Goal: Information Seeking & Learning: Learn about a topic

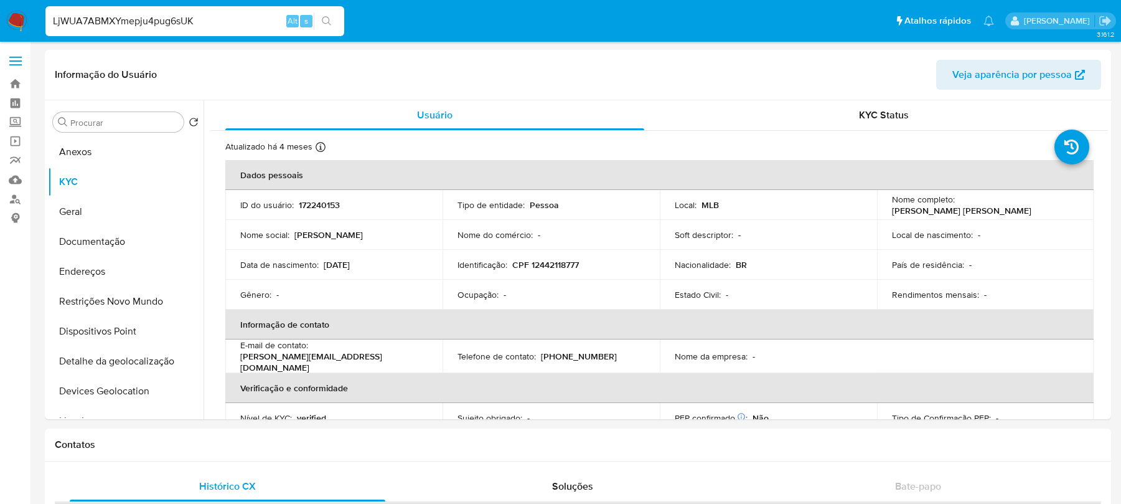
select select "10"
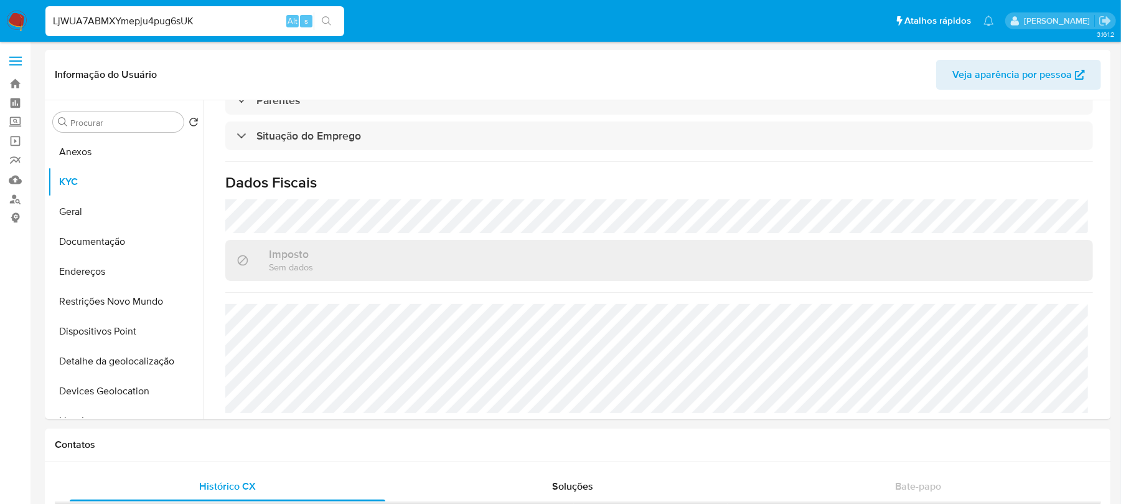
type input "LjWUA7ABMXYmepju4pug6sUK"
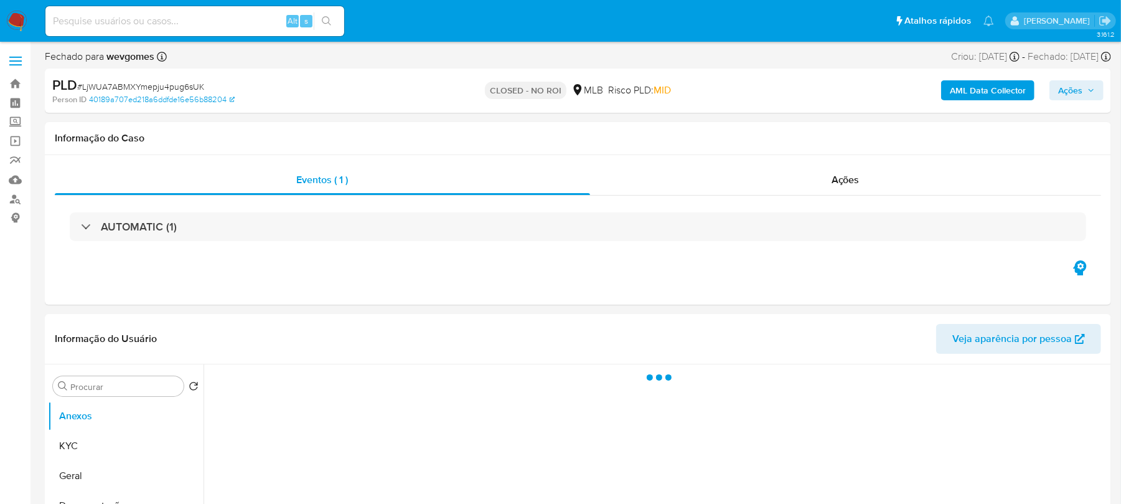
select select "10"
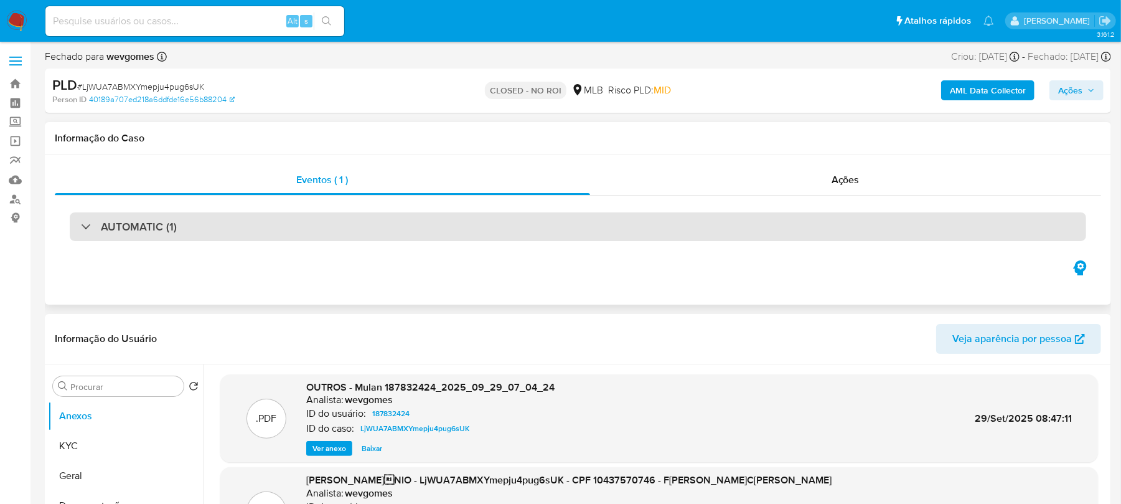
click at [207, 230] on div "AUTOMATIC (1)" at bounding box center [578, 226] width 1017 height 29
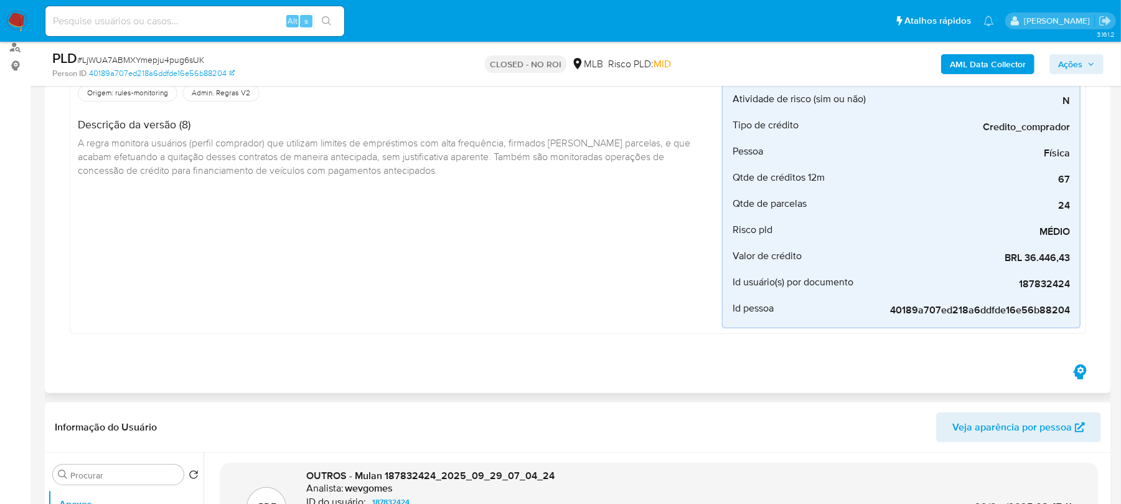
scroll to position [110, 0]
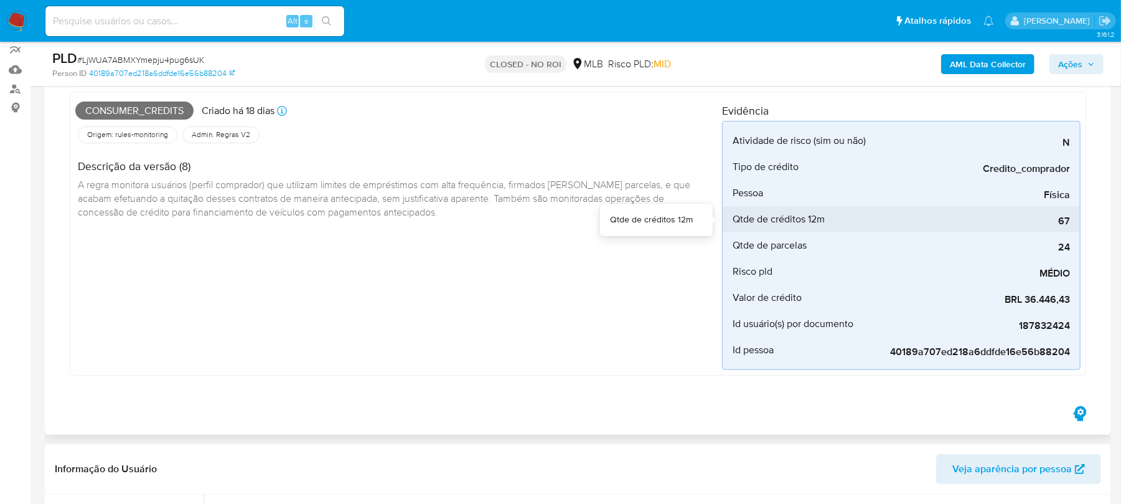
click at [1049, 220] on span "67" at bounding box center [976, 221] width 187 height 12
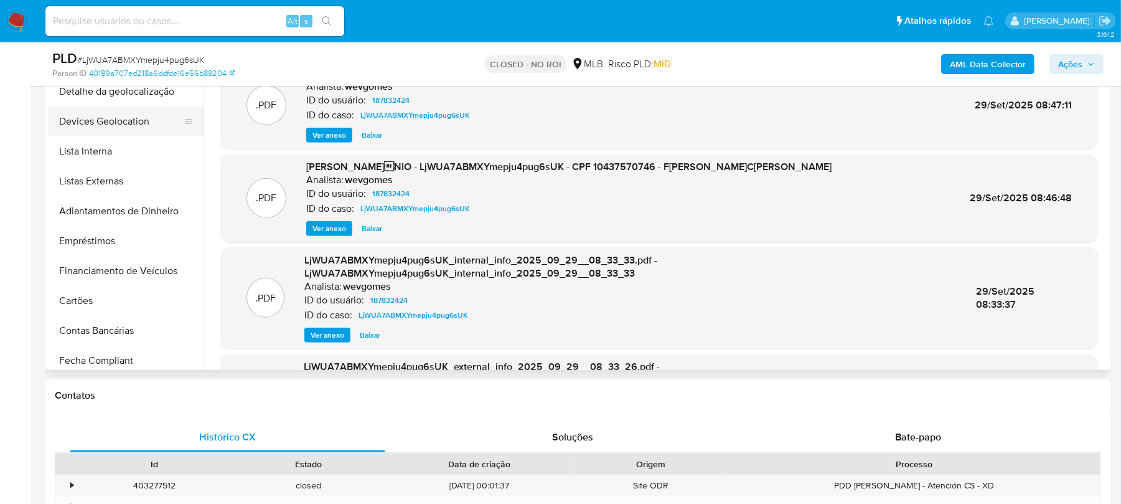
scroll to position [222, 0]
click at [85, 240] on button "Empréstimos" at bounding box center [121, 240] width 146 height 30
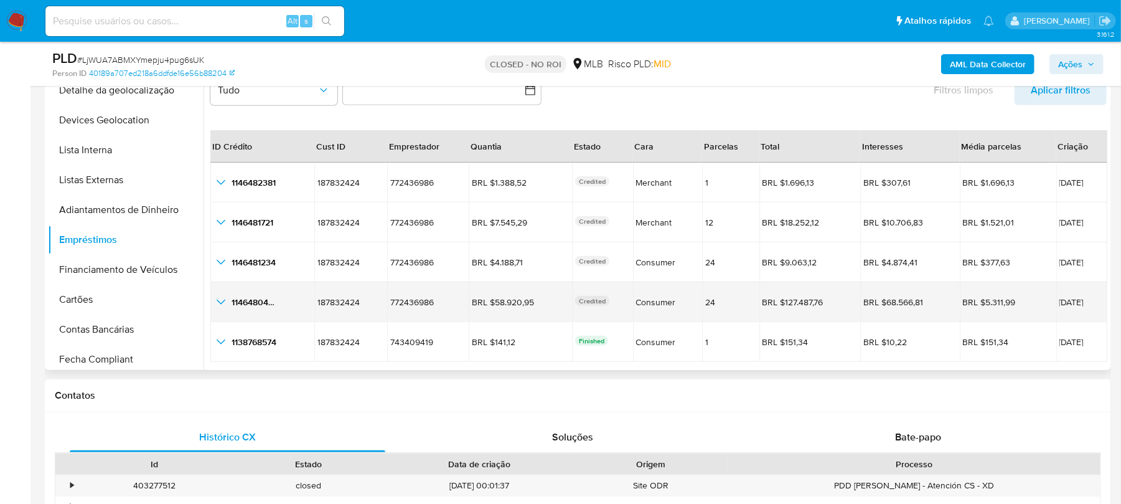
scroll to position [28, 0]
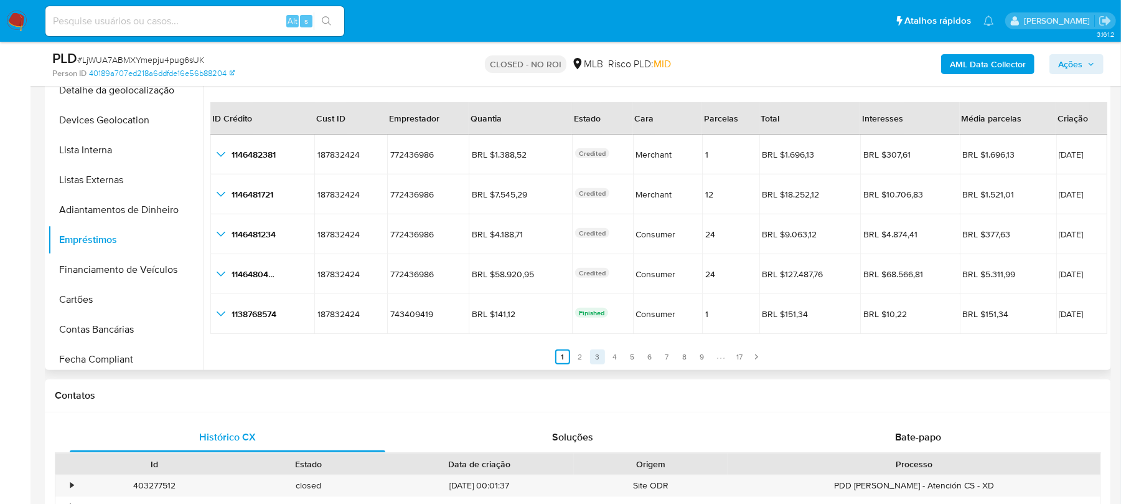
click at [595, 357] on link "3" at bounding box center [597, 356] width 15 height 15
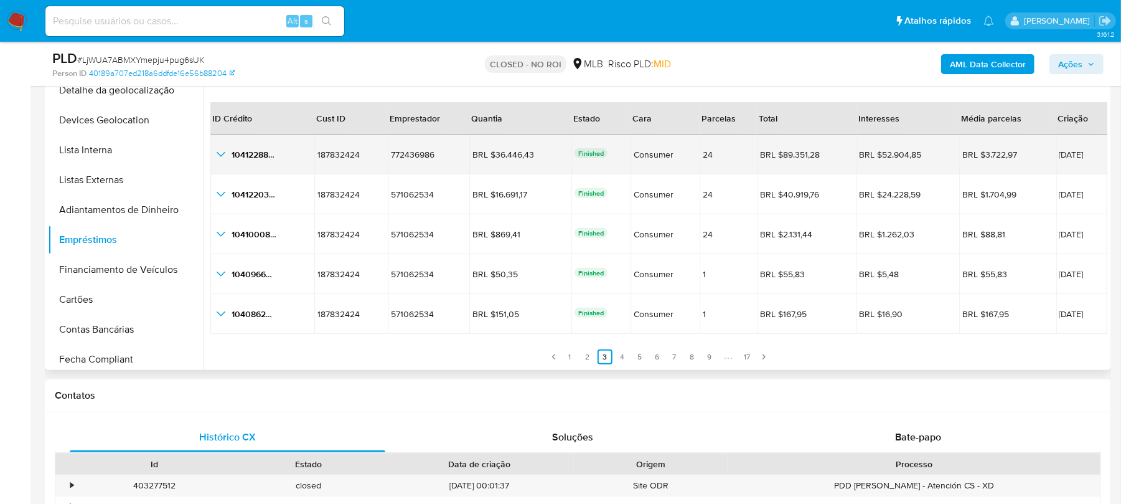
click at [218, 157] on icon "button_show_hidden_detail_by_id_0" at bounding box center [221, 154] width 15 height 15
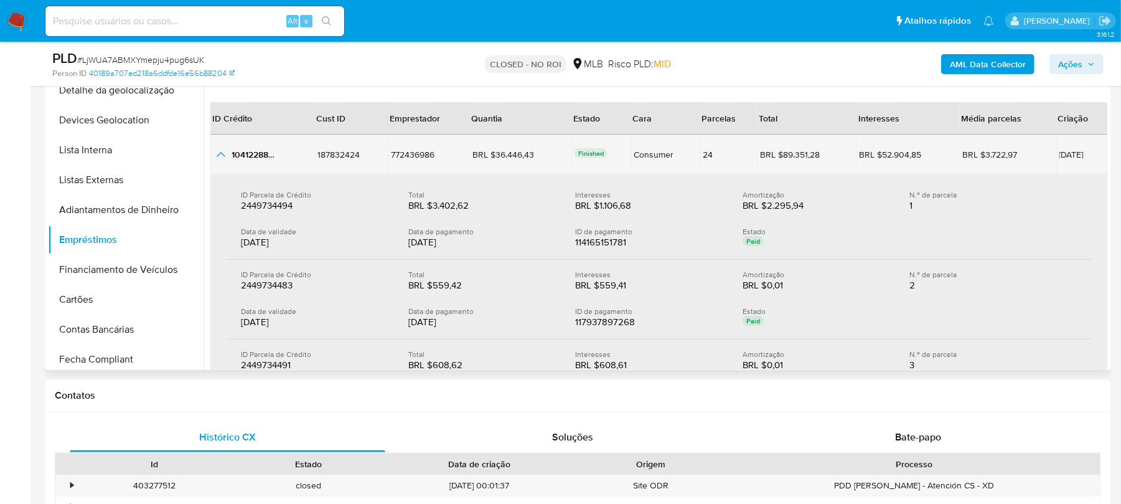
click at [220, 158] on icon "button_show_hidden_detail_by_id_0" at bounding box center [221, 154] width 15 height 15
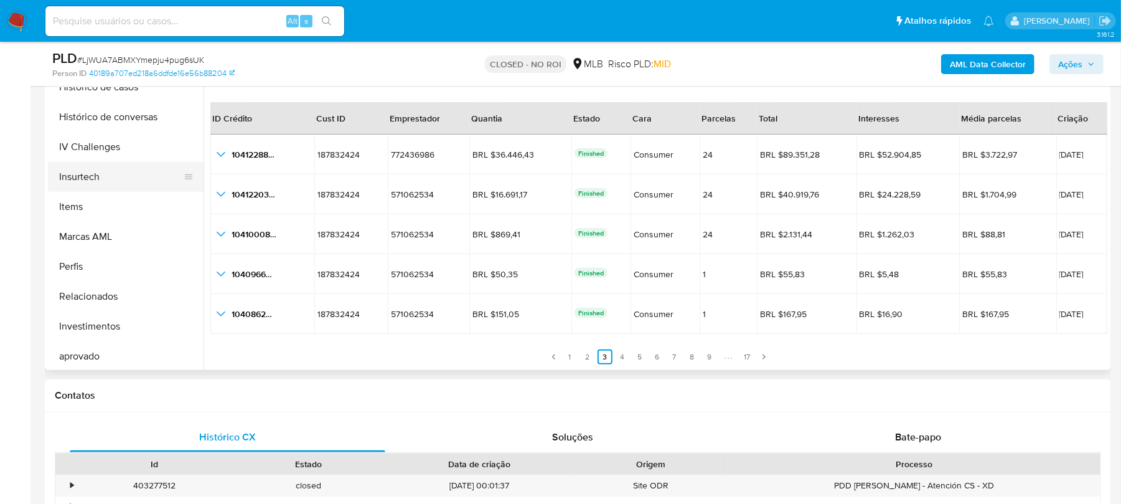
scroll to position [442, 0]
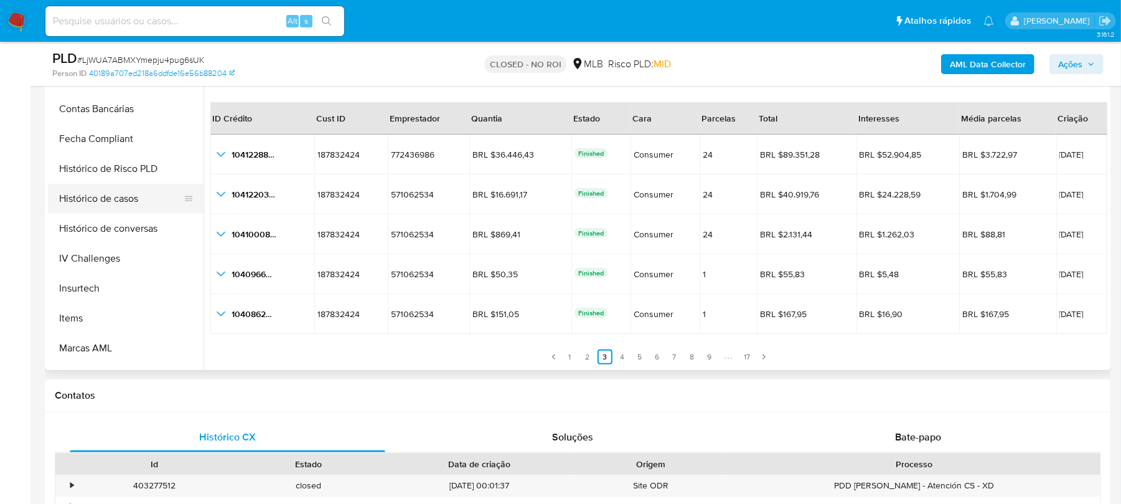
click at [100, 204] on button "Histórico de casos" at bounding box center [121, 199] width 146 height 30
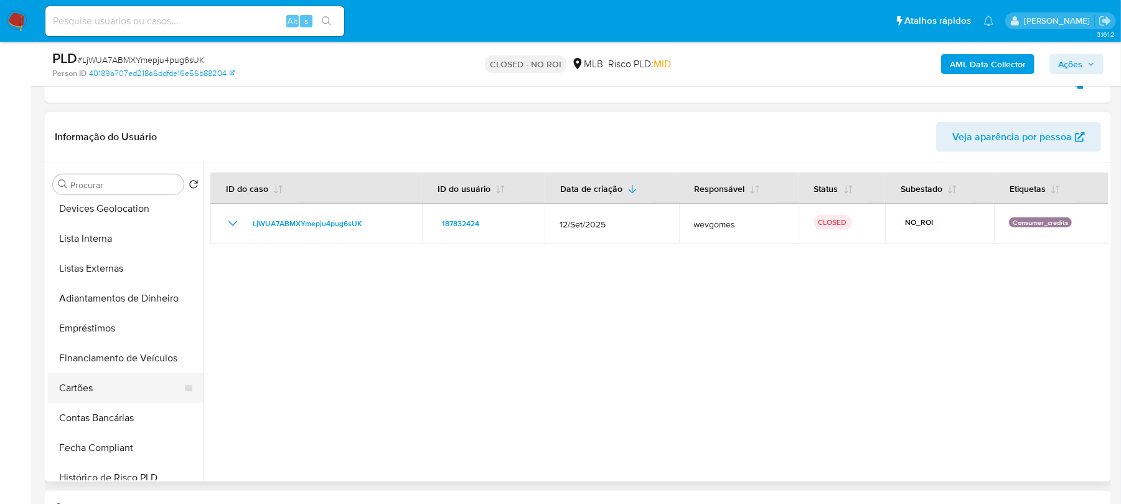
scroll to position [222, 0]
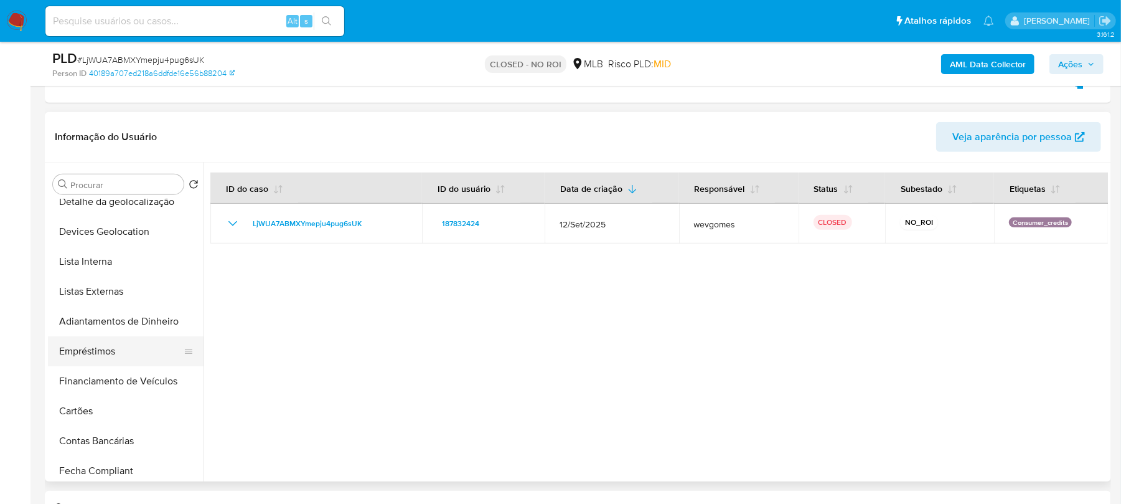
click at [88, 355] on button "Empréstimos" at bounding box center [121, 351] width 146 height 30
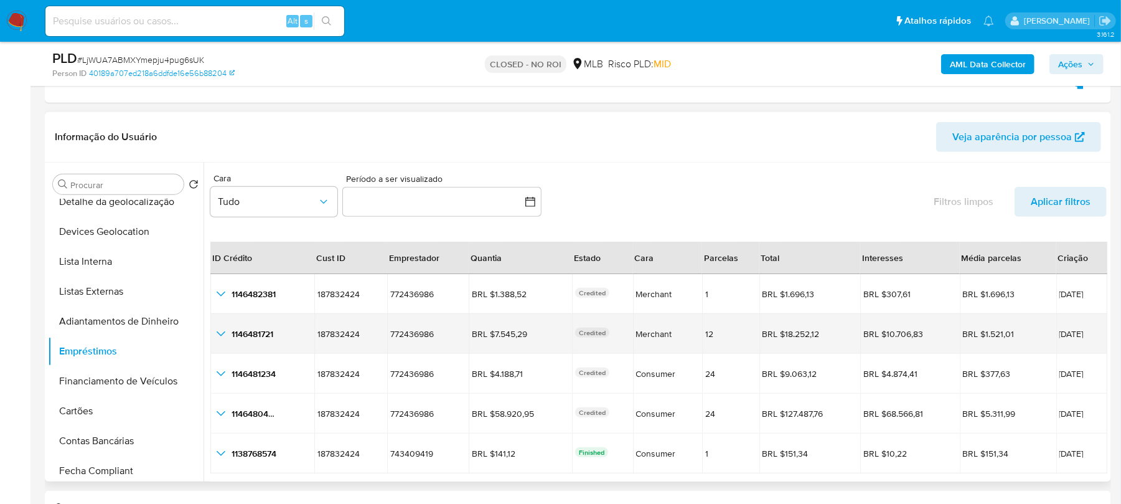
scroll to position [28, 0]
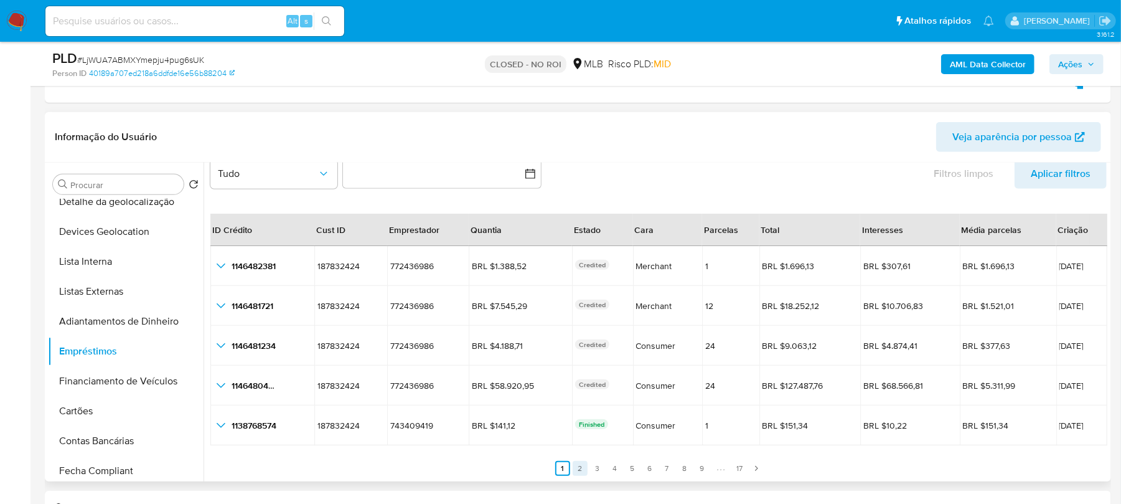
click at [578, 466] on link "2" at bounding box center [580, 468] width 15 height 15
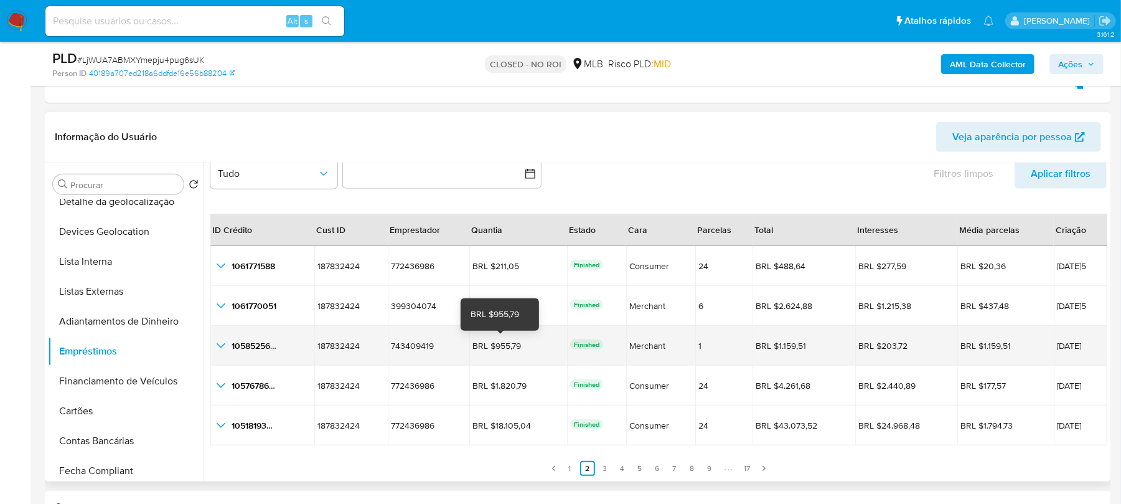
drag, startPoint x: 486, startPoint y: 342, endPoint x: 523, endPoint y: 344, distance: 36.8
click at [523, 344] on div "BRL $955,79" at bounding box center [508, 345] width 70 height 11
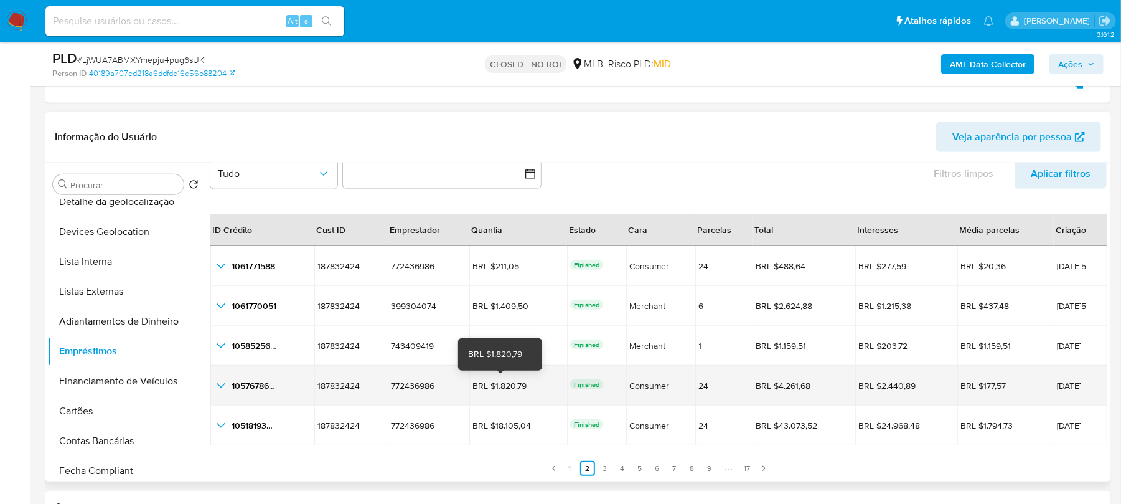
drag, startPoint x: 489, startPoint y: 387, endPoint x: 517, endPoint y: 387, distance: 27.4
click at [517, 387] on div "BRL $1.820,79" at bounding box center [508, 385] width 70 height 11
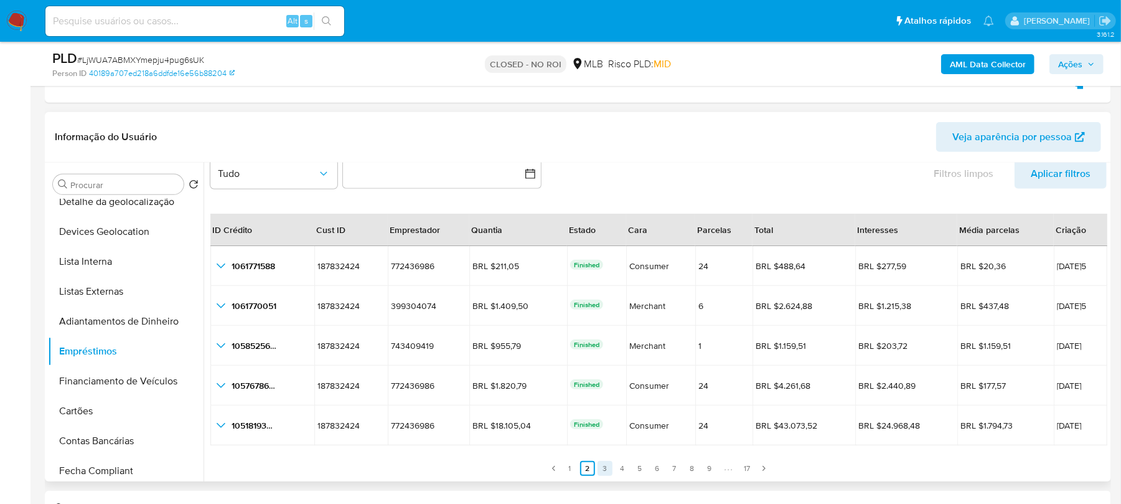
click at [600, 466] on link "3" at bounding box center [605, 468] width 15 height 15
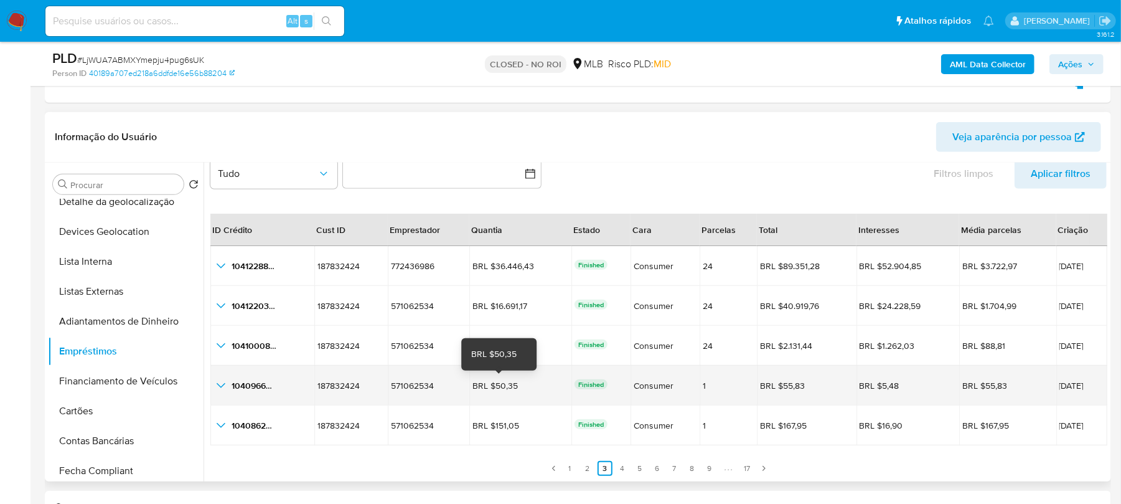
drag, startPoint x: 501, startPoint y: 384, endPoint x: 528, endPoint y: 384, distance: 27.4
click at [528, 384] on div "BRL $50,35" at bounding box center [508, 385] width 70 height 11
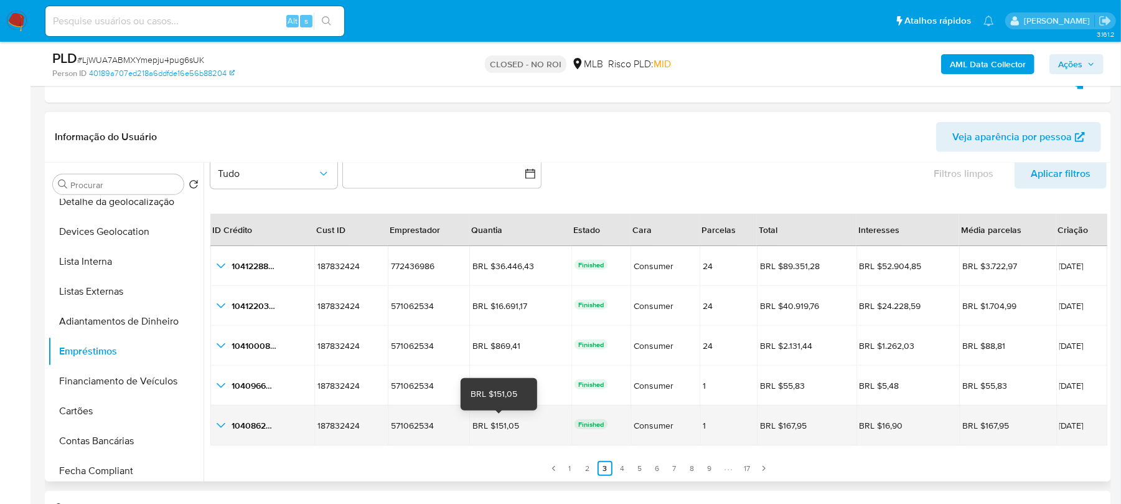
click at [524, 425] on div "BRL $151,05" at bounding box center [508, 425] width 70 height 11
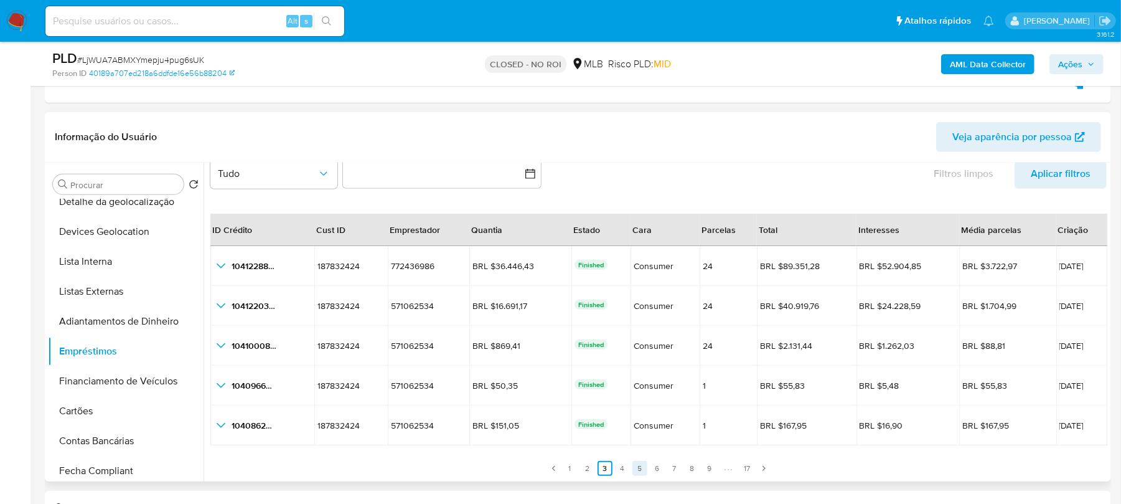
click at [638, 469] on link "5" at bounding box center [640, 468] width 15 height 15
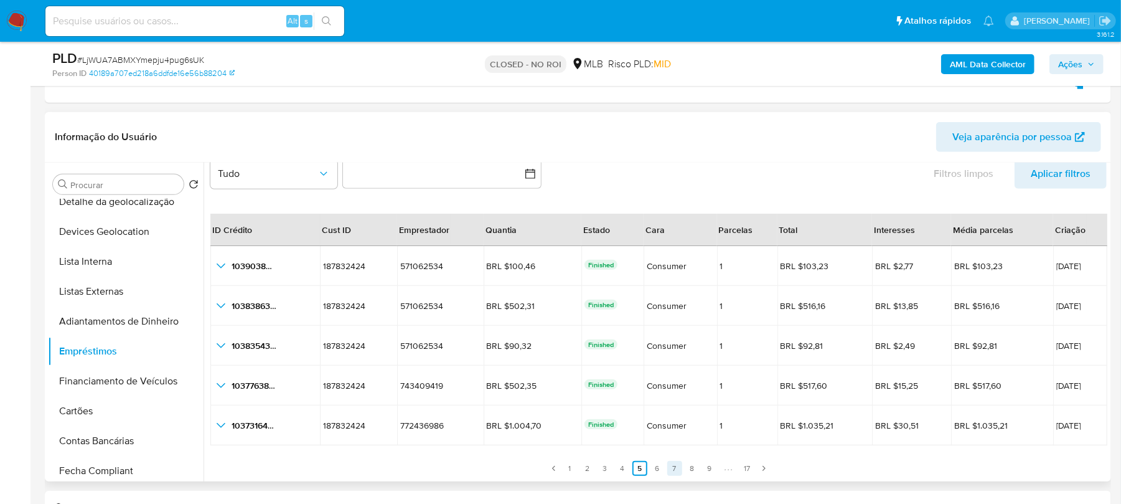
click at [672, 469] on link "7" at bounding box center [674, 468] width 15 height 15
click at [689, 471] on link "8" at bounding box center [692, 468] width 15 height 15
click at [704, 471] on link "9" at bounding box center [709, 468] width 15 height 15
click at [725, 474] on link "13" at bounding box center [728, 468] width 15 height 15
click at [736, 473] on link "17" at bounding box center [740, 468] width 15 height 15
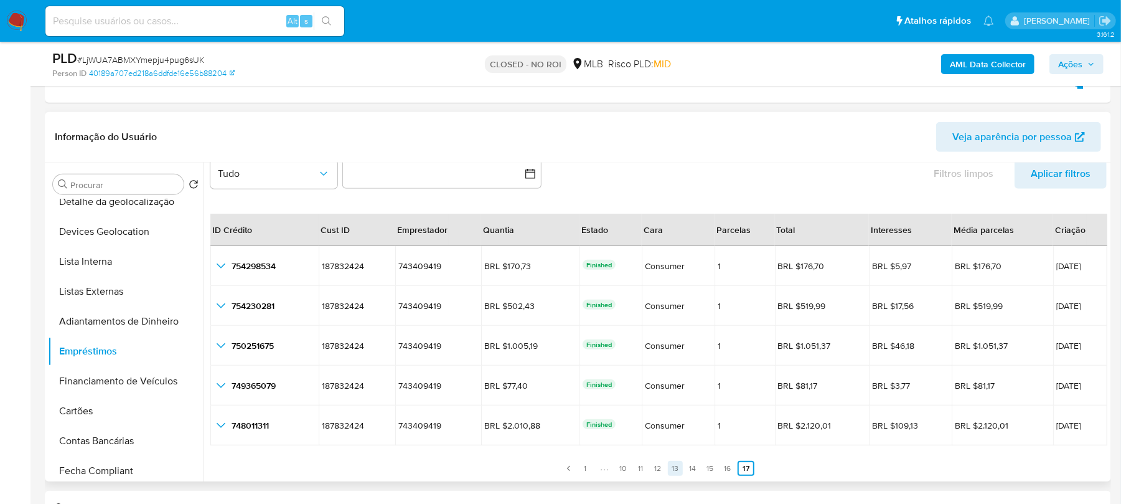
click at [672, 471] on link "13" at bounding box center [675, 468] width 15 height 15
click at [644, 471] on link "12" at bounding box center [650, 468] width 15 height 15
click at [626, 472] on link "11" at bounding box center [633, 468] width 15 height 15
click at [615, 472] on link "10" at bounding box center [616, 468] width 15 height 15
click at [578, 471] on link "1" at bounding box center [577, 468] width 15 height 15
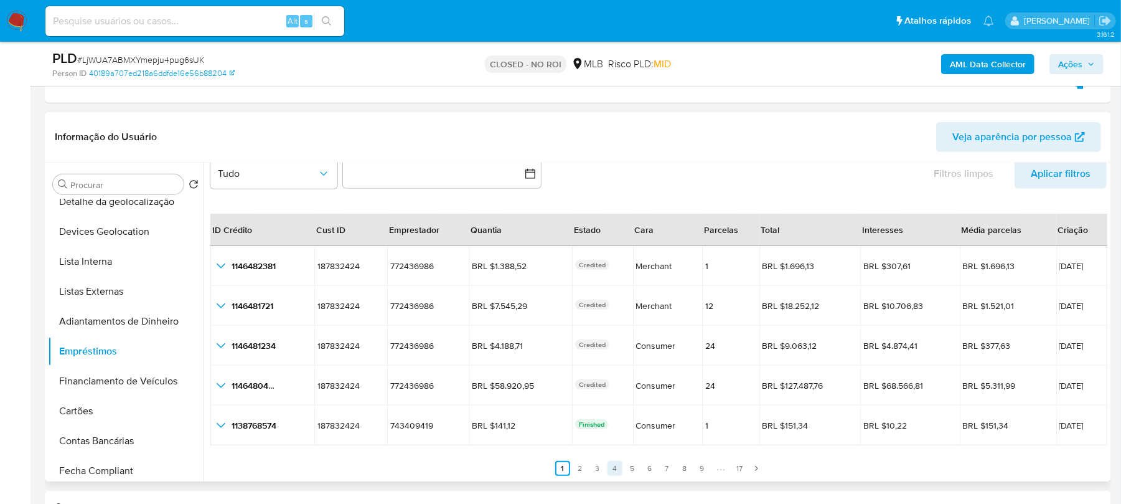
click at [615, 472] on link "4" at bounding box center [615, 468] width 15 height 15
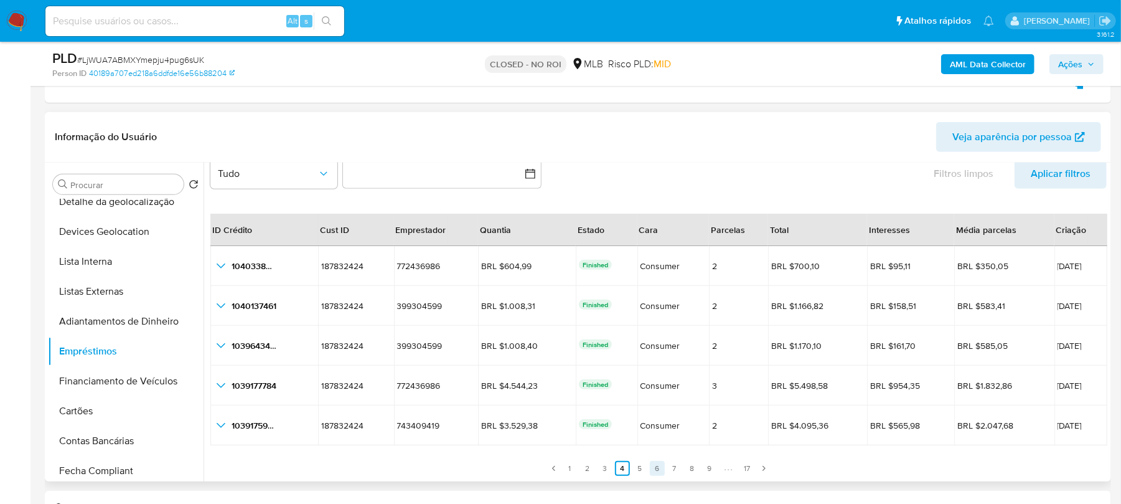
click at [656, 469] on link "6" at bounding box center [657, 468] width 15 height 15
click at [653, 471] on link "6" at bounding box center [657, 468] width 15 height 15
click at [621, 471] on link "4" at bounding box center [622, 468] width 15 height 15
click at [643, 471] on link "5" at bounding box center [640, 468] width 15 height 15
click at [603, 469] on link "3" at bounding box center [605, 468] width 15 height 15
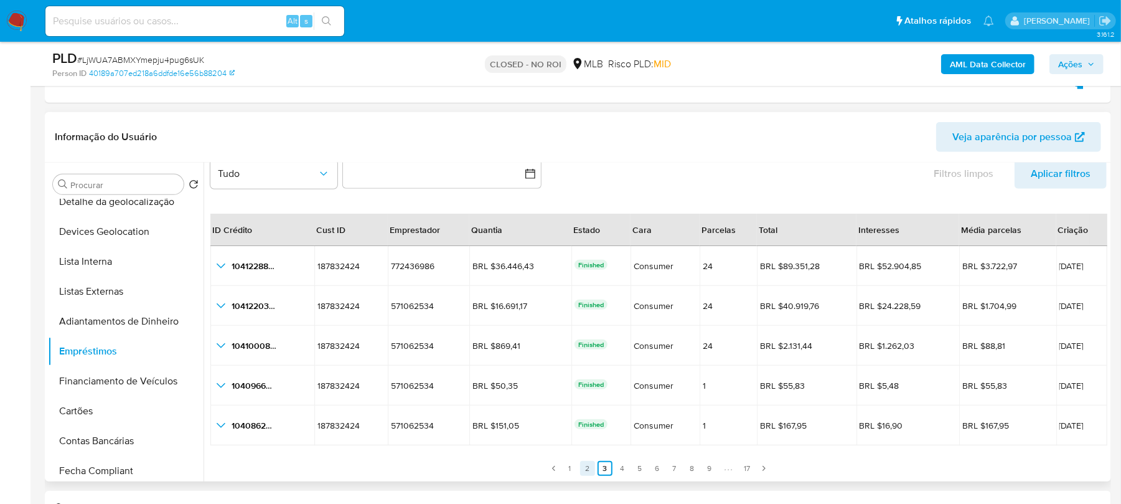
click at [587, 471] on link "2" at bounding box center [587, 468] width 15 height 15
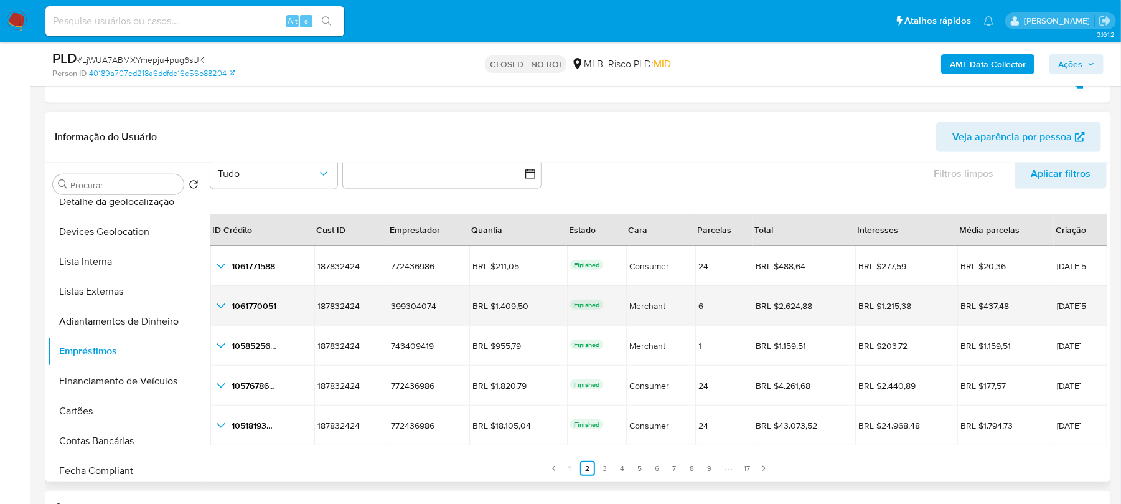
drag, startPoint x: 618, startPoint y: 305, endPoint x: 664, endPoint y: 305, distance: 46.1
click at [664, 305] on span "Merchant" at bounding box center [661, 305] width 64 height 9
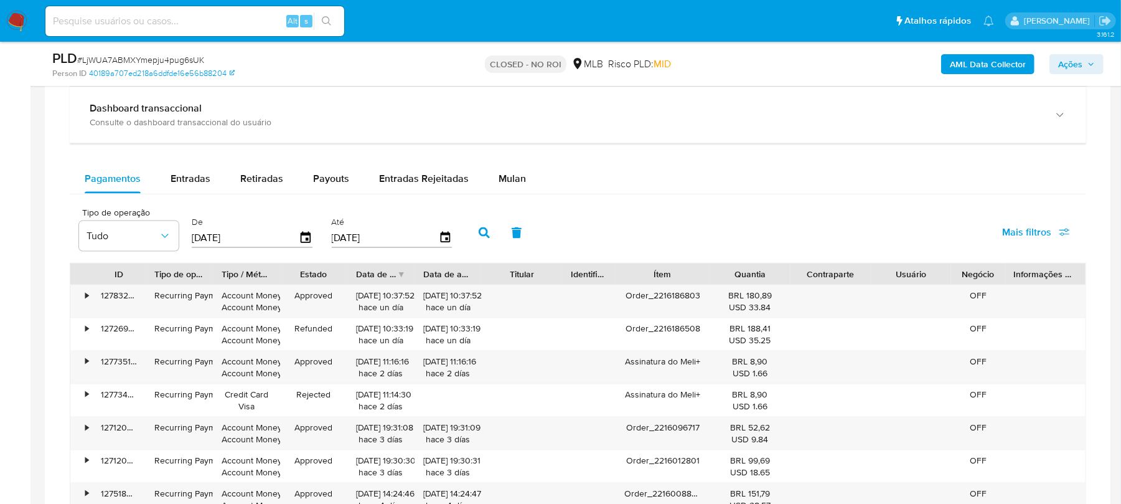
scroll to position [1218, 0]
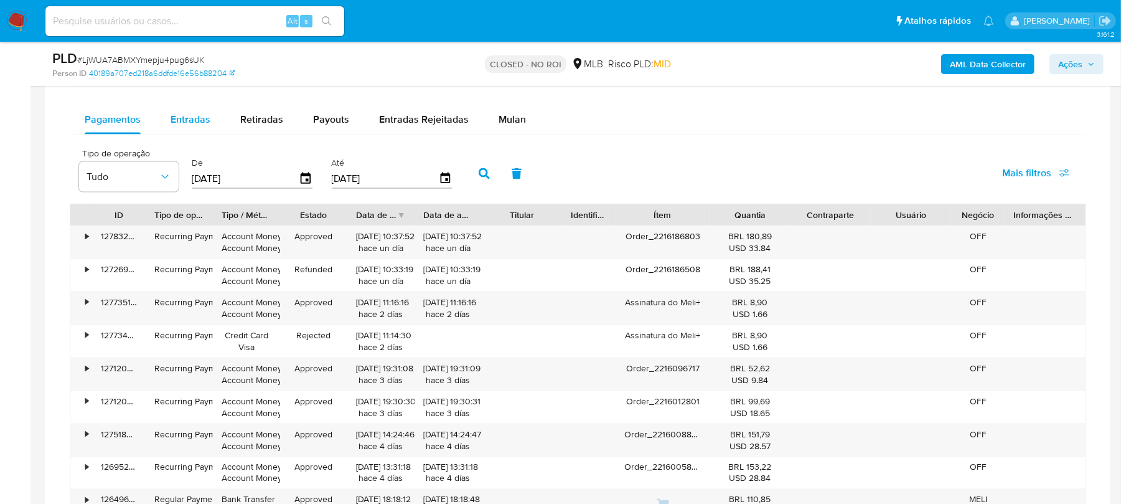
click at [185, 123] on span "Entradas" at bounding box center [191, 119] width 40 height 14
select select "10"
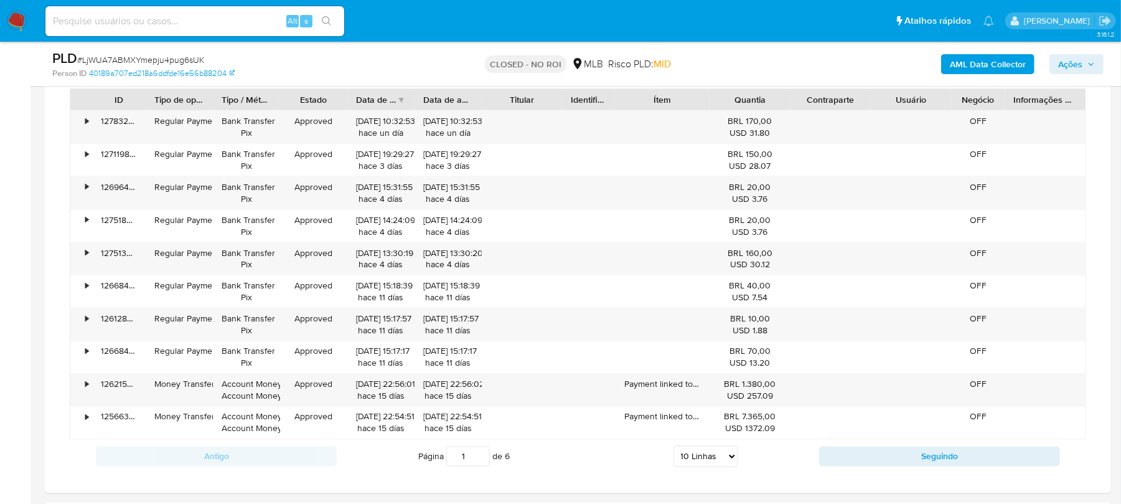
scroll to position [1438, 0]
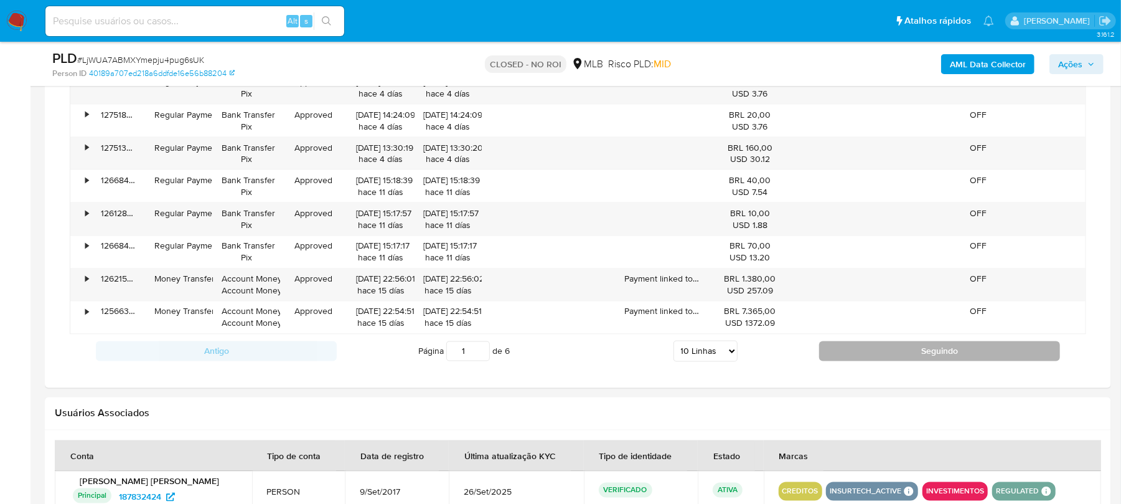
click at [858, 361] on button "Seguindo" at bounding box center [939, 351] width 241 height 20
type input "2"
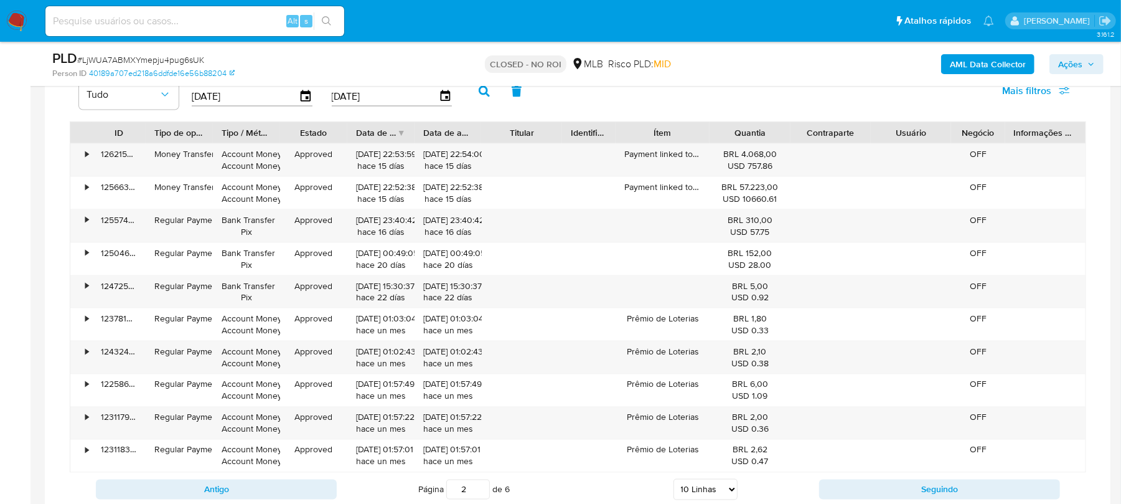
scroll to position [1218, 0]
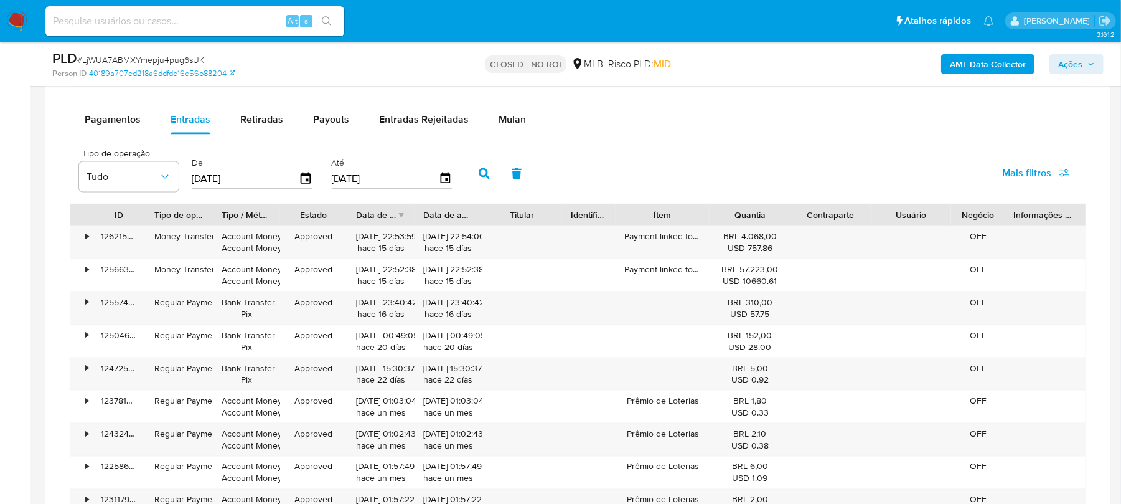
click at [15, 24] on img at bounding box center [16, 21] width 21 height 21
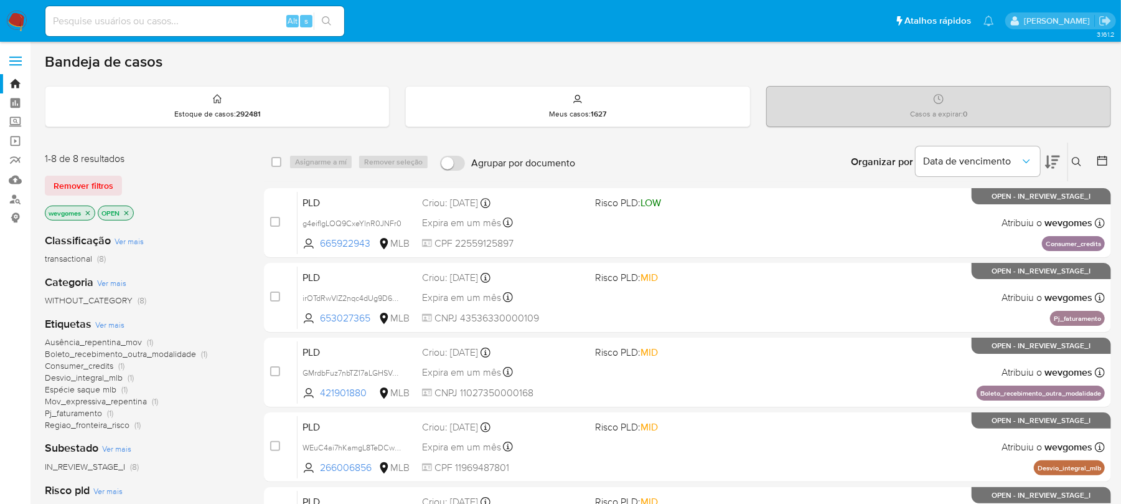
click at [130, 212] on icon "close-filter" at bounding box center [126, 212] width 7 height 7
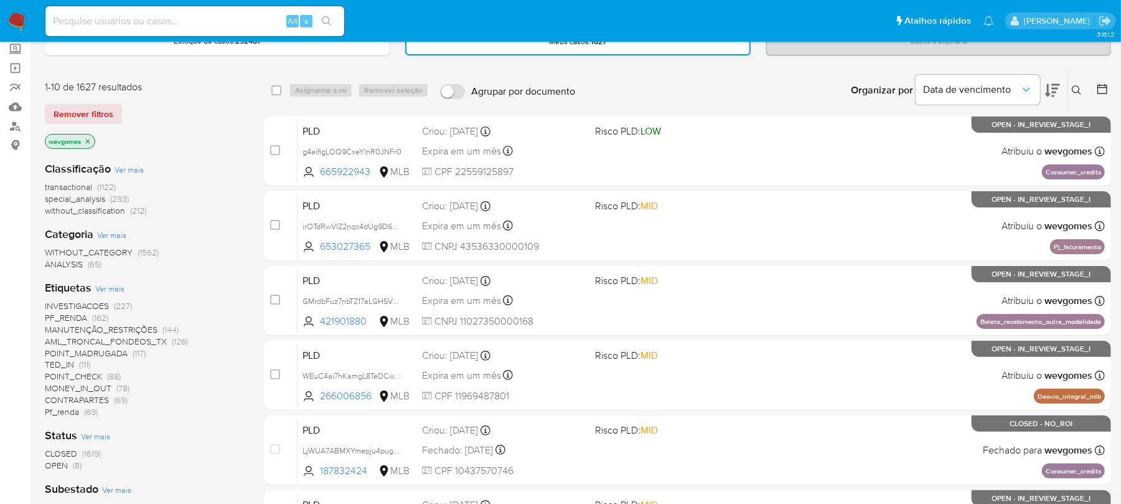
scroll to position [110, 0]
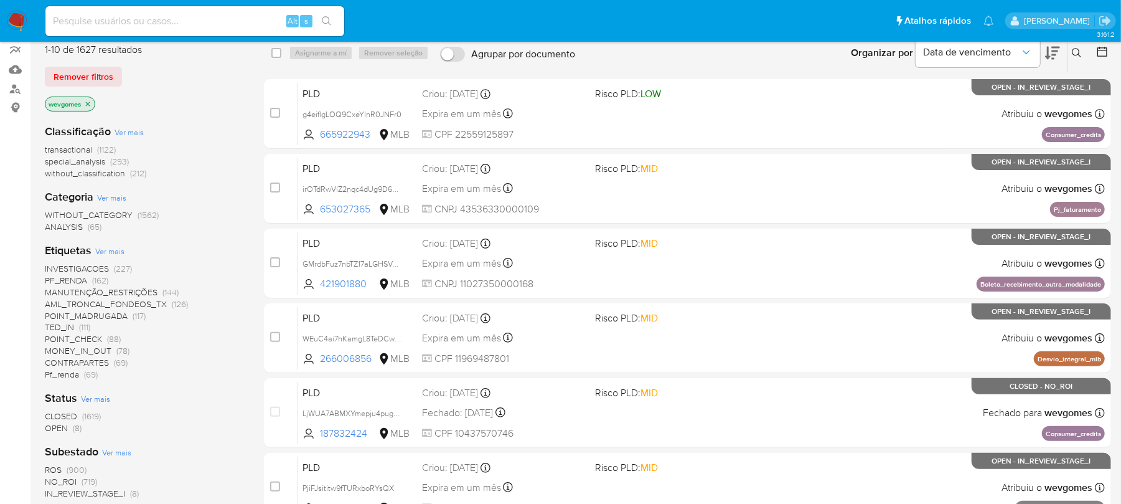
click at [75, 176] on span "without_classification" at bounding box center [85, 173] width 80 height 12
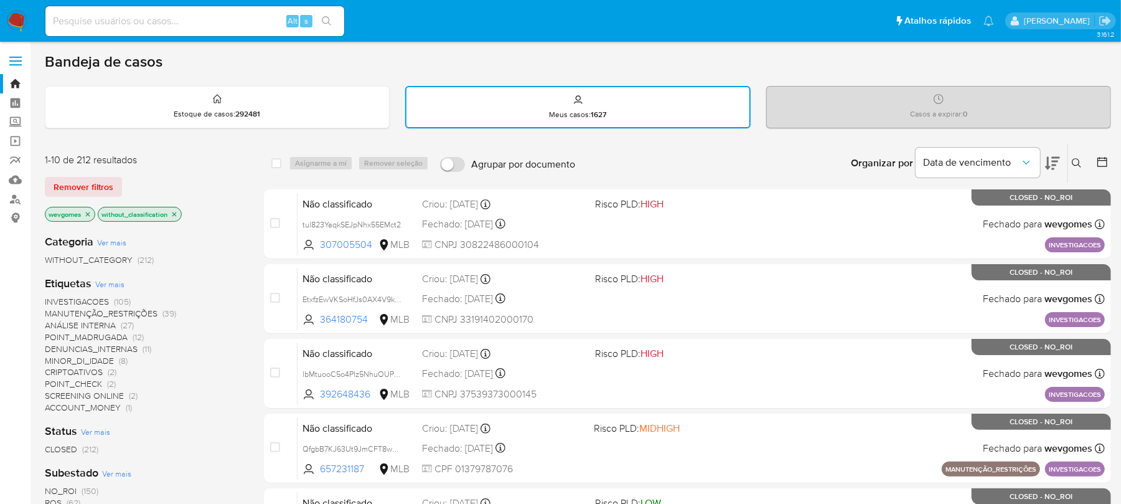
click at [177, 215] on icon "close-filter" at bounding box center [174, 213] width 7 height 7
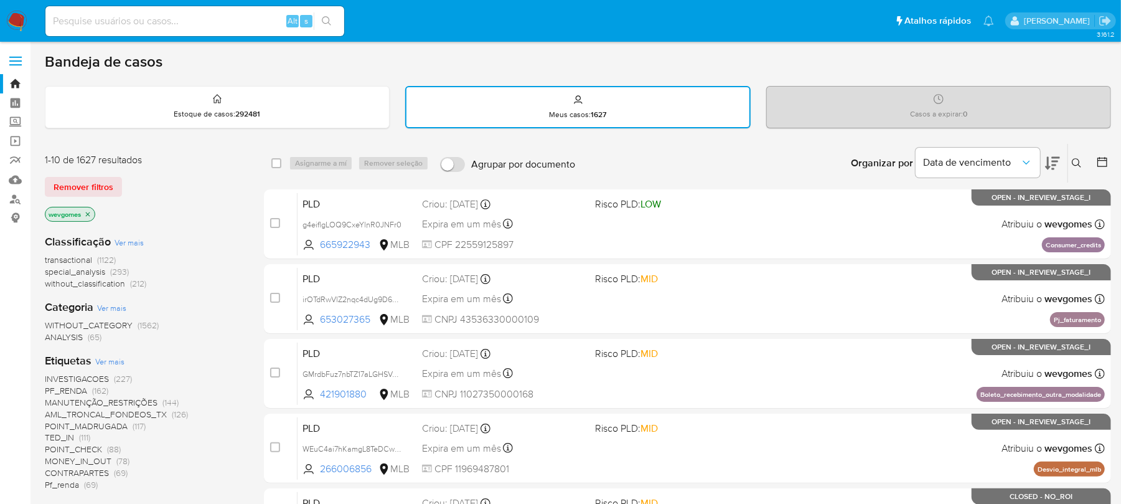
click at [55, 257] on span "transactional" at bounding box center [68, 259] width 47 height 12
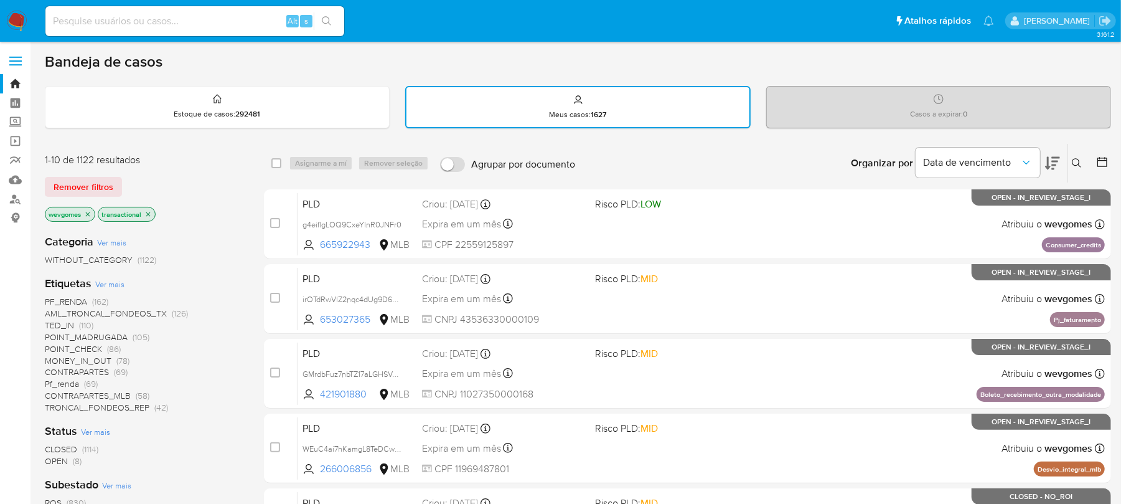
click at [1052, 157] on icon at bounding box center [1052, 163] width 15 height 15
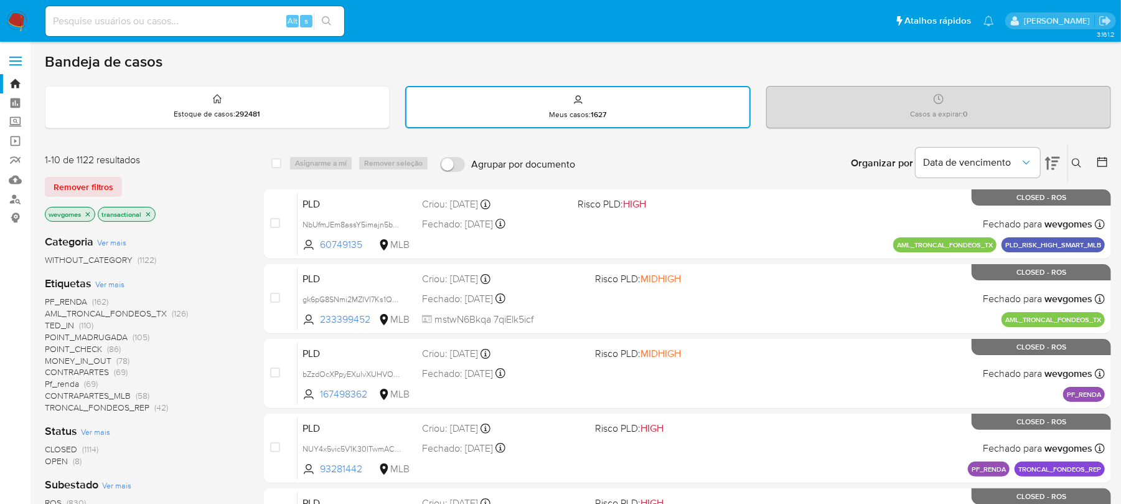
click at [1052, 157] on icon at bounding box center [1052, 163] width 15 height 15
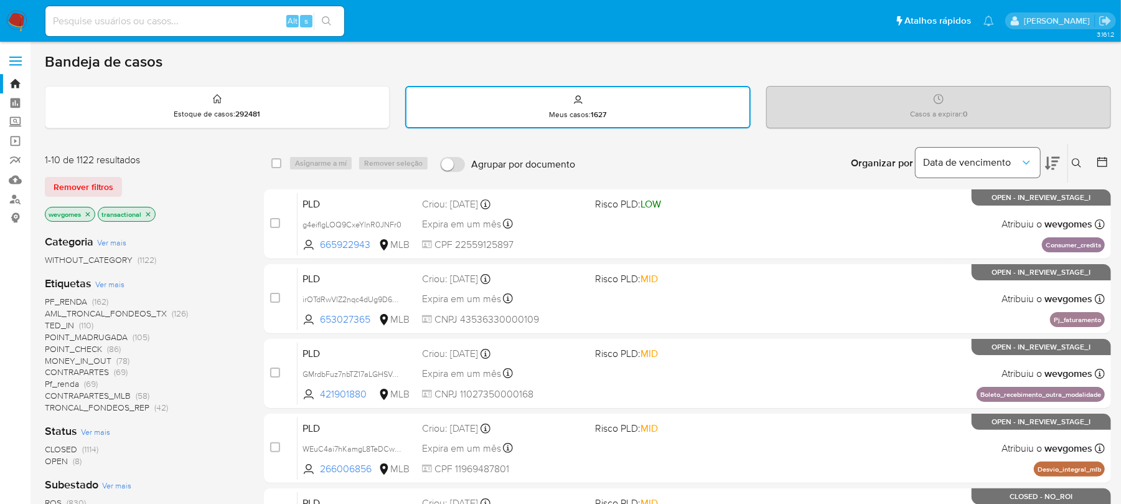
click at [1029, 161] on icon "Organizar por" at bounding box center [1026, 163] width 7 height 4
click at [210, 417] on div "Categoria Ver mais WITHOUT_CATEGORY (1122) Etiquetas Ver mais PF_RENDA (162) AM…" at bounding box center [144, 437] width 199 height 427
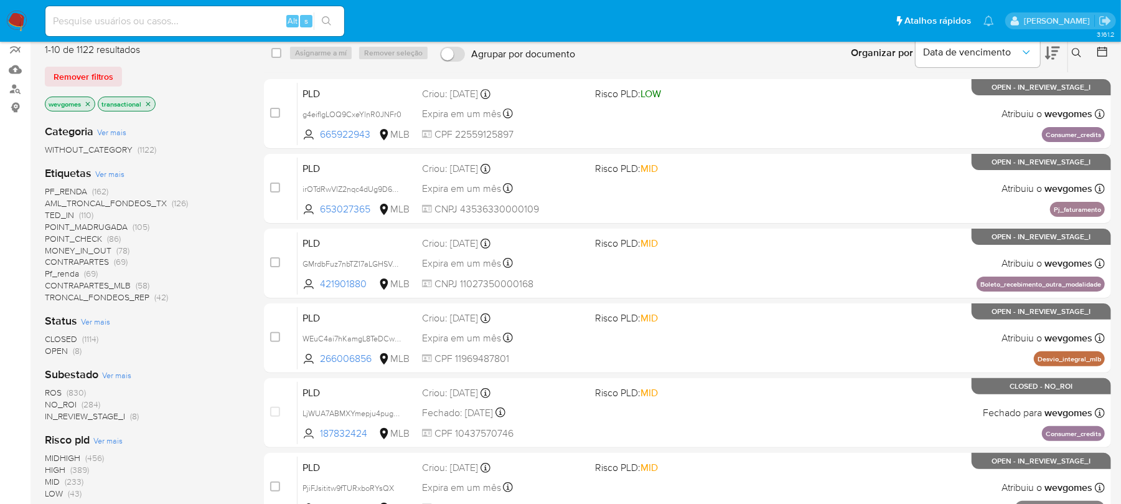
scroll to position [222, 0]
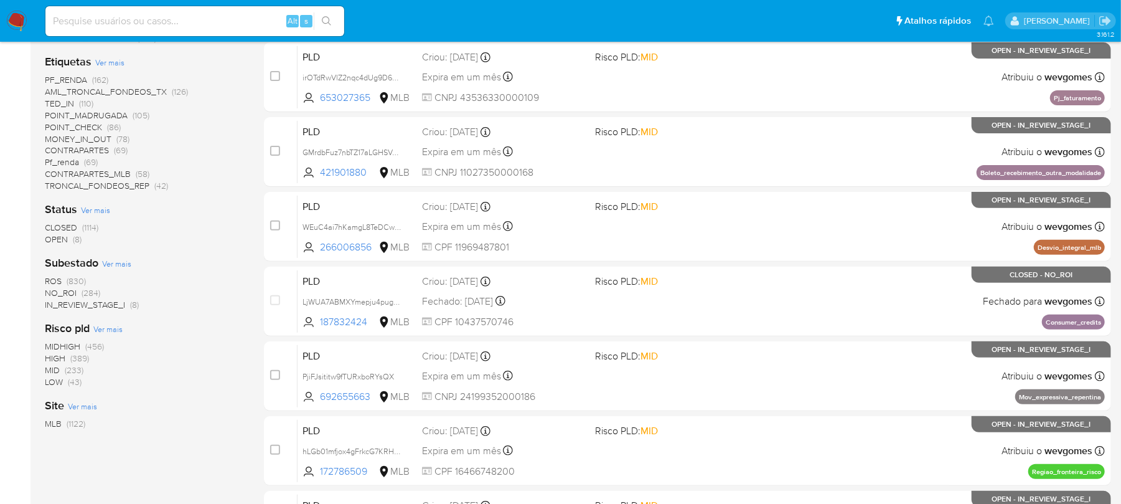
click at [64, 293] on span "NO_ROI" at bounding box center [61, 292] width 32 height 12
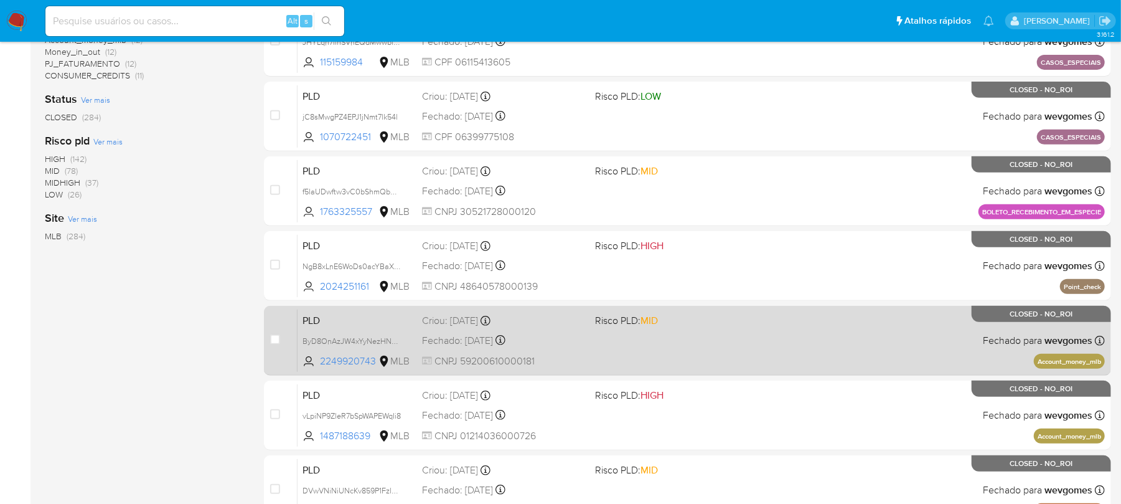
scroll to position [442, 0]
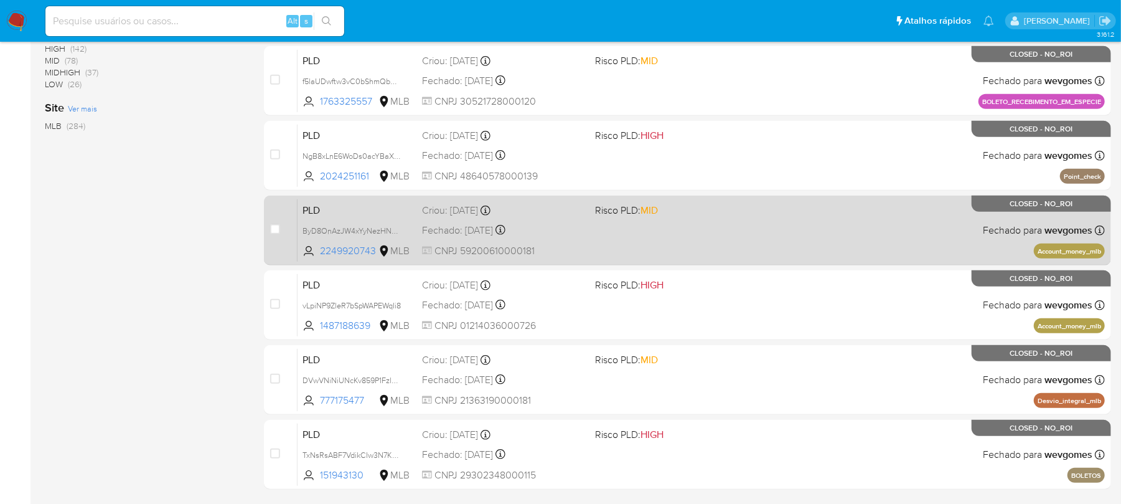
click at [631, 252] on div "PLD ByD8OnAzJW4xYyNezHNOLXdh 2249920743 MLB Risco PLD: MID Criou: 12/06/2025 Cr…" at bounding box center [702, 230] width 808 height 63
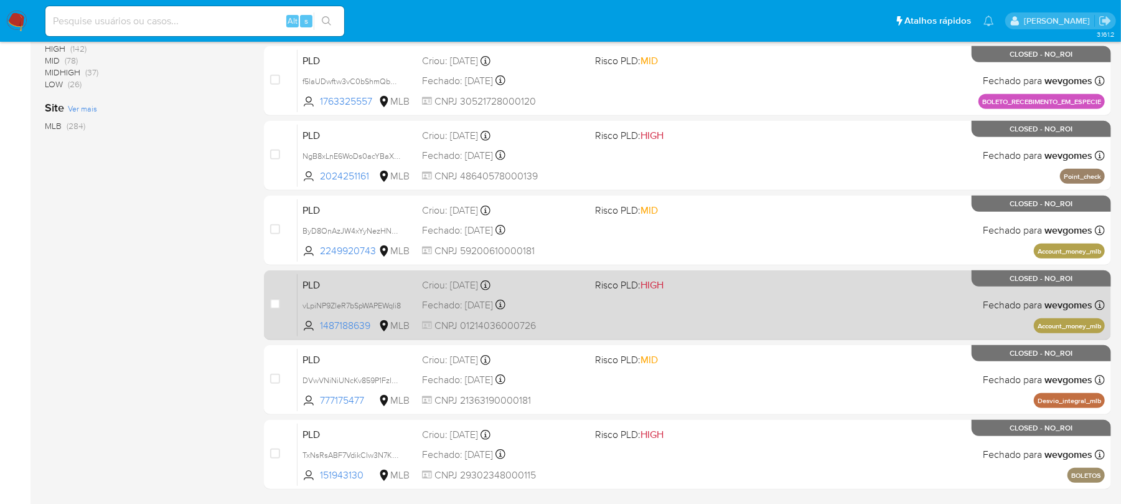
click at [599, 313] on div "PLD vLpiNP9ZleR7bSpWAPEWqIi8 1487188639 MLB Risco PLD: HIGH Criou: 12/06/2025 C…" at bounding box center [702, 304] width 808 height 63
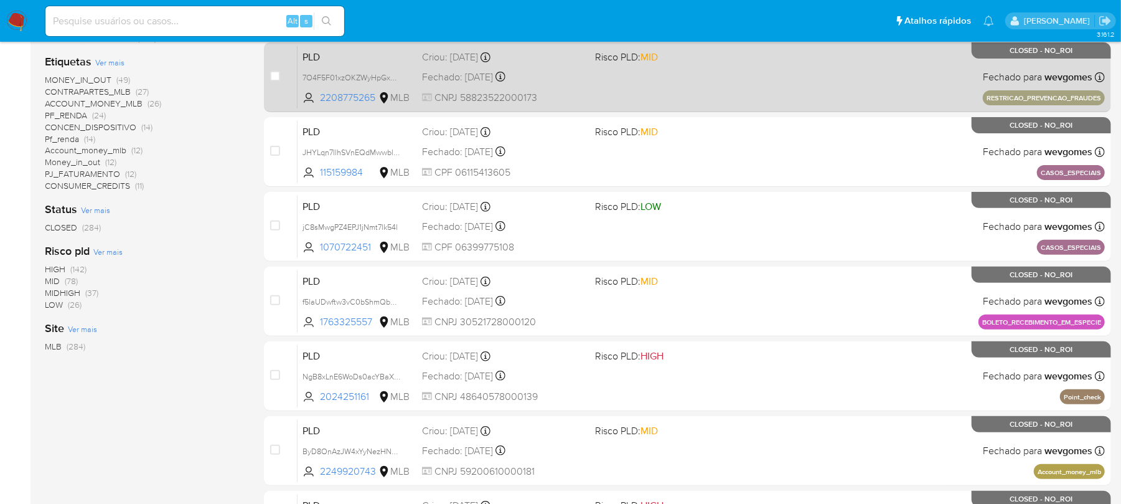
scroll to position [332, 0]
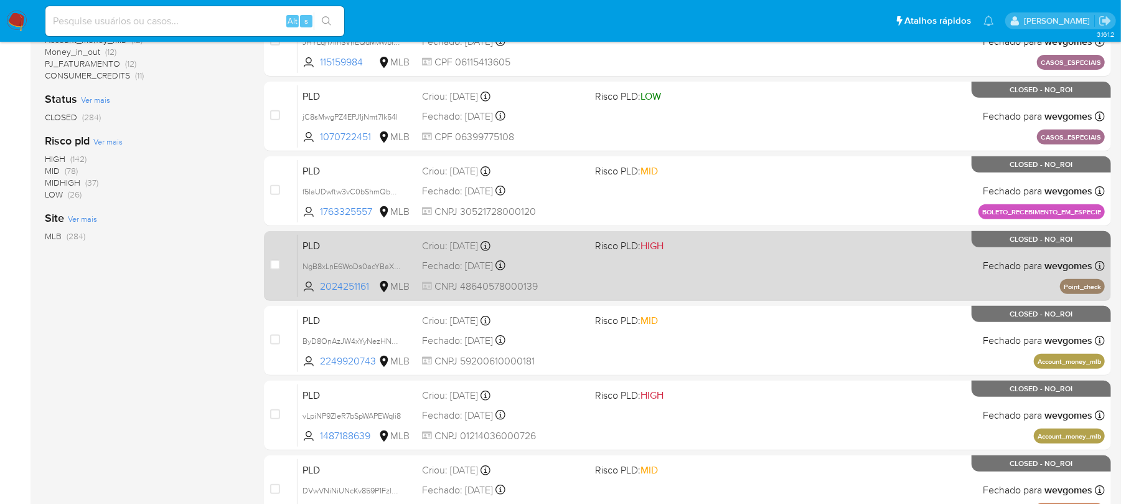
click at [613, 274] on div "PLD NgB8xLnE6WoDs0acYBaXqoRc 2024251161 MLB Risco PLD: HIGH Criou: 12/06/2025 C…" at bounding box center [702, 265] width 808 height 63
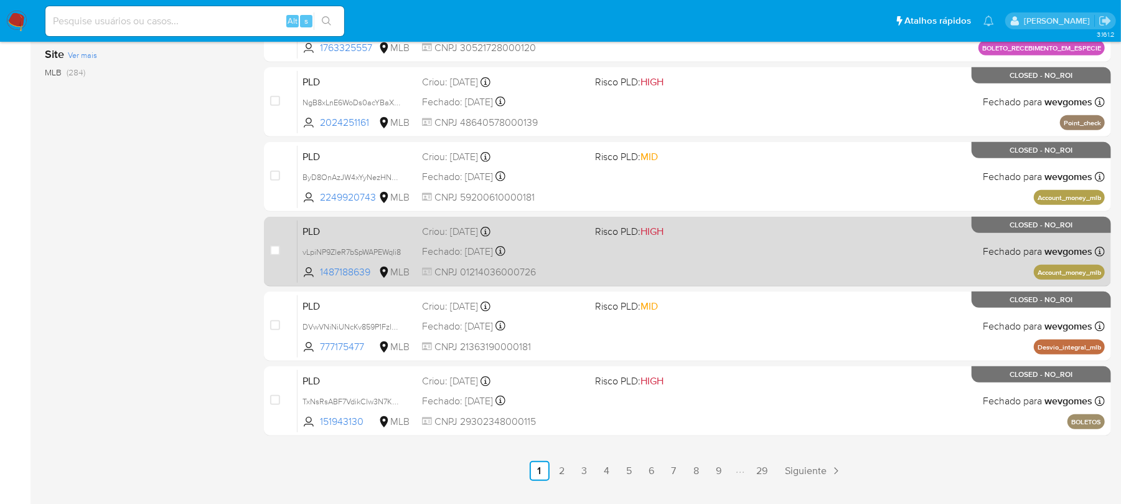
scroll to position [524, 0]
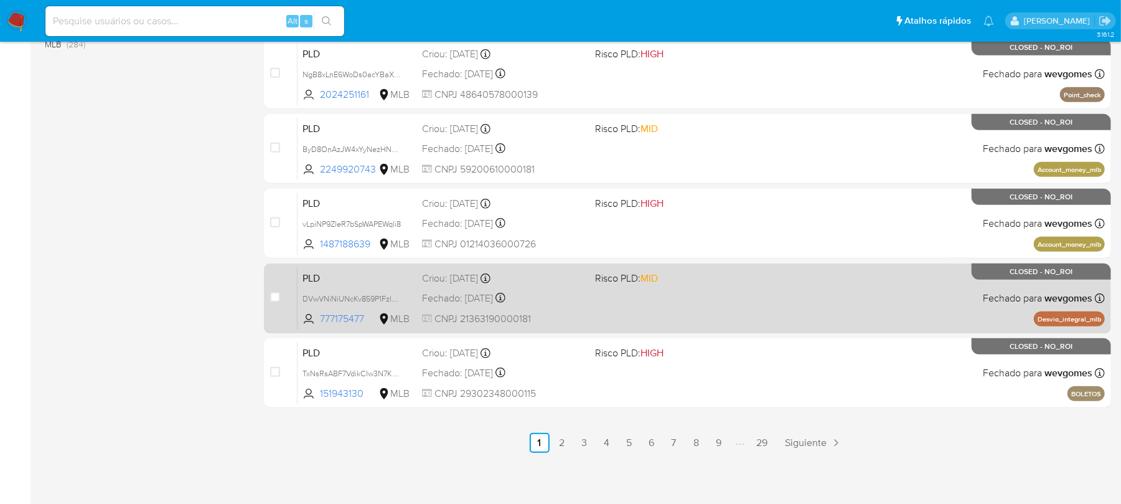
click at [587, 312] on div "PLD DVwVNiNiUNcKv859P1Fzl5z5 777175477 MLB Risco PLD: MID Criou: 12/06/2025 Cri…" at bounding box center [702, 297] width 808 height 63
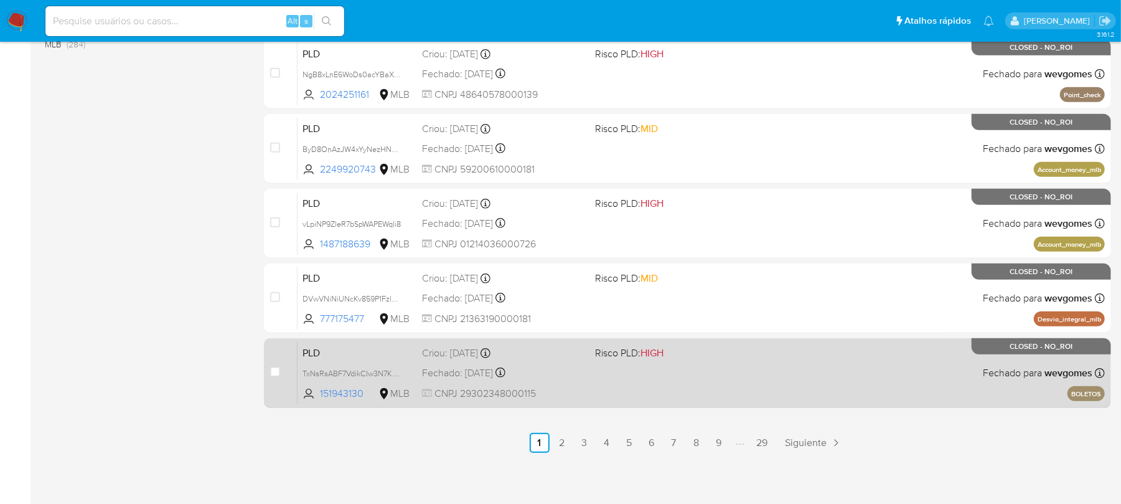
click at [566, 371] on div "Fechado: 22/05/2025 Fechado: 22/05/2025 13:38:22" at bounding box center [503, 373] width 163 height 14
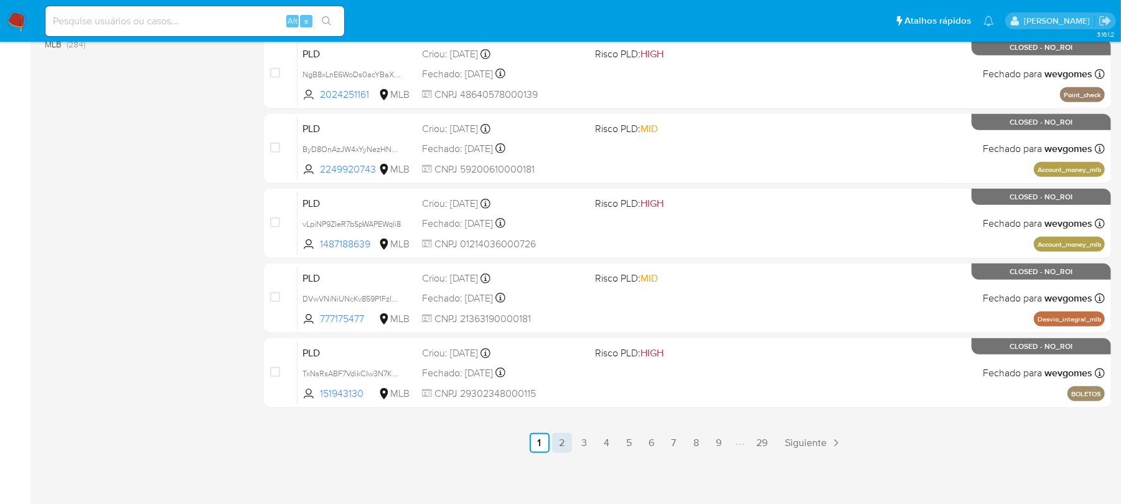
click at [558, 442] on link "2" at bounding box center [562, 443] width 20 height 20
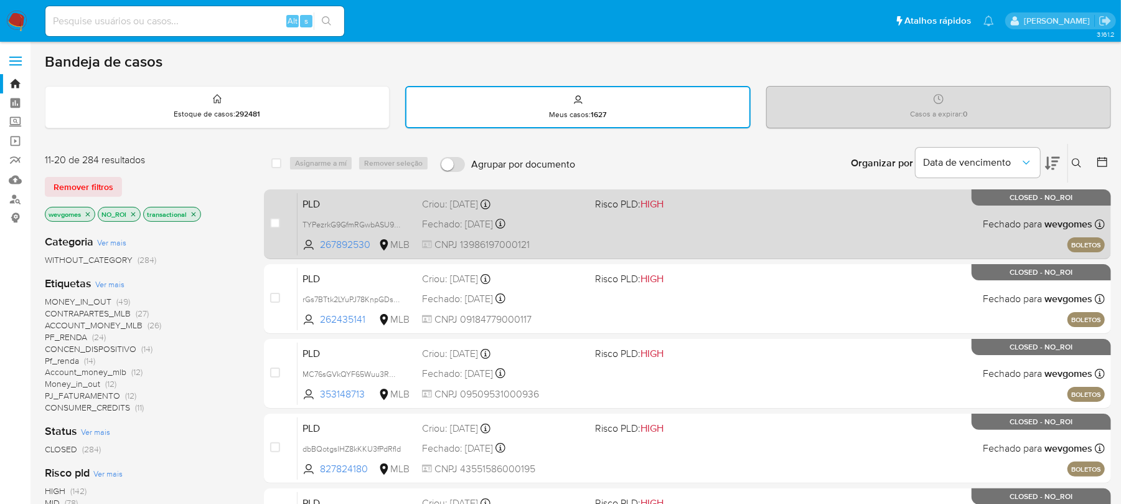
click at [573, 238] on span "CNPJ 13986197000121" at bounding box center [503, 245] width 163 height 14
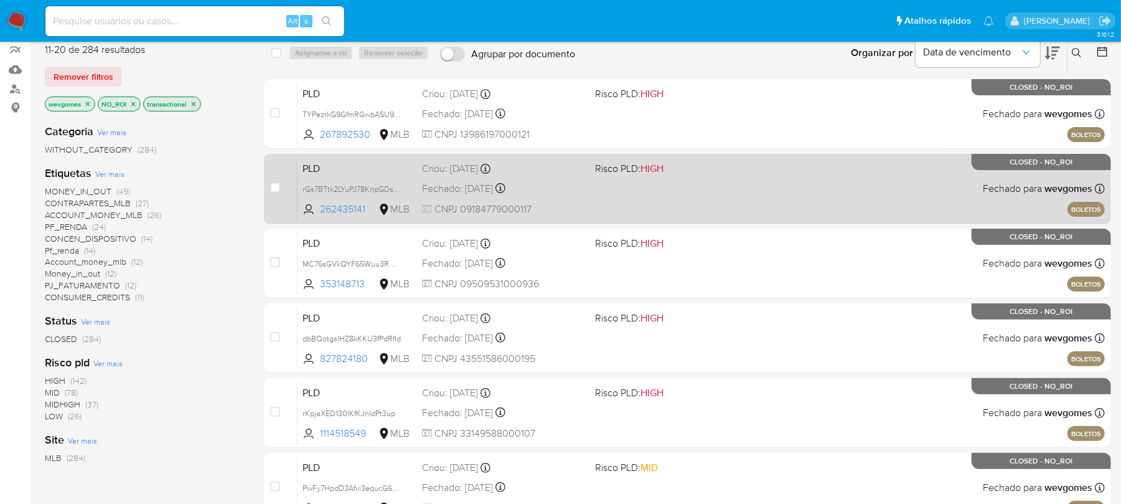
scroll to position [222, 0]
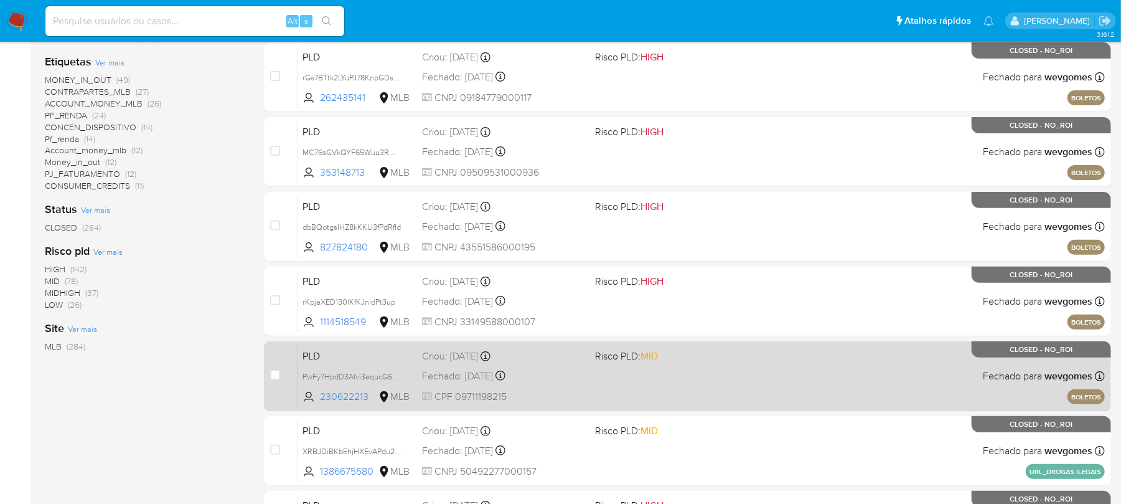
click at [578, 379] on div "Fechado: 08/05/2025 Fechado: 08/05/2025 17:10:16" at bounding box center [503, 376] width 163 height 14
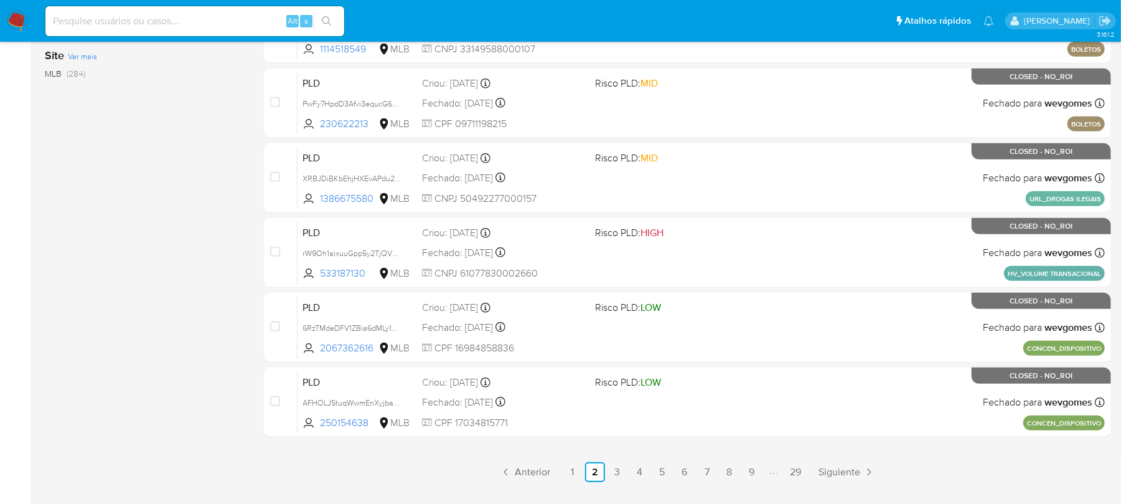
scroll to position [524, 0]
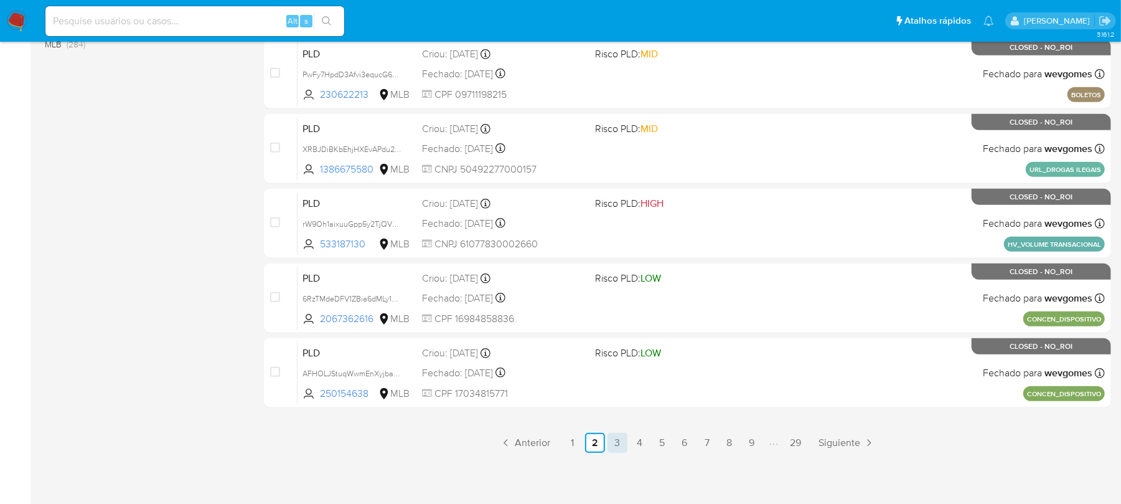
click at [614, 438] on link "3" at bounding box center [618, 443] width 20 height 20
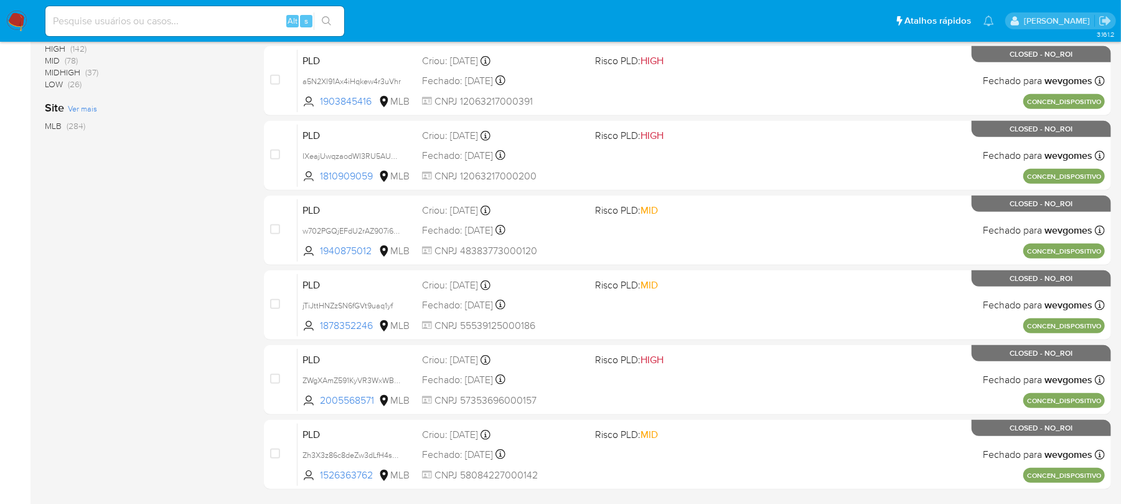
scroll to position [524, 0]
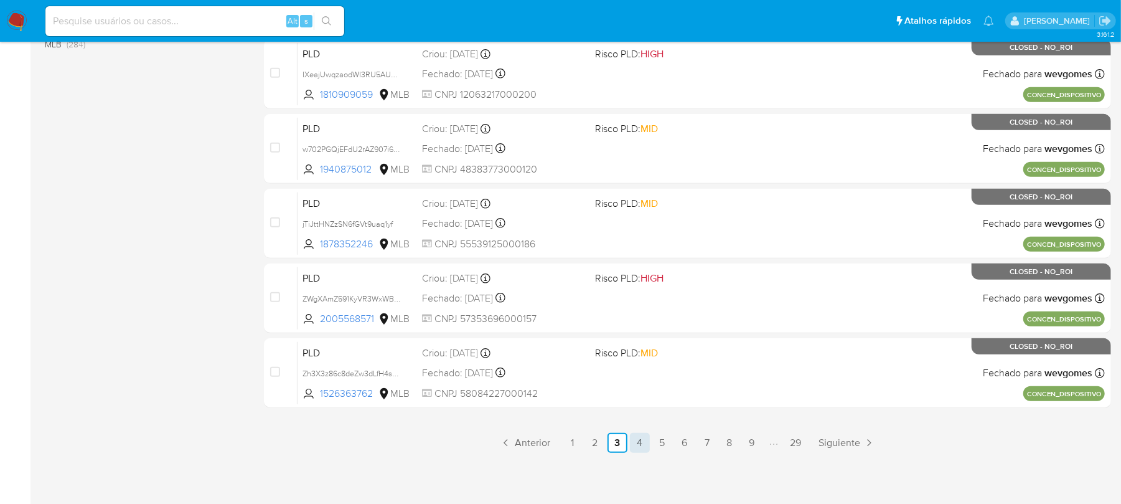
click at [640, 441] on link "4" at bounding box center [640, 443] width 20 height 20
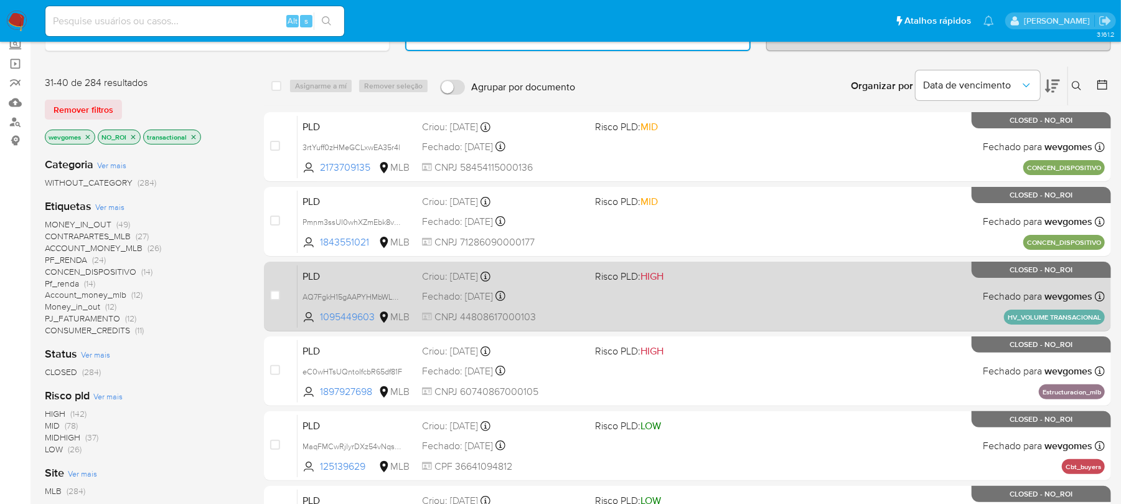
scroll to position [110, 0]
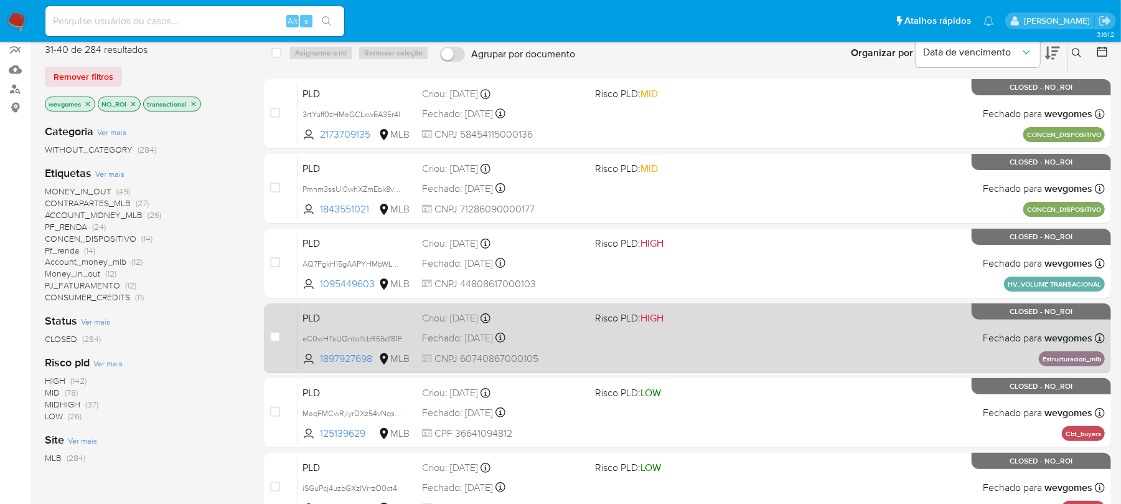
click at [596, 357] on div "PLD eC0wHTsUQntoIfcbR65df81F 1897927698 MLB Risco PLD: HIGH Criou: 12/01/2025 C…" at bounding box center [702, 337] width 808 height 63
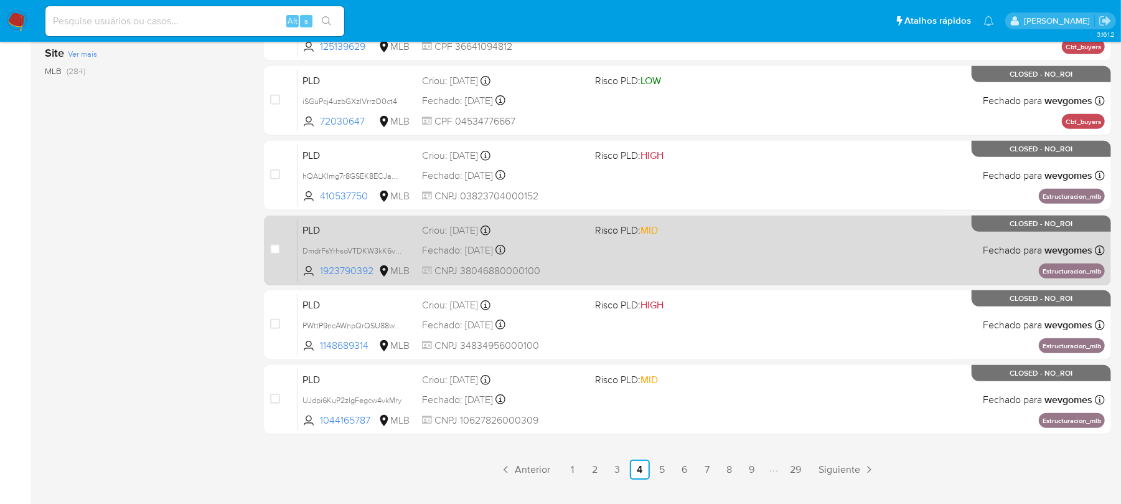
scroll to position [524, 0]
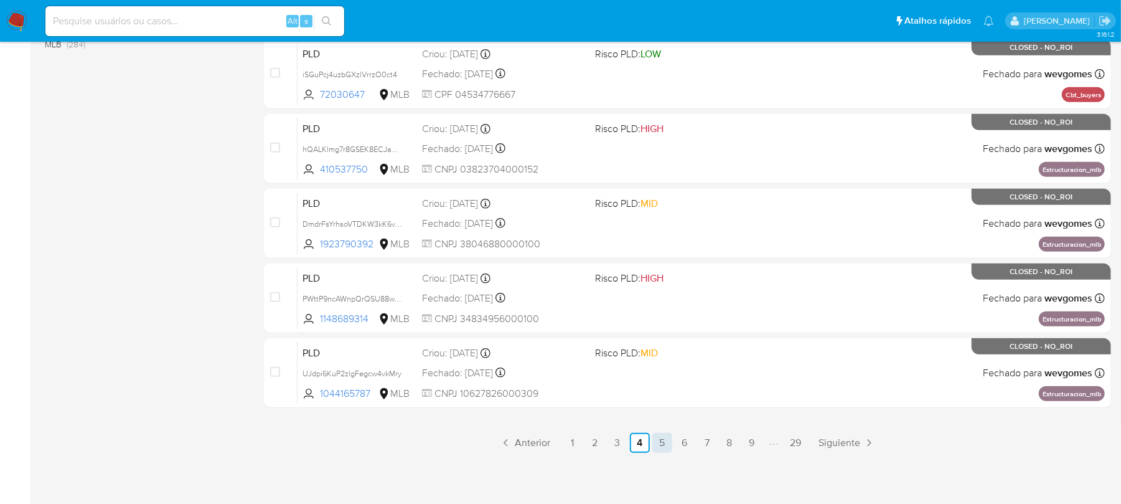
click at [663, 433] on link "5" at bounding box center [663, 443] width 20 height 20
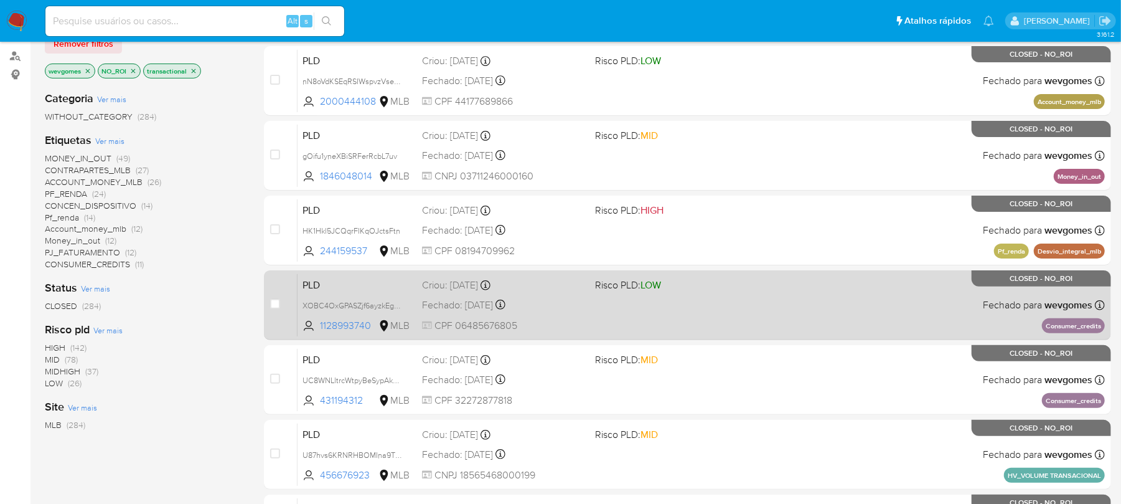
scroll to position [110, 0]
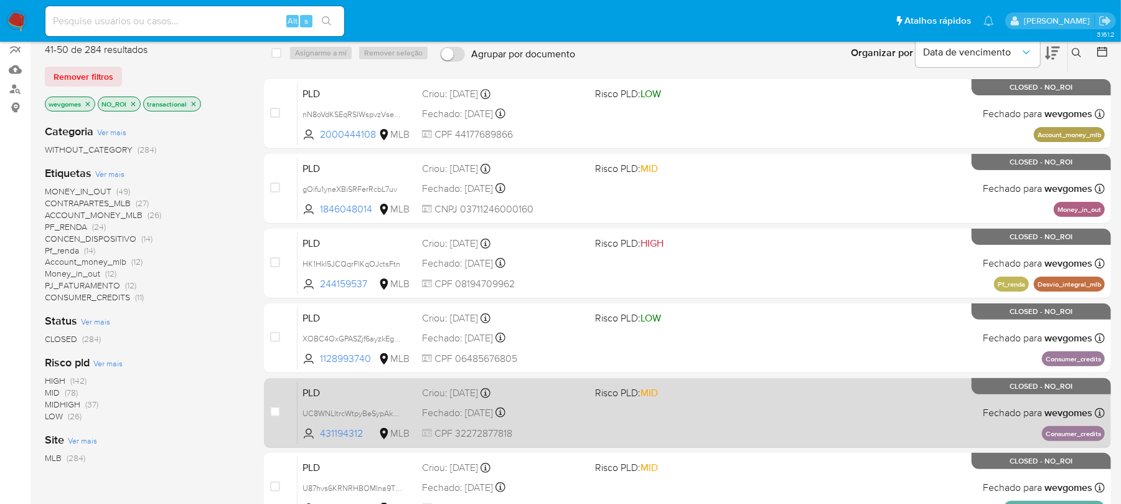
click at [574, 417] on div "Fechado: 19/02/2025 Fechado: 19/02/2025 12:28:32" at bounding box center [503, 413] width 163 height 14
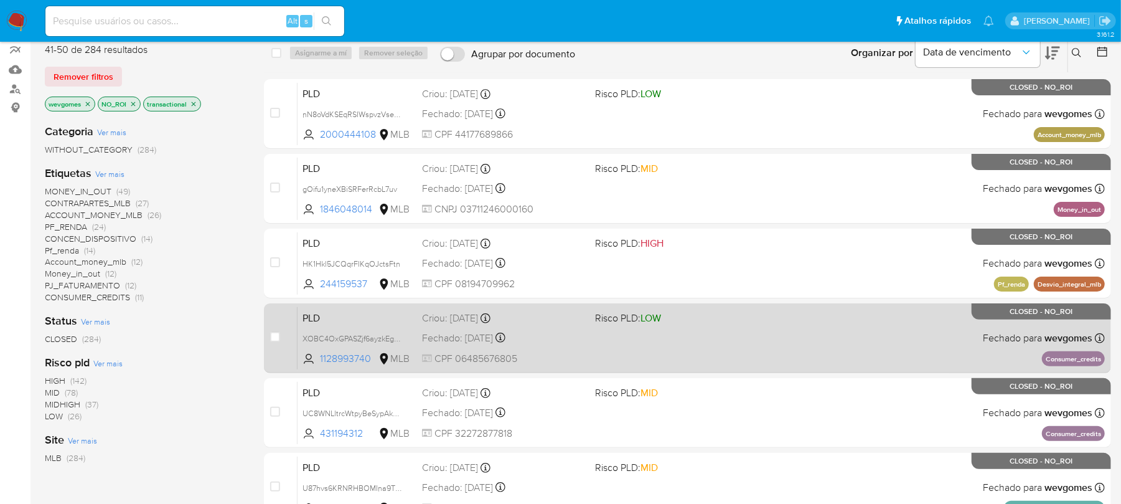
click at [590, 347] on div "PLD XOBC4OxGPASZjf6ayzkEg5KZ 1128993740 MLB Risco PLD: LOW Criou: 12/01/2025 Cr…" at bounding box center [702, 337] width 808 height 63
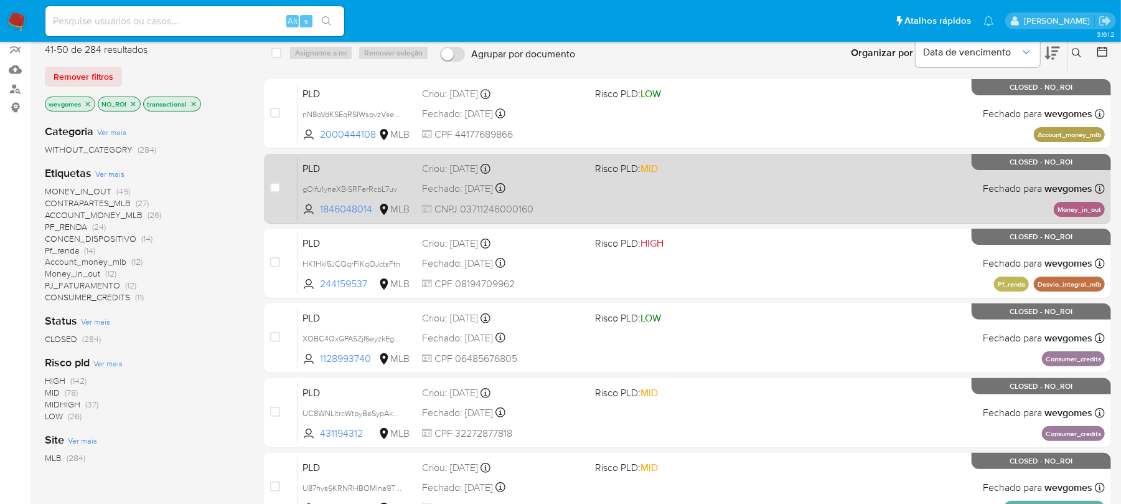
click at [576, 210] on span "CNPJ 03711246000160" at bounding box center [503, 209] width 163 height 14
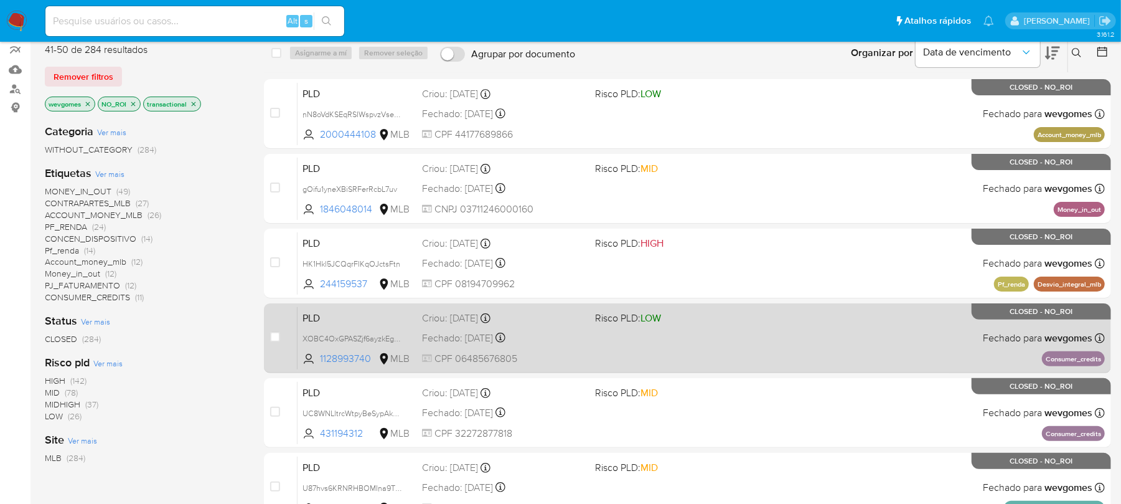
scroll to position [0, 0]
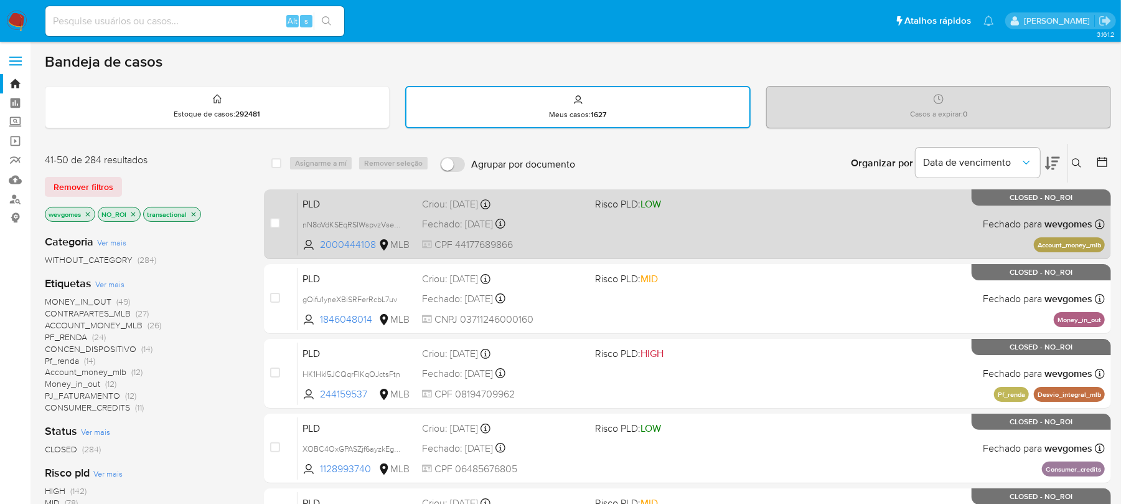
click at [588, 240] on div "PLD nN8oVdKSEqRSIWspvzVseqaw 2000444108 MLB Risco PLD: LOW Criou: 12/01/2025 Cr…" at bounding box center [702, 223] width 808 height 63
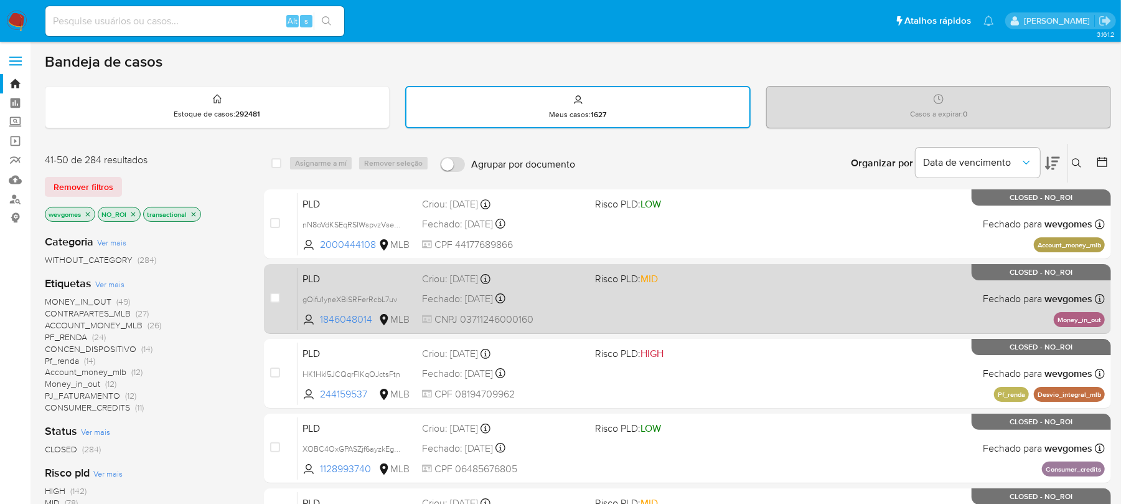
click at [591, 314] on div "PLD gOifu1yneXBiSRFerRcbL7uv 1846048014 MLB Risco PLD: MID Criou: 12/01/2025 Cr…" at bounding box center [702, 298] width 808 height 63
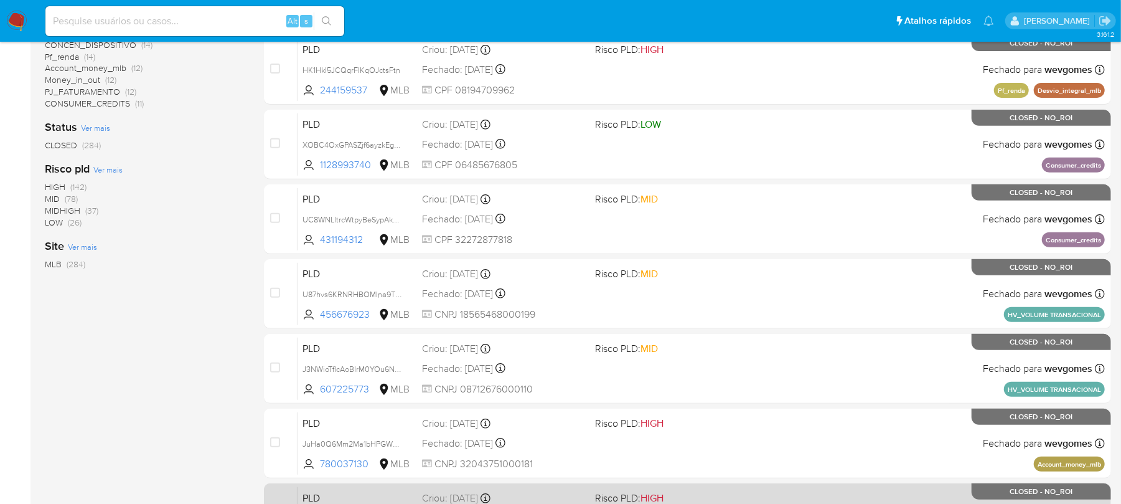
scroll to position [524, 0]
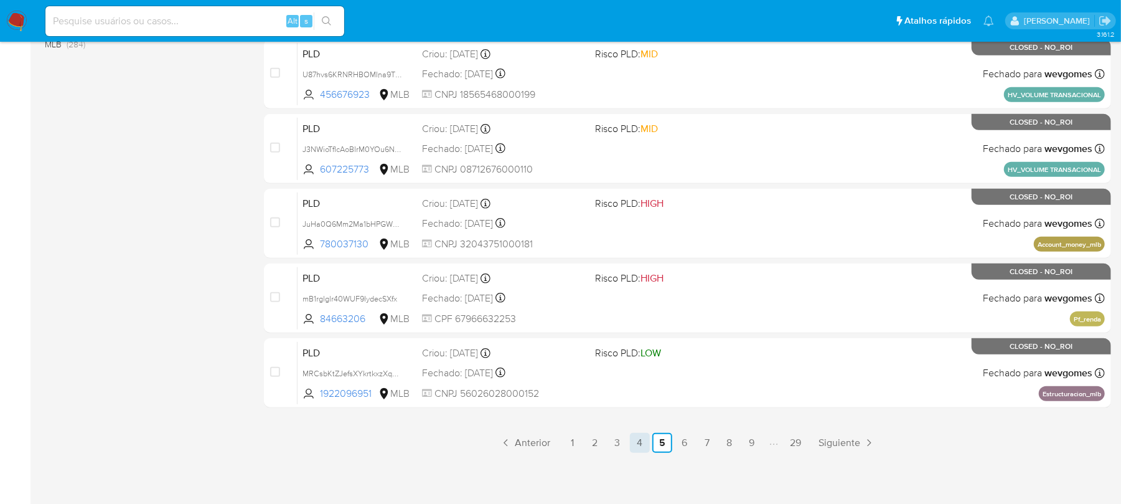
click at [643, 441] on link "4" at bounding box center [640, 443] width 20 height 20
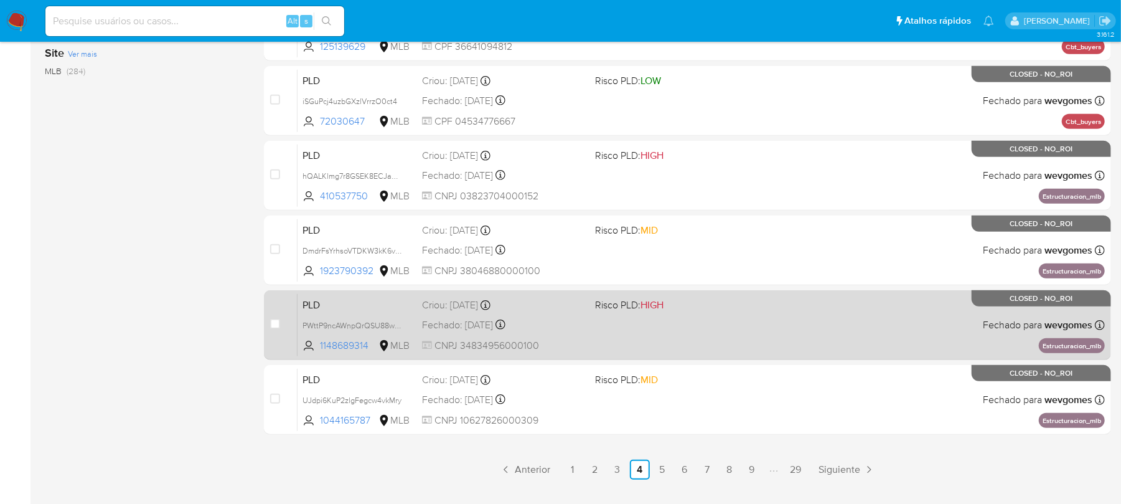
scroll to position [524, 0]
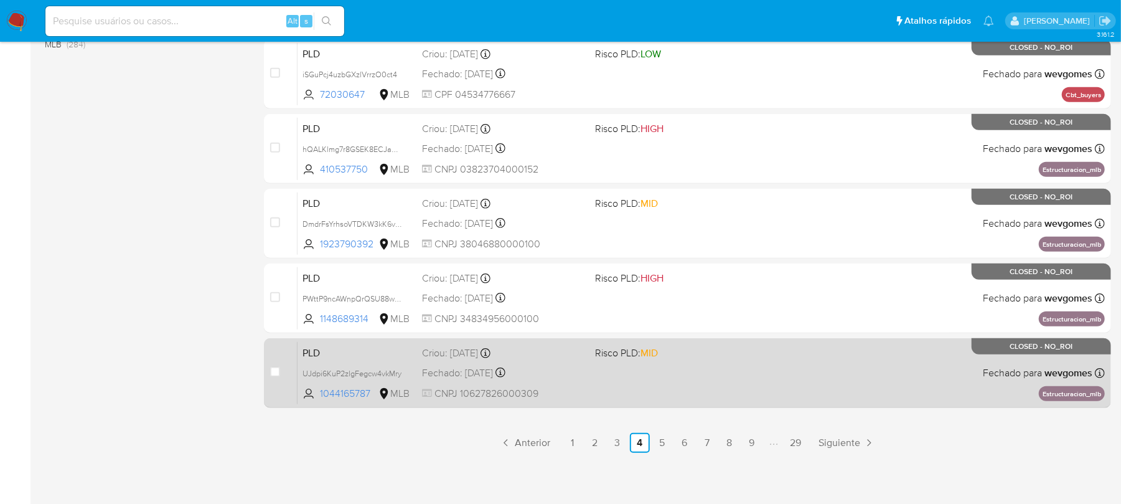
click at [685, 387] on div "PLD UJdpi6KuP2zlgFegcw4vkMry 1044165787 MLB Risco PLD: MID Criou: 12/01/2025 Cr…" at bounding box center [702, 372] width 808 height 63
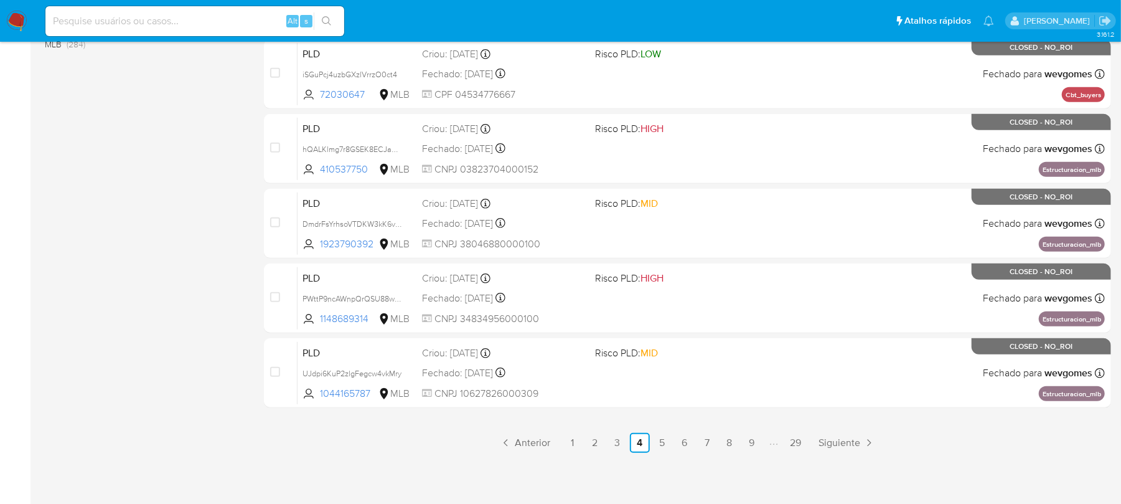
scroll to position [0, 0]
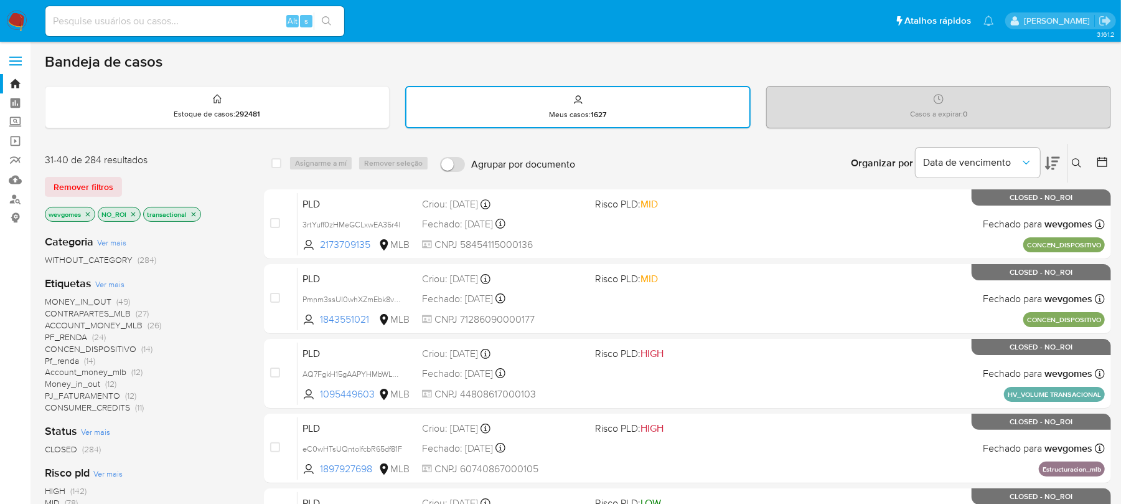
click at [10, 12] on img at bounding box center [16, 21] width 21 height 21
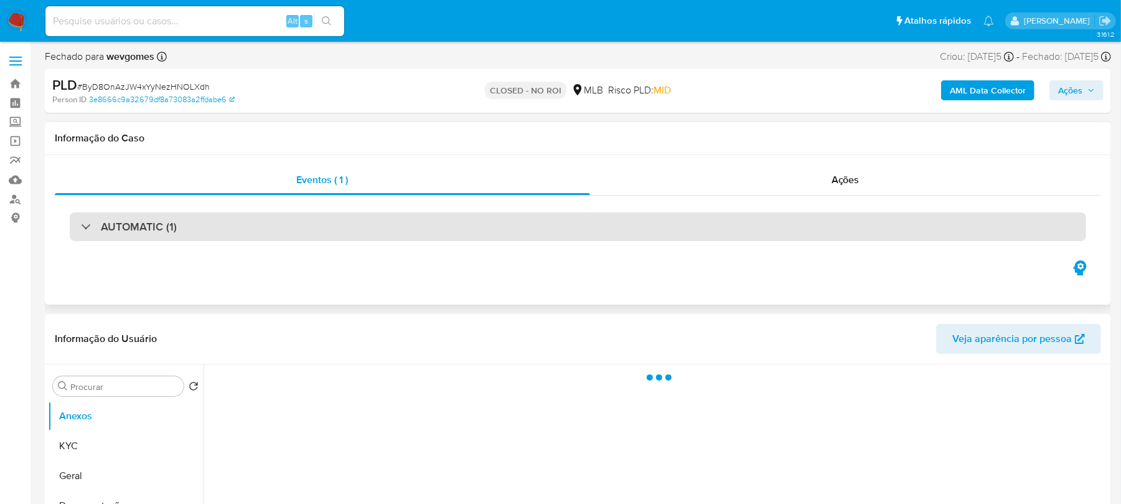
click at [83, 228] on div "AUTOMATIC (1)" at bounding box center [129, 227] width 96 height 14
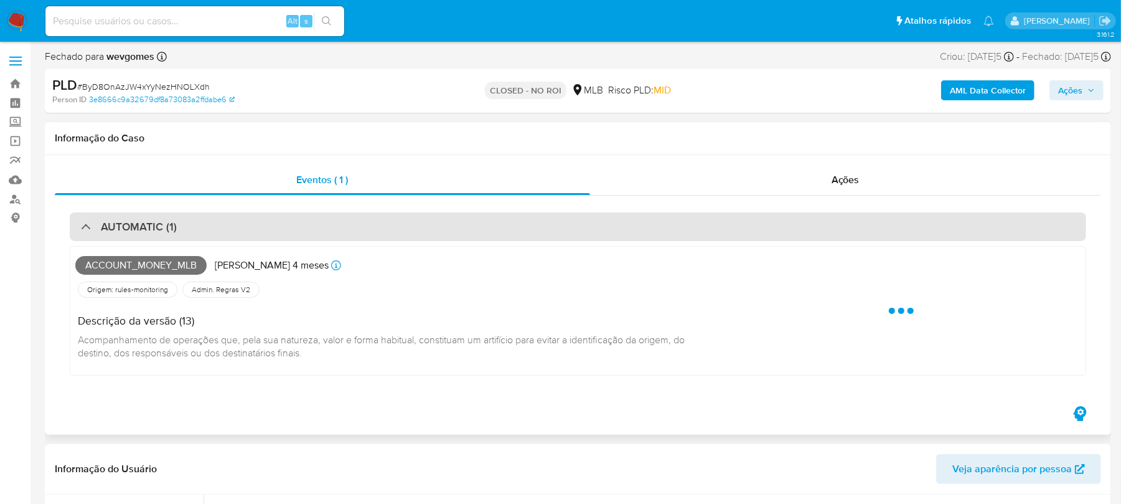
select select "10"
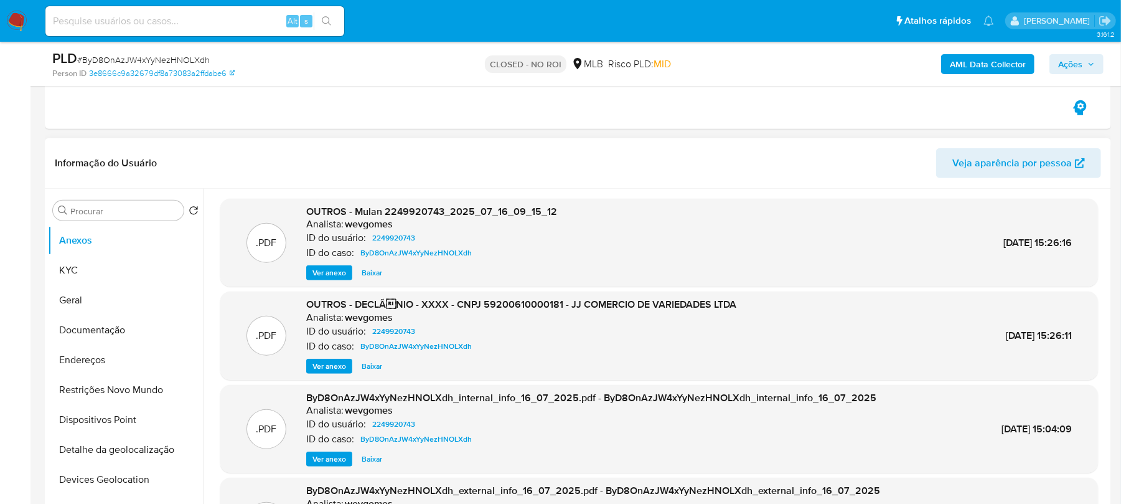
scroll to position [70, 0]
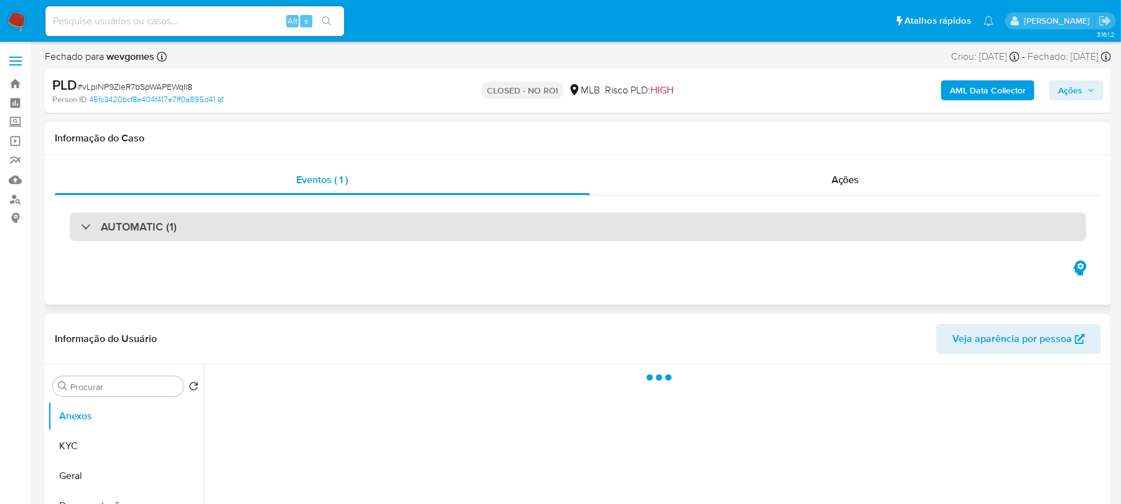
click at [80, 224] on div "AUTOMATIC (1)" at bounding box center [578, 226] width 1017 height 29
select select "10"
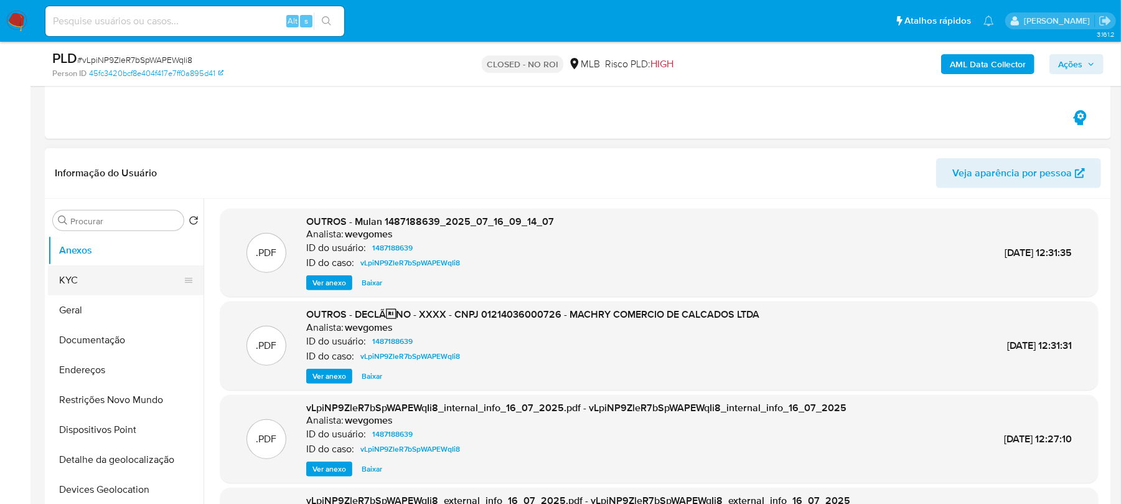
scroll to position [442, 0]
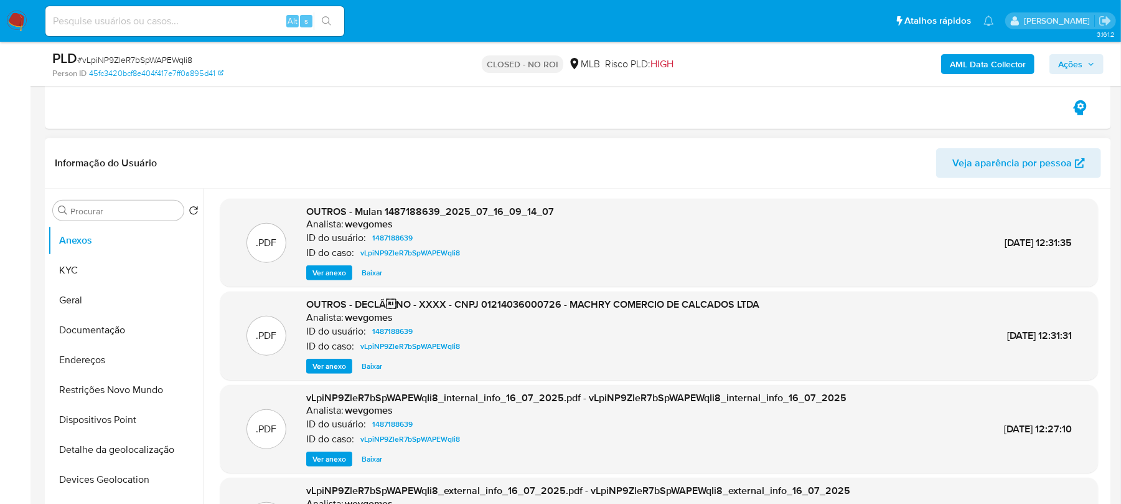
click at [337, 366] on span "Ver anexo" at bounding box center [330, 366] width 34 height 12
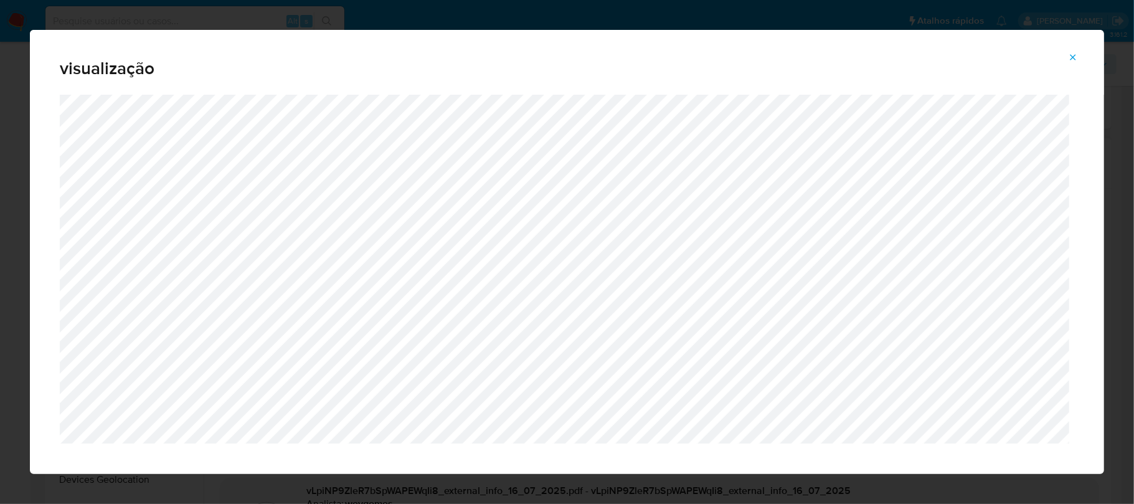
click at [1071, 59] on icon "Attachment preview" at bounding box center [1073, 57] width 10 height 10
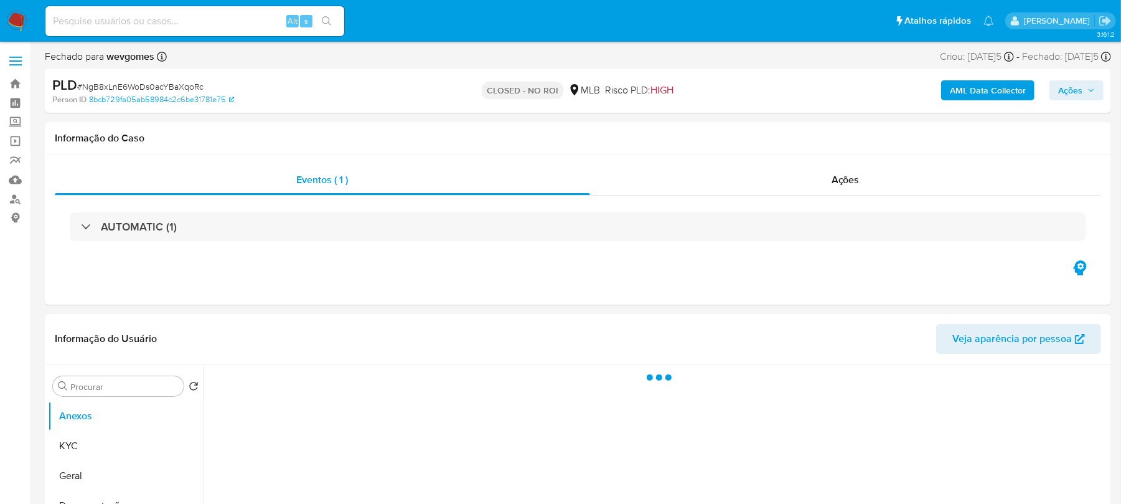
select select "10"
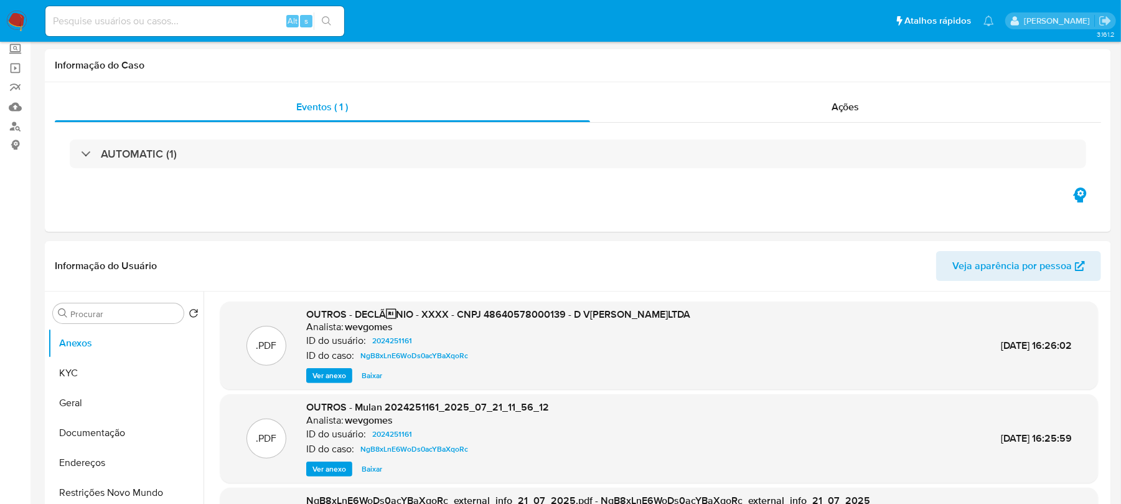
scroll to position [110, 0]
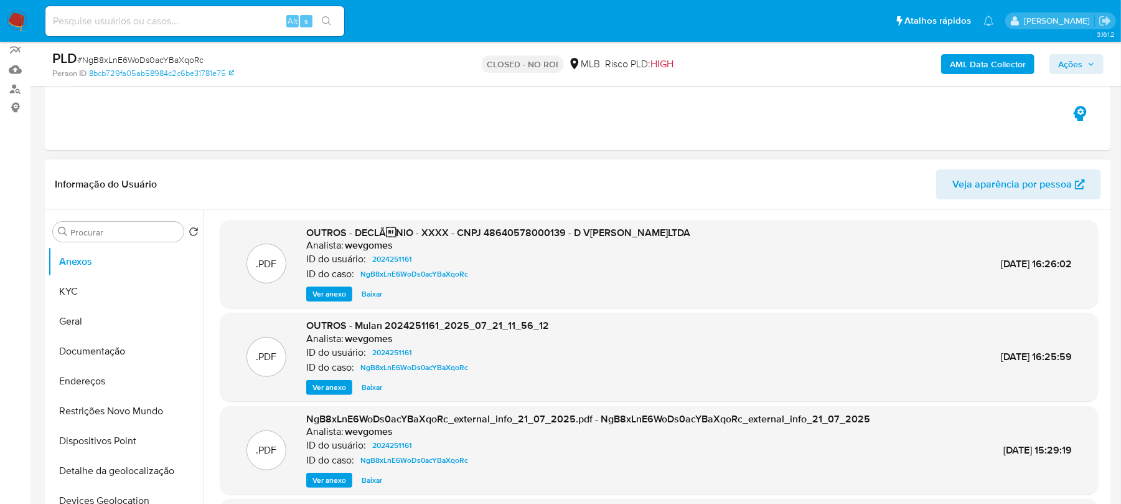
click at [324, 294] on span "Ver anexo" at bounding box center [330, 294] width 34 height 12
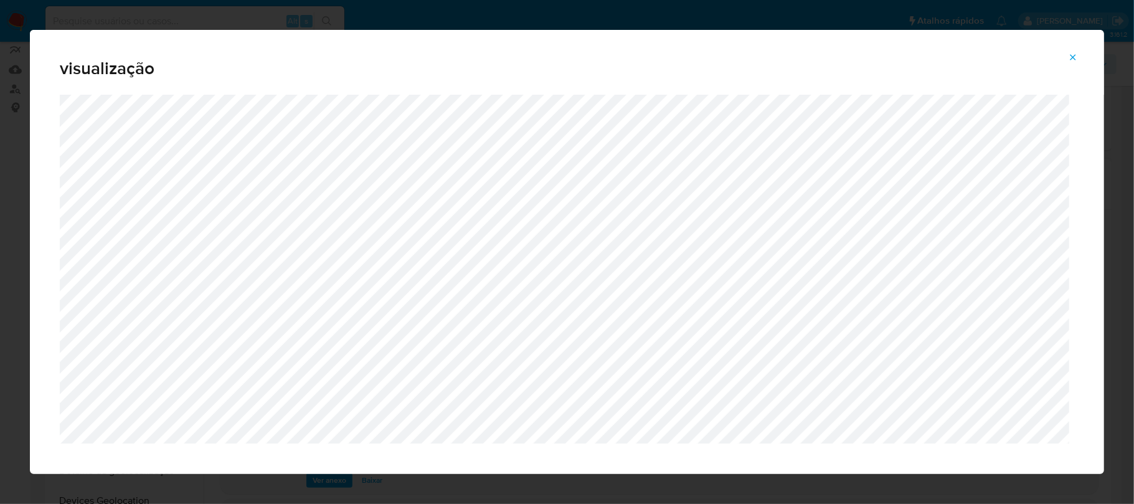
click at [1073, 55] on icon "Attachment preview" at bounding box center [1073, 57] width 10 height 10
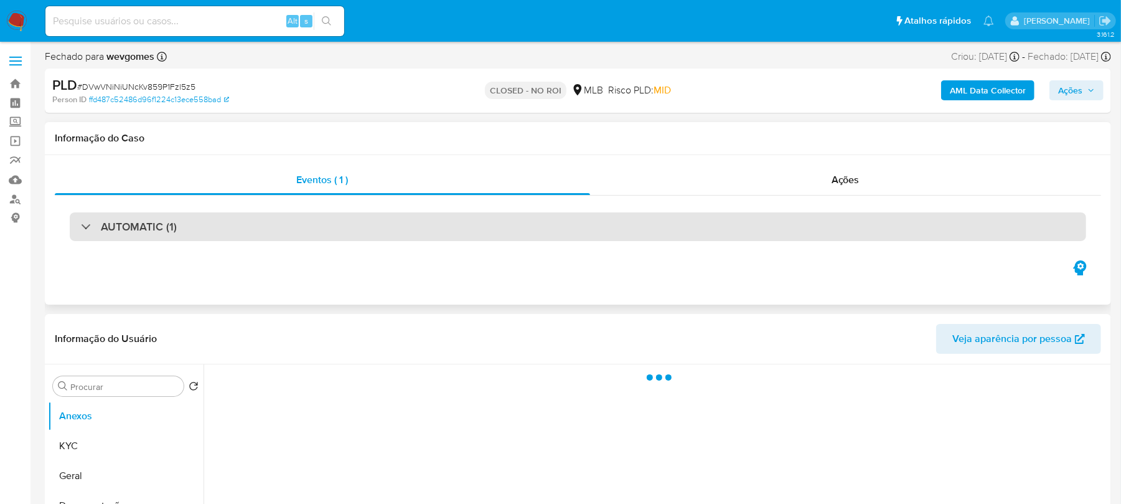
select select "10"
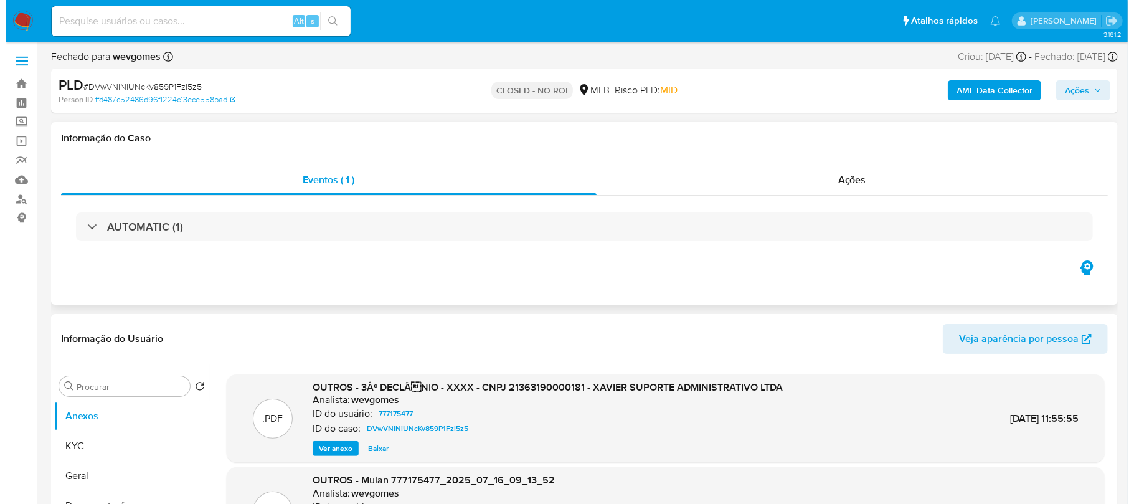
scroll to position [110, 0]
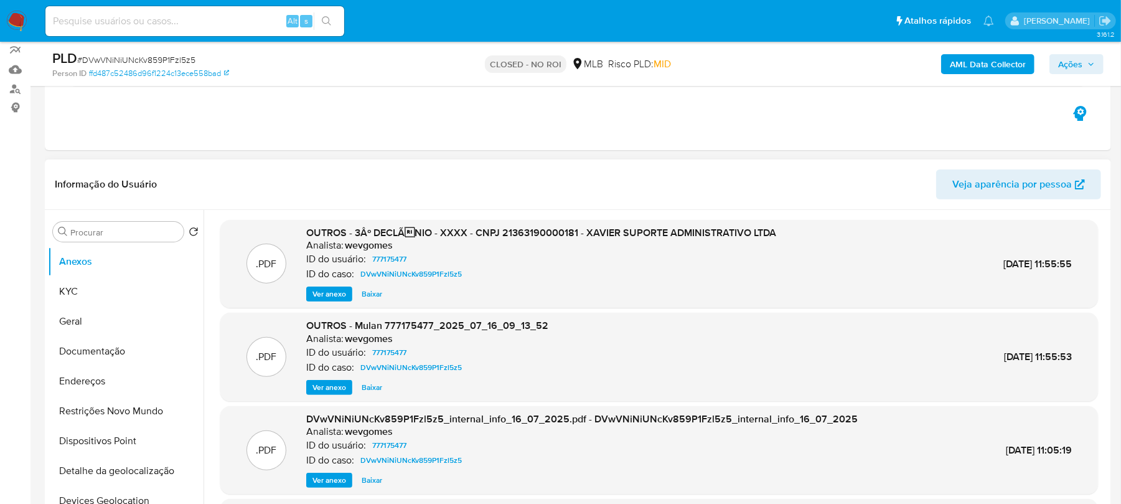
click at [324, 295] on span "Ver anexo" at bounding box center [330, 294] width 34 height 12
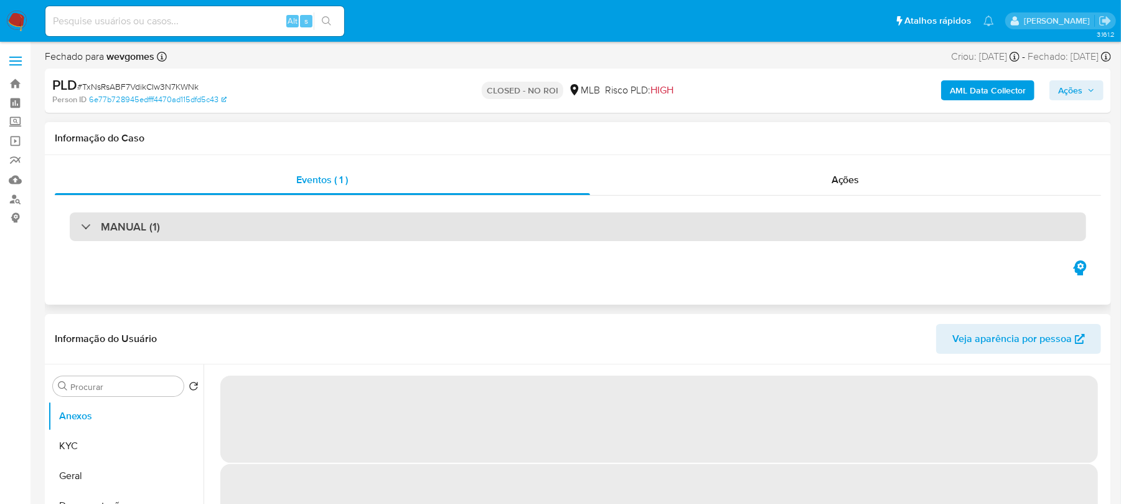
click at [87, 229] on div "MANUAL (1)" at bounding box center [120, 227] width 79 height 14
select select "10"
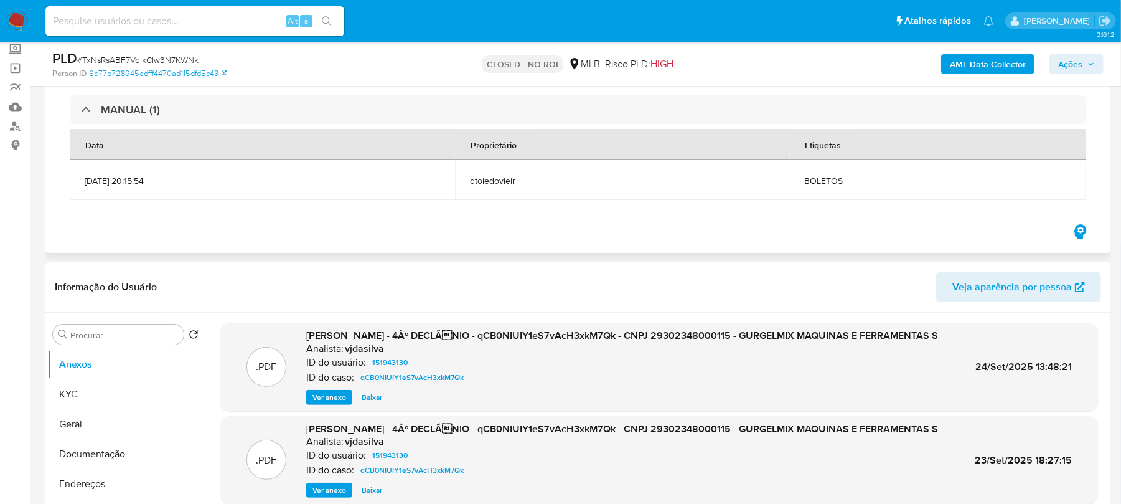
scroll to position [110, 0]
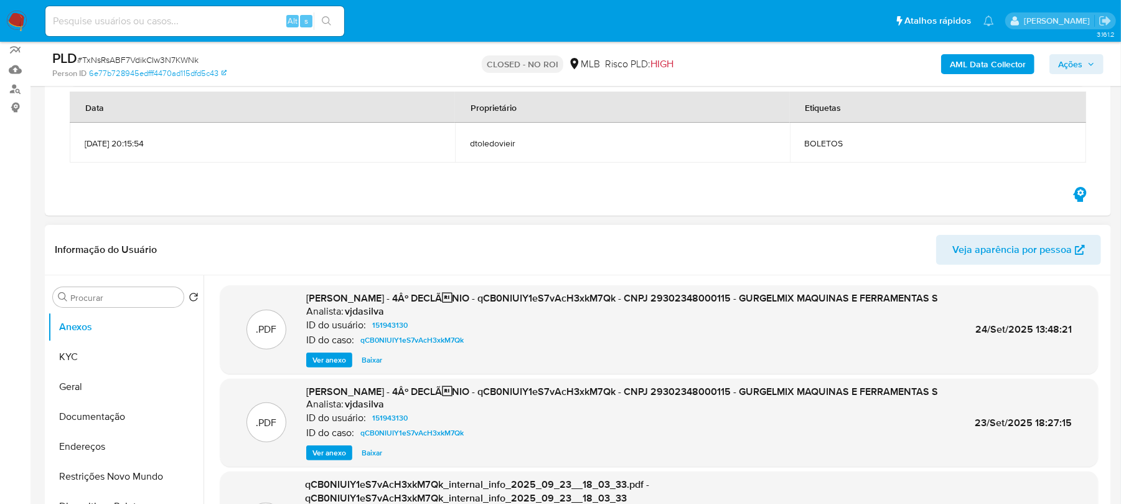
click at [321, 359] on span "Ver anexo" at bounding box center [330, 360] width 34 height 12
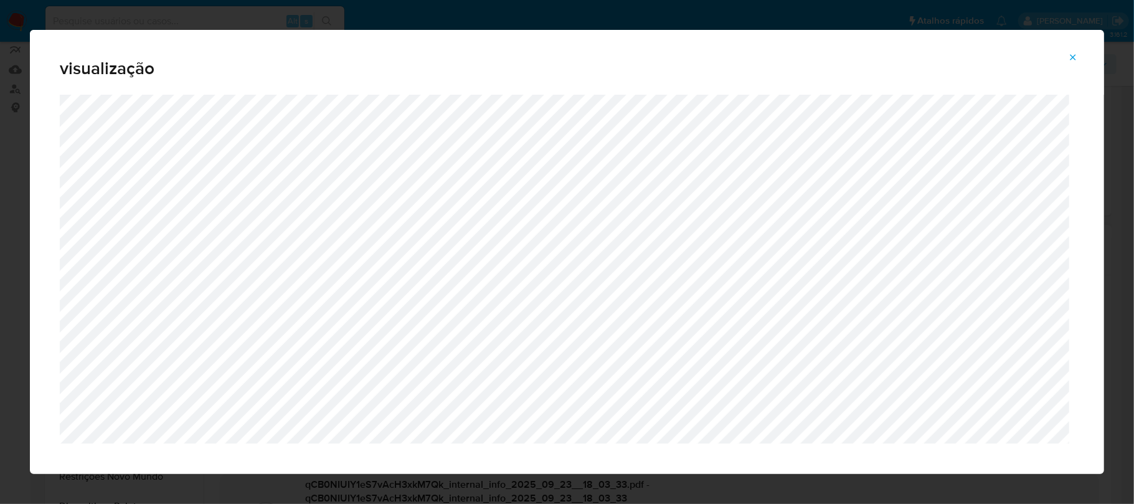
click at [1068, 55] on icon "Attachment preview" at bounding box center [1073, 57] width 10 height 10
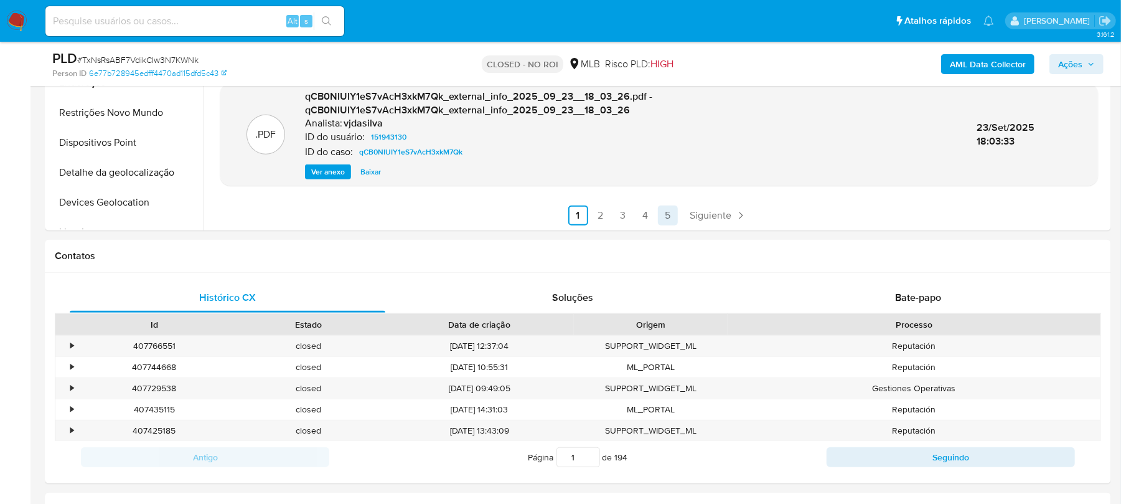
scroll to position [442, 0]
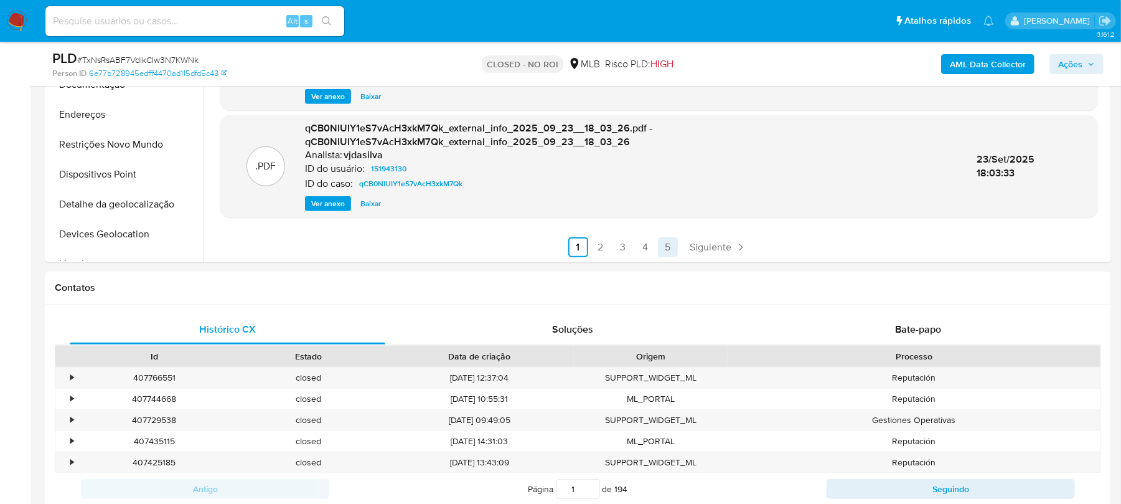
click at [670, 247] on link "5" at bounding box center [668, 247] width 20 height 20
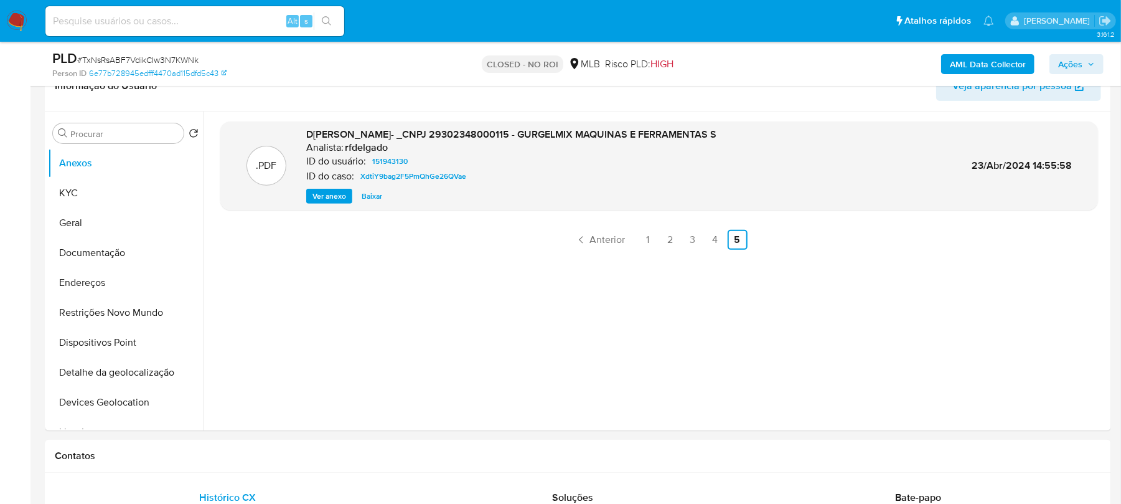
scroll to position [222, 0]
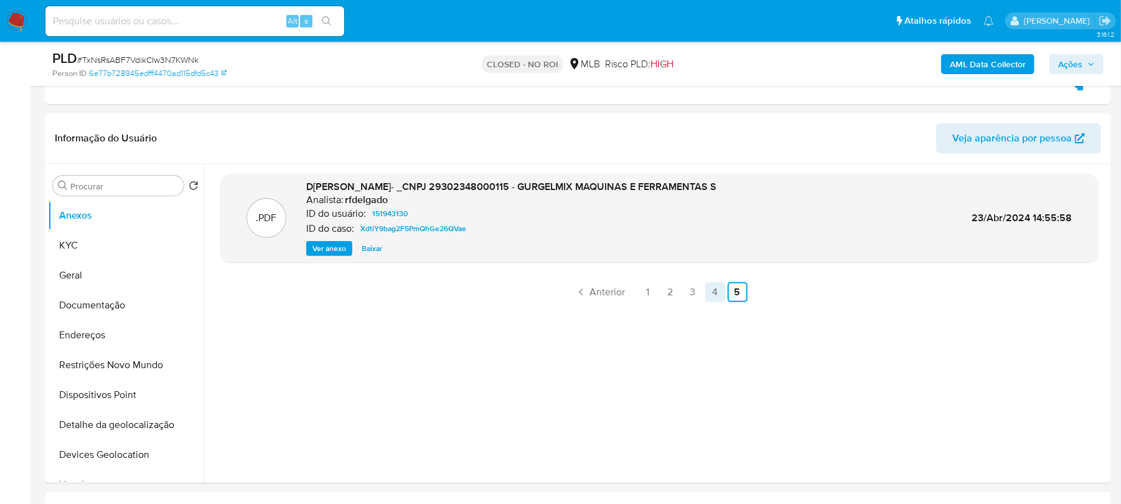
click at [705, 293] on link "4" at bounding box center [715, 292] width 20 height 20
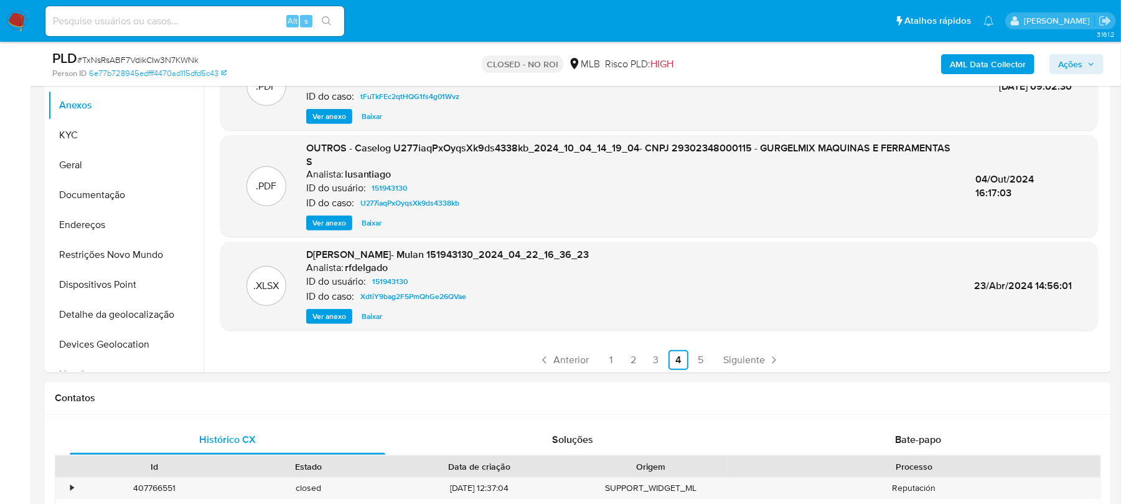
scroll to position [118, 0]
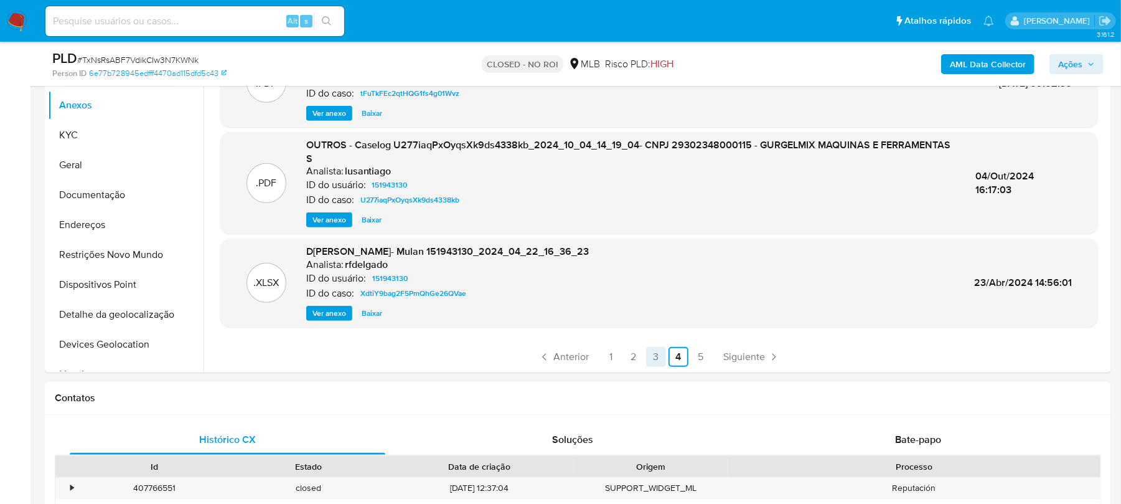
click at [656, 352] on link "3" at bounding box center [656, 357] width 20 height 20
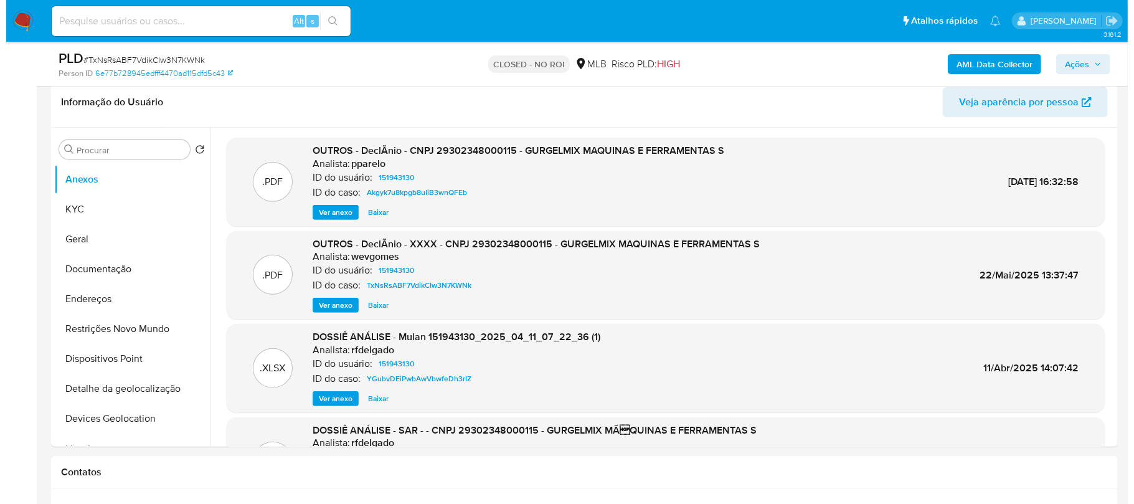
scroll to position [222, 0]
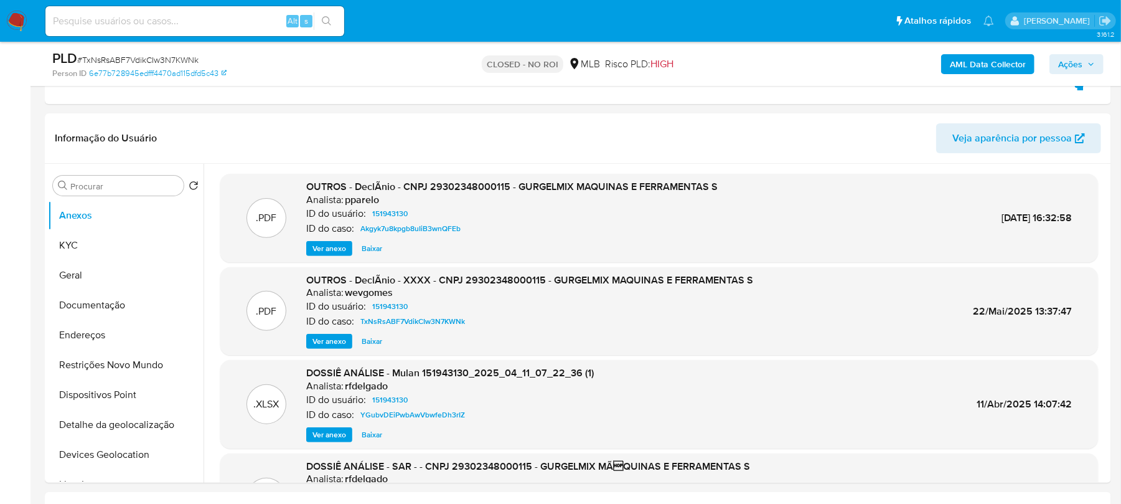
click at [325, 341] on span "Ver anexo" at bounding box center [330, 341] width 34 height 12
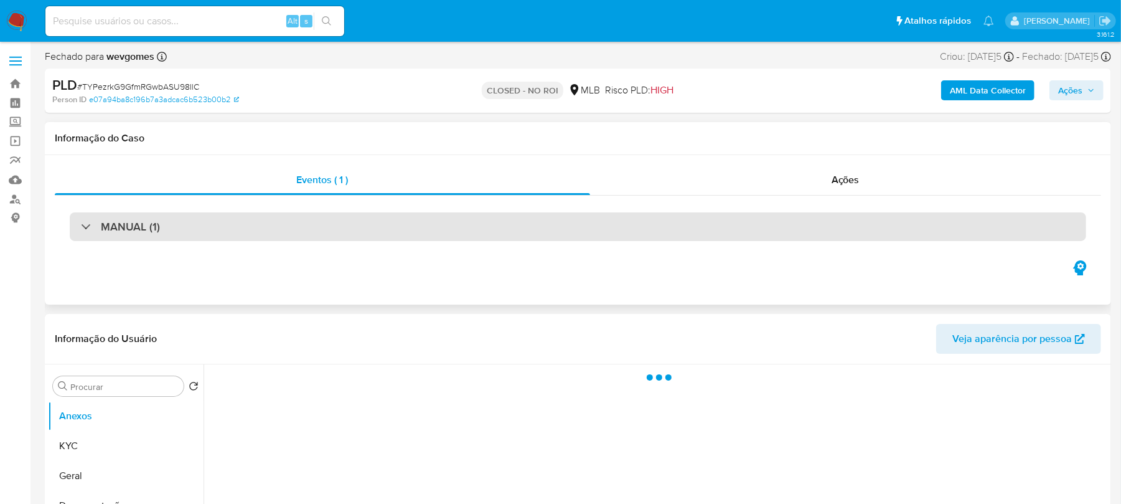
click at [82, 228] on div "MANUAL (1)" at bounding box center [120, 227] width 79 height 14
select select "10"
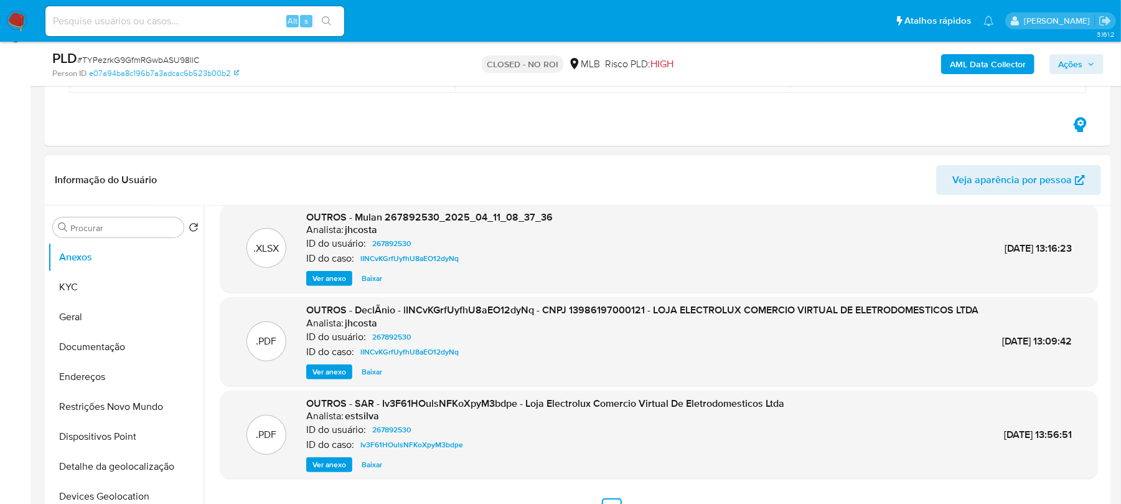
scroll to position [329, 0]
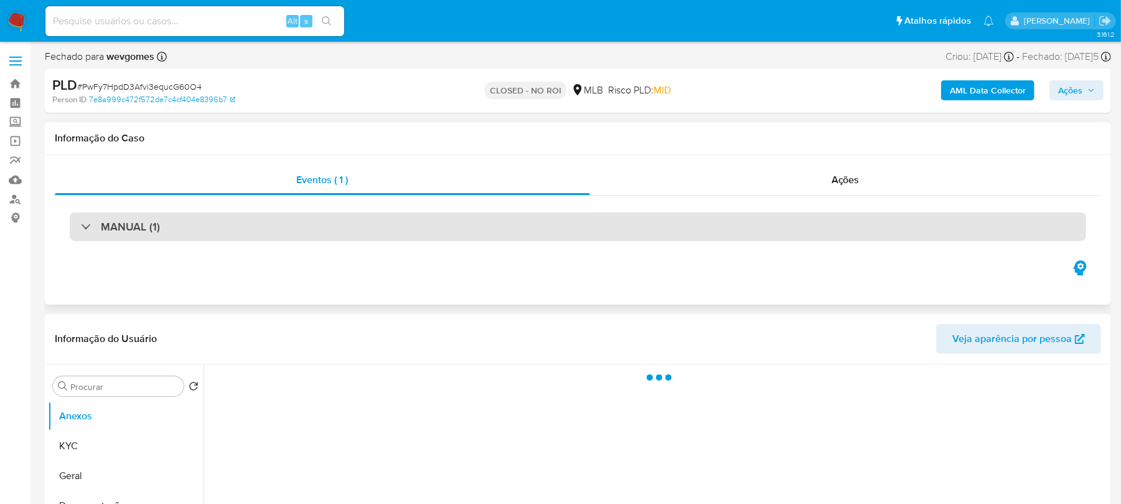
select select "10"
click at [81, 226] on div at bounding box center [81, 226] width 0 height 0
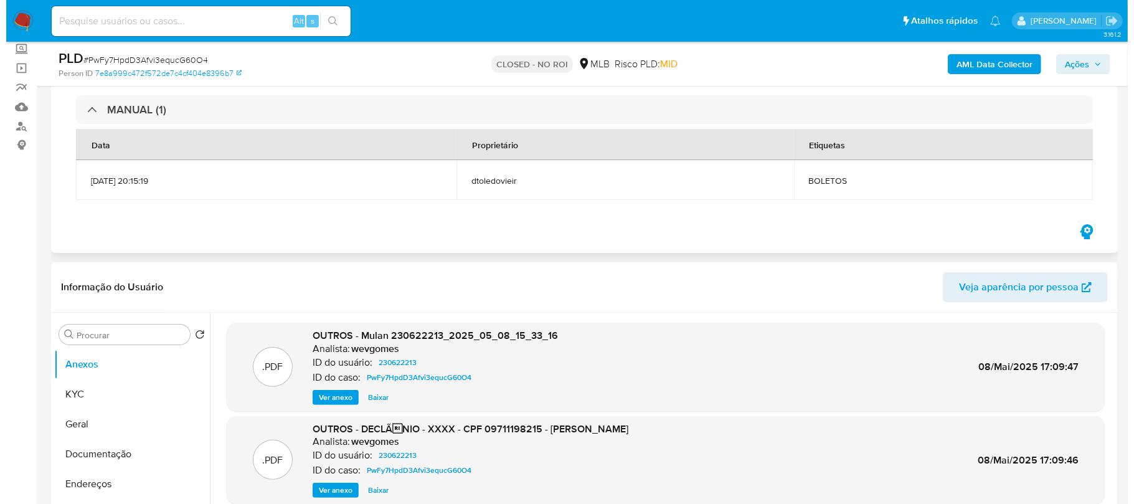
scroll to position [110, 0]
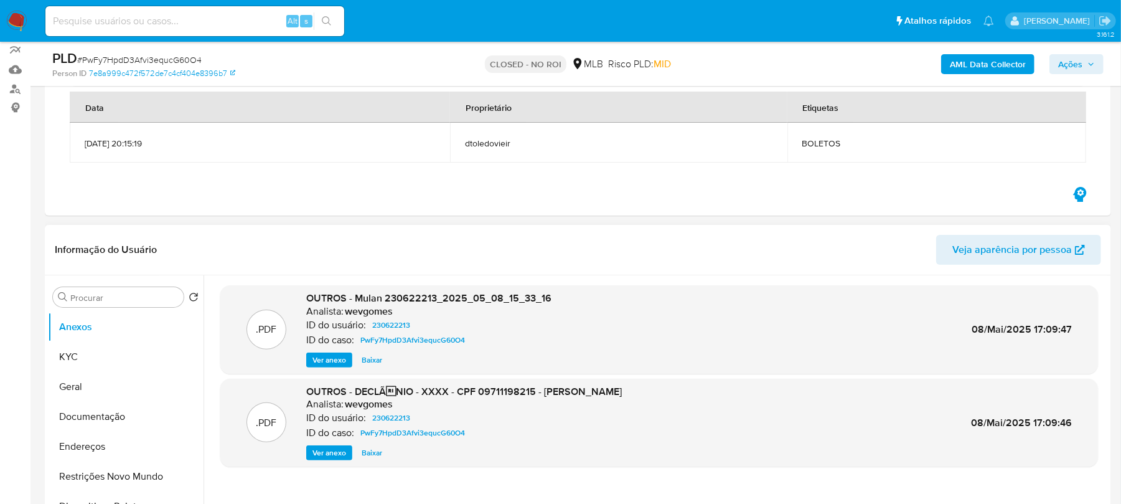
click at [319, 357] on span "Ver anexo" at bounding box center [330, 360] width 34 height 12
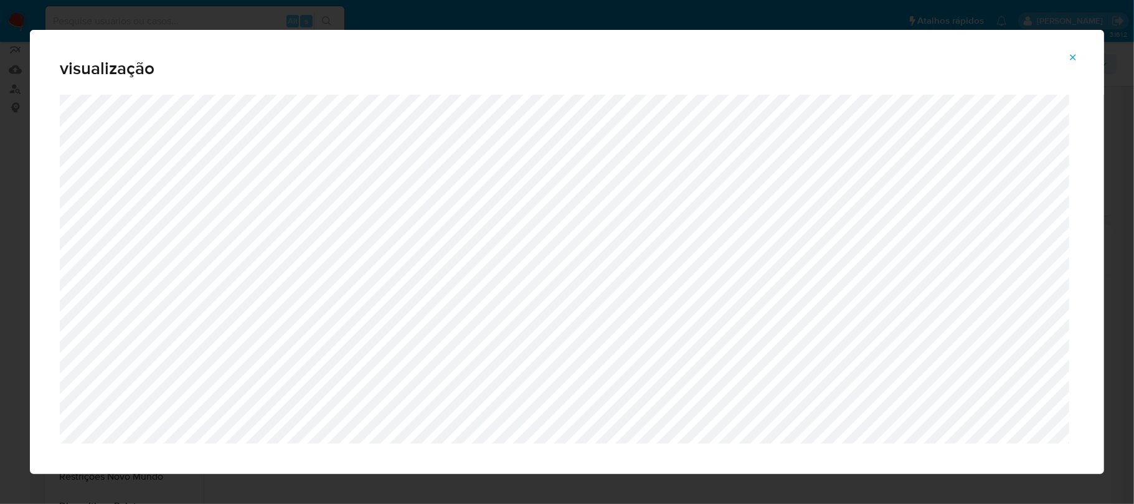
click at [1070, 58] on icon "Attachment preview" at bounding box center [1073, 57] width 10 height 10
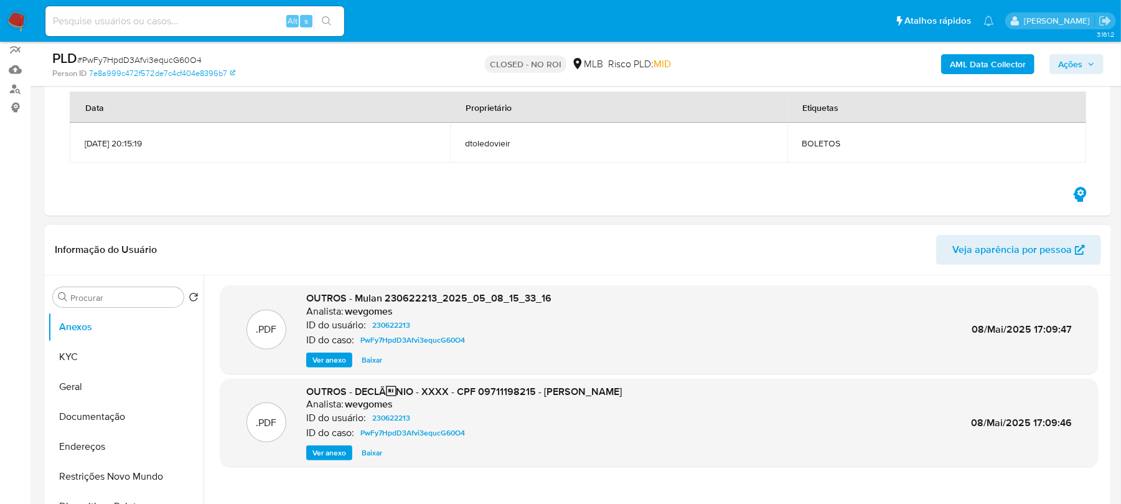
click at [324, 450] on span "Ver anexo" at bounding box center [330, 452] width 34 height 12
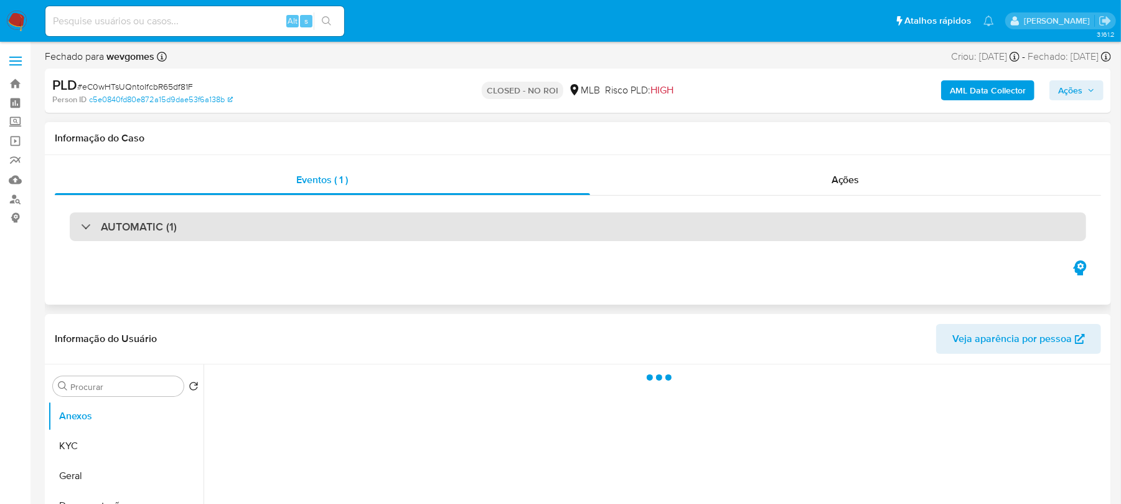
click at [148, 228] on h3 "AUTOMATIC (1)" at bounding box center [139, 227] width 76 height 14
select select "10"
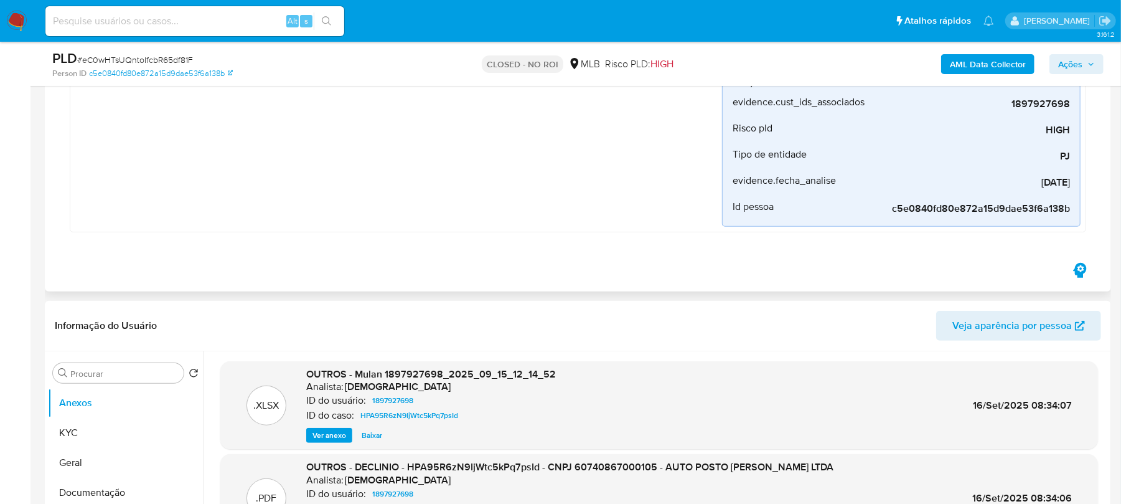
scroll to position [442, 0]
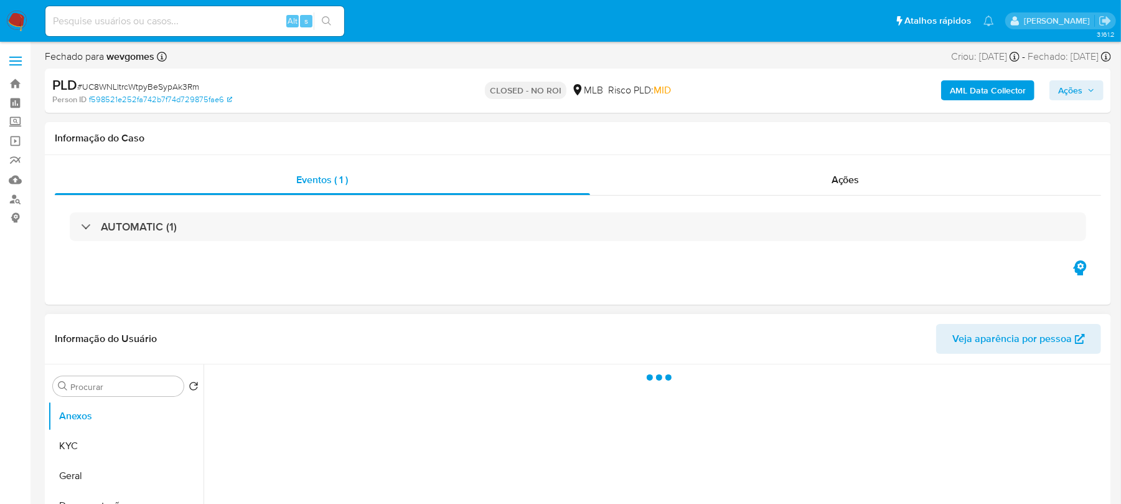
select select "10"
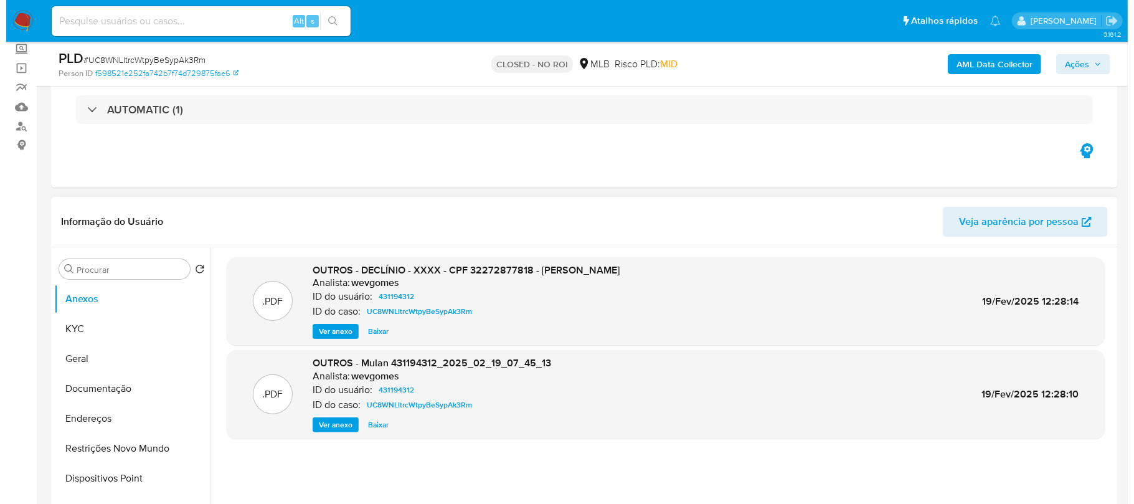
scroll to position [110, 0]
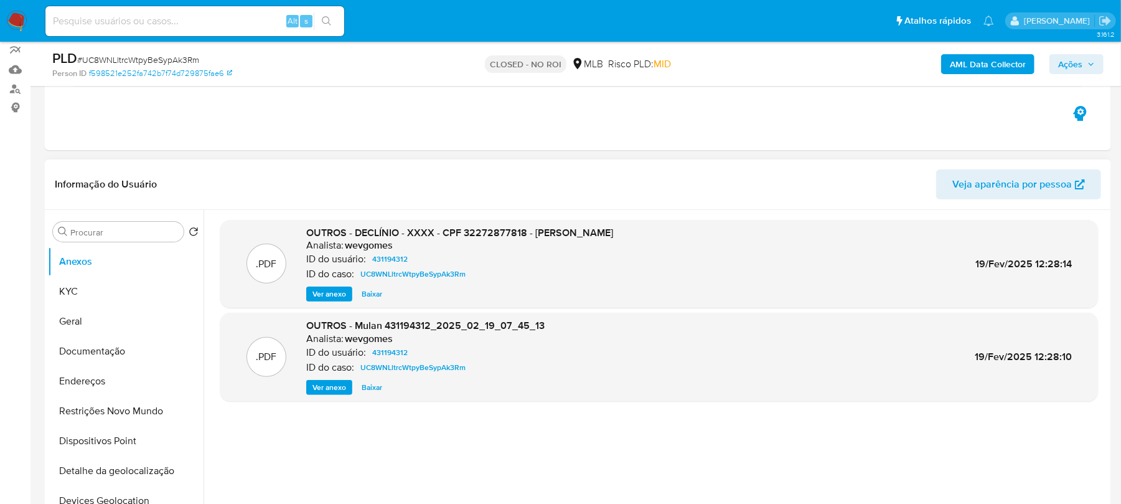
click at [329, 297] on span "Ver anexo" at bounding box center [330, 294] width 34 height 12
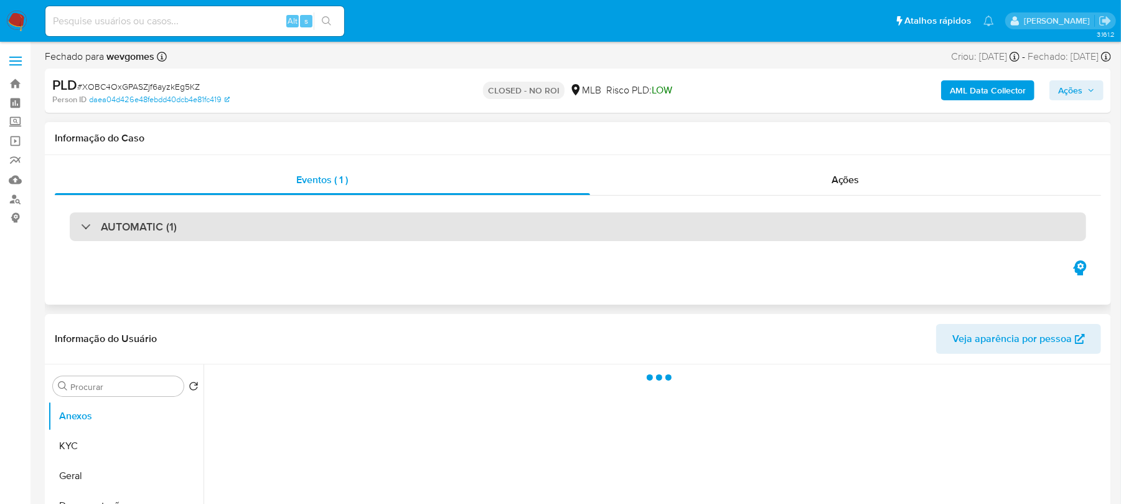
select select "10"
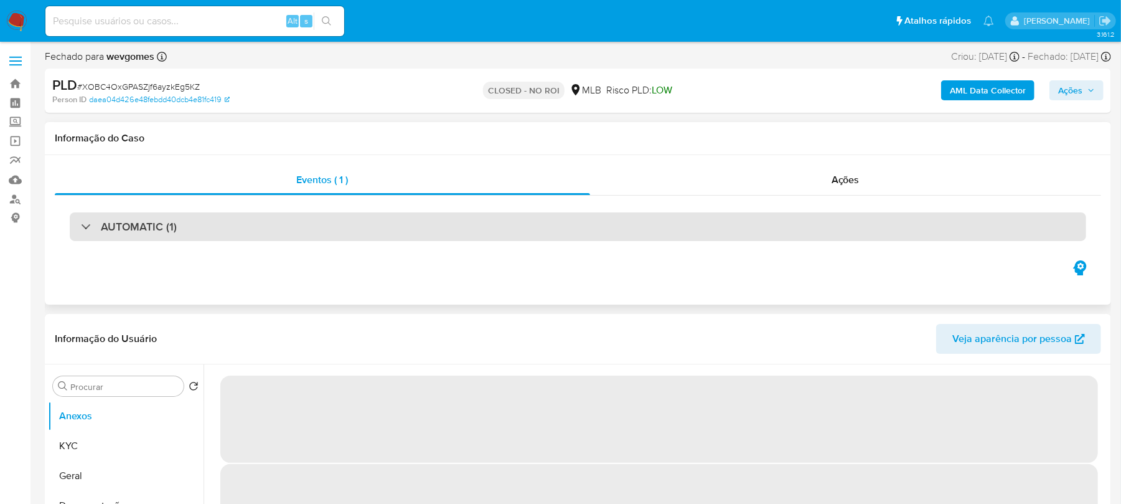
click at [101, 225] on h3 "AUTOMATIC (1)" at bounding box center [139, 227] width 76 height 14
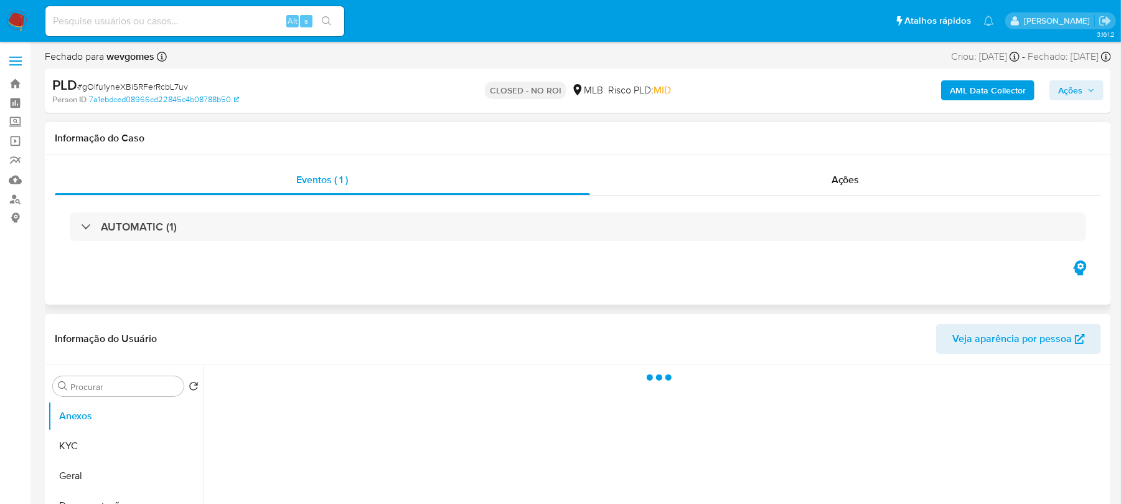
select select "10"
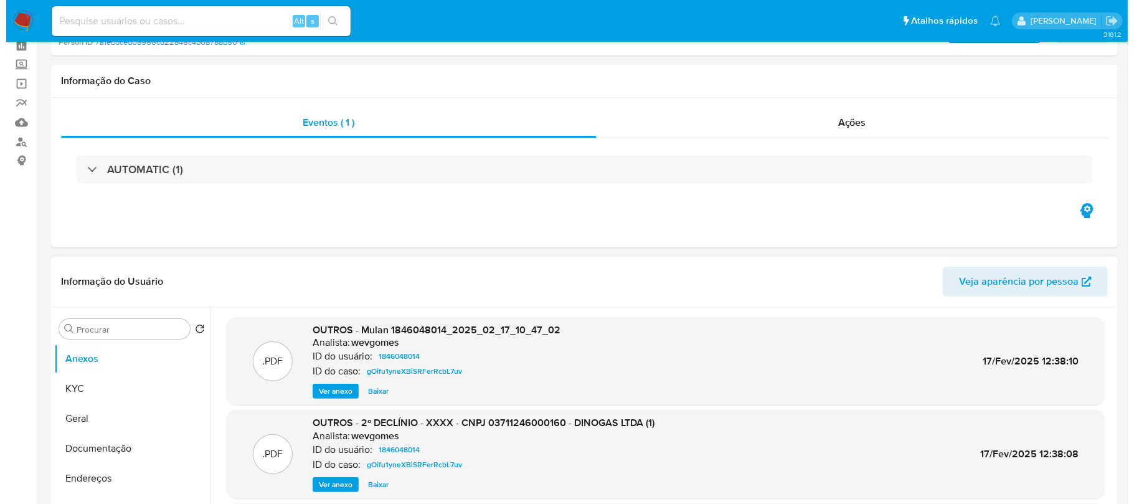
scroll to position [110, 0]
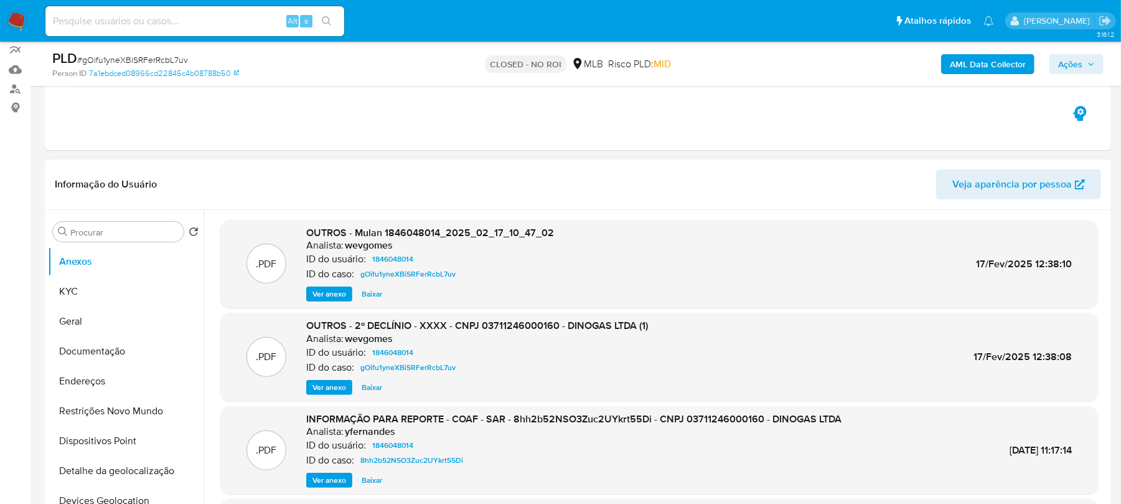
click at [327, 390] on span "Ver anexo" at bounding box center [330, 387] width 34 height 12
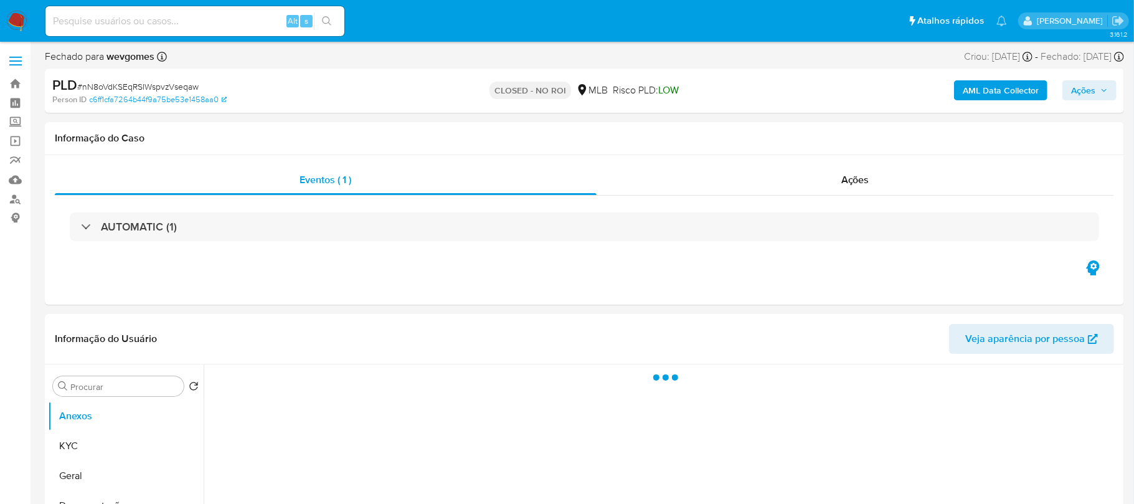
select select "10"
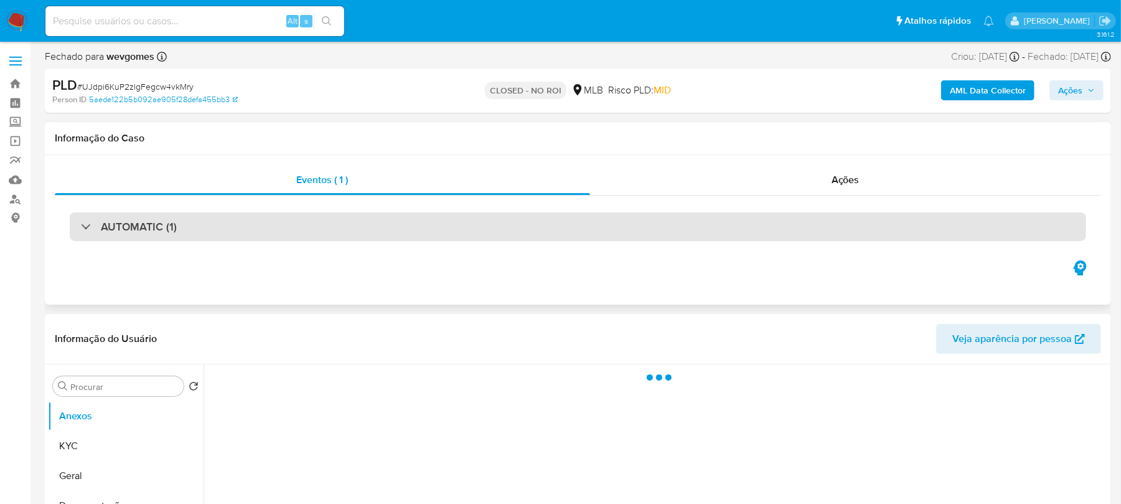
click at [82, 227] on div "AUTOMATIC (1)" at bounding box center [578, 226] width 1017 height 29
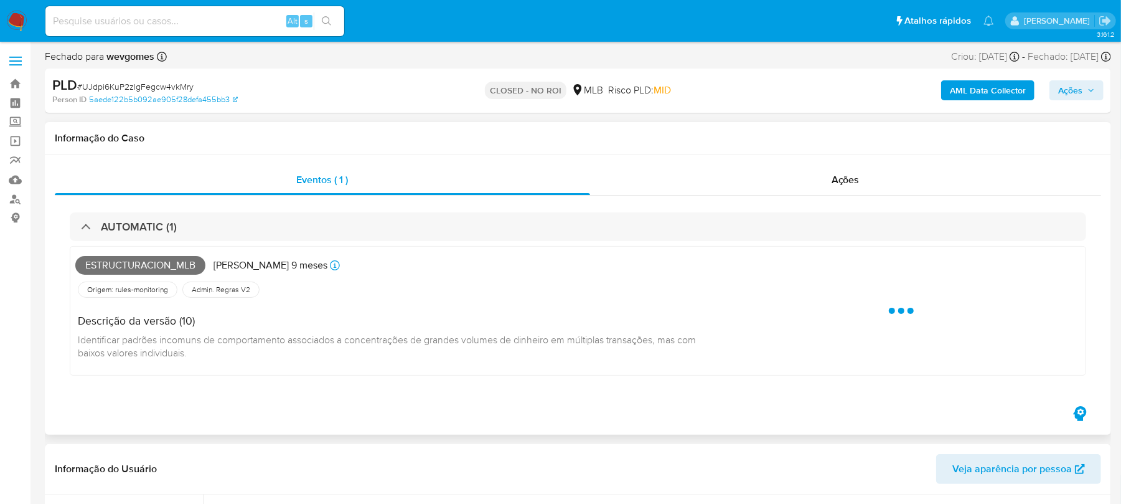
select select "10"
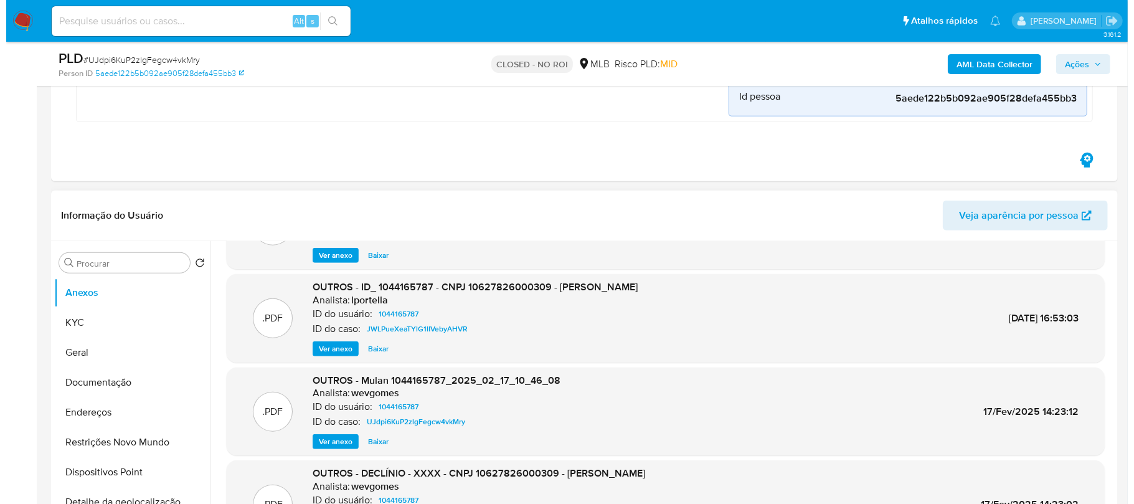
scroll to position [554, 0]
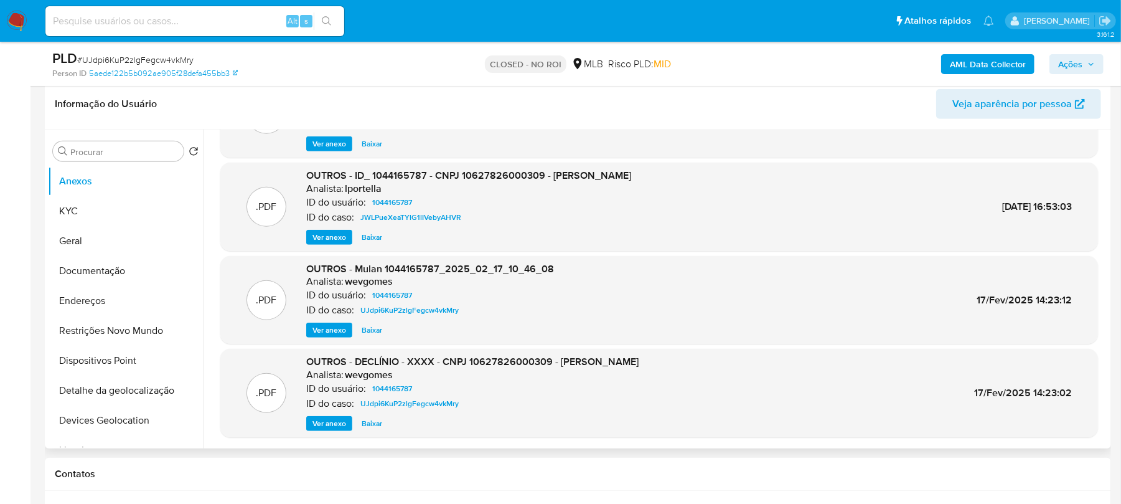
click at [327, 426] on span "Ver anexo" at bounding box center [330, 423] width 34 height 12
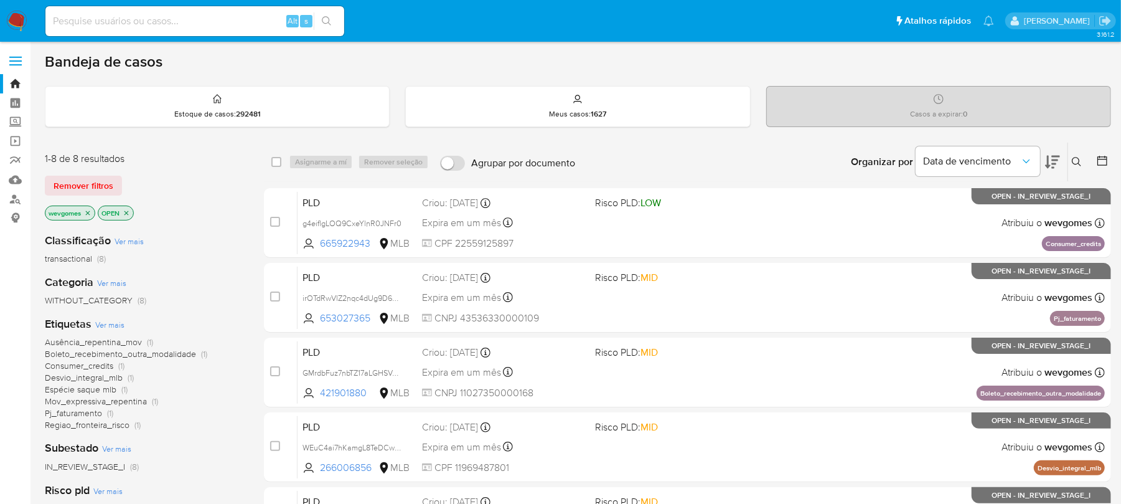
click at [938, 103] on icon at bounding box center [939, 99] width 10 height 10
click at [949, 100] on div "Casos a expirar : 0" at bounding box center [939, 107] width 344 height 40
click at [934, 100] on icon at bounding box center [939, 99] width 10 height 10
click at [817, 60] on div "Bandeja de casos" at bounding box center [578, 61] width 1067 height 19
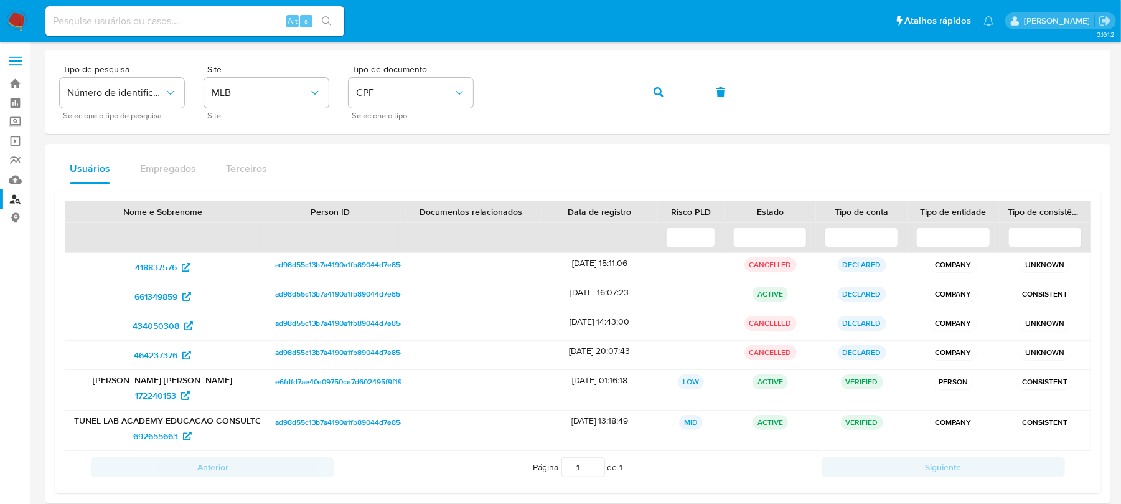
click at [14, 16] on img at bounding box center [16, 21] width 21 height 21
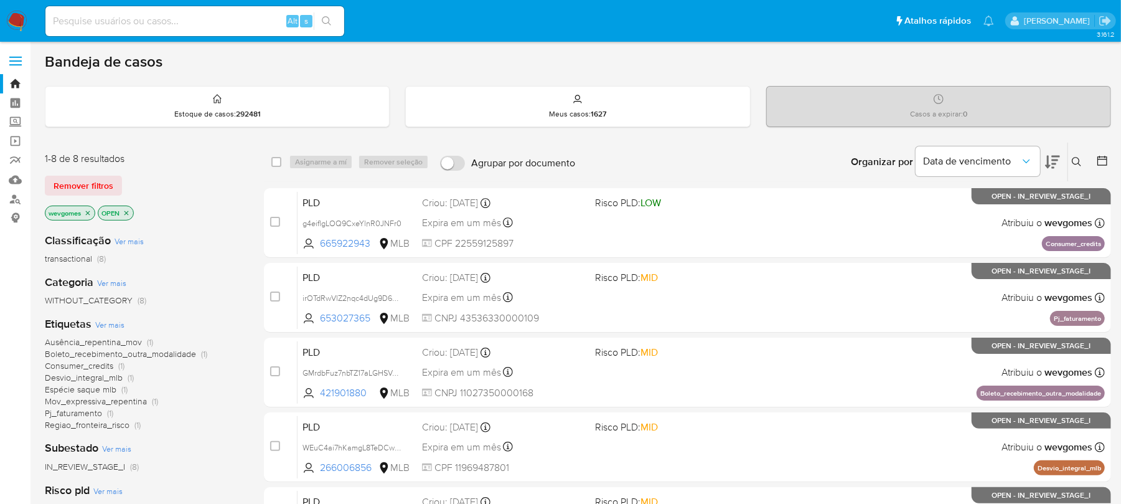
click at [128, 215] on icon "close-filter" at bounding box center [126, 212] width 7 height 7
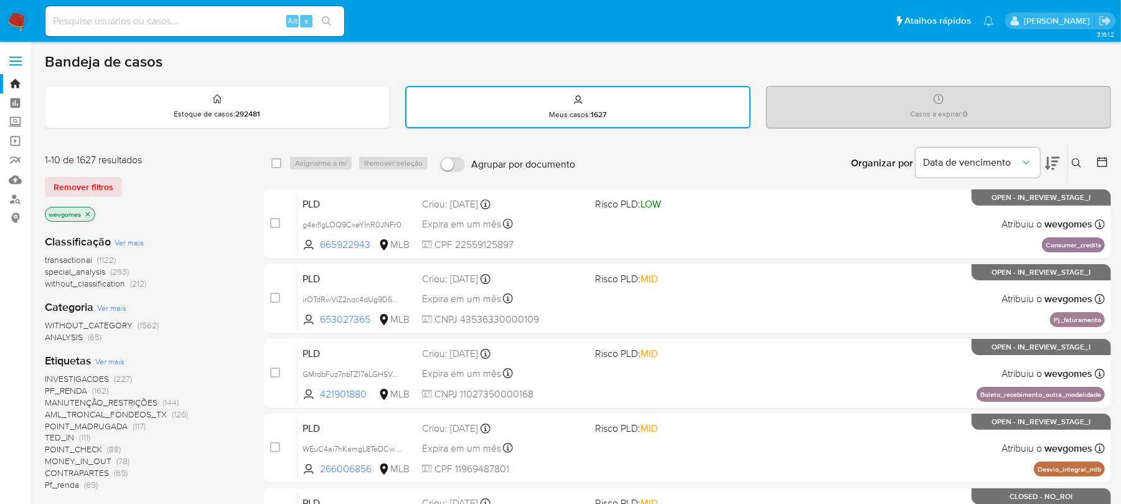
click at [87, 215] on icon "close-filter" at bounding box center [87, 213] width 7 height 7
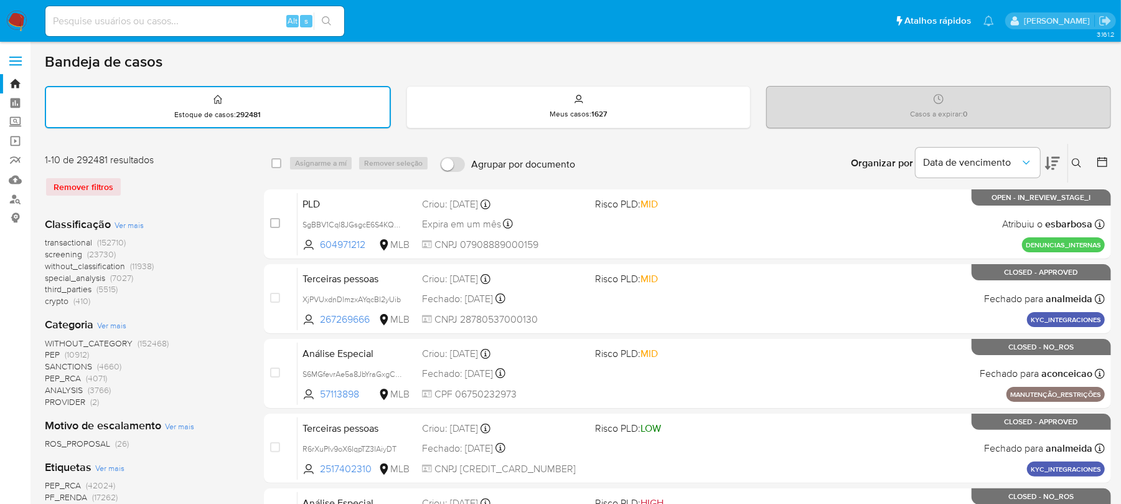
click at [73, 240] on span "transactional" at bounding box center [68, 242] width 47 height 12
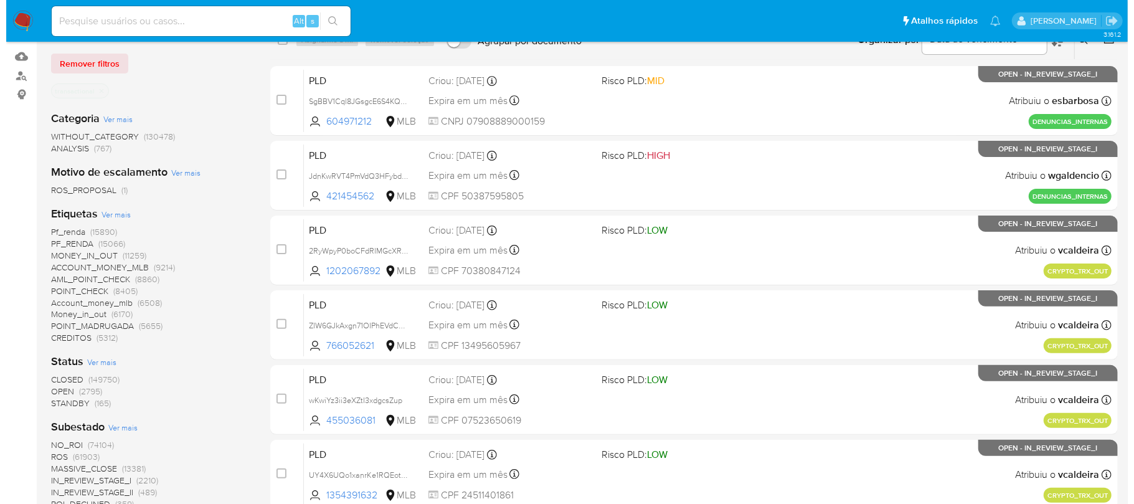
scroll to position [110, 0]
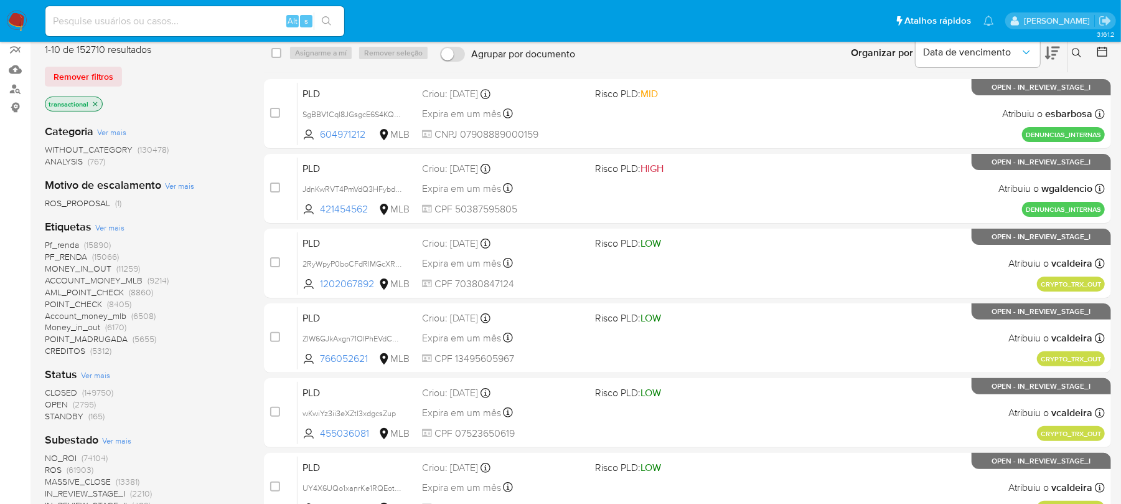
click at [102, 229] on span "Ver mais" at bounding box center [109, 227] width 29 height 11
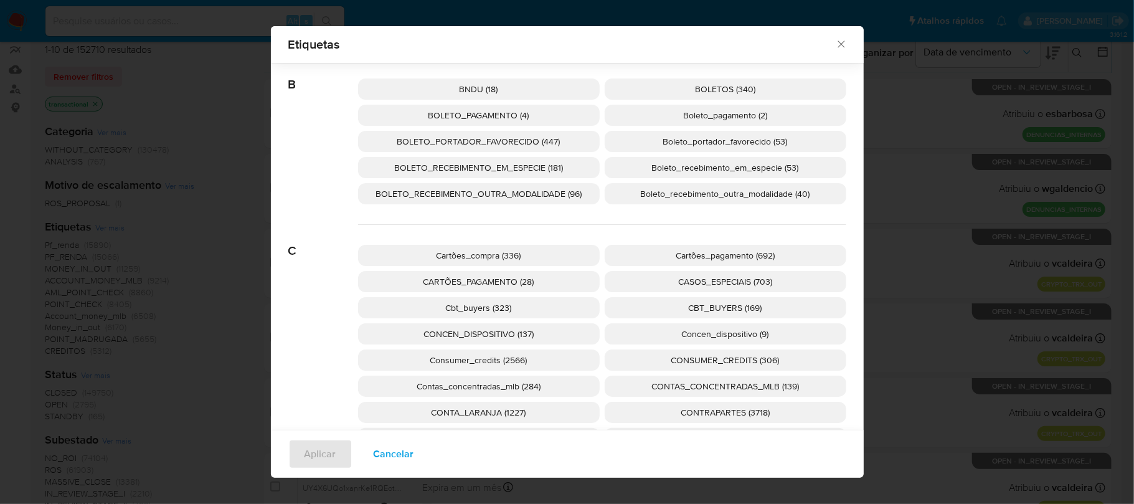
scroll to position [212, 0]
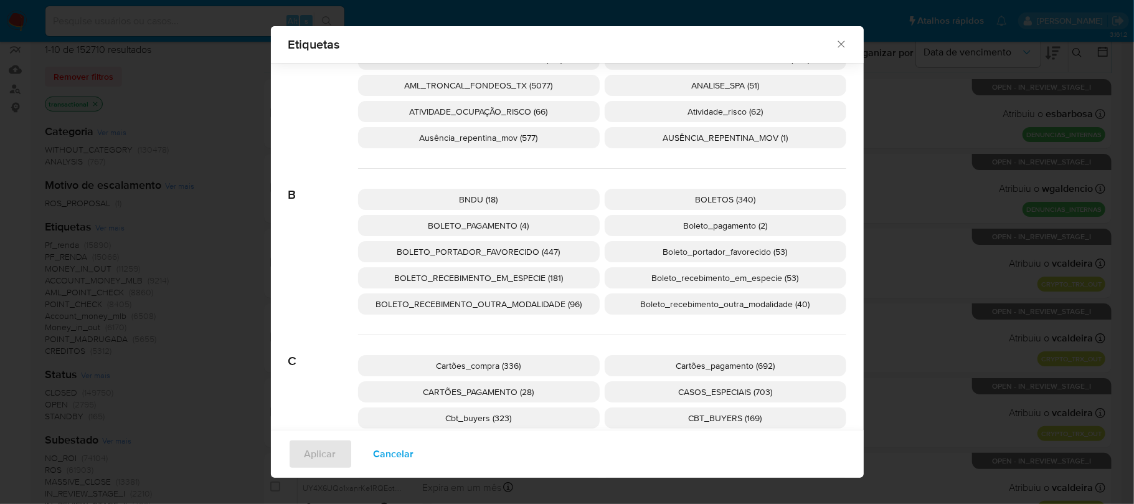
click at [435, 253] on span "BOLETO_PORTADOR_FAVORECIDO (447)" at bounding box center [478, 251] width 163 height 12
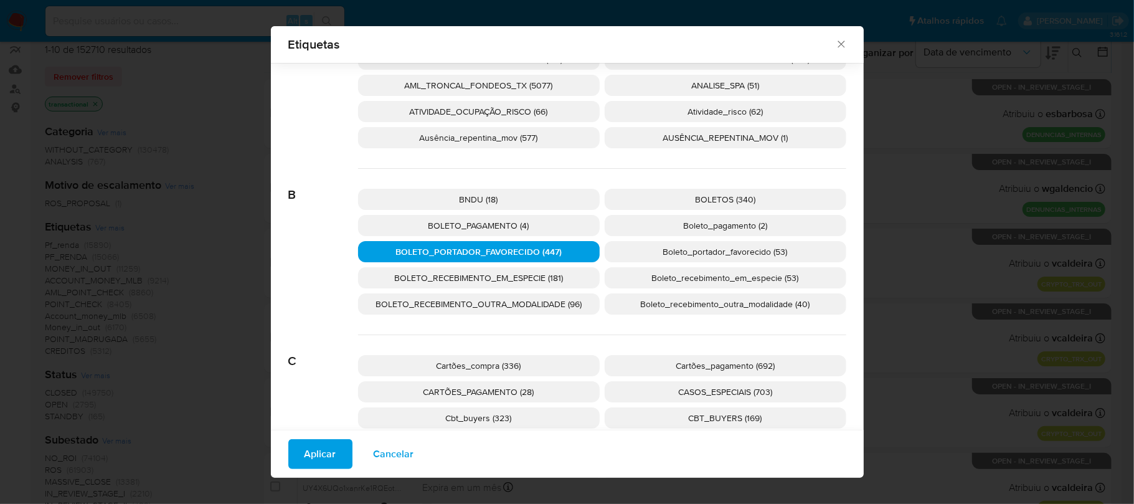
click at [291, 459] on button "Aplicar" at bounding box center [320, 454] width 64 height 30
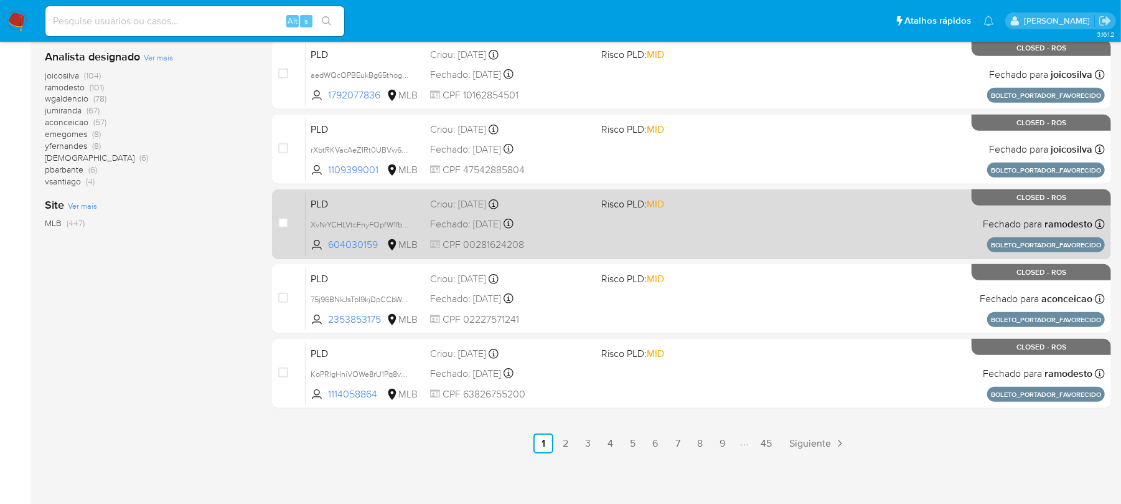
scroll to position [524, 0]
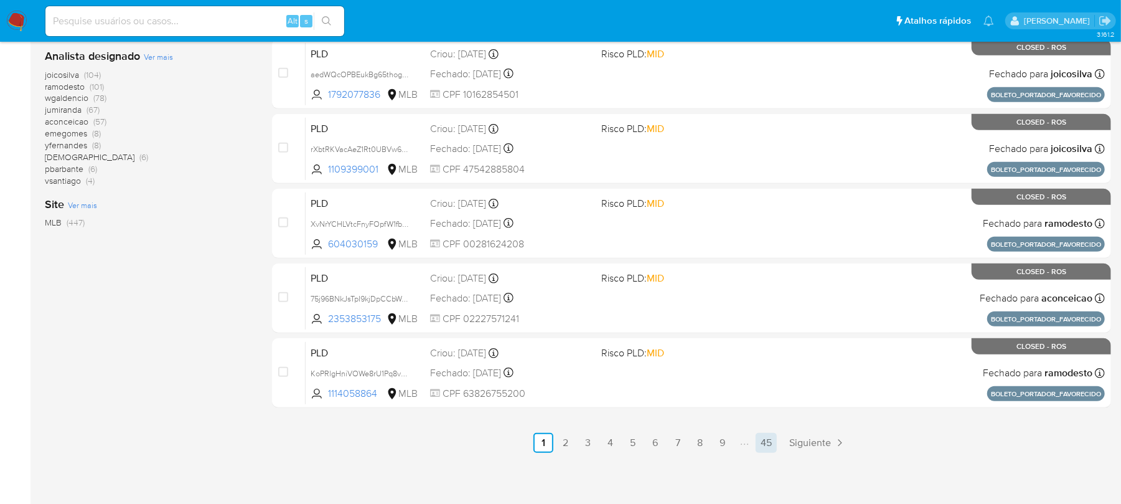
click at [766, 444] on link "45" at bounding box center [766, 443] width 21 height 20
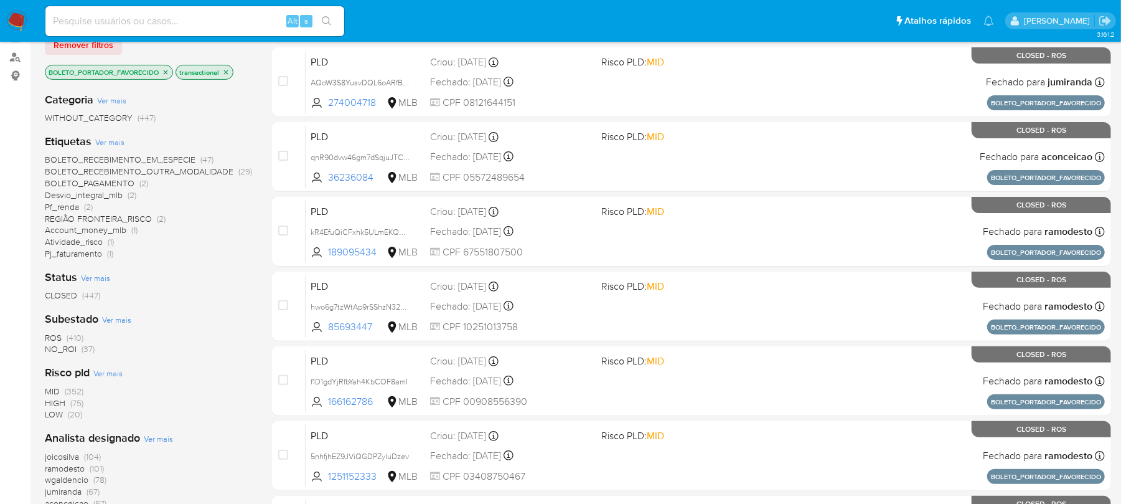
scroll to position [110, 0]
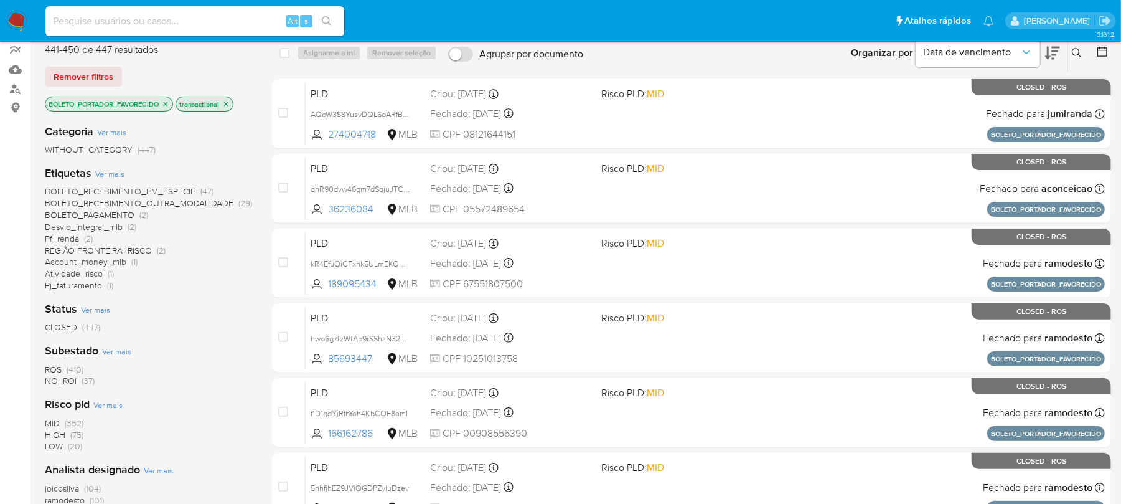
click at [108, 192] on span "BOLETO_RECEBIMENTO_EM_ESPECIE" at bounding box center [120, 191] width 151 height 12
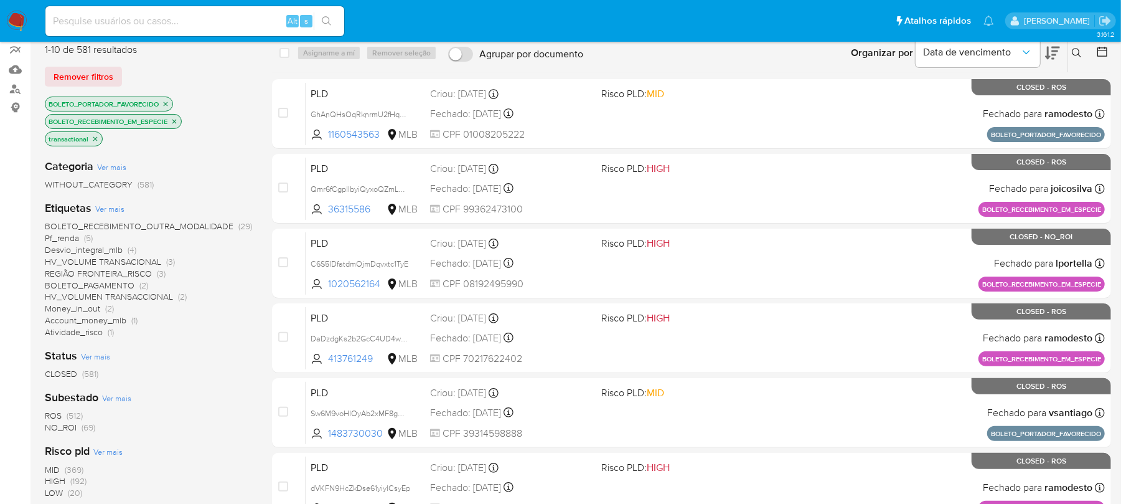
click at [108, 224] on span "BOLETO_RECEBIMENTO_OUTRA_MODALIDADE" at bounding box center [139, 226] width 189 height 12
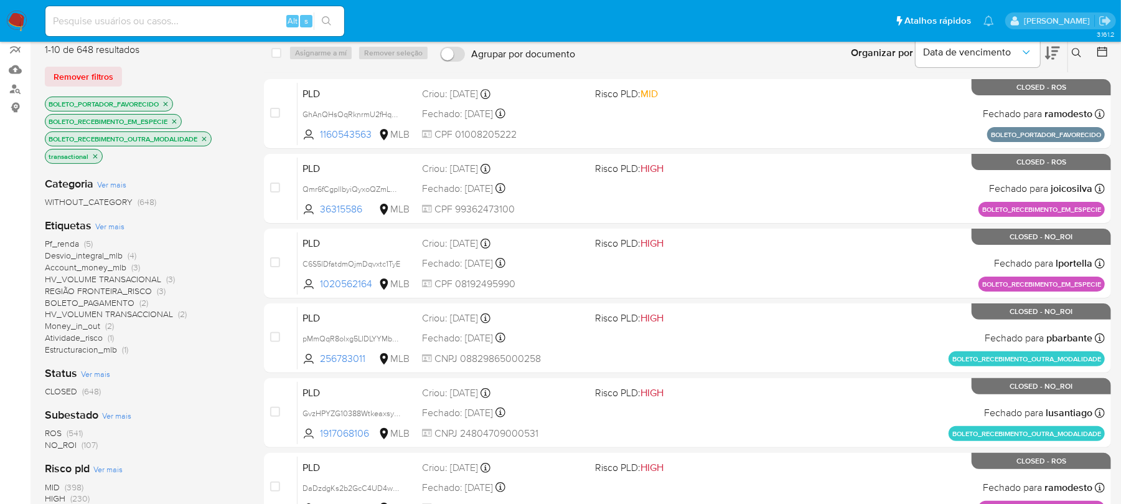
click at [91, 303] on span "BOLETO_PAGAMENTO" at bounding box center [90, 302] width 90 height 12
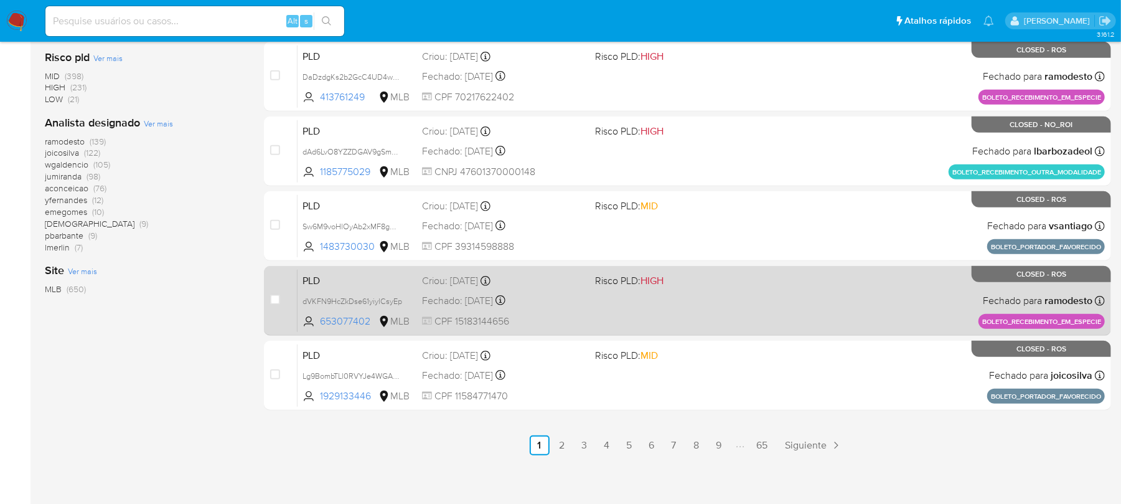
scroll to position [524, 0]
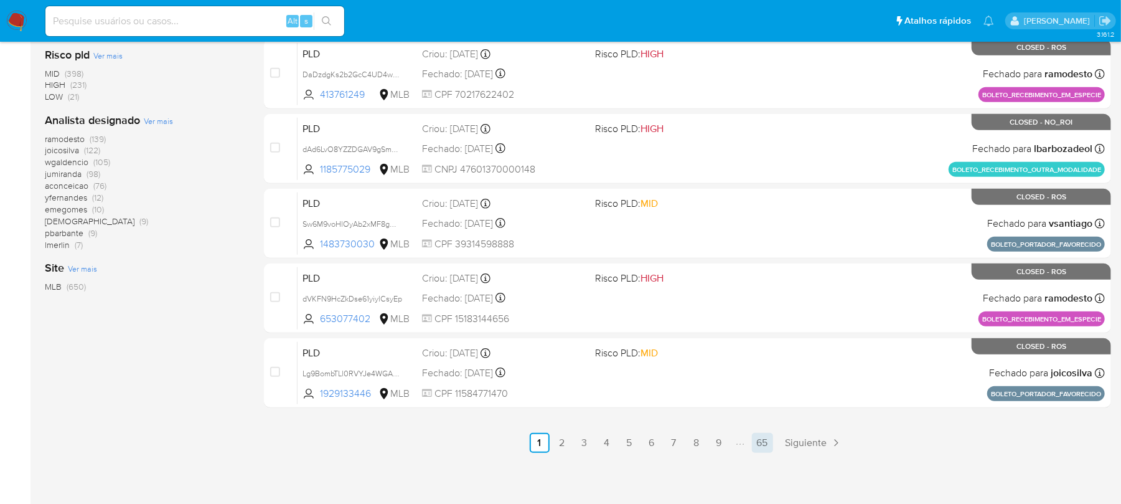
click at [765, 446] on link "65" at bounding box center [762, 443] width 21 height 20
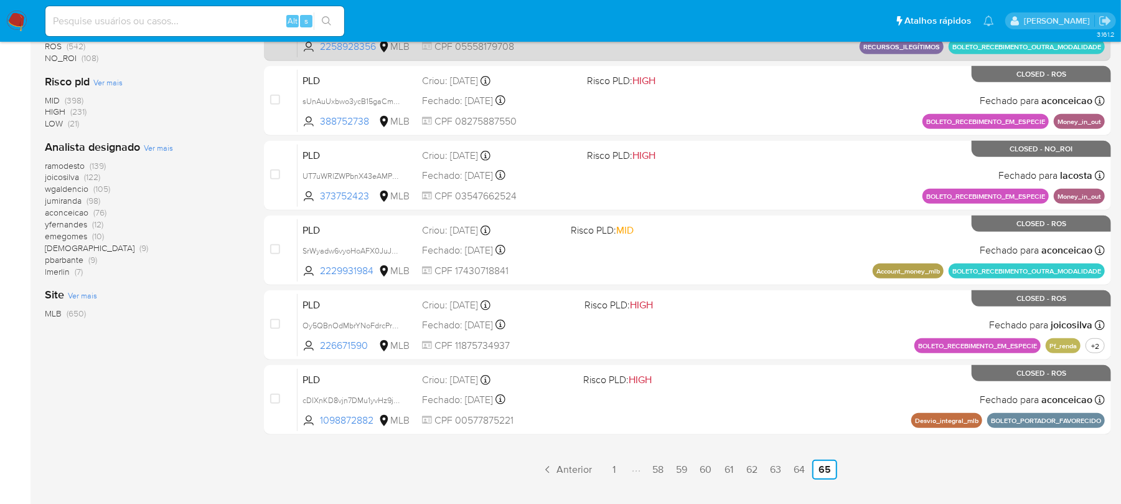
scroll to position [524, 0]
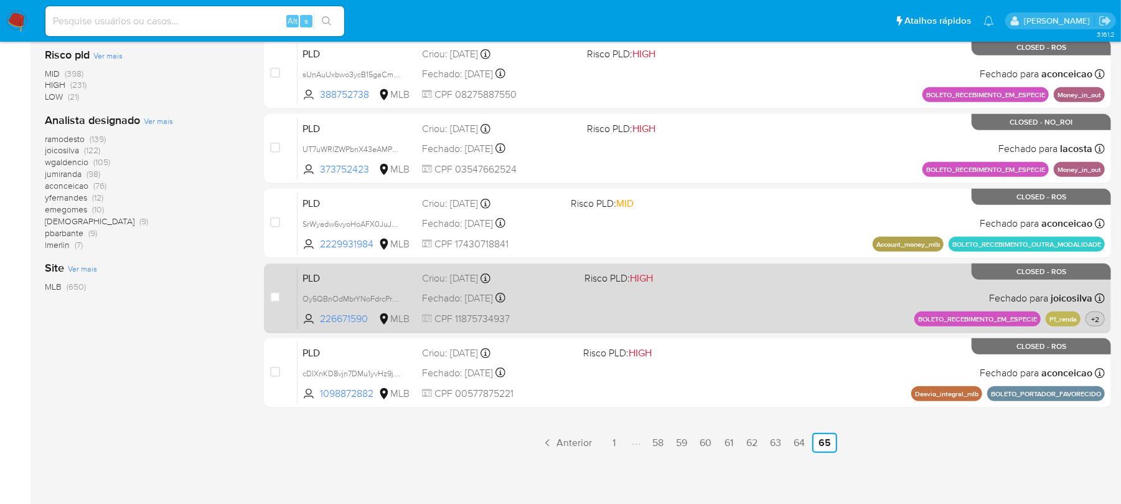
click at [1092, 317] on span "+2" at bounding box center [1095, 319] width 13 height 11
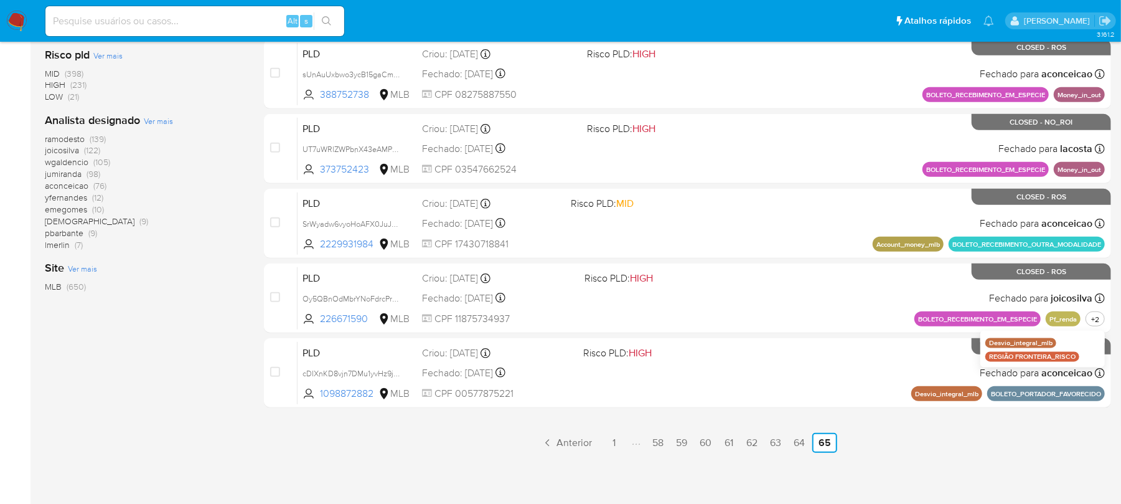
click at [932, 451] on ul "Anterior 1 58 59 60 61 62 63 64 65 Siguiente" at bounding box center [687, 443] width 847 height 20
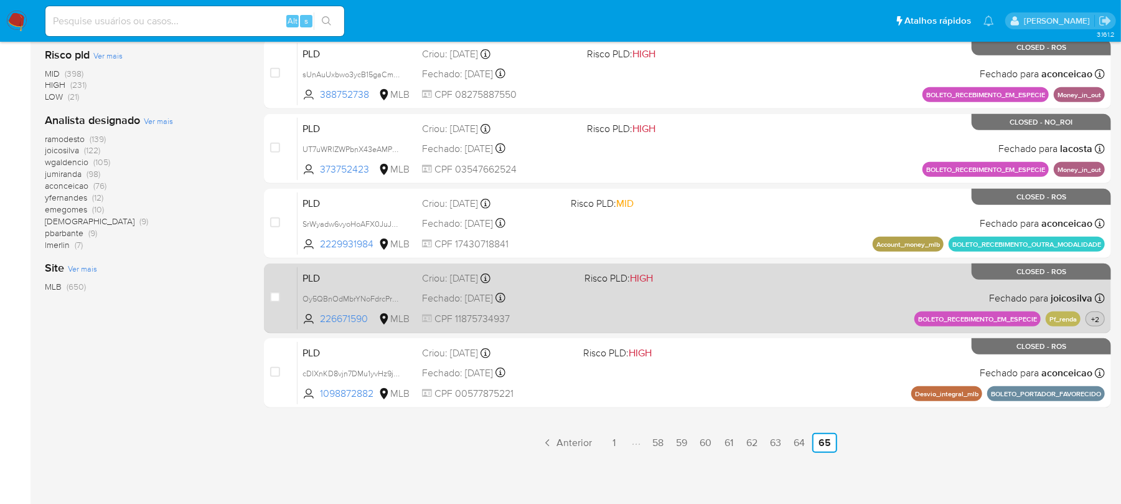
click at [1097, 314] on span "+2" at bounding box center [1095, 319] width 13 height 11
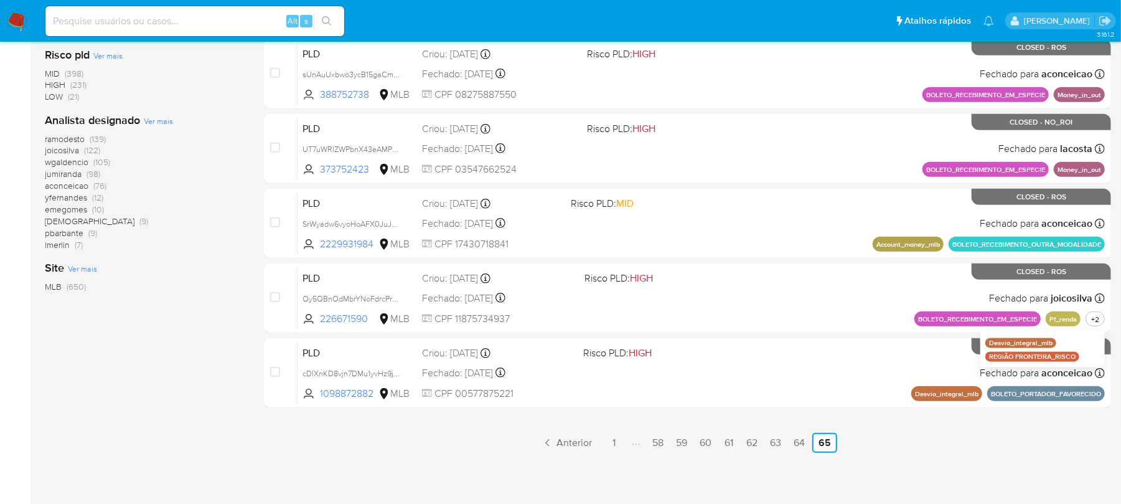
click at [1034, 452] on div "3.161.2" at bounding box center [578, 11] width 1067 height 971
click at [807, 445] on link "64" at bounding box center [799, 443] width 21 height 20
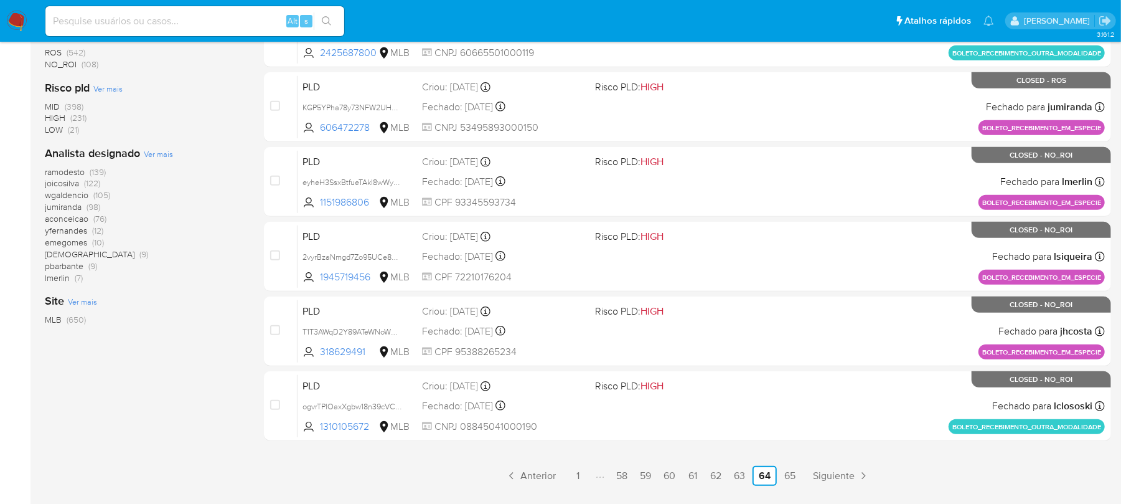
scroll to position [524, 0]
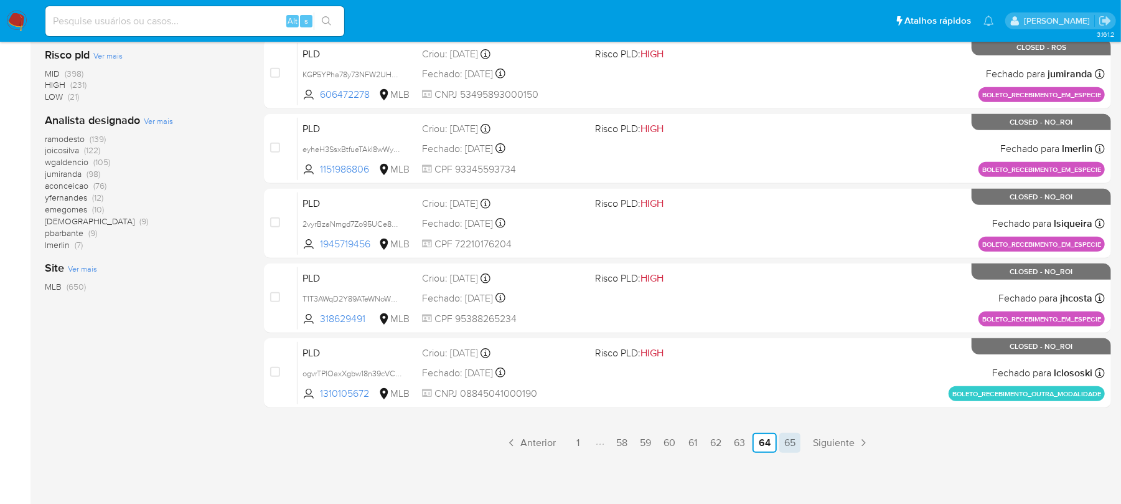
click at [791, 443] on link "65" at bounding box center [790, 443] width 21 height 20
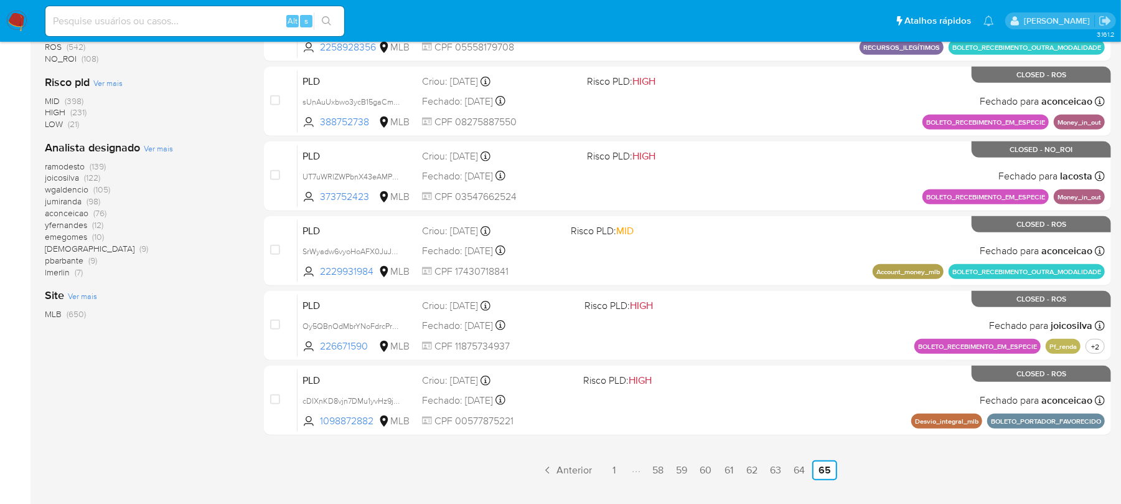
scroll to position [524, 0]
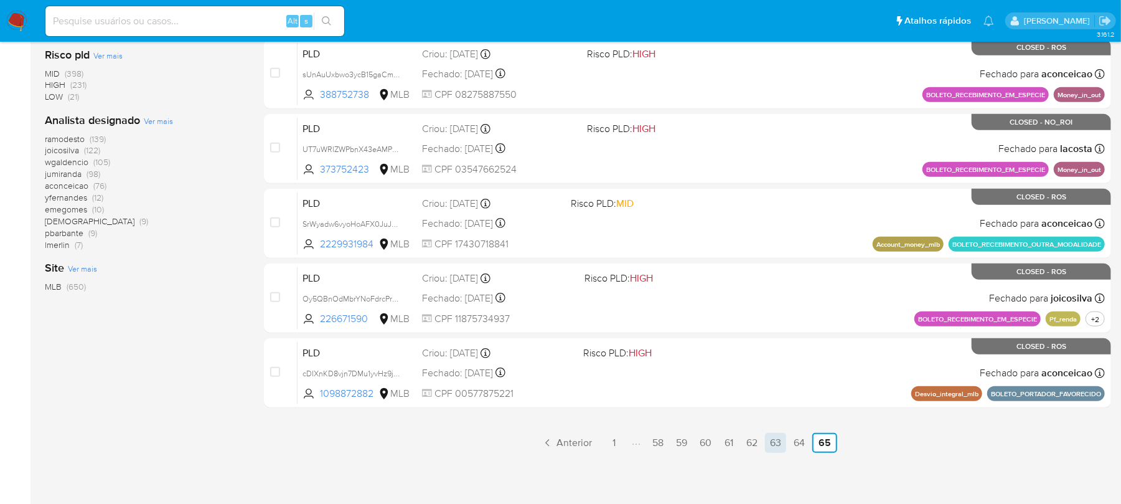
click at [780, 443] on link "63" at bounding box center [775, 443] width 21 height 20
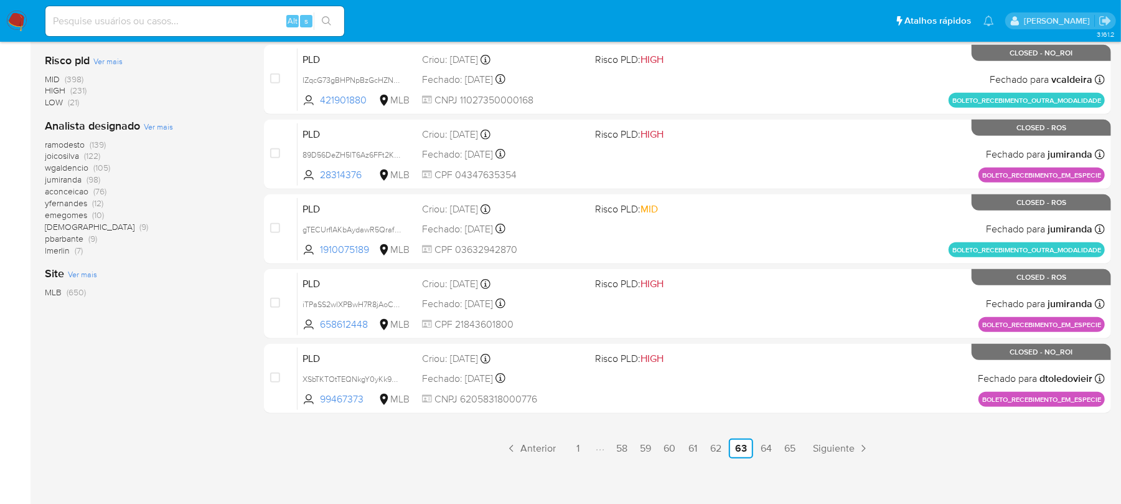
scroll to position [524, 0]
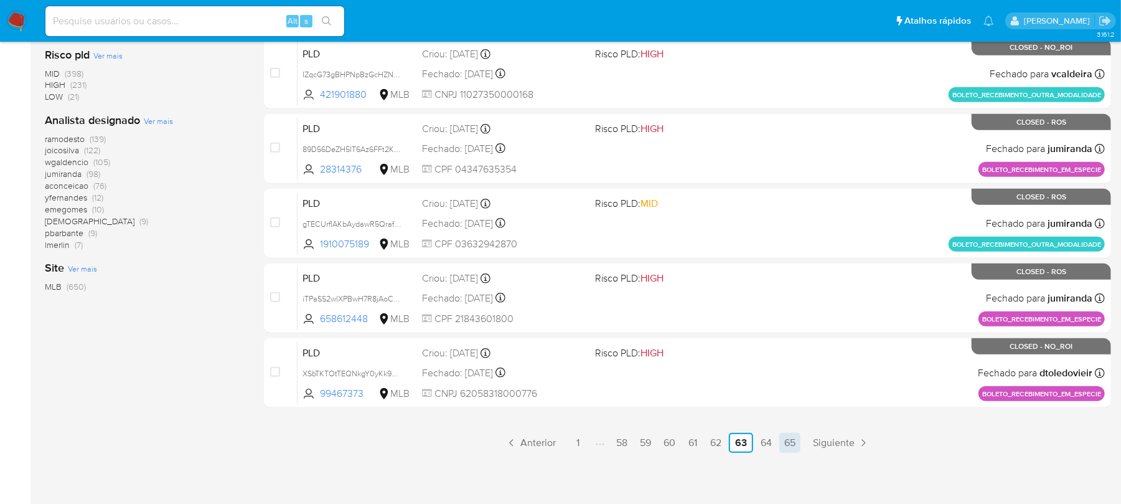
click at [796, 439] on link "65" at bounding box center [790, 443] width 21 height 20
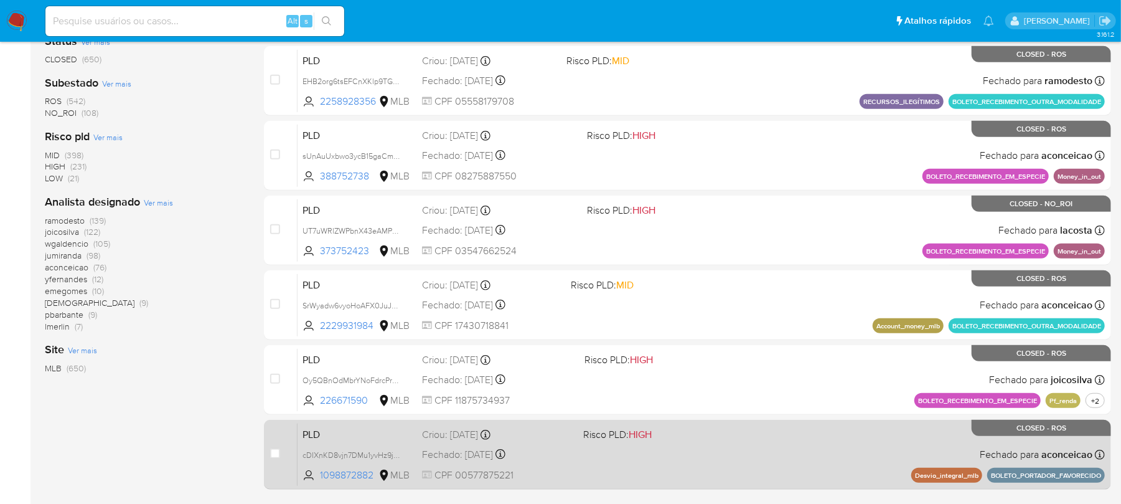
scroll to position [524, 0]
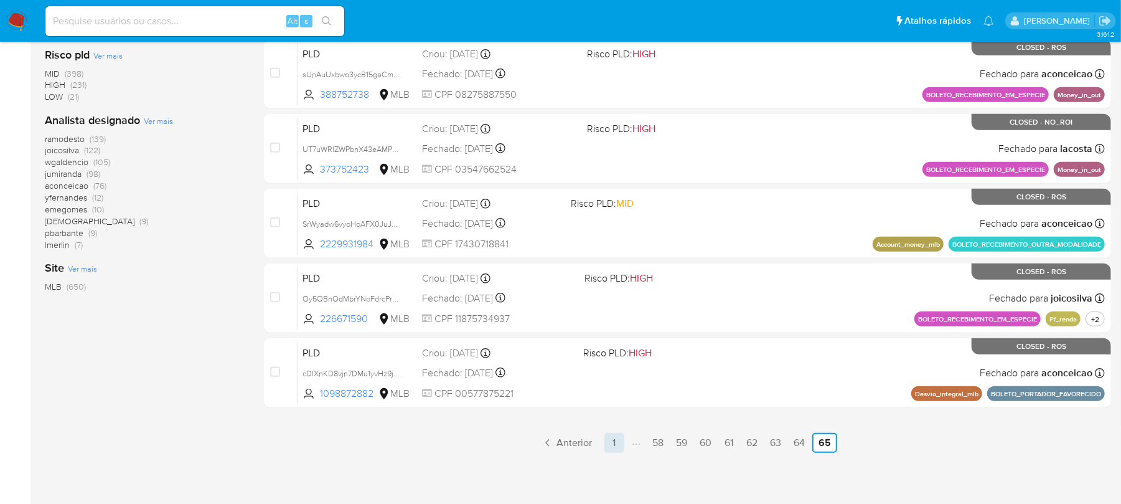
click at [610, 442] on link "1" at bounding box center [615, 443] width 20 height 20
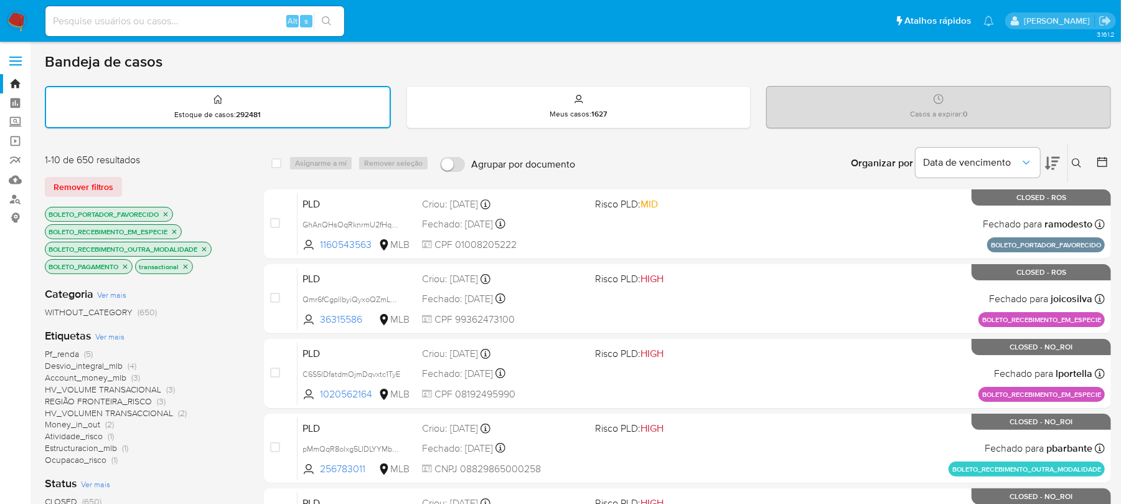
click at [11, 22] on img at bounding box center [16, 21] width 21 height 21
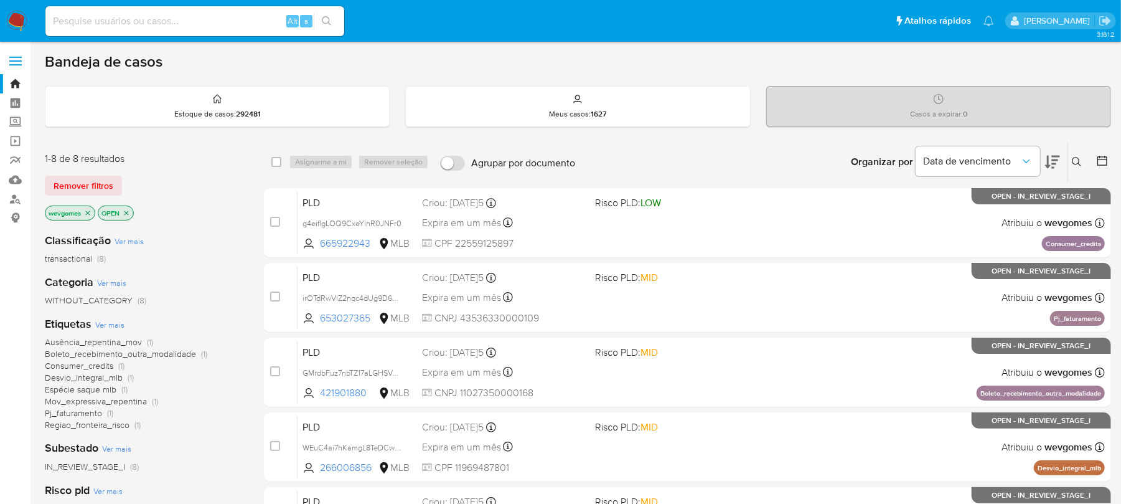
click at [130, 215] on icon "close-filter" at bounding box center [126, 212] width 7 height 7
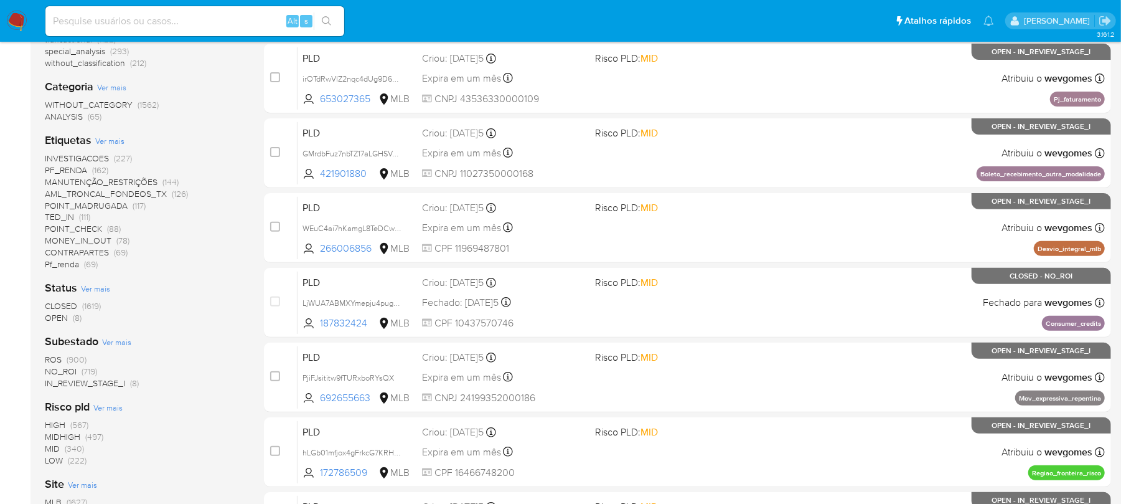
scroll to position [222, 0]
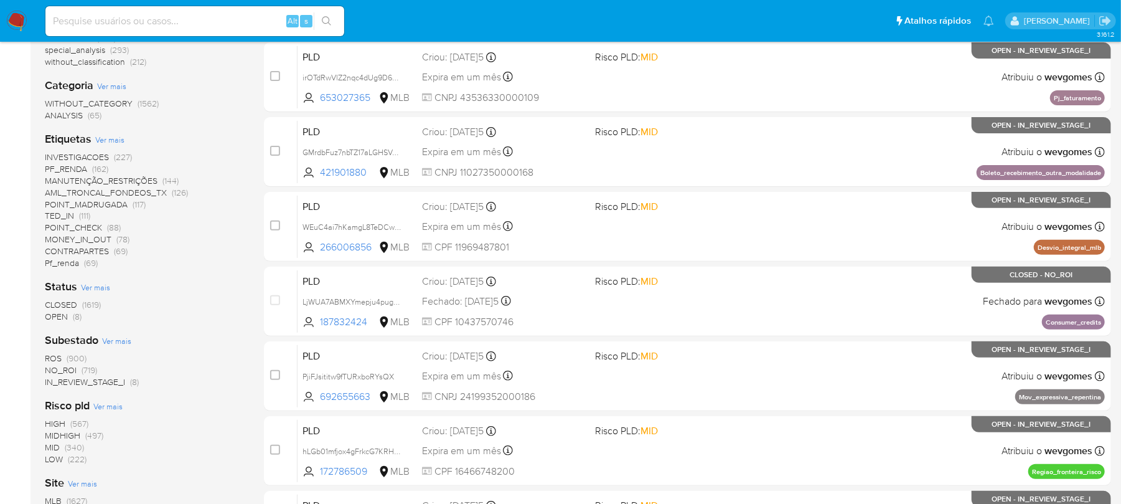
click at [64, 369] on span "NO_ROI" at bounding box center [61, 370] width 32 height 12
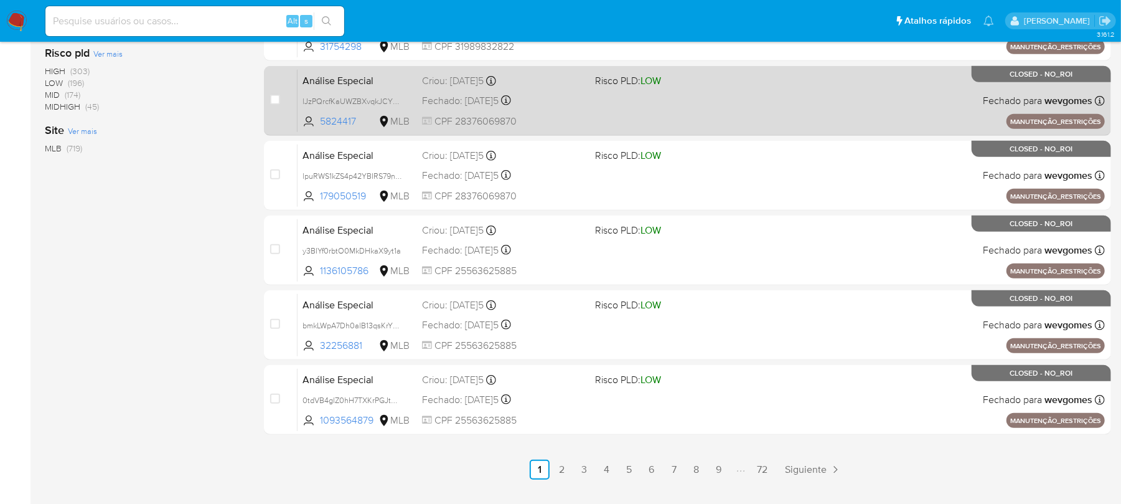
scroll to position [524, 0]
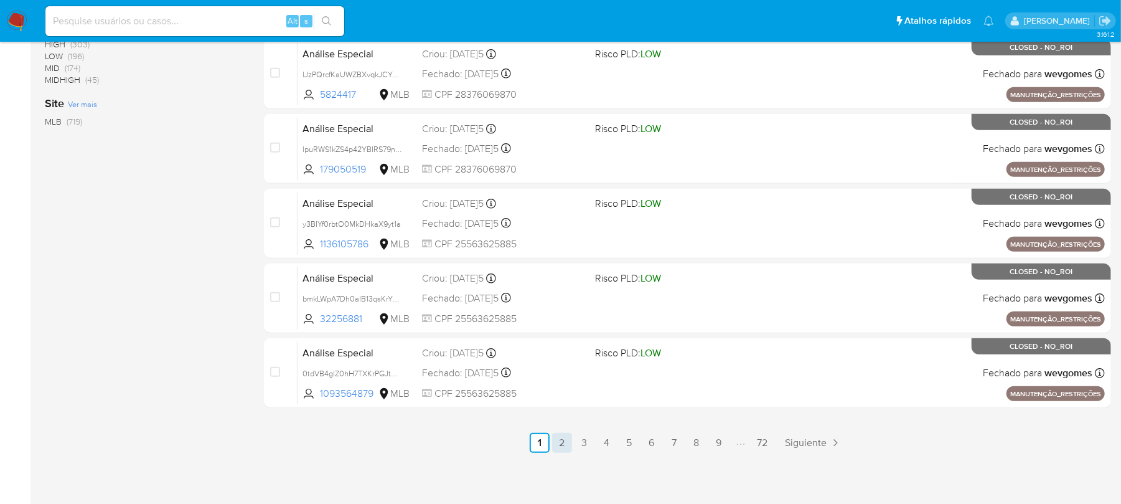
click at [564, 444] on link "2" at bounding box center [562, 443] width 20 height 20
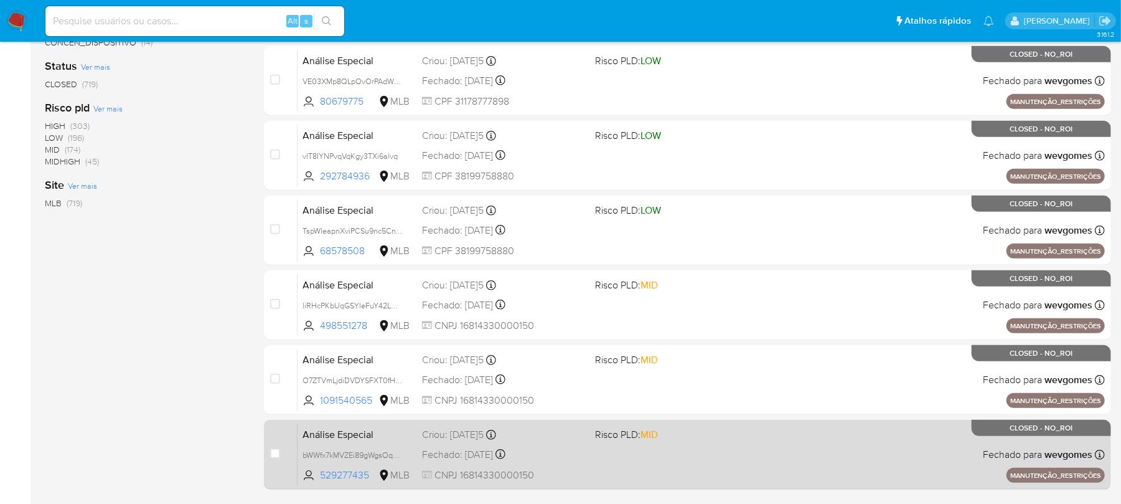
scroll to position [524, 0]
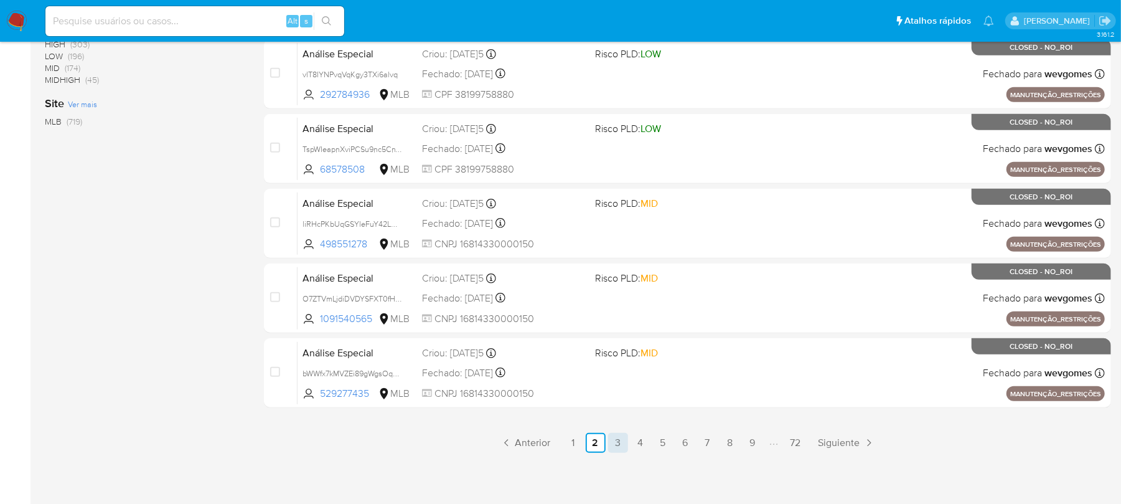
click at [619, 447] on link "3" at bounding box center [618, 443] width 20 height 20
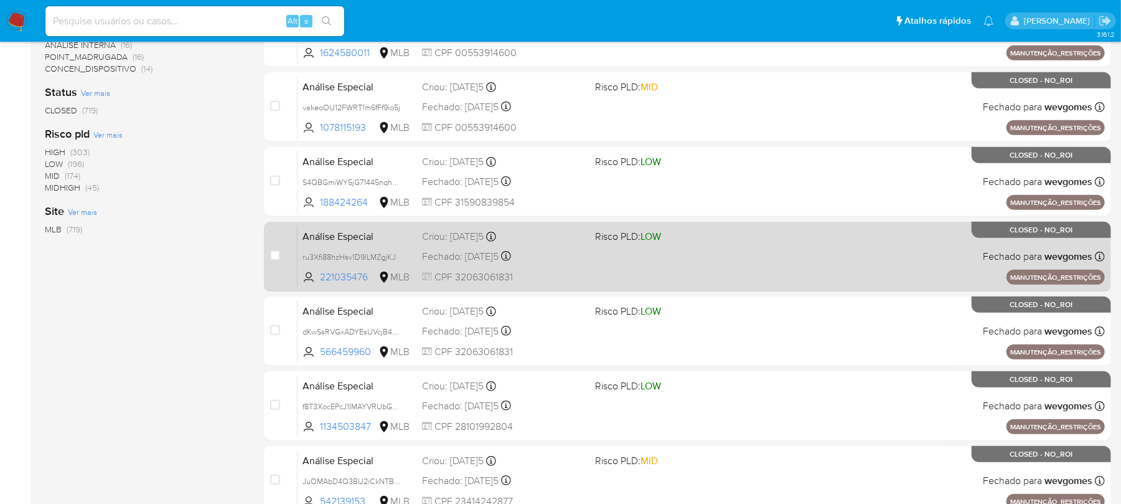
scroll to position [524, 0]
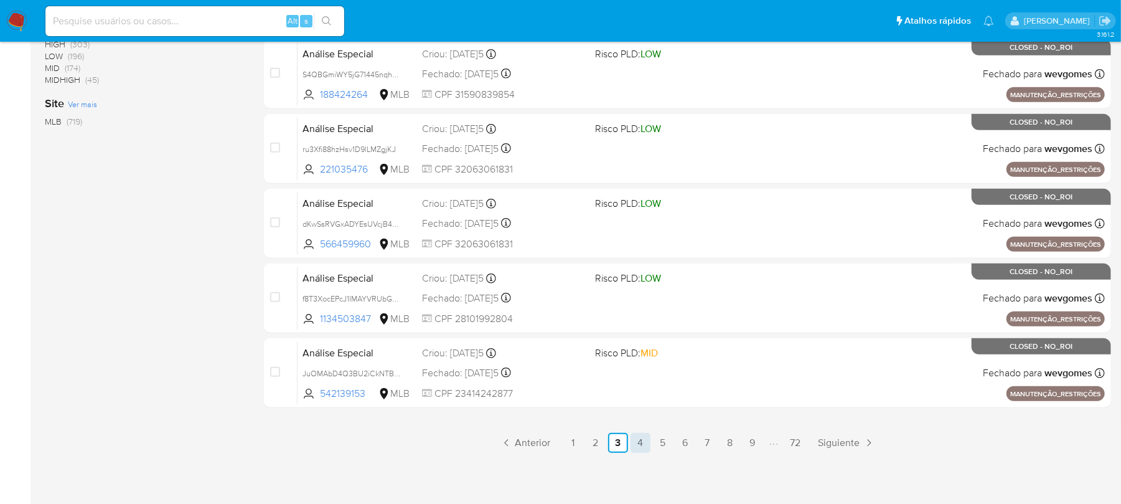
click at [641, 441] on link "4" at bounding box center [641, 443] width 20 height 20
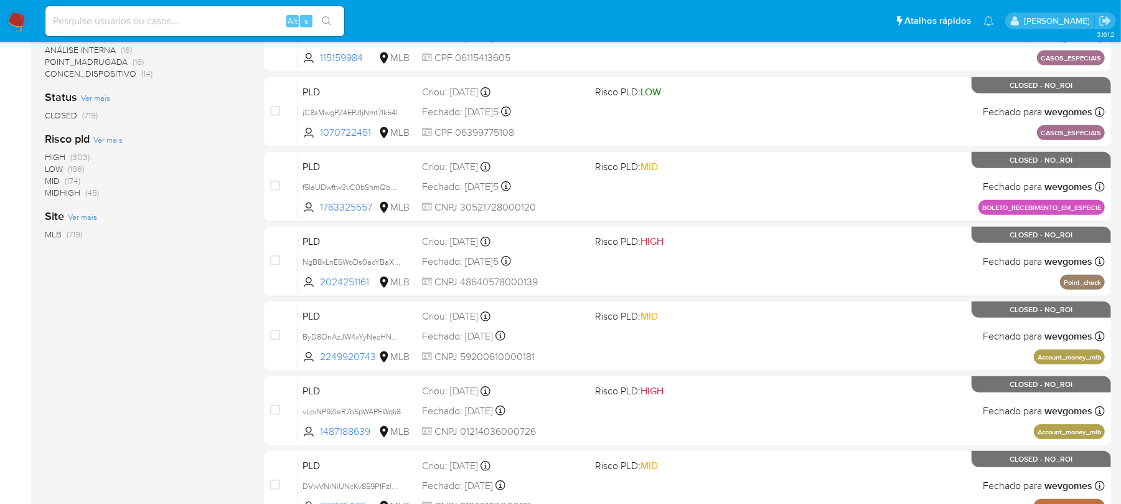
scroll to position [442, 0]
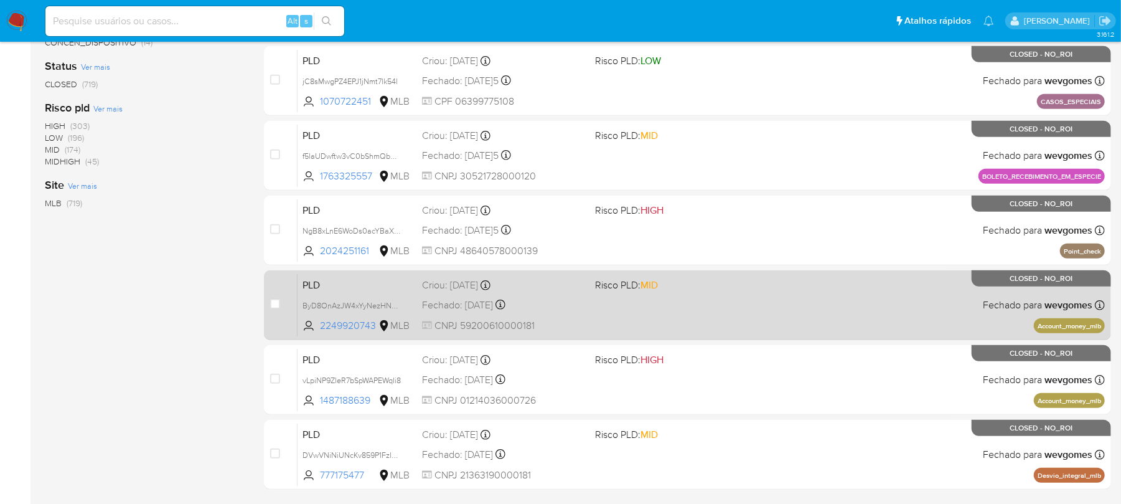
click at [598, 324] on div "PLD ByD8OnAzJW4xYyNezHNOLXdh 2249920743 MLB Risco PLD: MID Criou: [DATE]5 Criou…" at bounding box center [702, 304] width 808 height 63
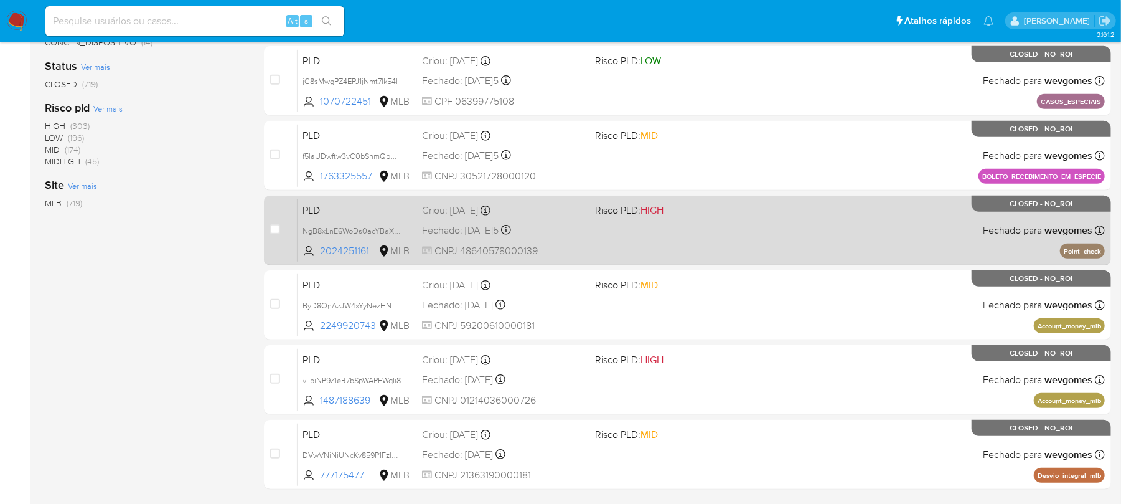
click at [599, 245] on div "PLD NgB8xLnE6WoDs0acYBaXqoRc 2024251161 MLB Risco PLD: HIGH Criou: [DATE]5 Crio…" at bounding box center [702, 230] width 808 height 63
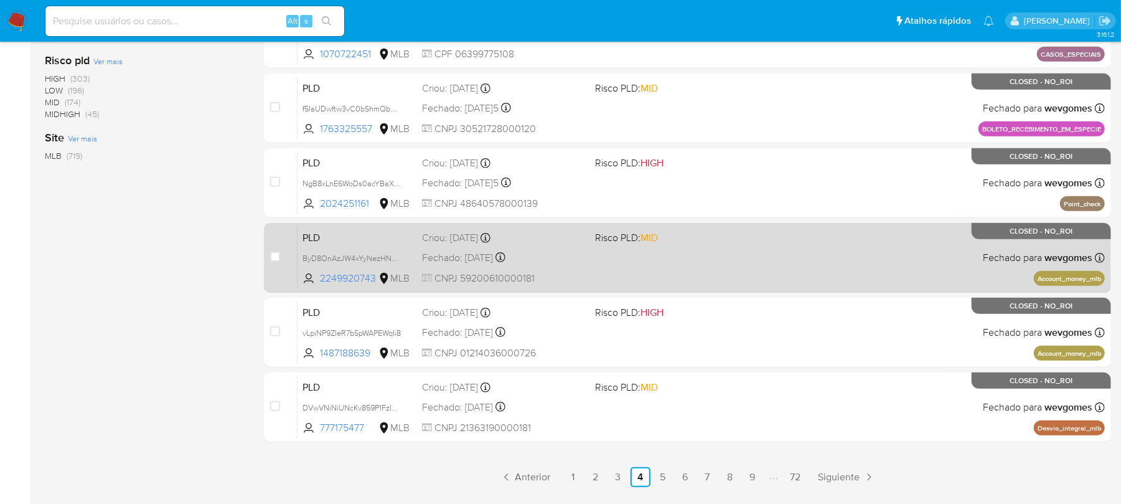
scroll to position [524, 0]
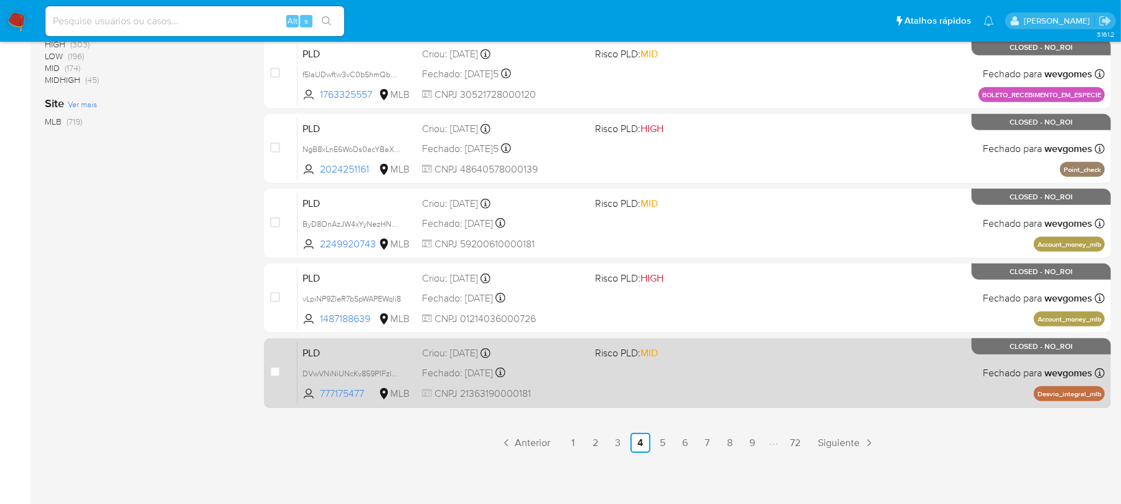
click at [572, 387] on span "CNPJ 21363190000181" at bounding box center [503, 394] width 163 height 14
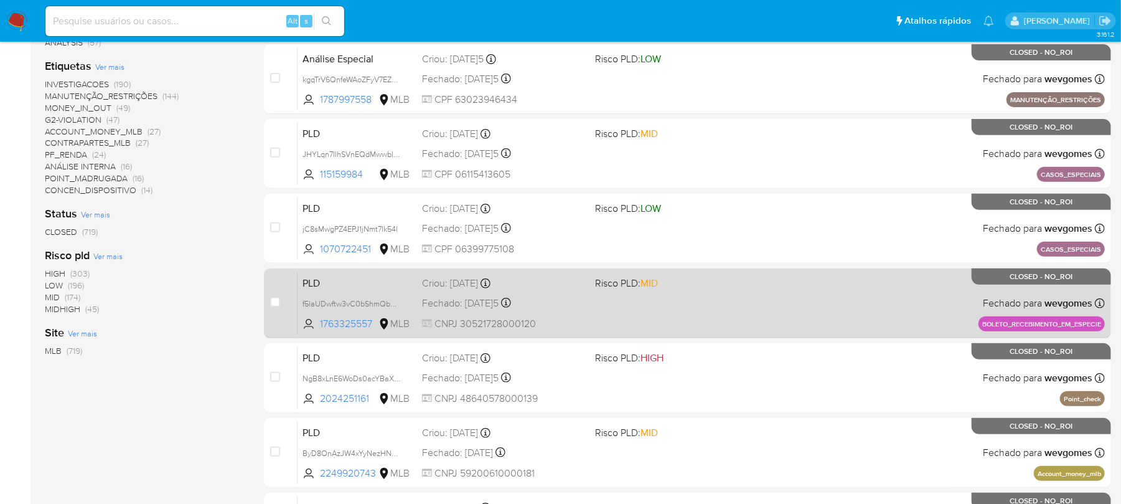
scroll to position [332, 0]
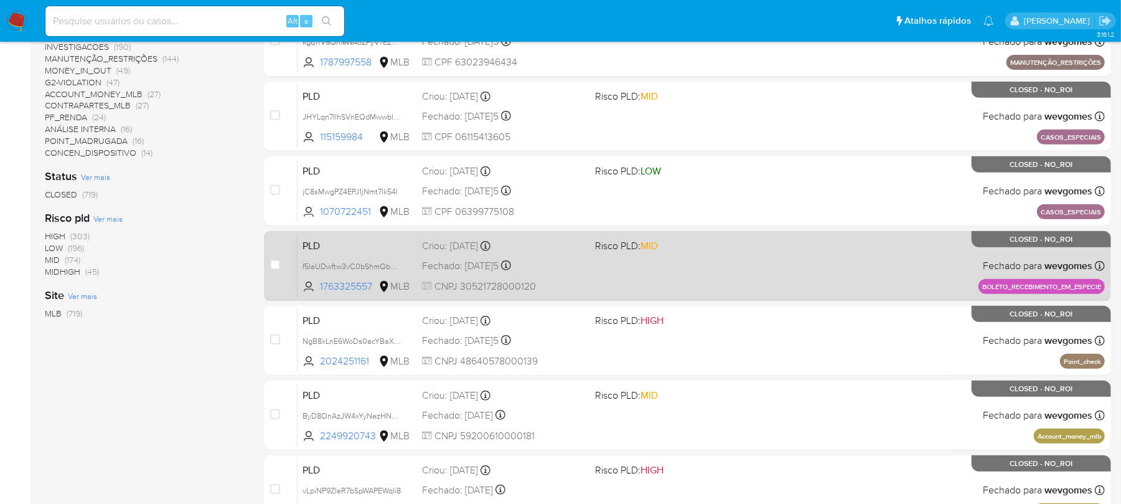
click at [562, 275] on div "PLD f5laUDwftw3vC0bShmQbH7wO 1763325557 MLB Risco PLD: MID Criou: [DATE]5 Criou…" at bounding box center [702, 265] width 808 height 63
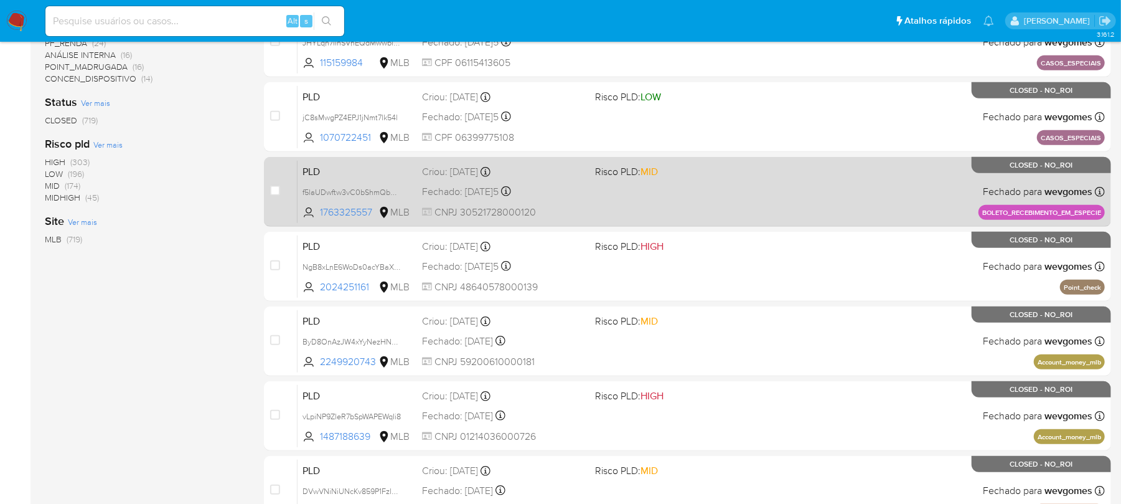
scroll to position [442, 0]
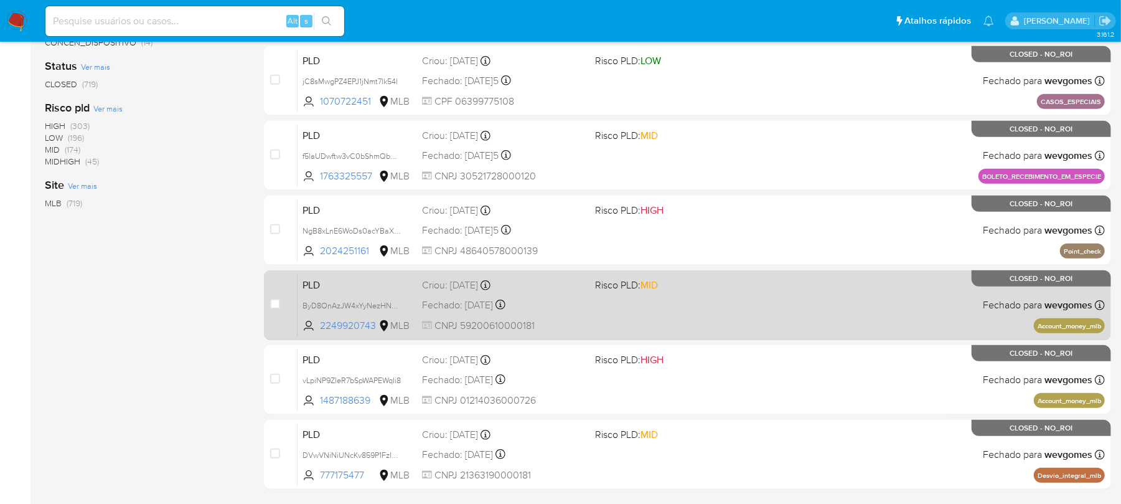
click at [549, 319] on span "CNPJ 59200610000181" at bounding box center [503, 326] width 163 height 14
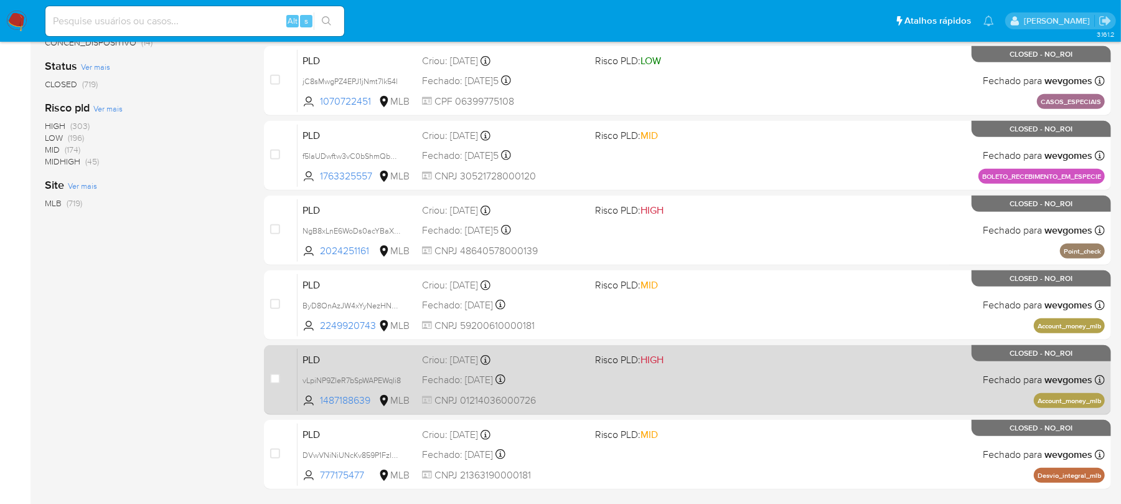
click at [578, 373] on div "Fechado: [DATE]5 Fechado: [DATE] 12:31:49" at bounding box center [503, 380] width 163 height 14
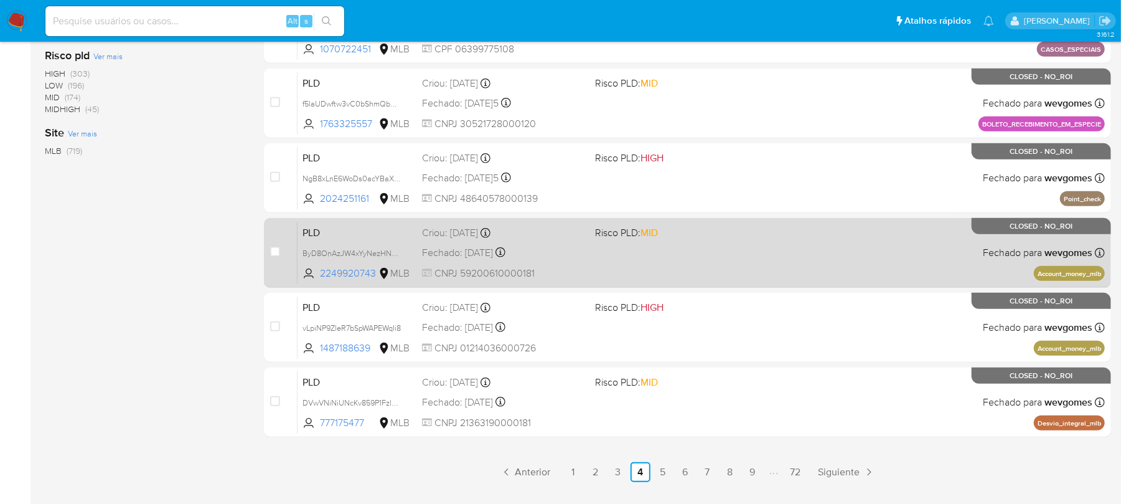
scroll to position [524, 0]
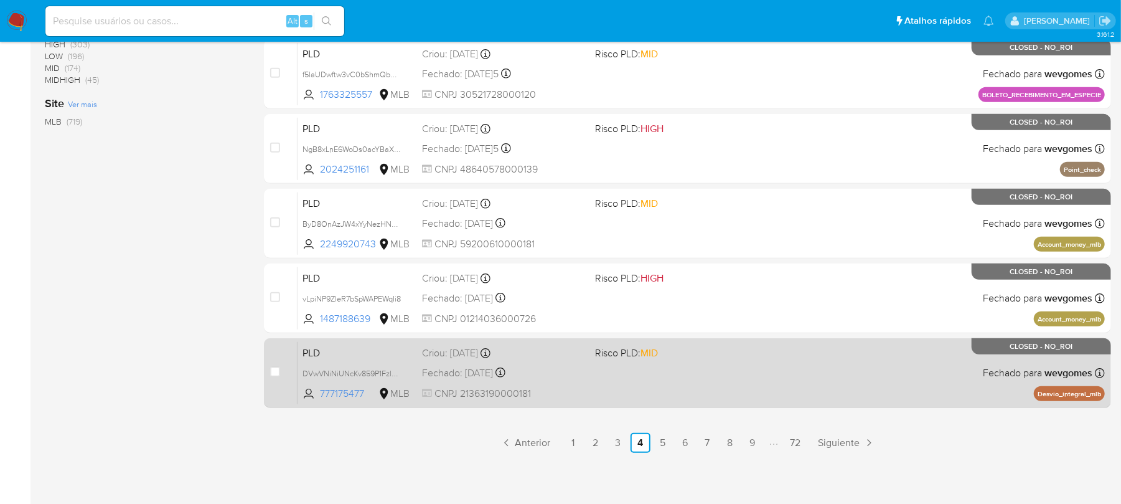
click at [583, 387] on span "CNPJ 21363190000181" at bounding box center [503, 394] width 163 height 14
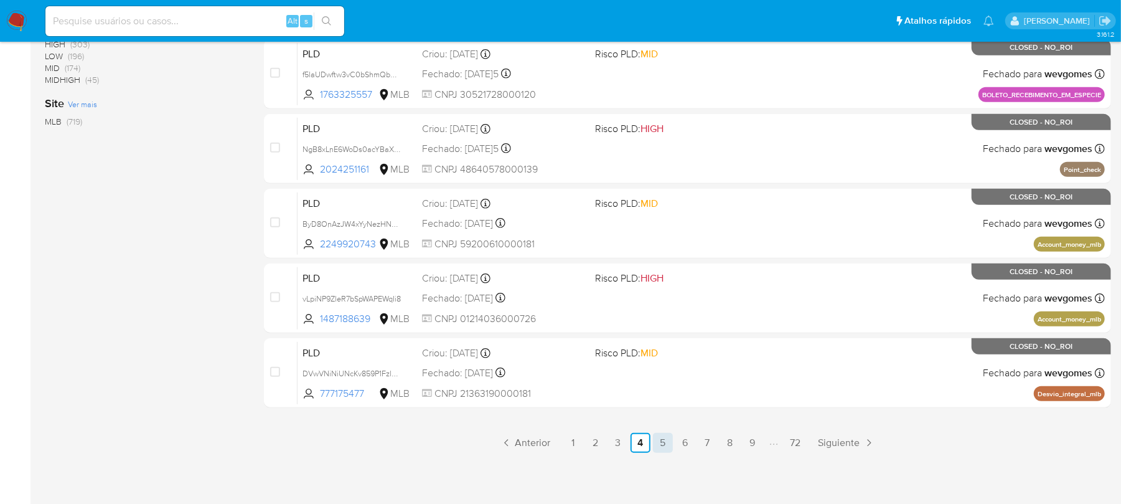
click at [664, 445] on link "5" at bounding box center [663, 443] width 20 height 20
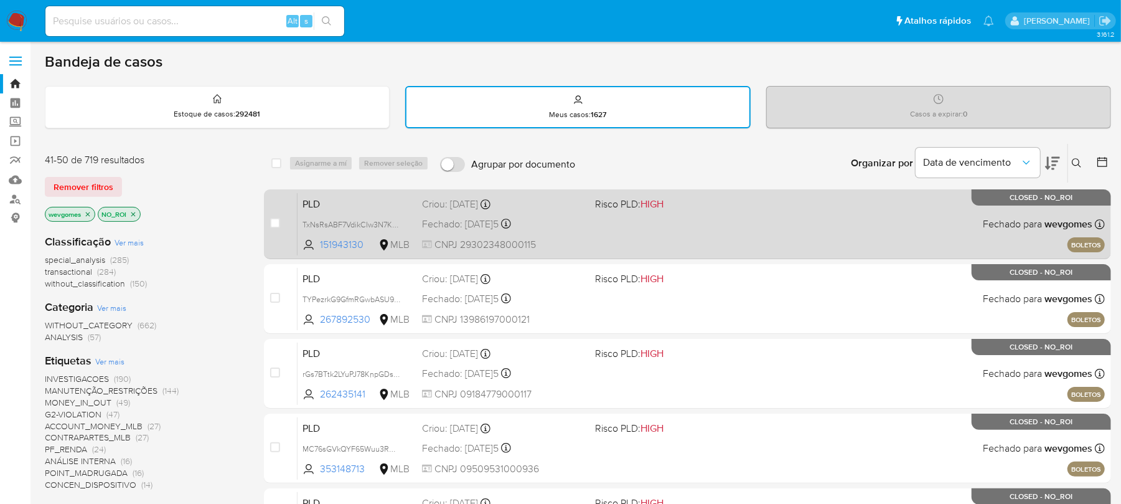
click at [580, 238] on span "CNPJ 29302348000115" at bounding box center [503, 245] width 163 height 14
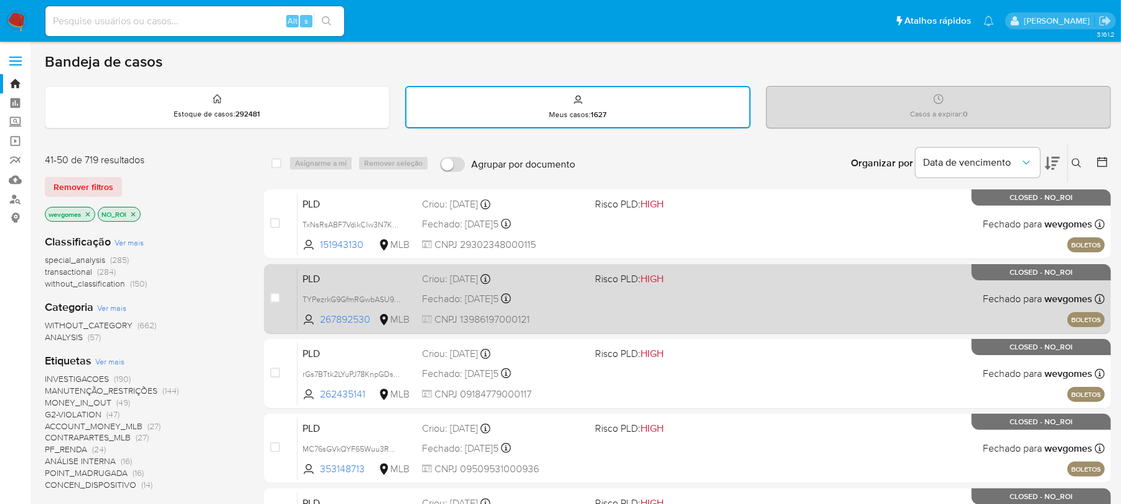
click at [560, 297] on div "Fechado: [DATE]5 Fechado: [DATE] 14:09:25" at bounding box center [503, 299] width 163 height 14
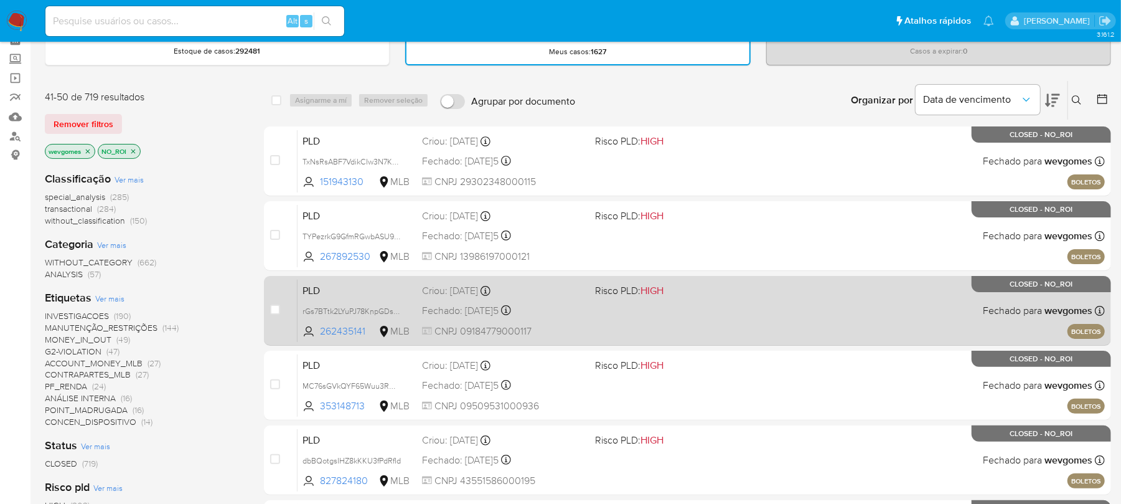
scroll to position [110, 0]
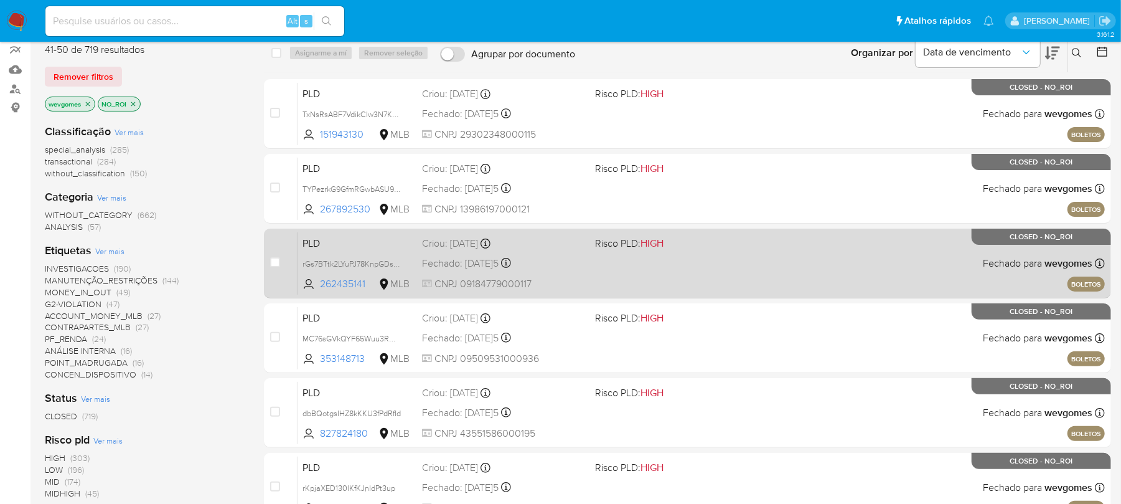
click at [561, 272] on div "PLD rGs7BTtk2LYuPJ78KnpGDsR9 262435141 MLB Risco PLD: HIGH Criou: [DATE] Criou:…" at bounding box center [702, 263] width 808 height 63
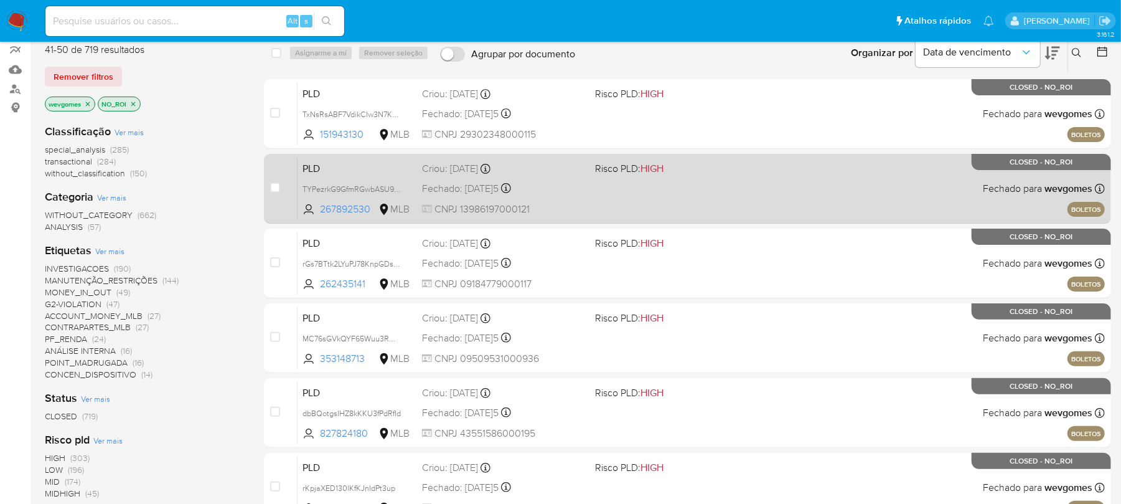
click at [579, 207] on span "CNPJ 13986197000121" at bounding box center [503, 209] width 163 height 14
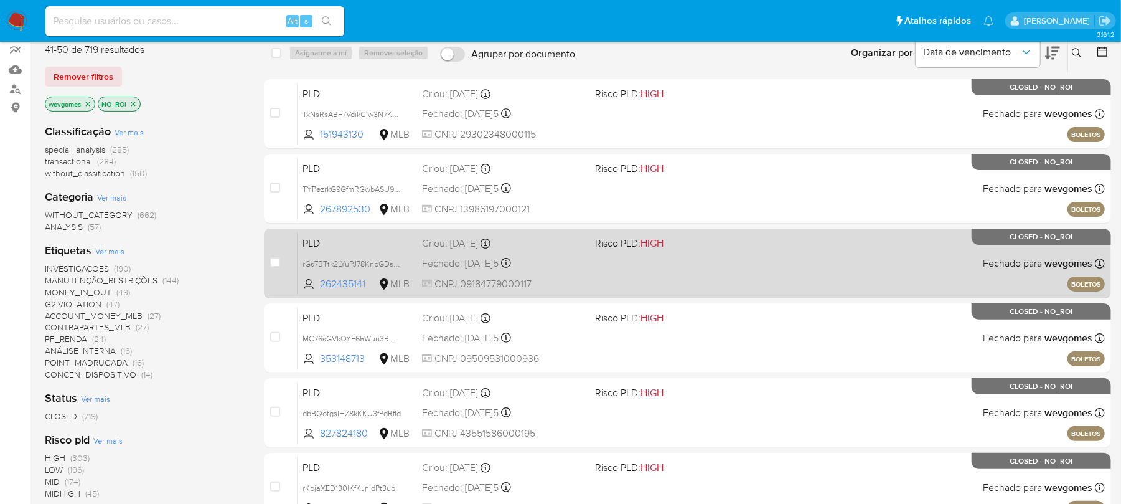
click at [571, 257] on div "Fechado: [DATE]5 Fechado: [DATE] 16:00:33" at bounding box center [503, 264] width 163 height 14
click at [564, 263] on div "Fechado: [DATE]5 Fechado: [DATE] 16:00:33" at bounding box center [503, 264] width 163 height 14
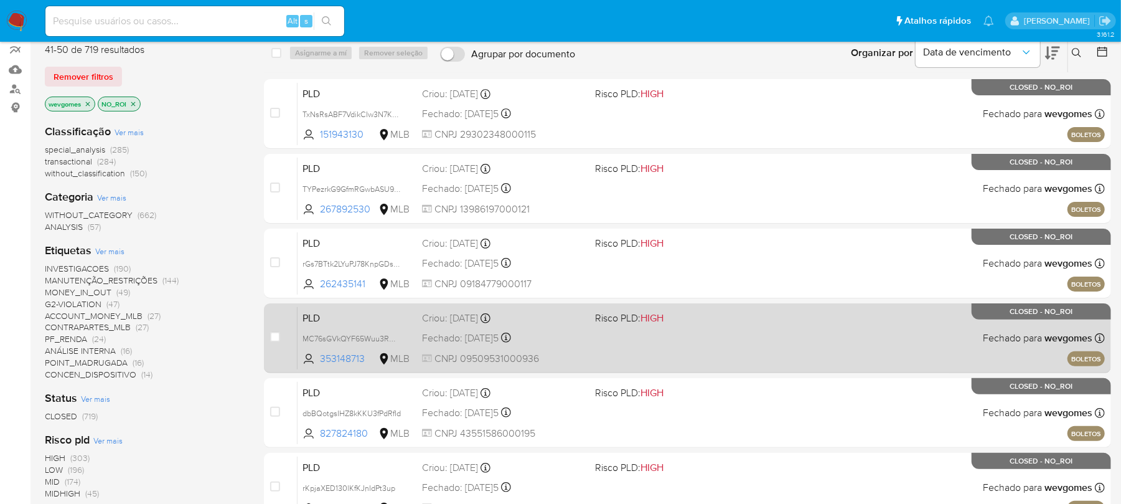
click at [581, 345] on div "PLD MC76sGVkQYF65Wuu3RWzKzMo 353148713 MLB Risco PLD: HIGH Criou: [DATE]5 Criou…" at bounding box center [702, 337] width 808 height 63
click at [593, 340] on div "PLD MC76sGVkQYF65Wuu3RWzKzMo 353148713 MLB Risco PLD: HIGH Criou: [DATE]5 Criou…" at bounding box center [702, 337] width 808 height 63
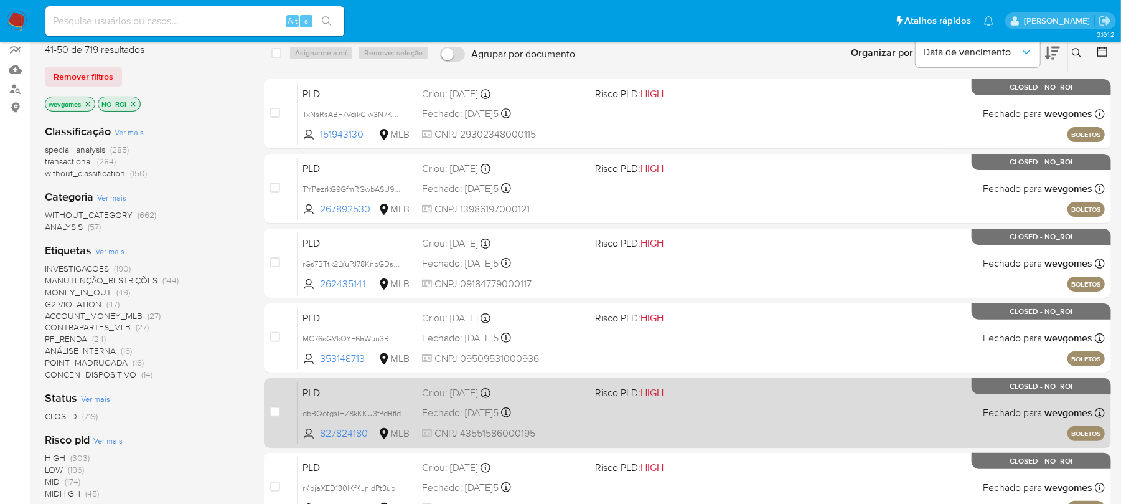
click at [578, 431] on span "CNPJ 43551586000195" at bounding box center [503, 433] width 163 height 14
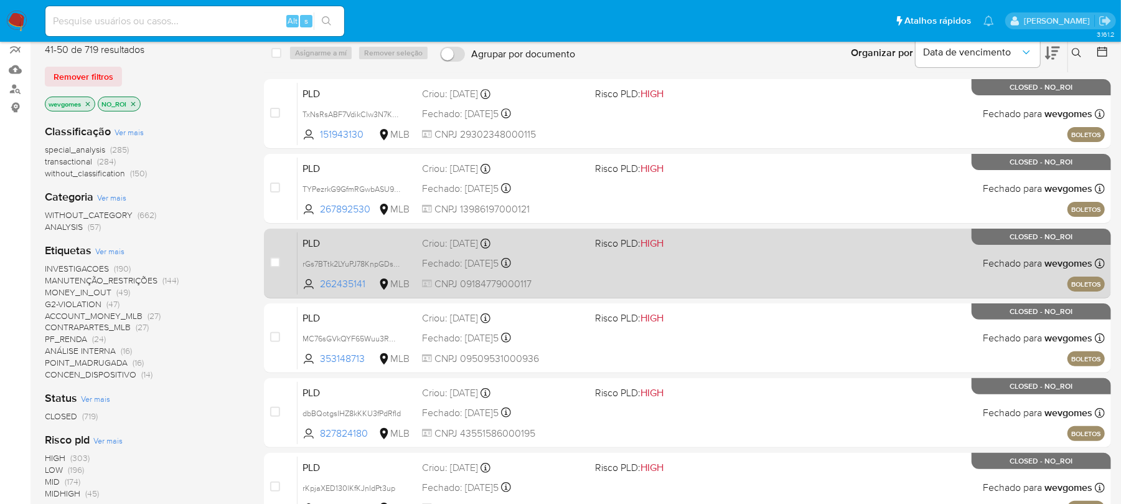
scroll to position [222, 0]
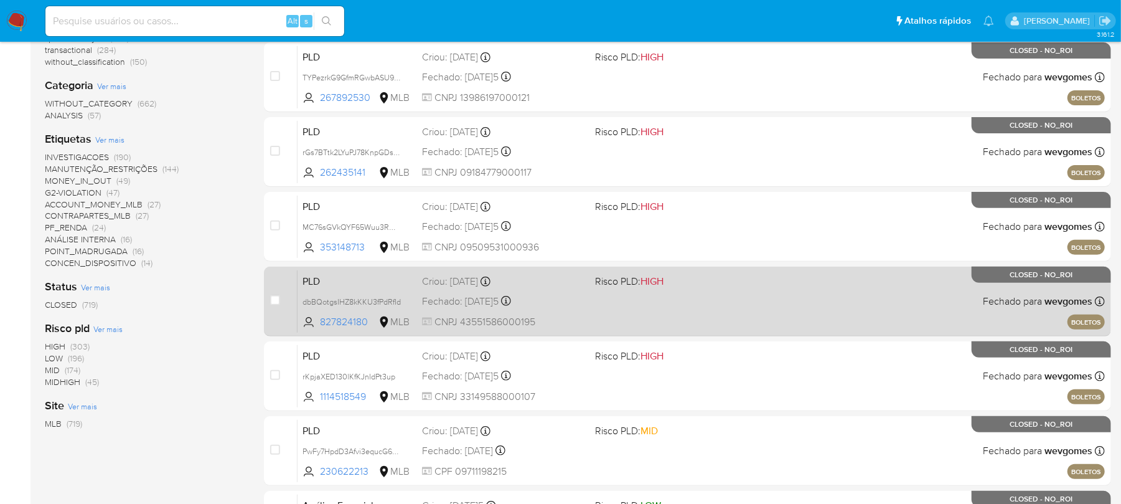
click at [564, 310] on div "PLD dbBQotgsIHZ8kKKU3fPdRfId 827824180 MLB Risco PLD: HIGH Criou: [DATE]5 Criou…" at bounding box center [702, 301] width 808 height 63
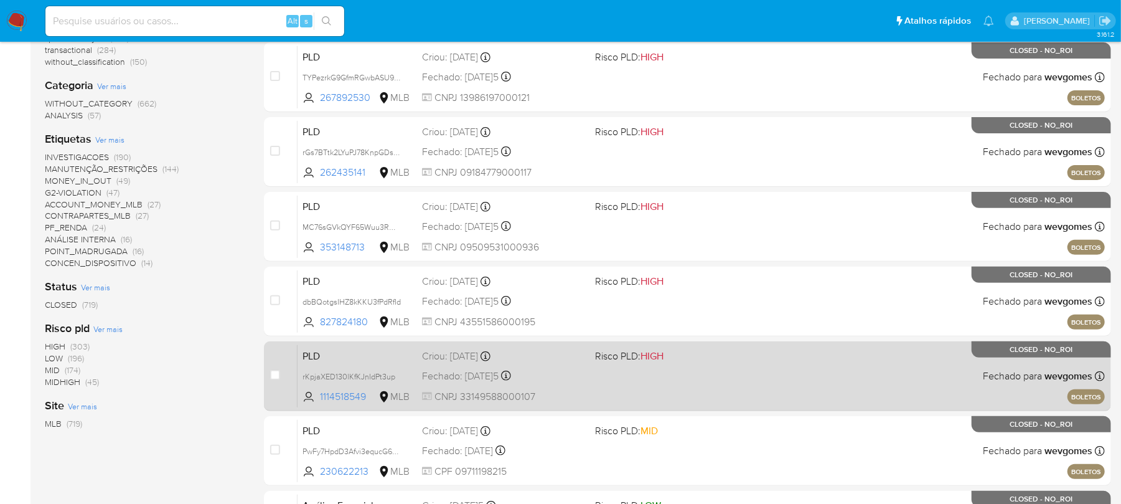
click at [569, 384] on div "PLD rKpjaXED130lKfKJnIdPt3up 1114518549 MLB Risco PLD: HIGH Criou: [DATE]5 Crio…" at bounding box center [702, 375] width 808 height 63
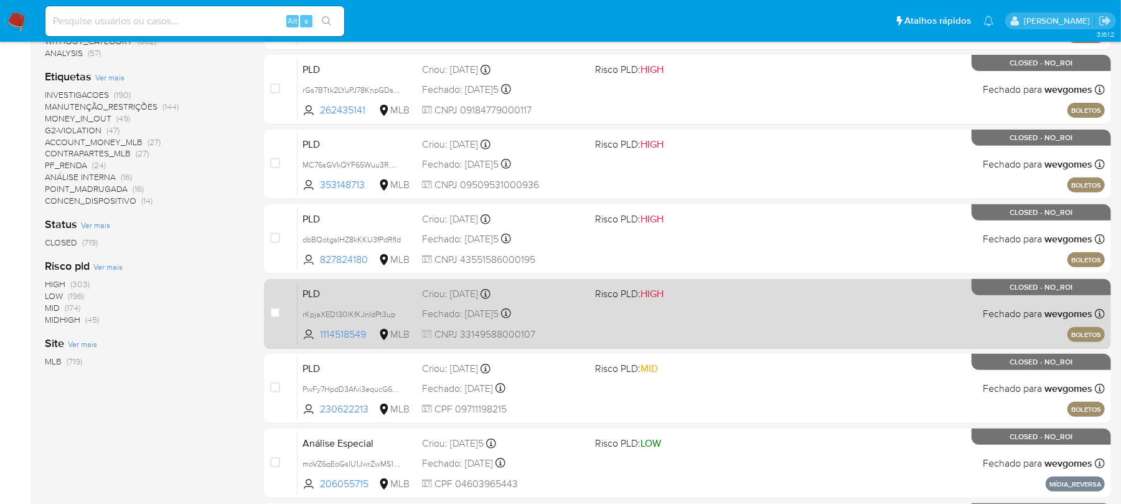
scroll to position [332, 0]
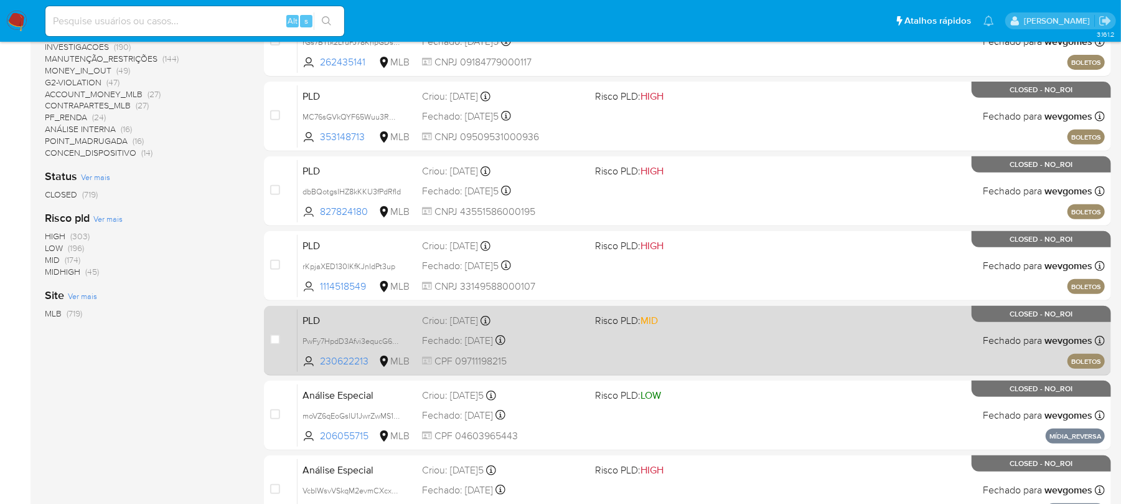
click at [594, 352] on div "PLD PwFy7HpdD3Afvi3equcG60O4 230622213 MLB Risco PLD: MID Criou: [DATE] Criou: …" at bounding box center [702, 340] width 808 height 63
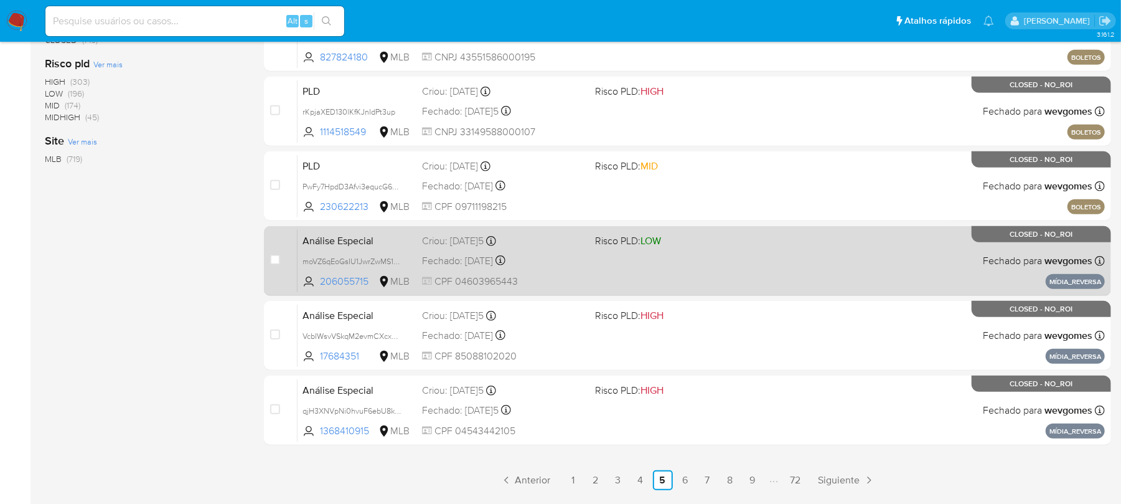
scroll to position [524, 0]
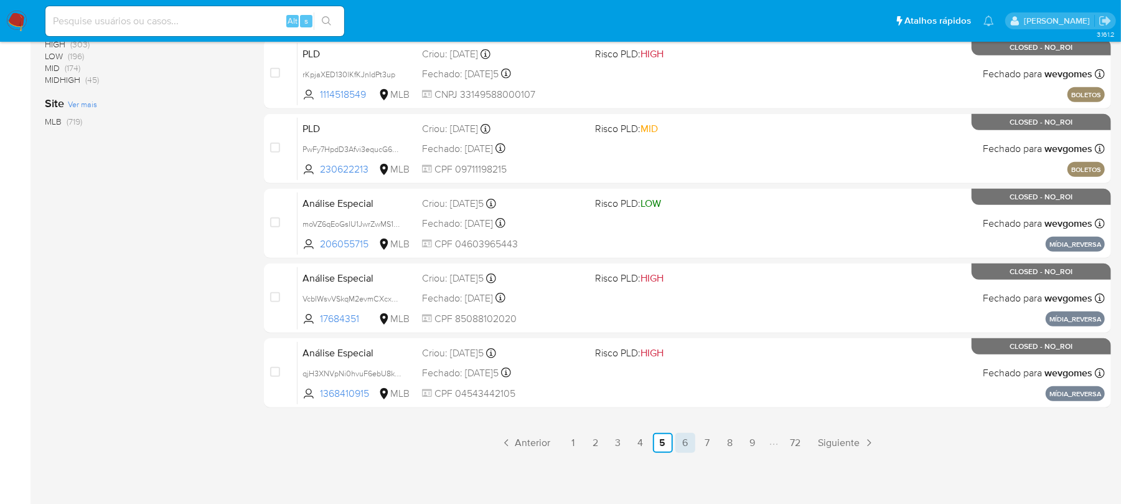
click at [684, 441] on link "6" at bounding box center [686, 443] width 20 height 20
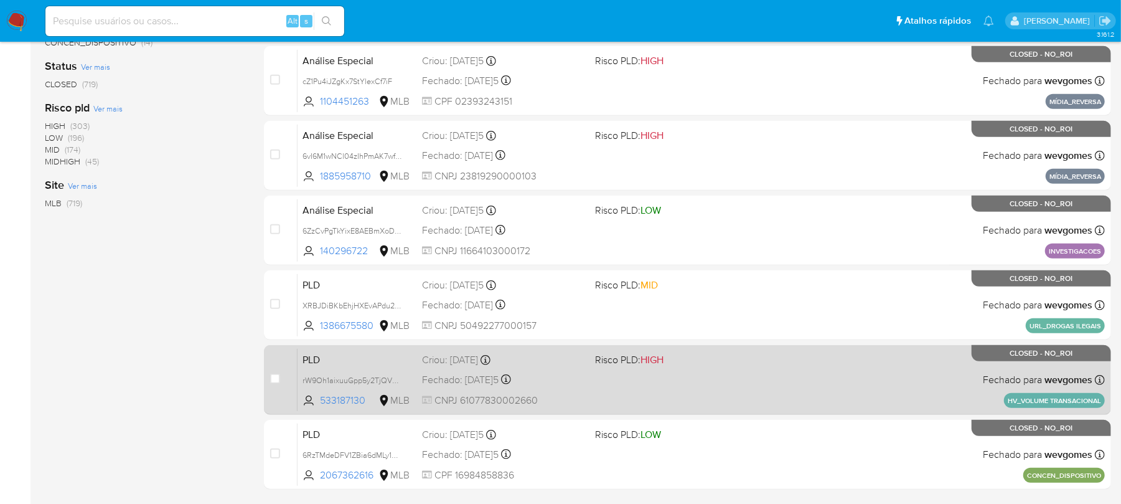
scroll to position [524, 0]
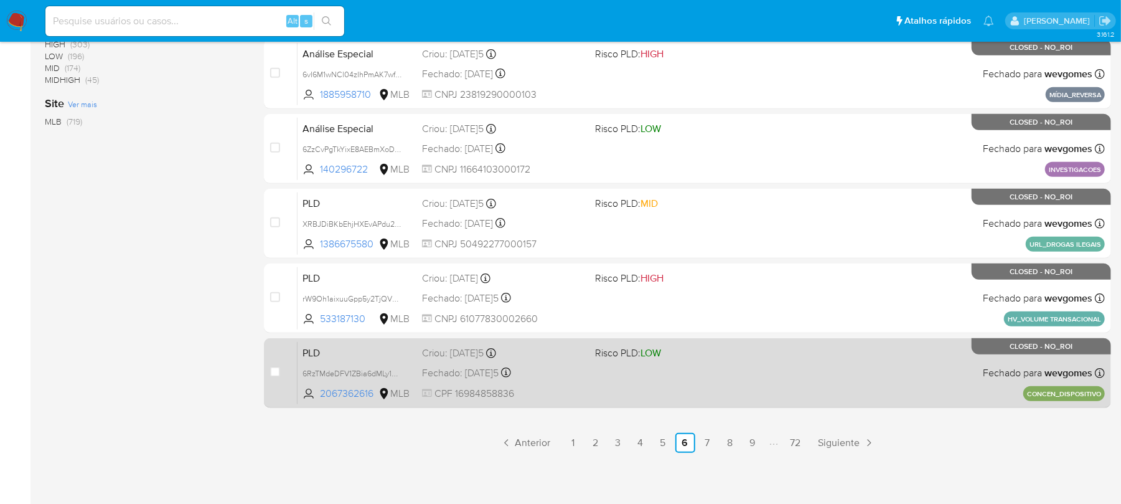
click at [572, 387] on span "CPF 16984858836" at bounding box center [503, 394] width 163 height 14
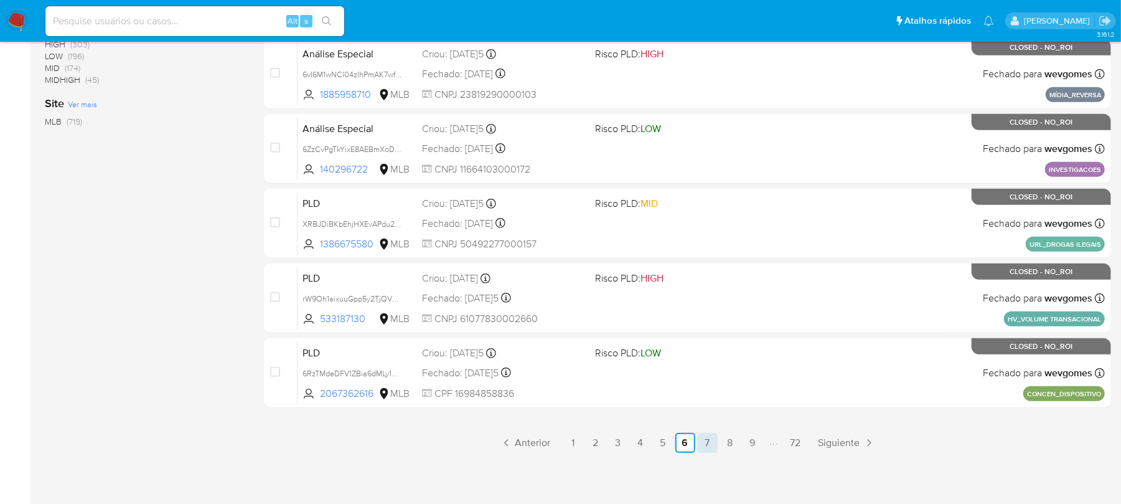
click at [708, 444] on link "7" at bounding box center [708, 443] width 20 height 20
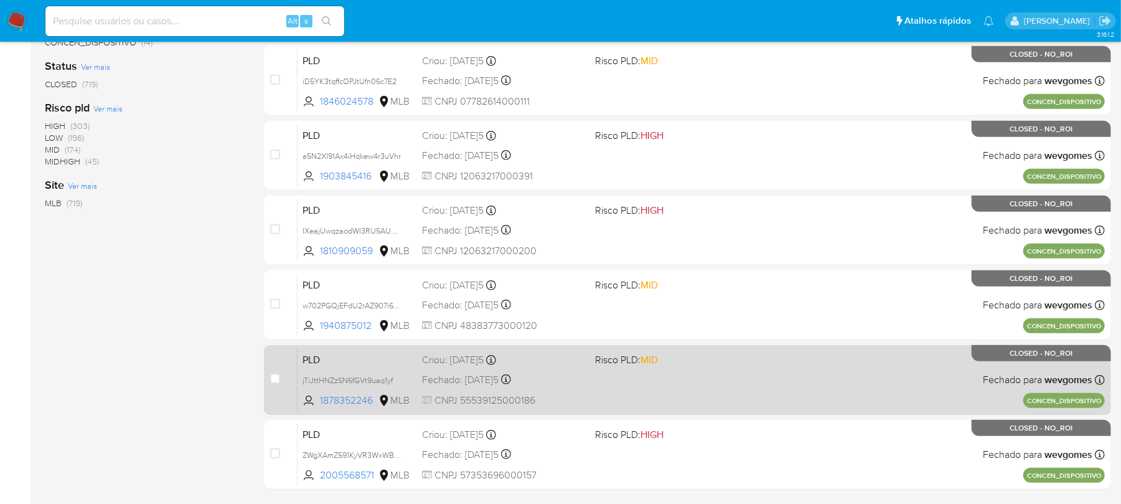
scroll to position [524, 0]
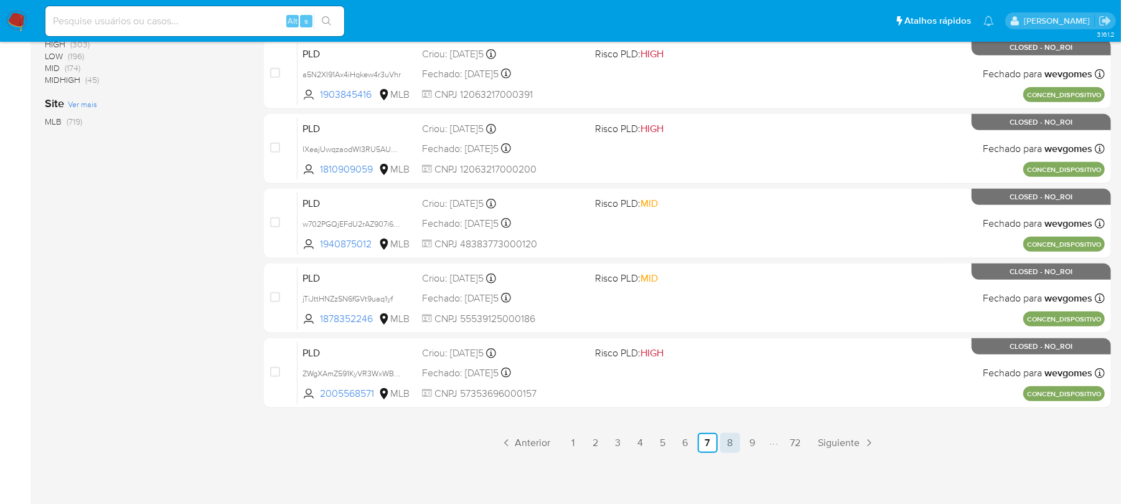
click at [728, 436] on link "8" at bounding box center [730, 443] width 20 height 20
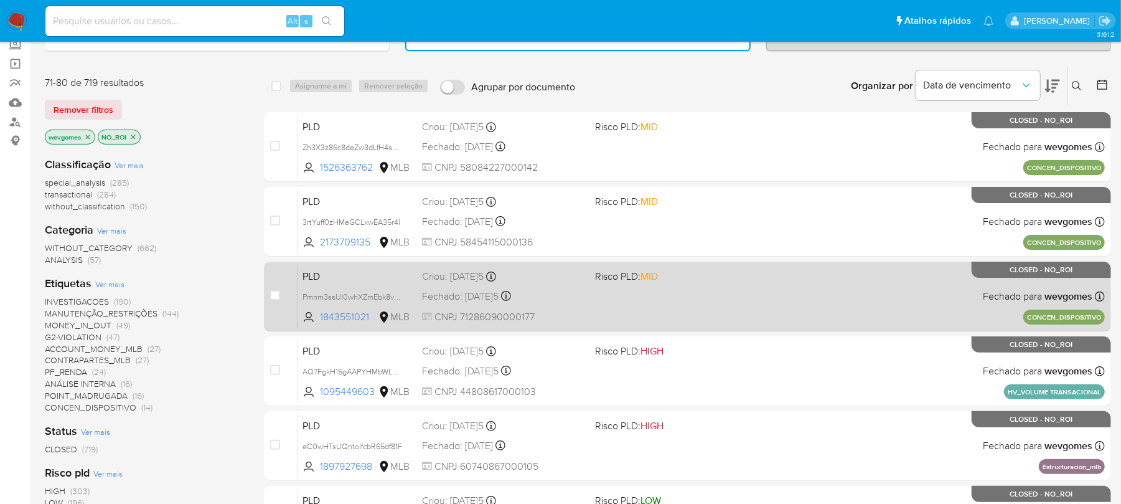
scroll to position [110, 0]
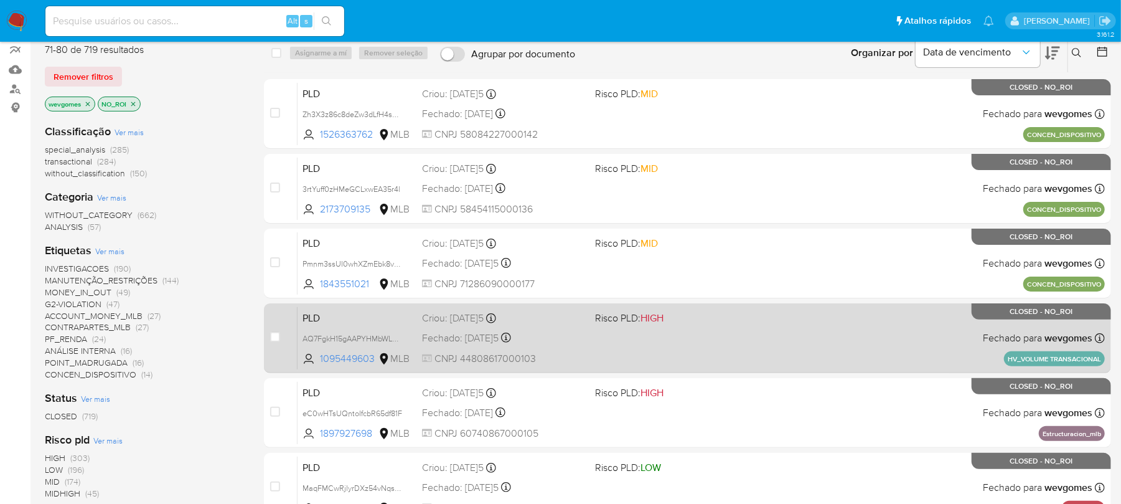
click at [591, 349] on div "PLD AQ7FgkH15gAAPYHMbWLdiNU3 1095449603 MLB Risco PLD: HIGH Criou: [DATE] Criou…" at bounding box center [702, 337] width 808 height 63
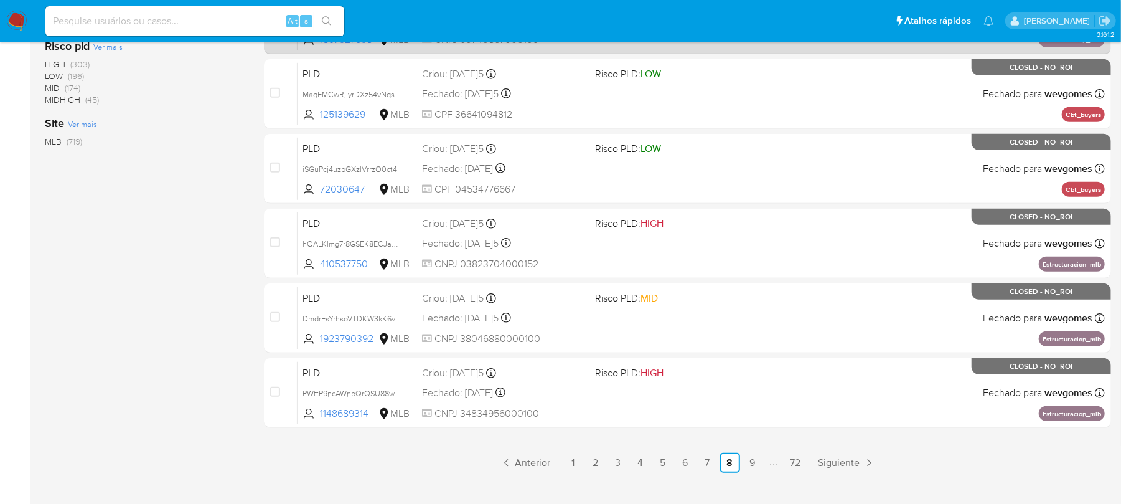
scroll to position [524, 0]
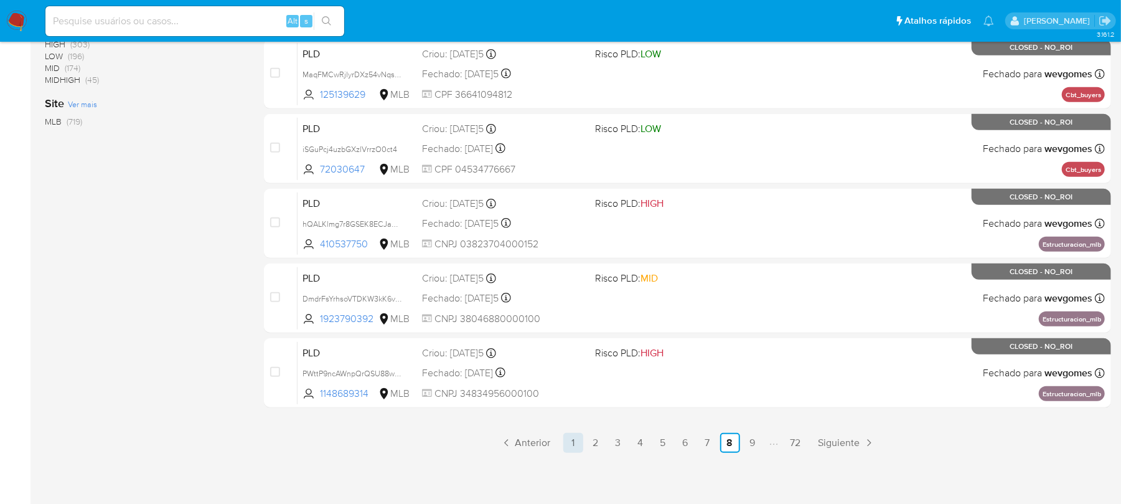
click at [577, 441] on link "1" at bounding box center [573, 443] width 20 height 20
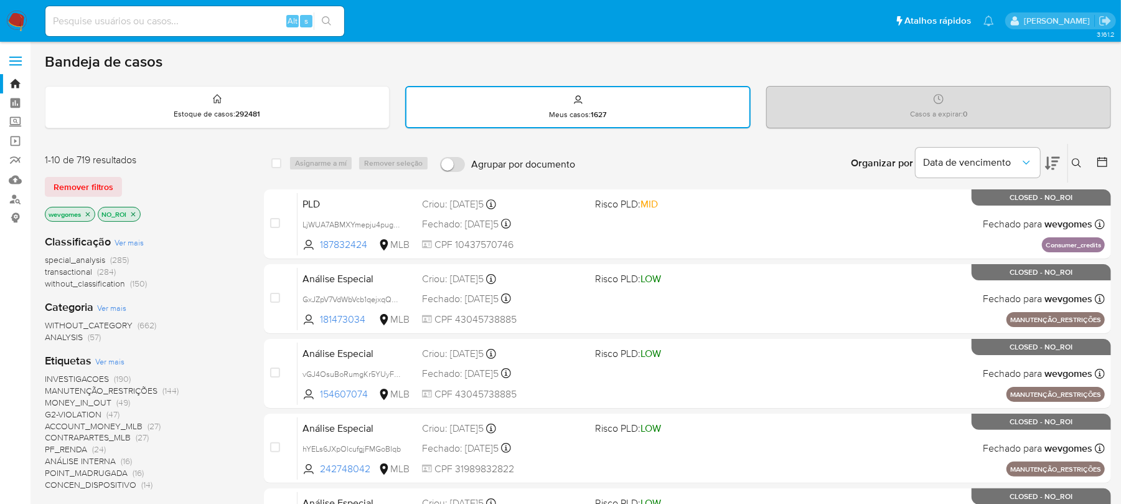
click at [128, 22] on input at bounding box center [194, 21] width 299 height 16
paste input "LjWUA7ABMXYmepju4pug6sUK"
type input "LjWUA7ABMXYmepju4pug6sUK"
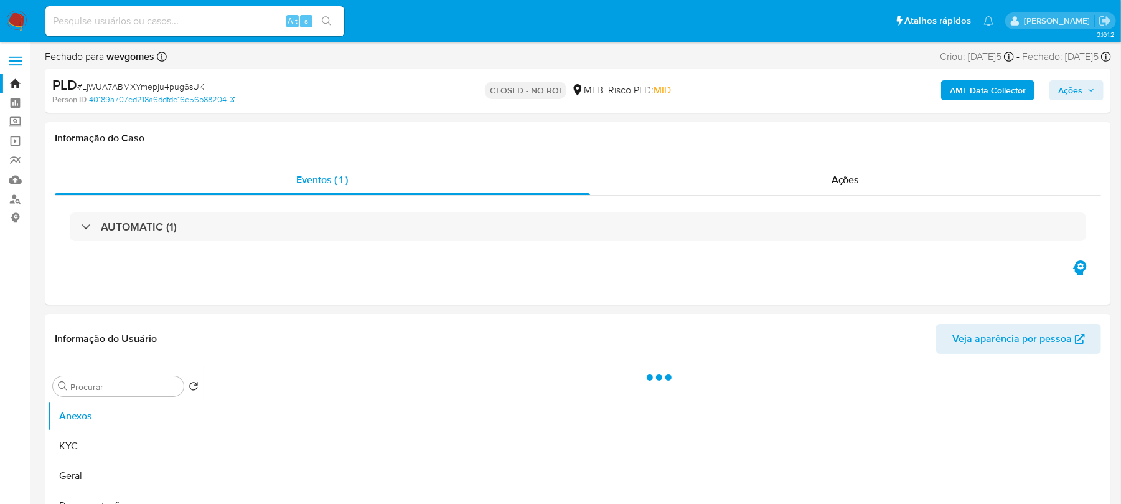
select select "10"
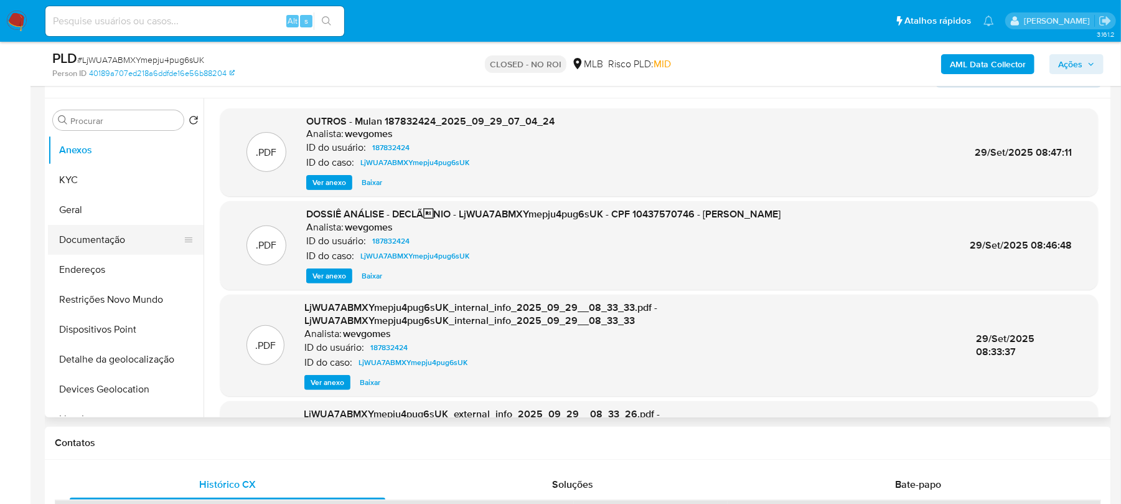
click at [87, 237] on button "Documentação" at bounding box center [121, 240] width 146 height 30
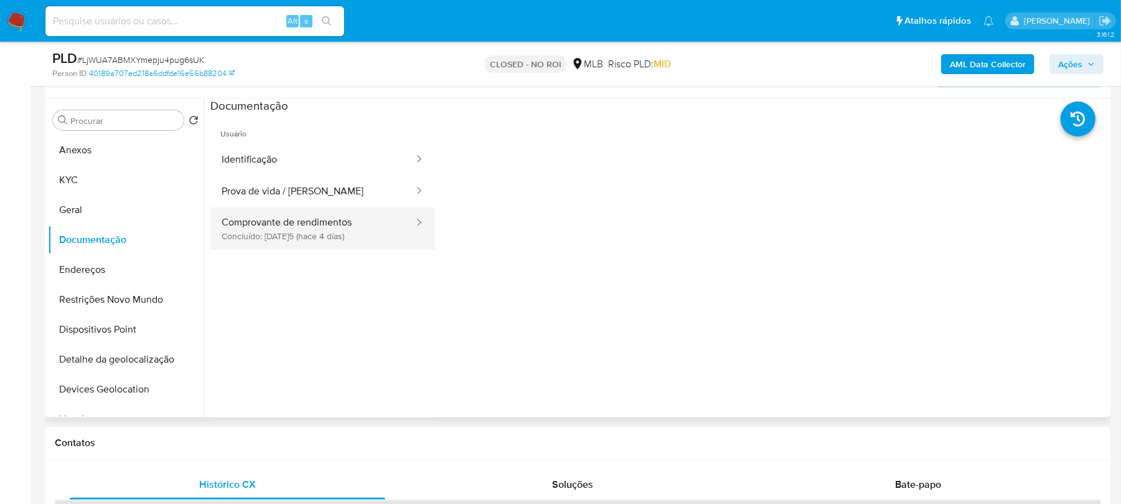
click at [265, 227] on button "Comprovante de rendimentos Concluído: [DATE]5 (hace 4 días)" at bounding box center [312, 228] width 205 height 42
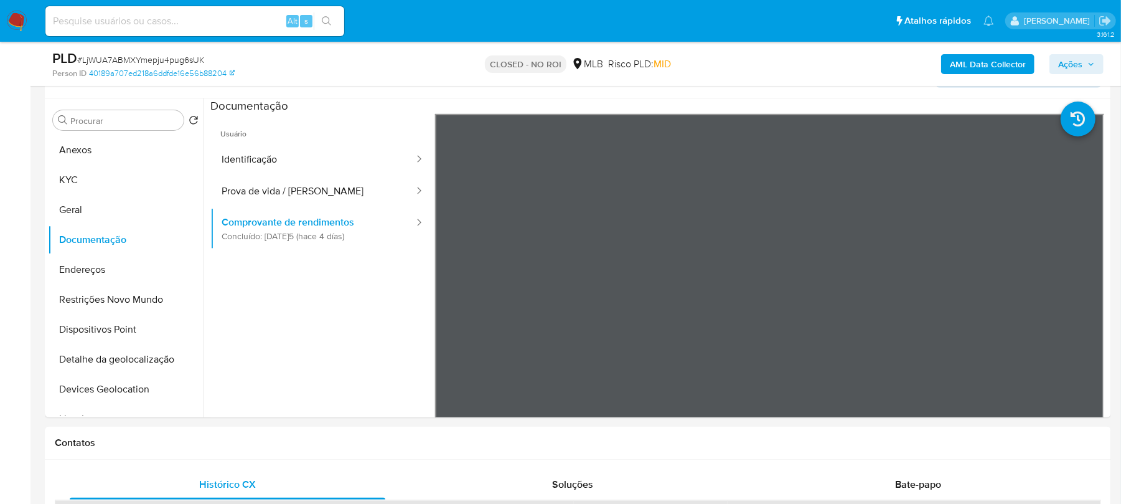
click at [136, 18] on input at bounding box center [194, 21] width 299 height 16
paste input "LjWUA7ABMXYmepju4pug6sUK"
type input "LjWUA7ABMXYmepju4pug6sUK"
click at [78, 181] on button "KYC" at bounding box center [121, 180] width 146 height 30
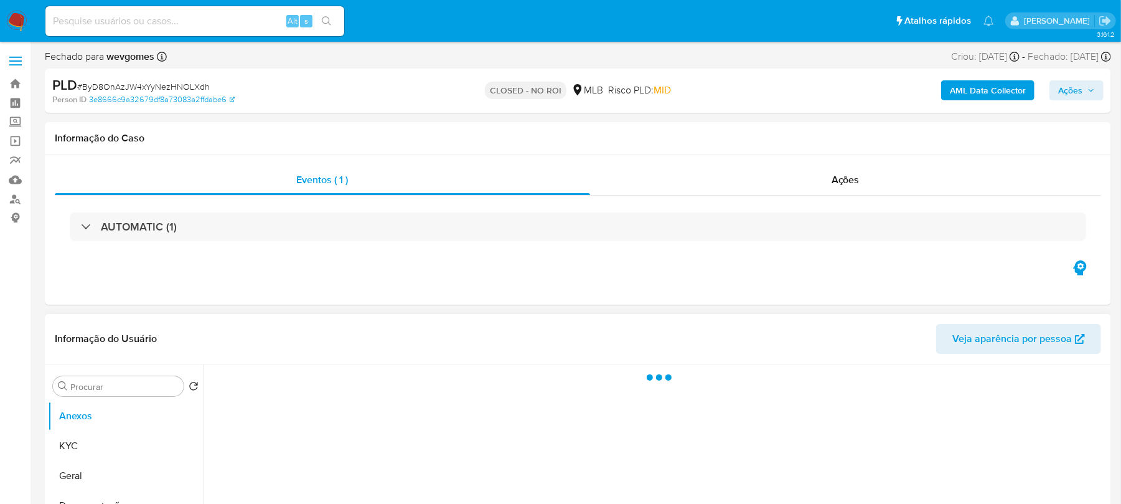
select select "10"
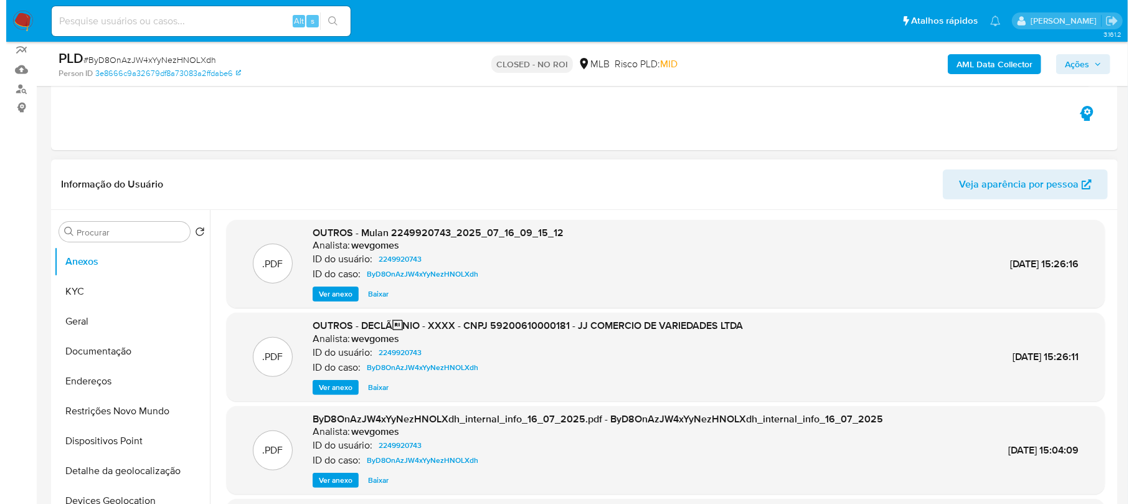
scroll to position [70, 0]
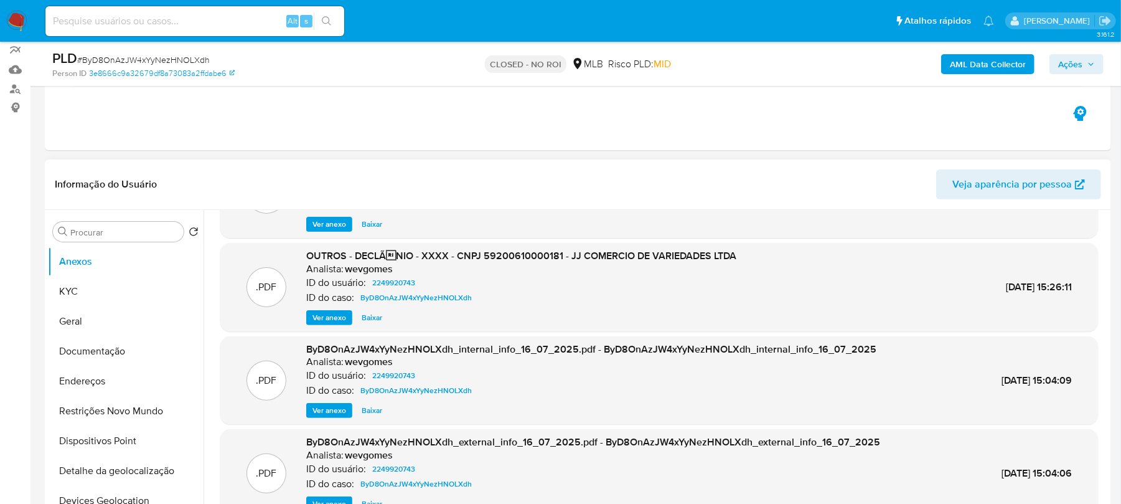
click at [329, 320] on span "Ver anexo" at bounding box center [330, 317] width 34 height 12
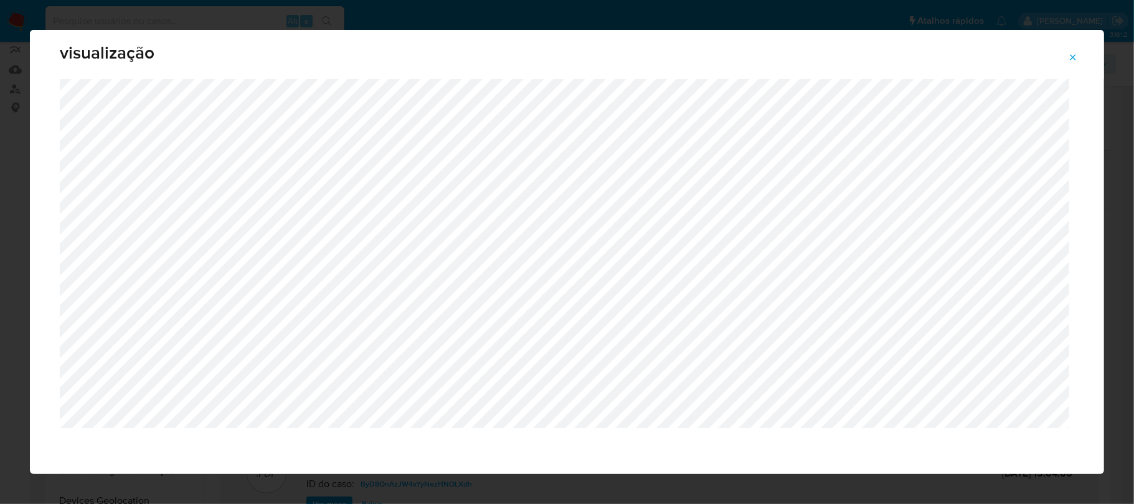
scroll to position [19, 0]
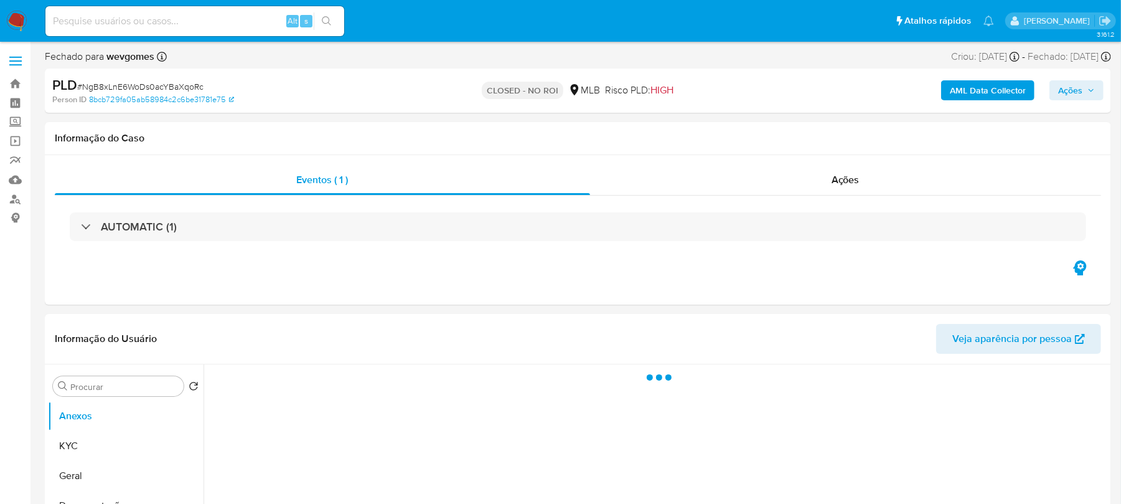
select select "10"
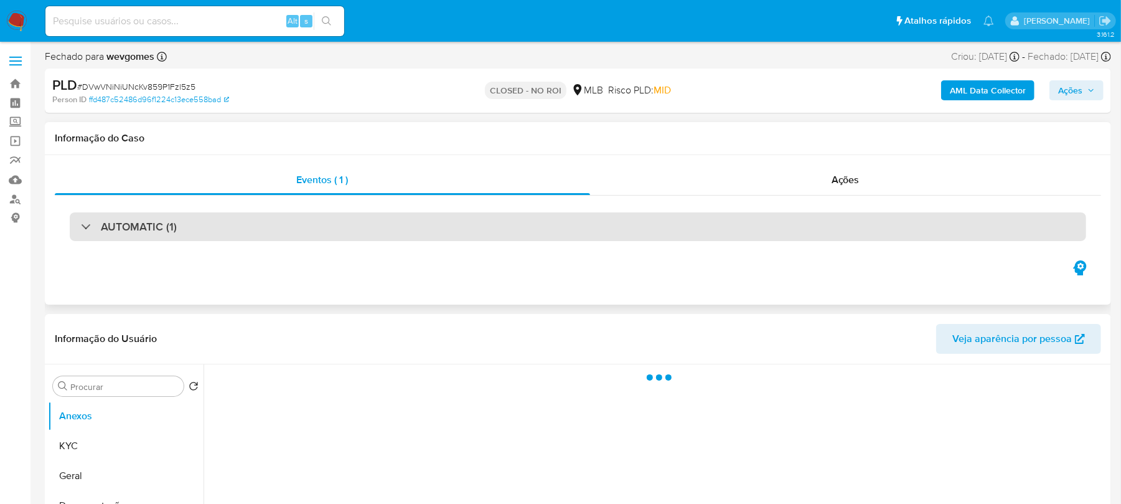
click at [81, 226] on div at bounding box center [81, 226] width 0 height 0
select select "10"
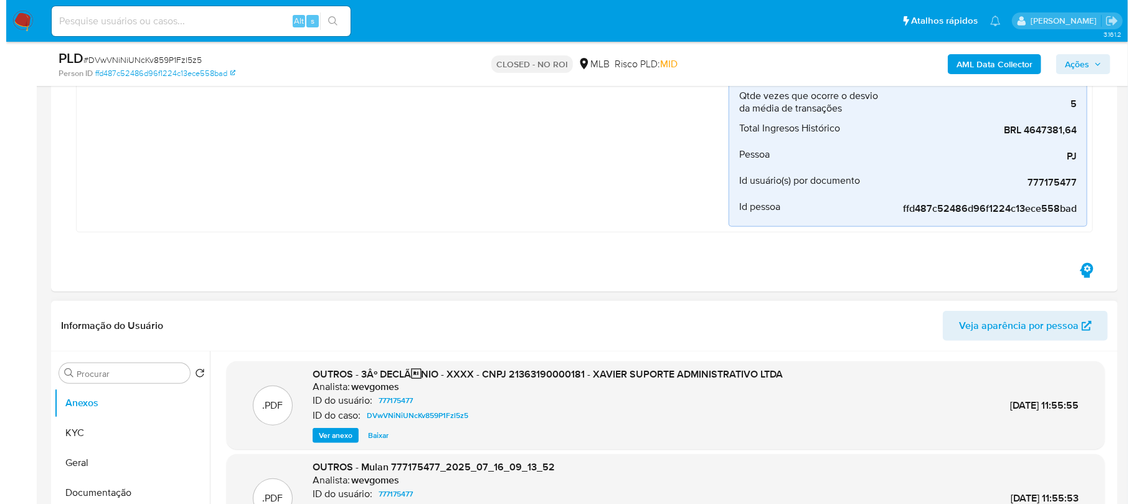
scroll to position [442, 0]
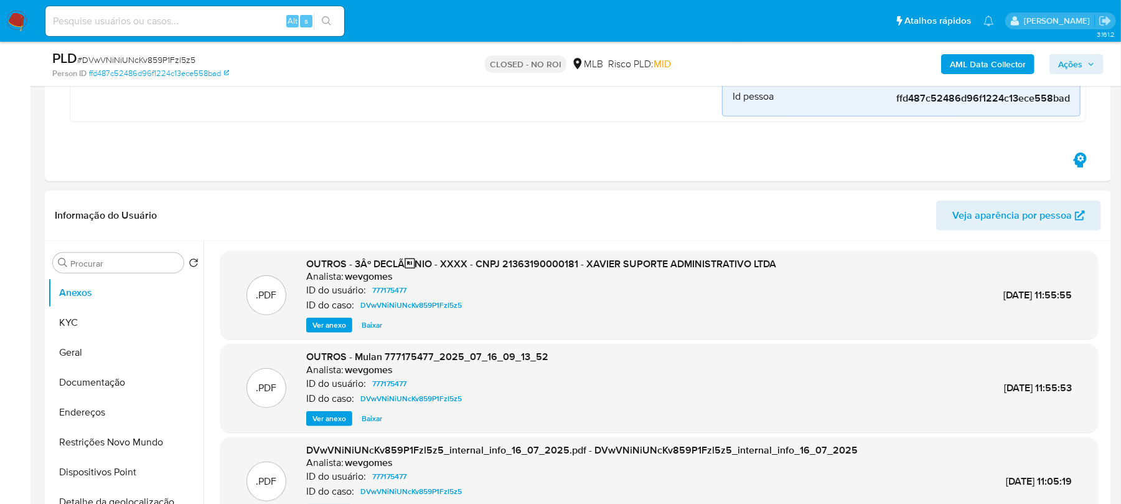
click at [329, 325] on span "Ver anexo" at bounding box center [330, 325] width 34 height 12
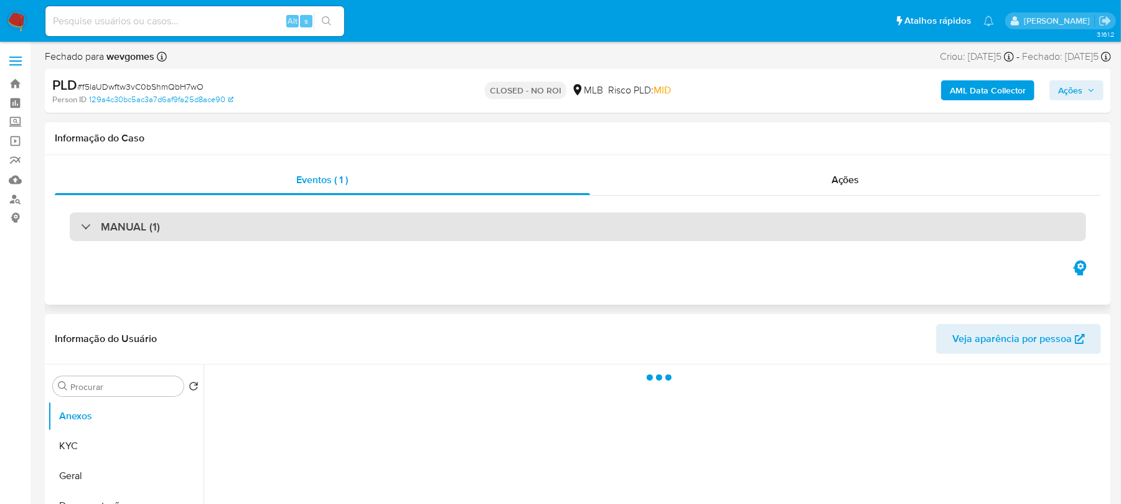
click at [128, 227] on h3 "MANUAL (1)" at bounding box center [130, 227] width 59 height 14
select select "10"
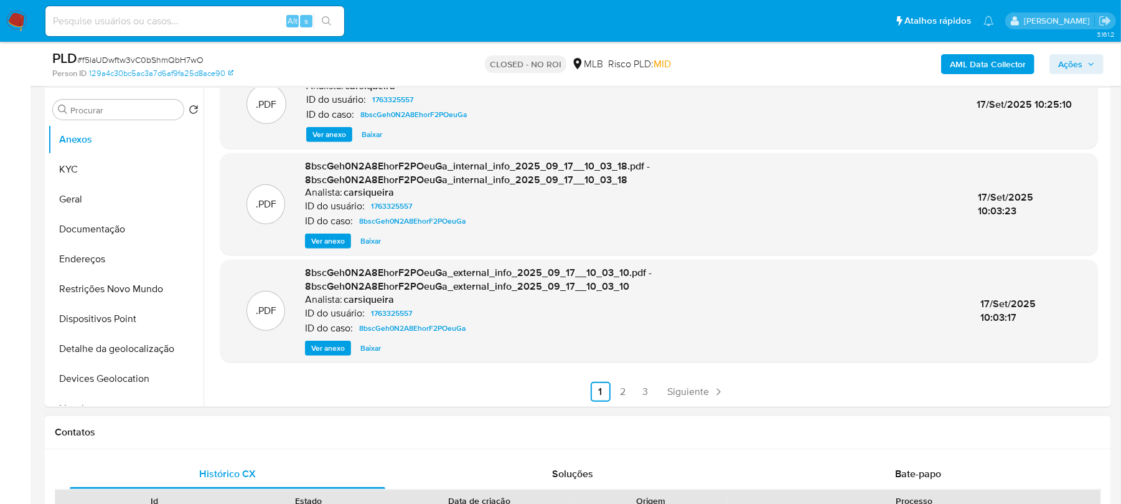
scroll to position [332, 0]
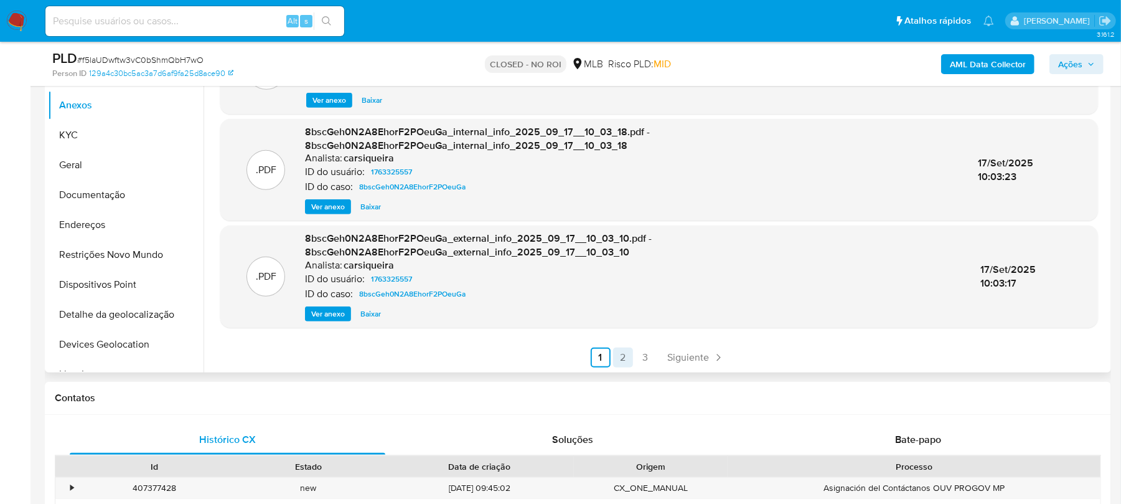
click at [619, 357] on link "2" at bounding box center [623, 357] width 20 height 20
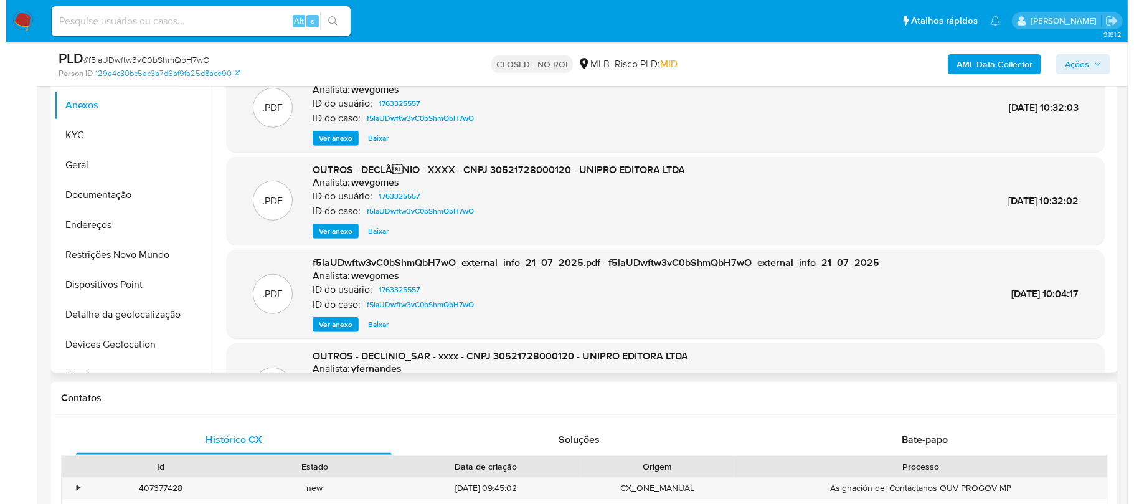
scroll to position [222, 0]
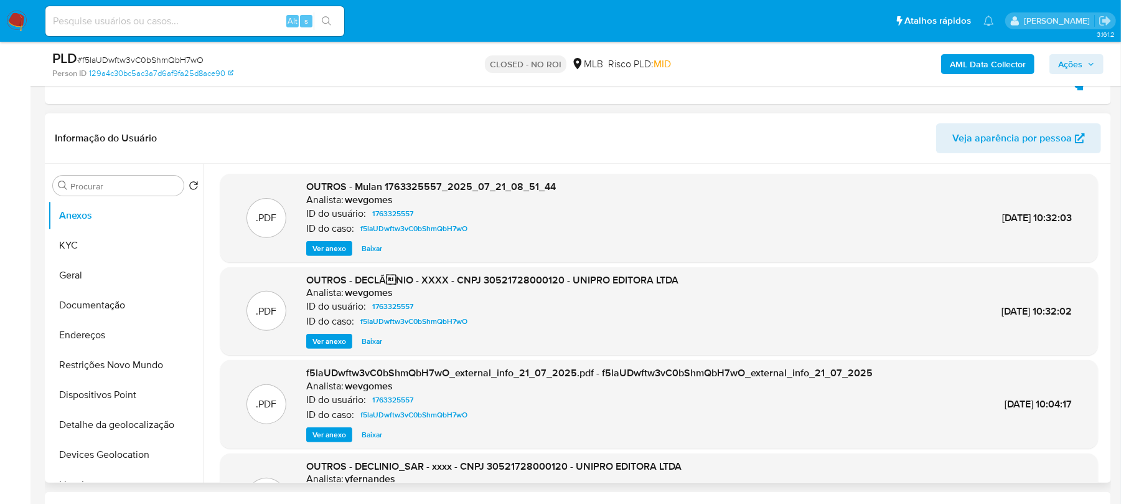
click at [326, 342] on span "Ver anexo" at bounding box center [330, 341] width 34 height 12
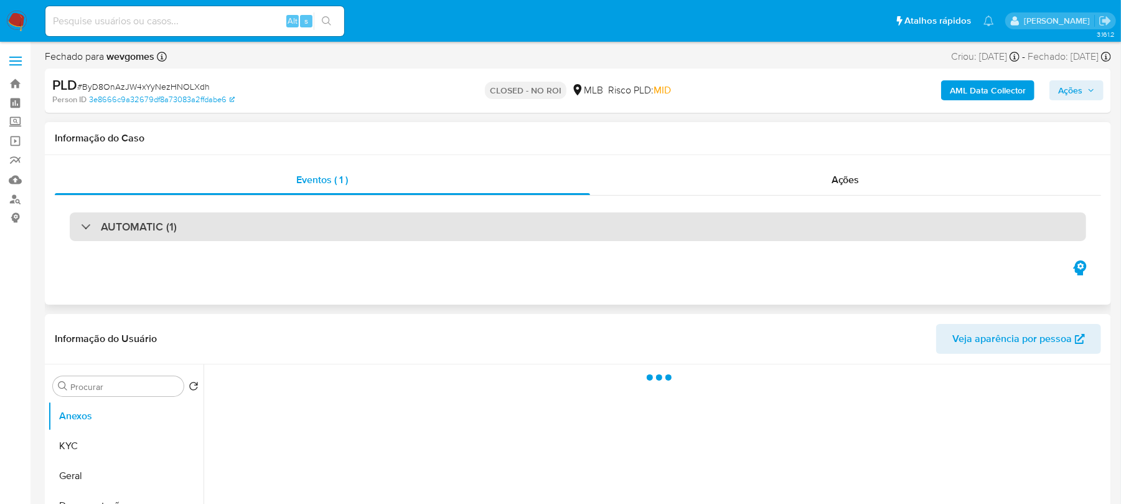
click at [87, 225] on div "AUTOMATIC (1)" at bounding box center [129, 227] width 96 height 14
select select "10"
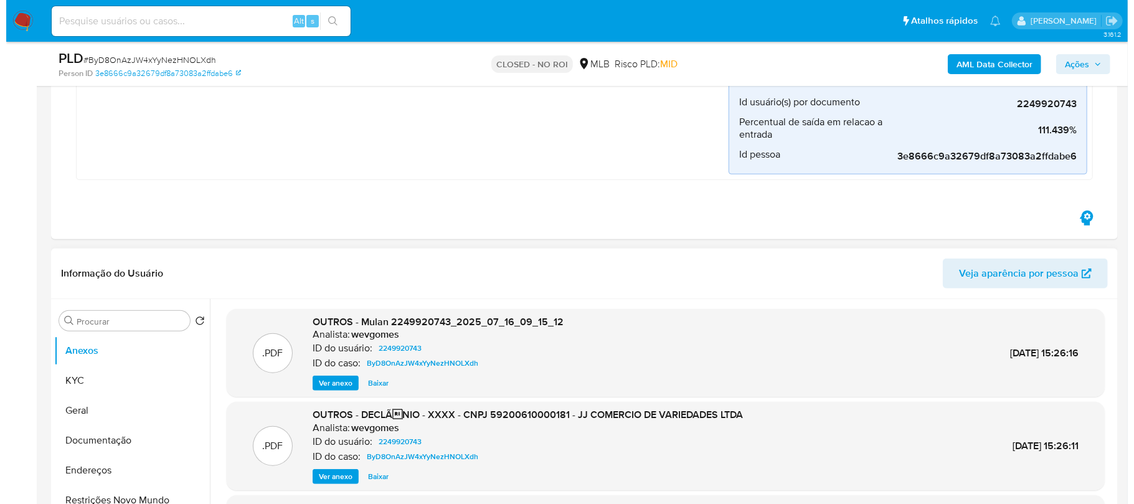
scroll to position [442, 0]
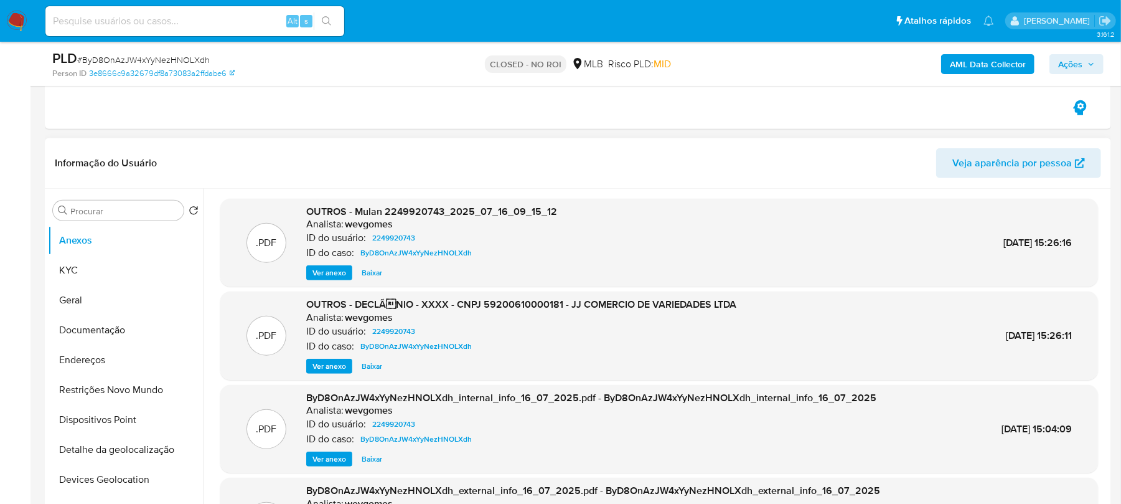
click at [327, 367] on span "Ver anexo" at bounding box center [330, 366] width 34 height 12
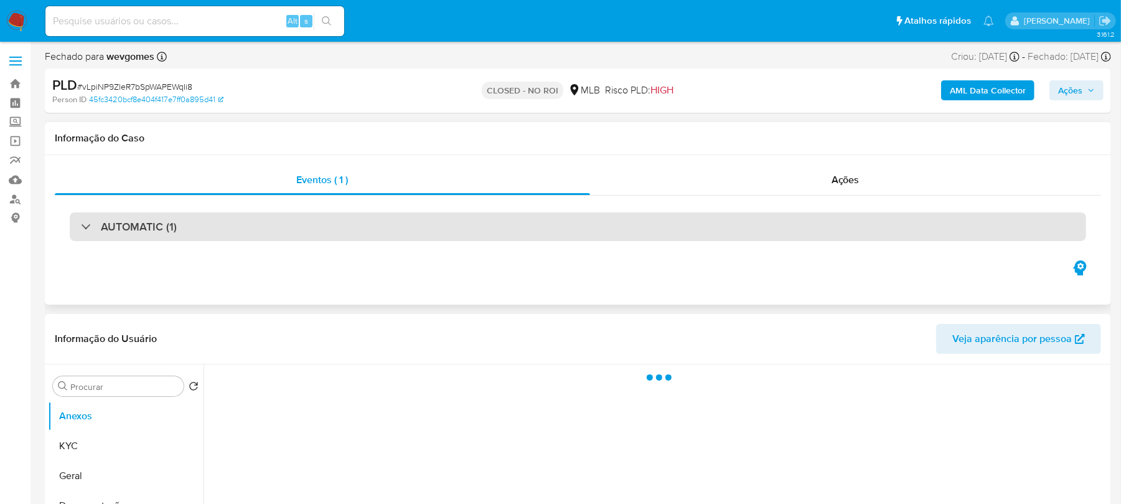
click at [83, 223] on div "AUTOMATIC (1)" at bounding box center [129, 227] width 96 height 14
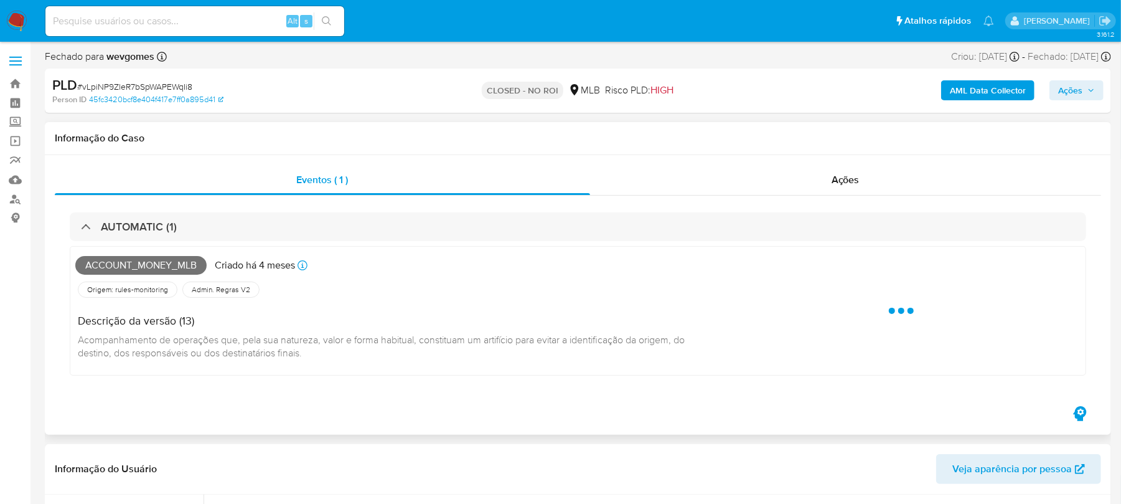
select select "10"
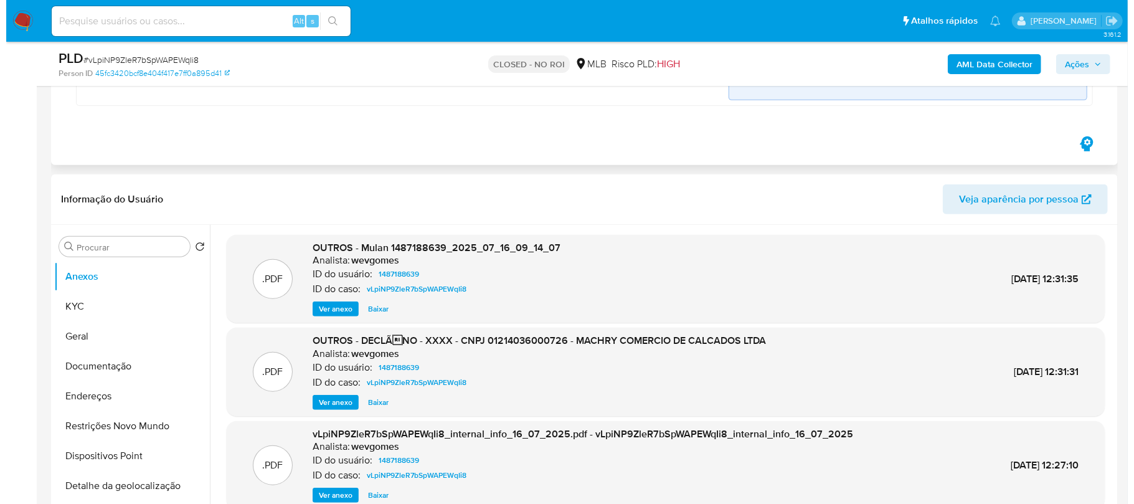
scroll to position [442, 0]
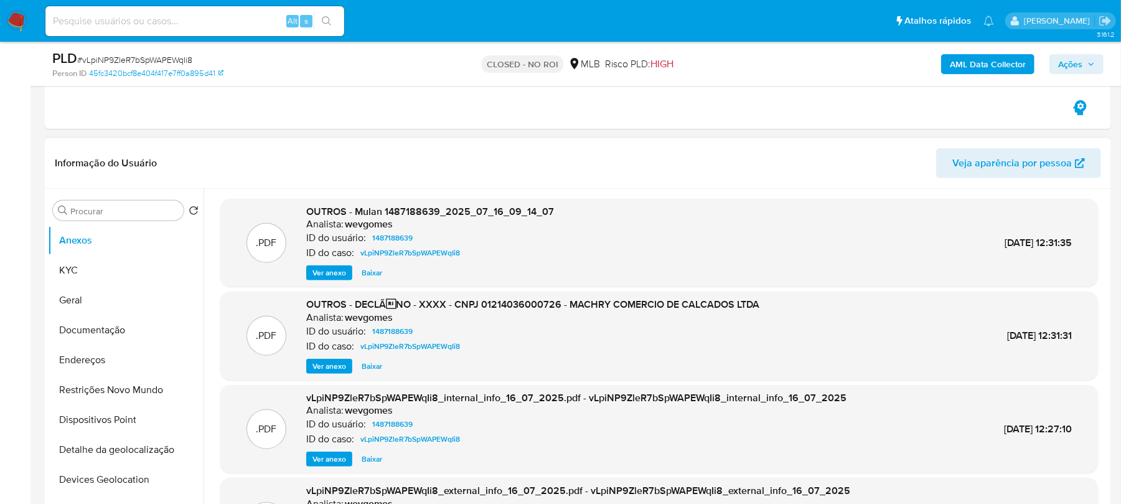
click at [327, 369] on span "Ver anexo" at bounding box center [330, 366] width 34 height 12
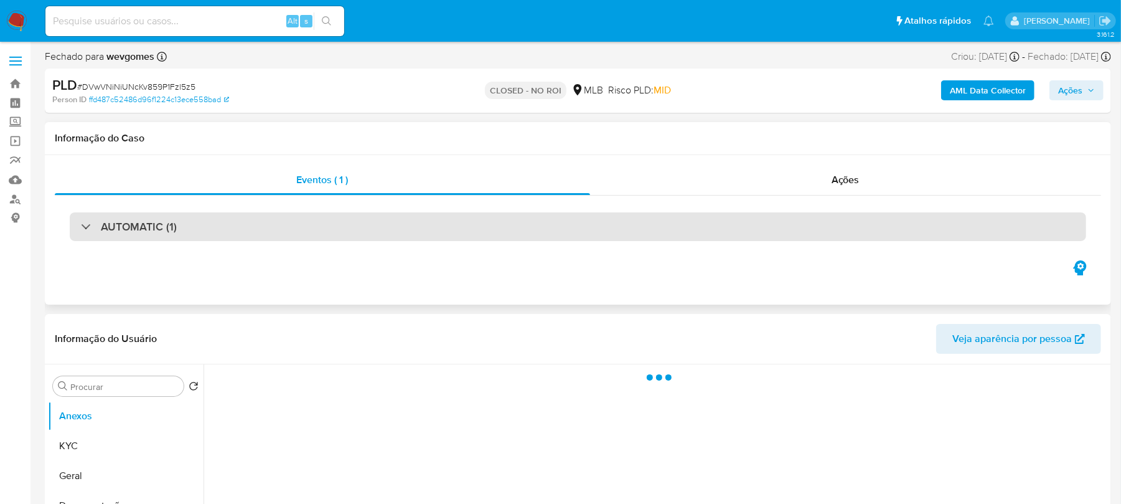
click at [81, 226] on div at bounding box center [81, 226] width 0 height 0
select select "10"
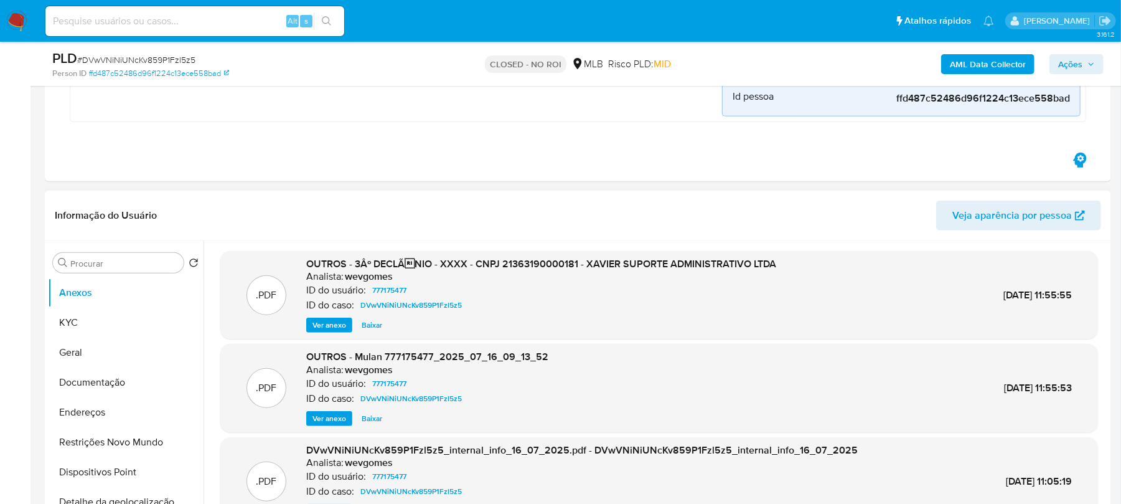
scroll to position [105, 0]
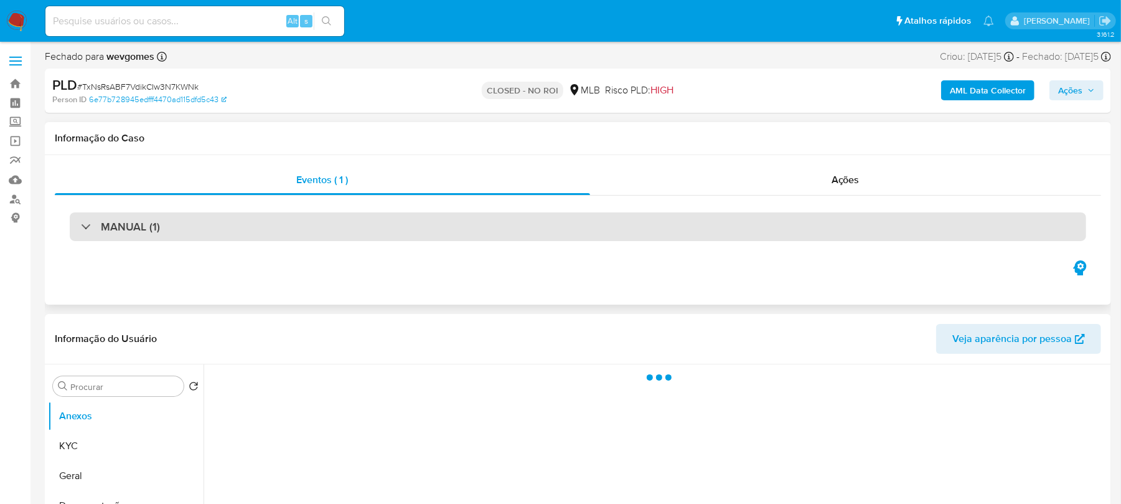
select select "10"
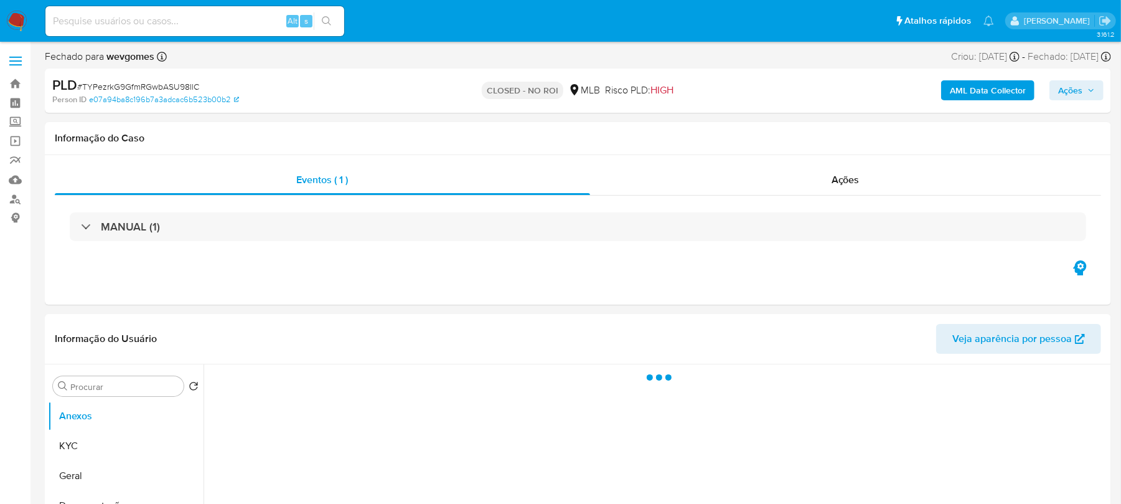
select select "10"
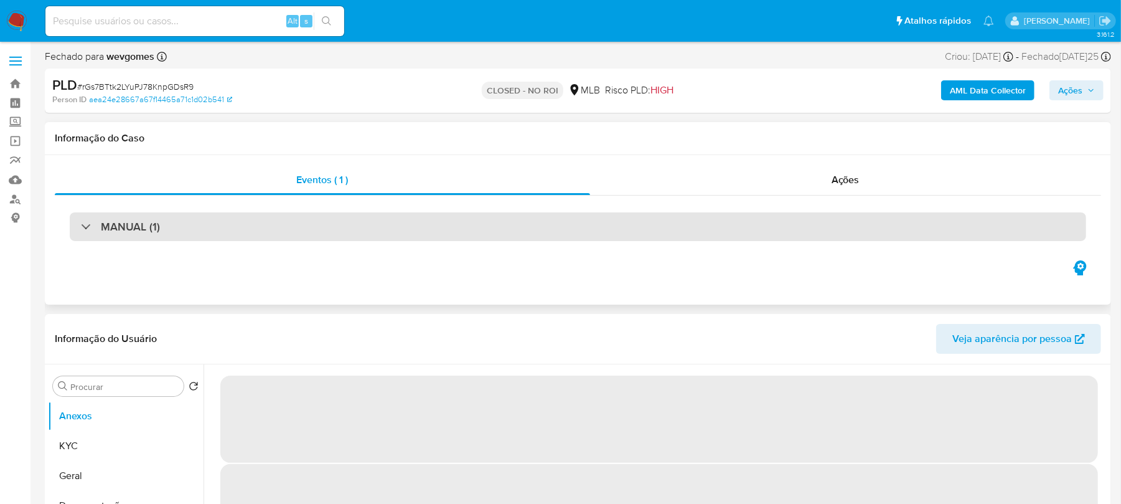
click at [77, 227] on div "MANUAL (1)" at bounding box center [578, 226] width 1017 height 29
select select "10"
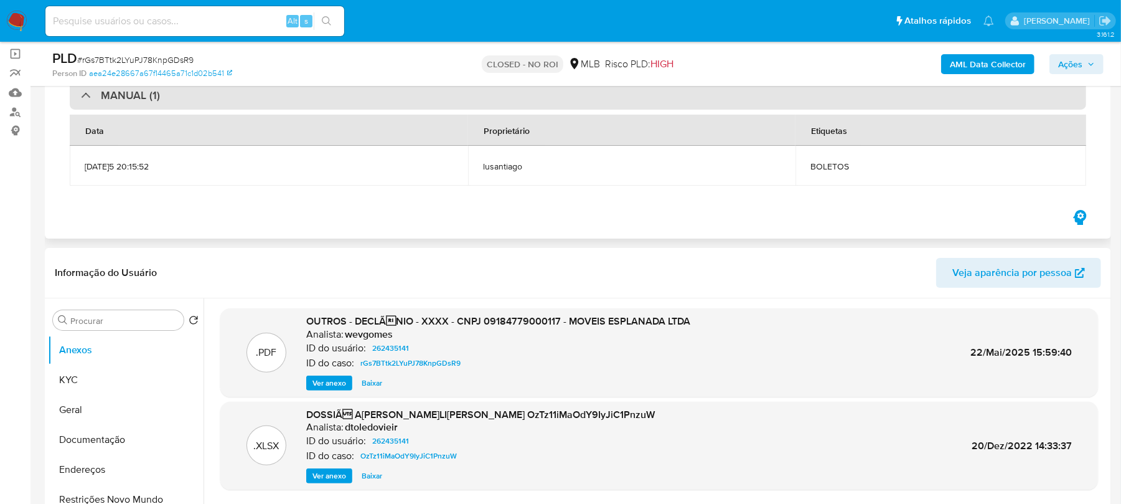
scroll to position [110, 0]
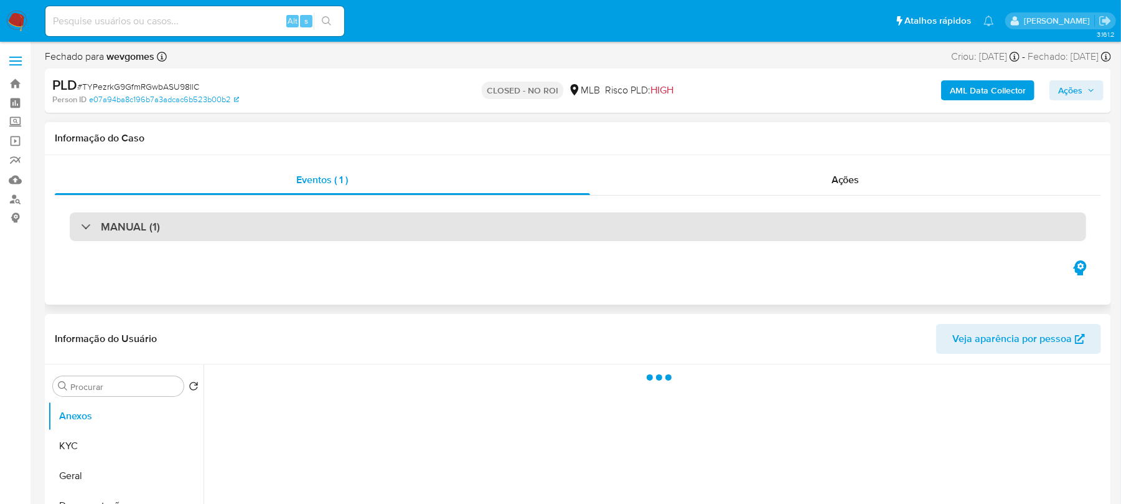
click at [81, 226] on div at bounding box center [81, 226] width 0 height 0
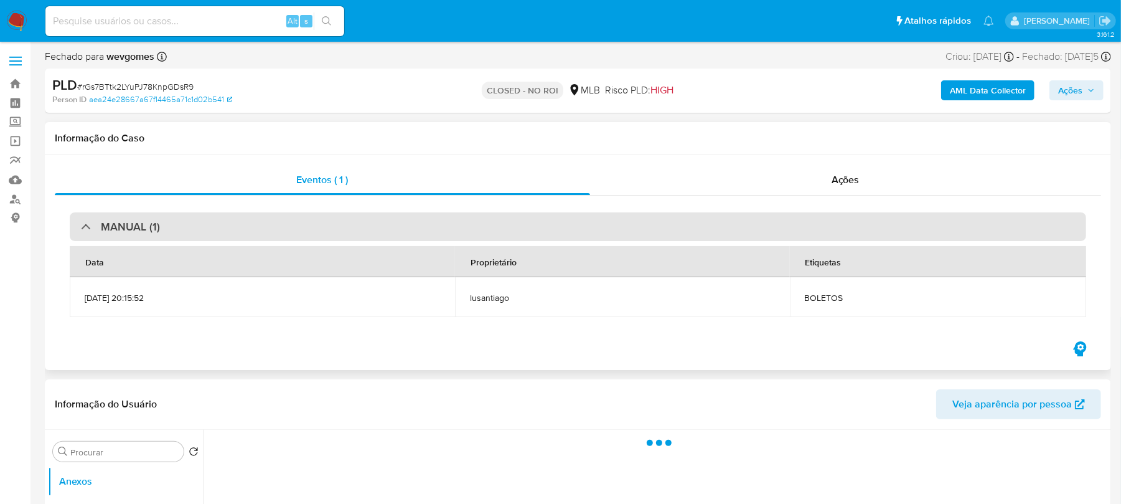
select select "10"
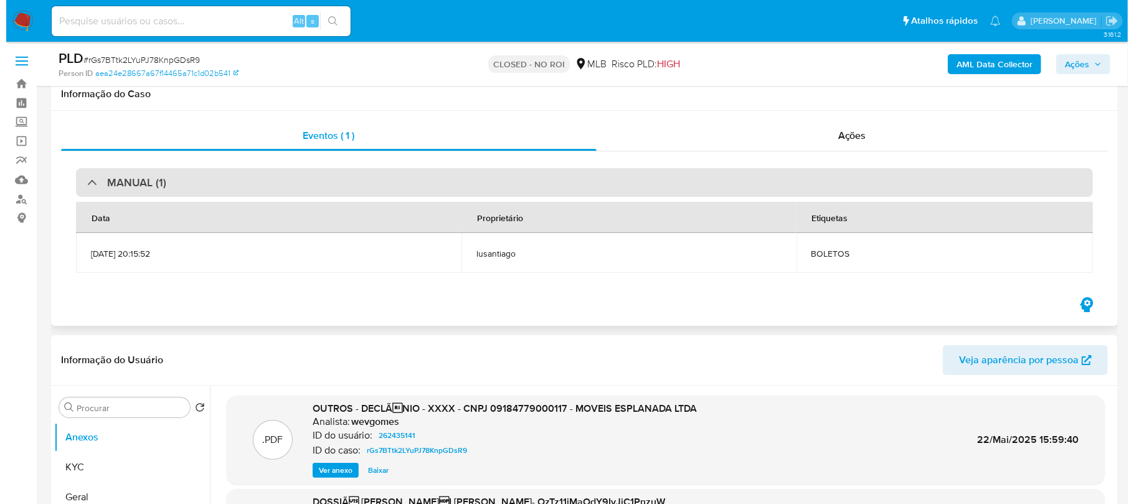
scroll to position [110, 0]
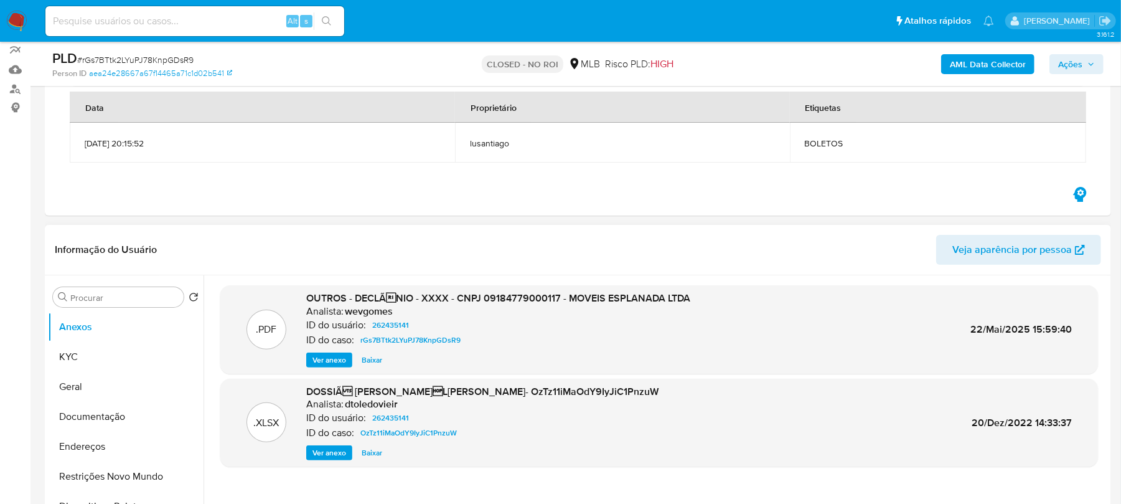
click at [324, 360] on span "Ver anexo" at bounding box center [330, 360] width 34 height 12
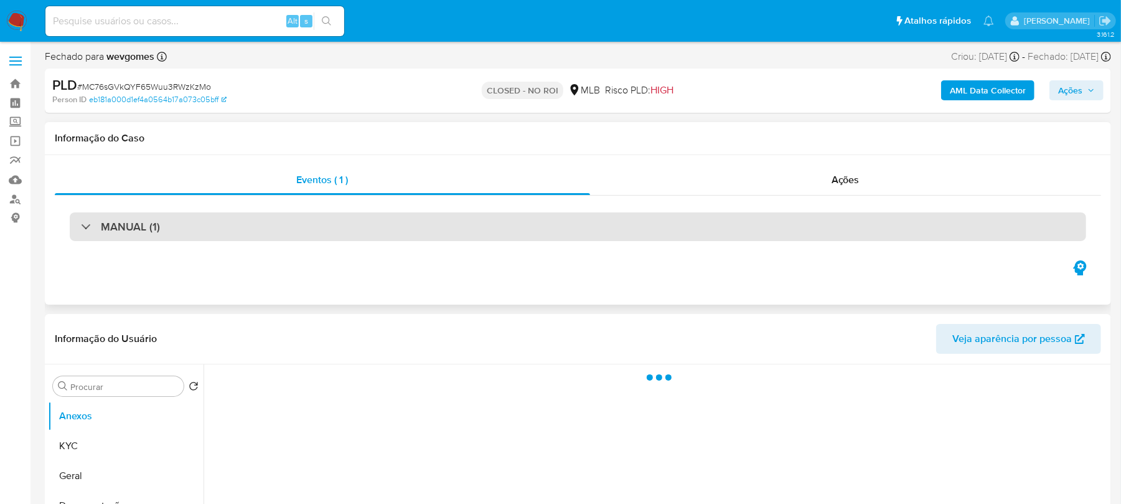
click at [83, 230] on div "MANUAL (1)" at bounding box center [120, 227] width 79 height 14
select select "10"
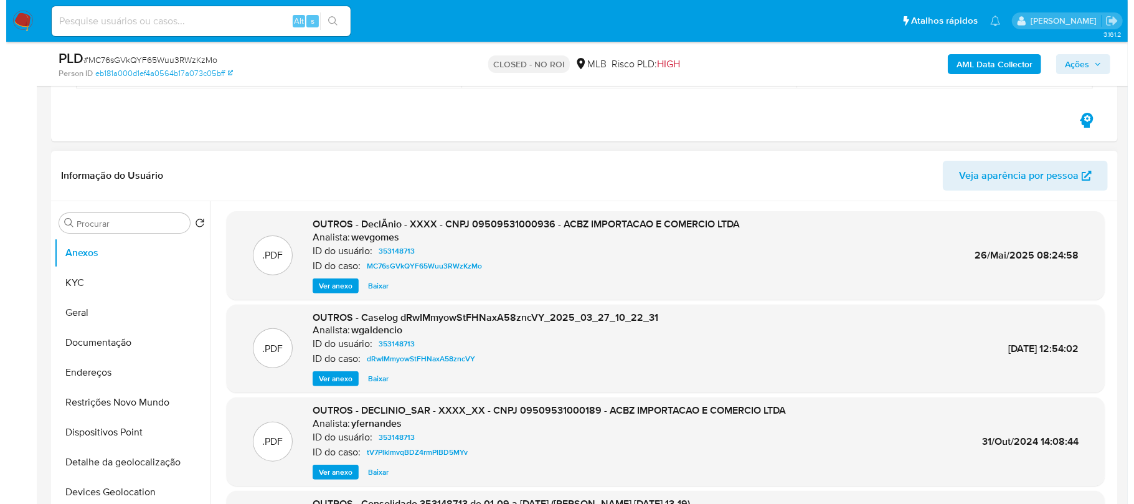
scroll to position [222, 0]
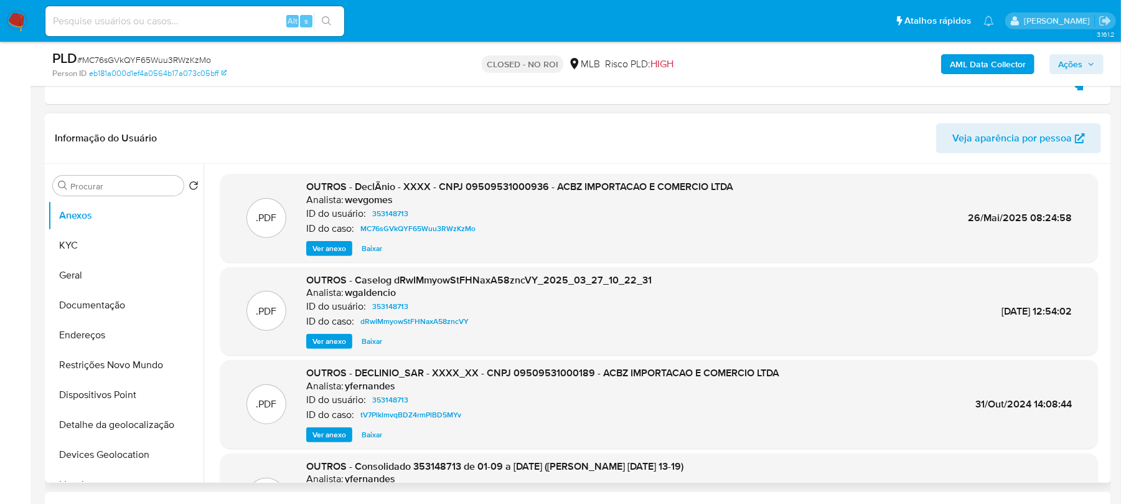
click at [319, 249] on span "Ver anexo" at bounding box center [330, 248] width 34 height 12
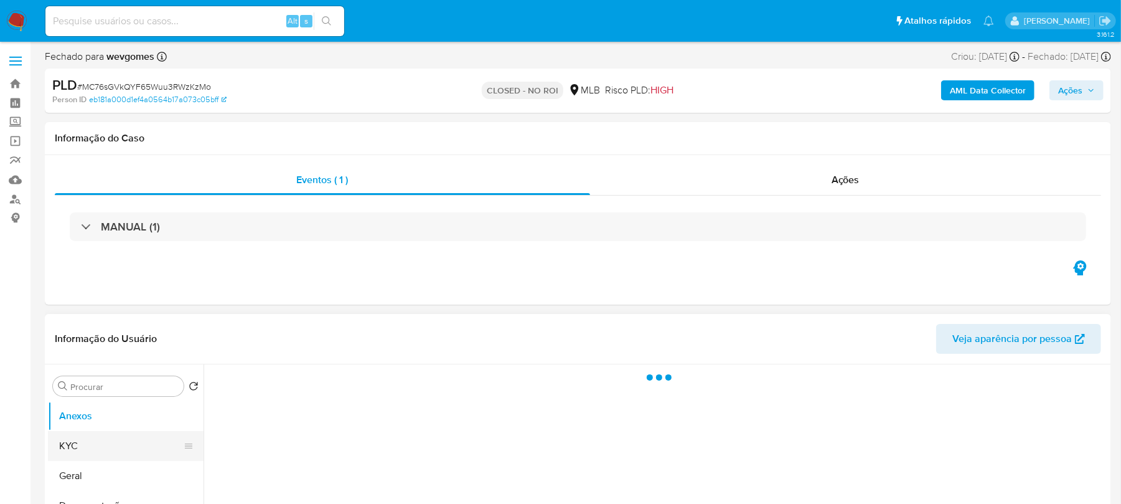
select select "10"
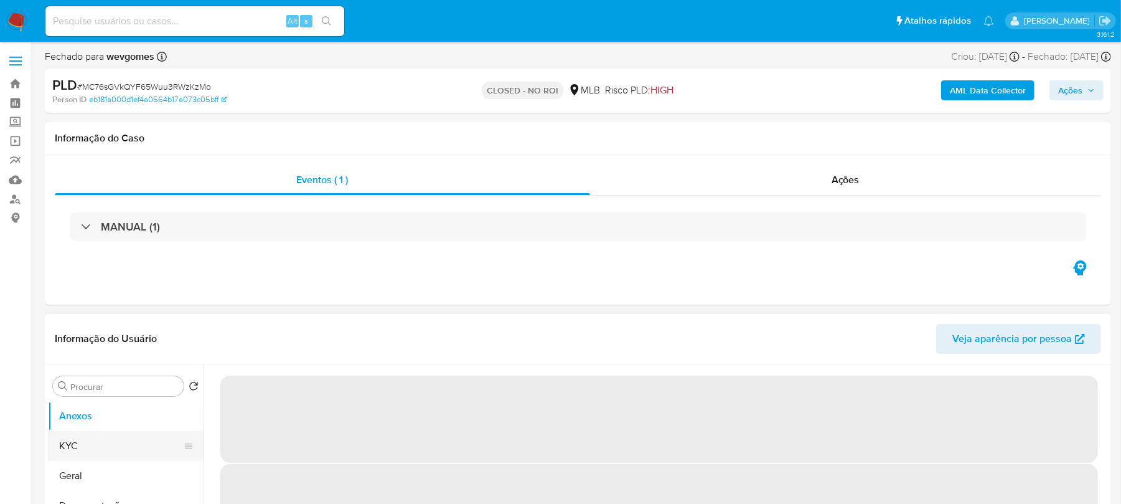
click at [81, 448] on button "KYC" at bounding box center [121, 446] width 146 height 30
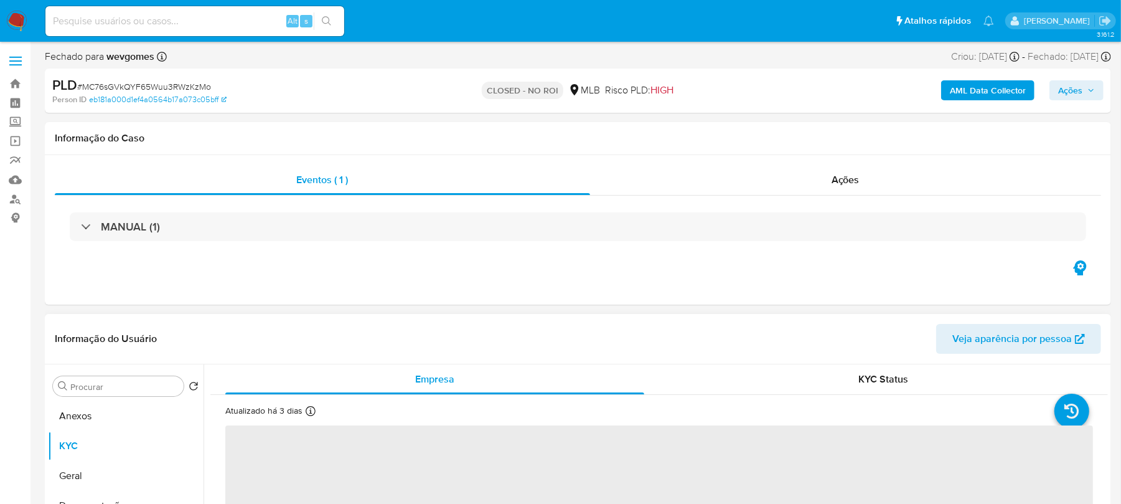
scroll to position [110, 0]
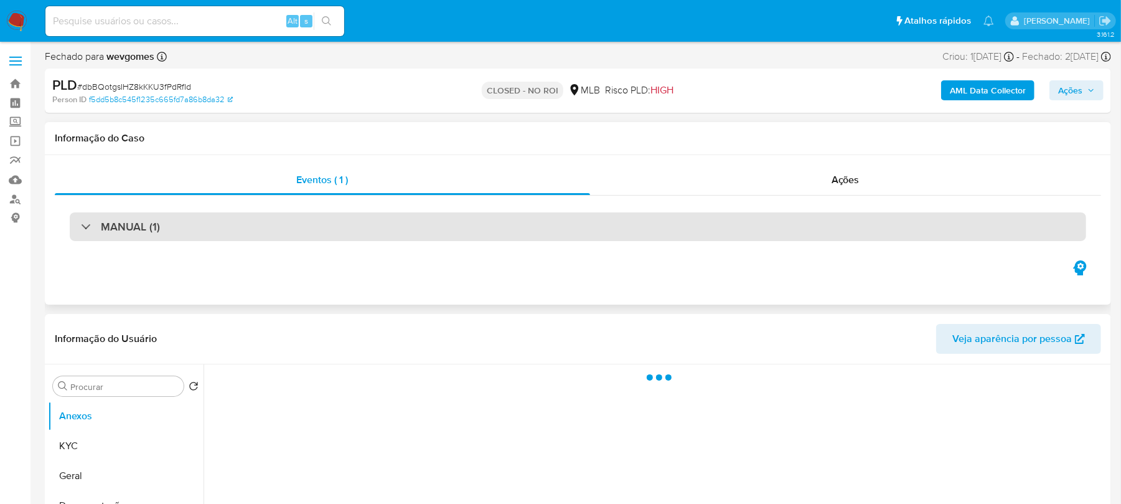
click at [86, 232] on div "MANUAL (1)" at bounding box center [120, 227] width 79 height 14
select select "10"
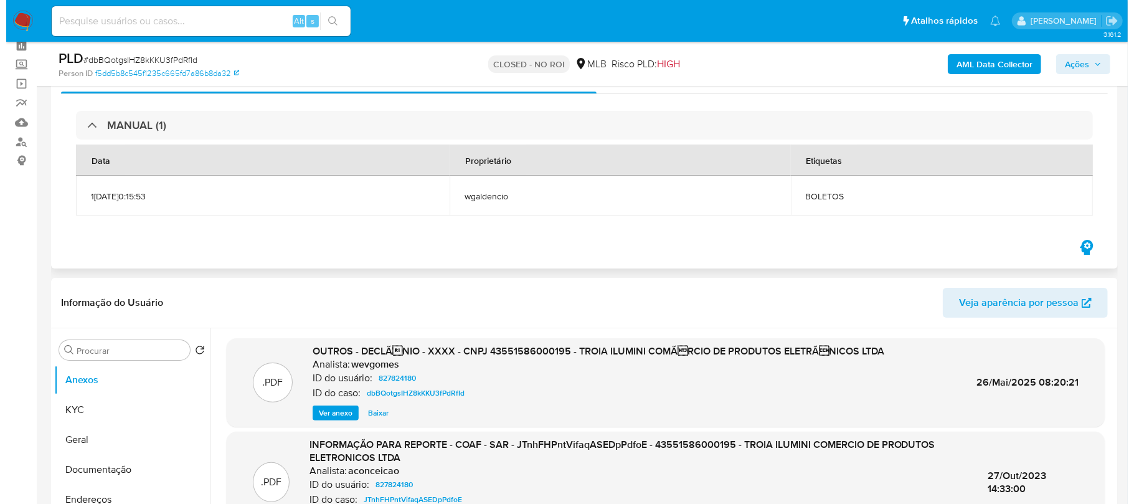
scroll to position [110, 0]
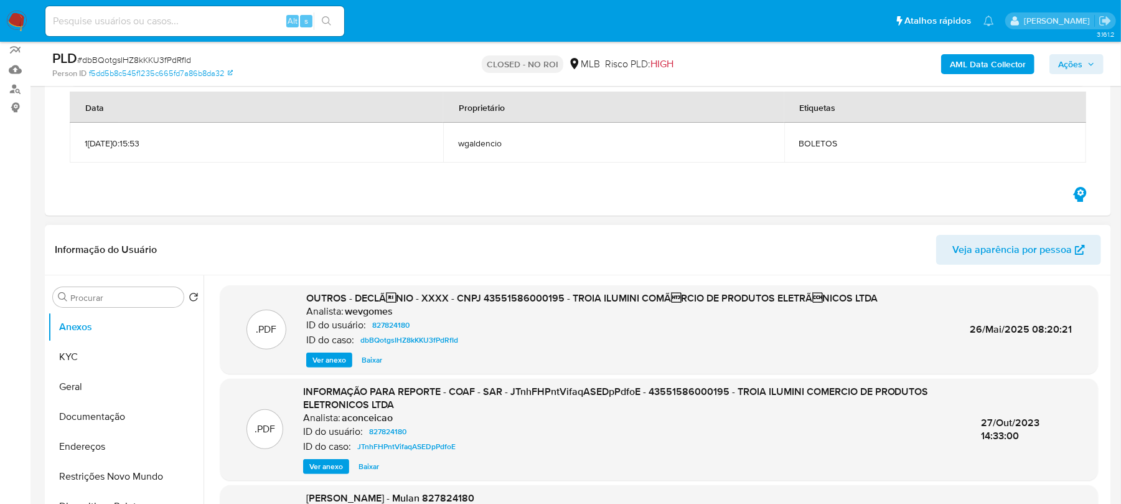
click at [334, 364] on span "Ver anexo" at bounding box center [330, 360] width 34 height 12
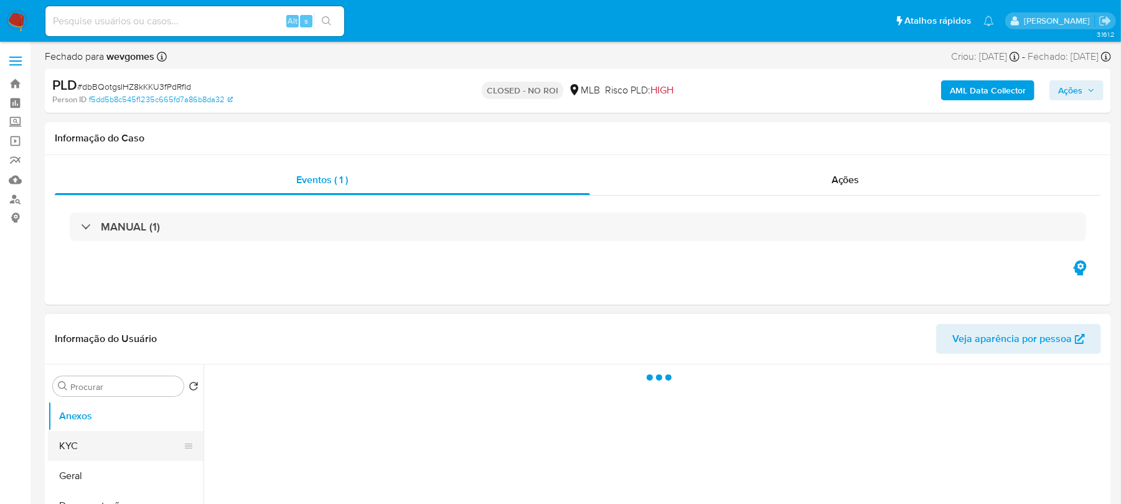
click at [76, 441] on button "KYC" at bounding box center [121, 446] width 146 height 30
select select "10"
click at [75, 443] on button "KYC" at bounding box center [121, 446] width 146 height 30
select select "10"
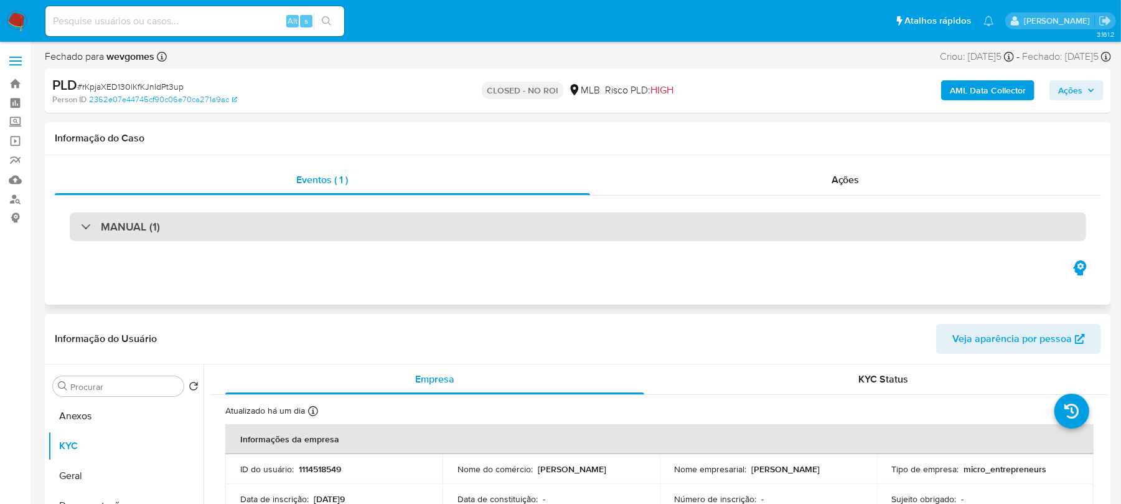
click at [258, 227] on div "MANUAL (1)" at bounding box center [578, 226] width 1017 height 29
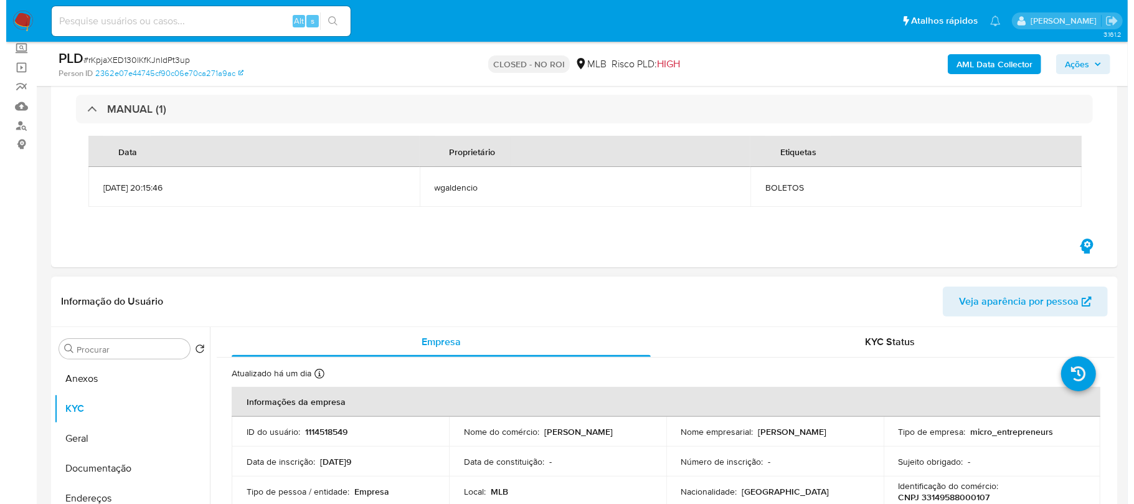
scroll to position [110, 0]
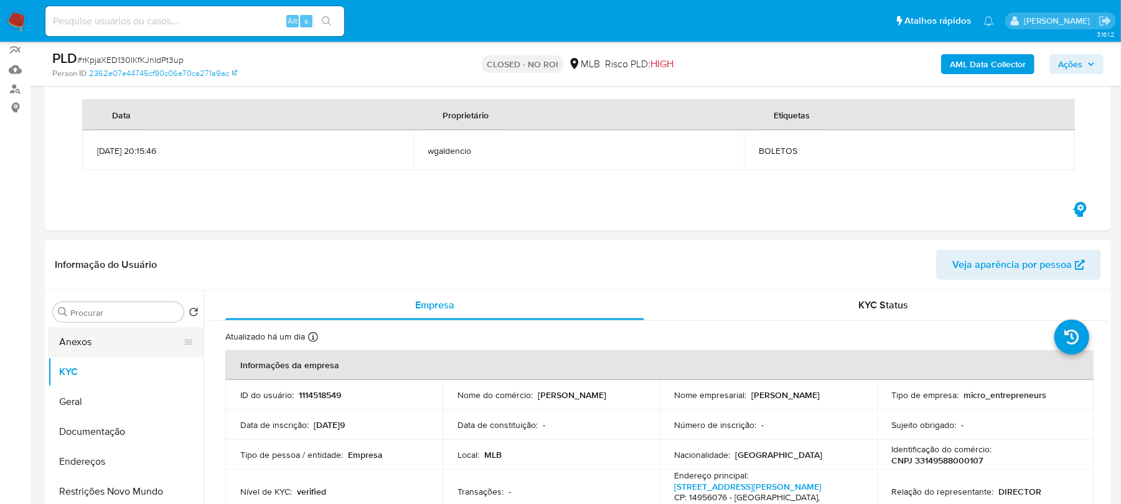
click at [103, 347] on button "Anexos" at bounding box center [121, 342] width 146 height 30
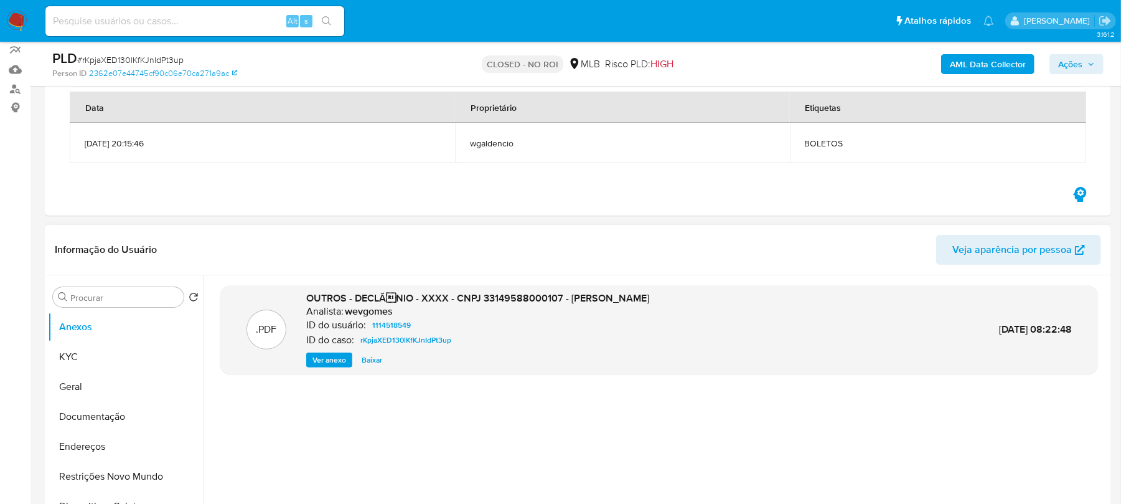
click at [323, 357] on span "Ver anexo" at bounding box center [330, 360] width 34 height 12
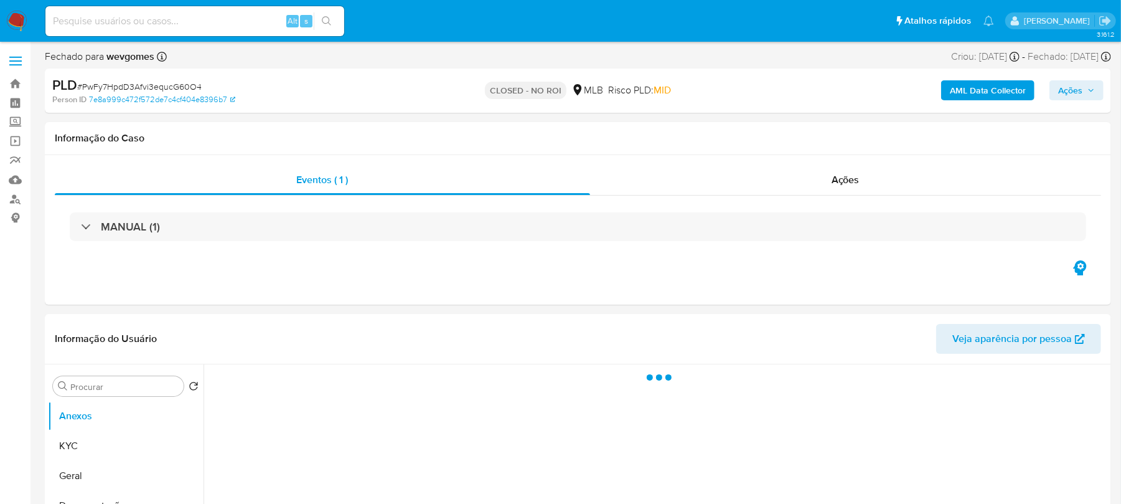
select select "10"
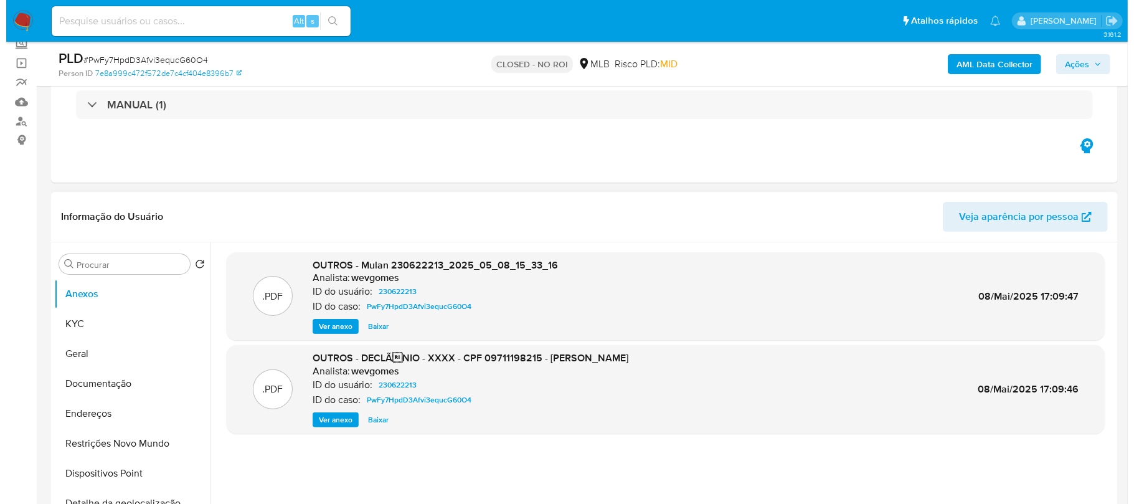
scroll to position [110, 0]
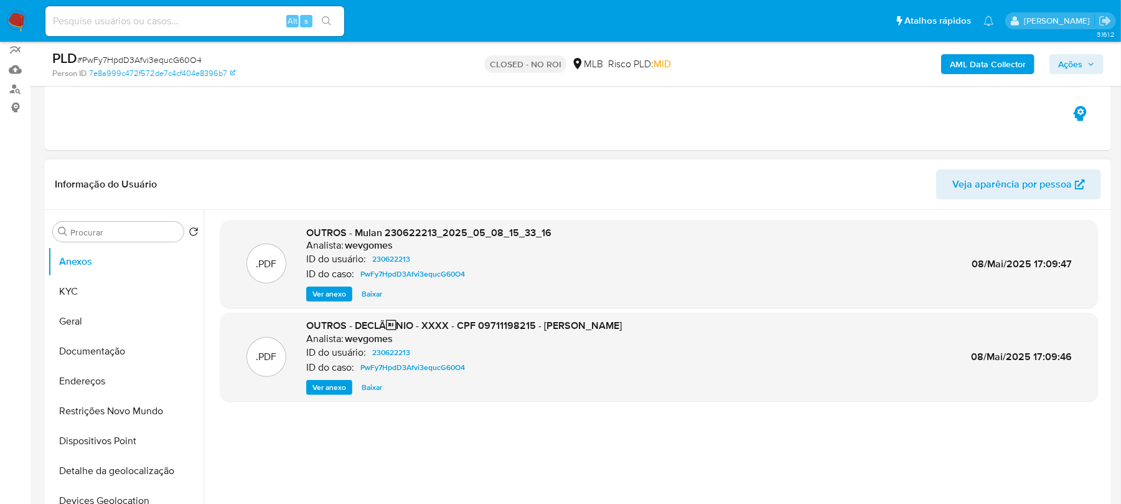
click at [318, 392] on span "Ver anexo" at bounding box center [330, 387] width 34 height 12
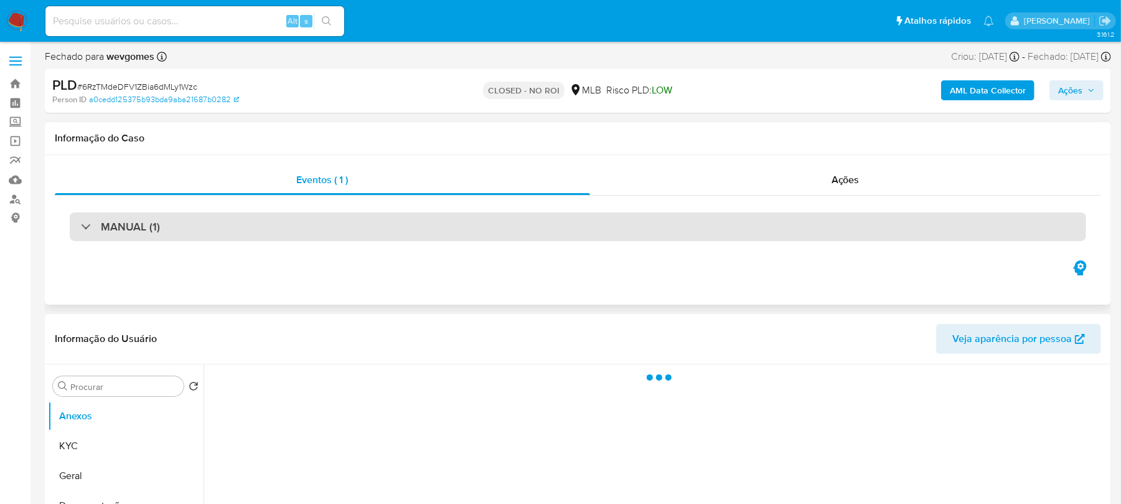
click at [101, 225] on h3 "MANUAL (1)" at bounding box center [130, 227] width 59 height 14
select select "10"
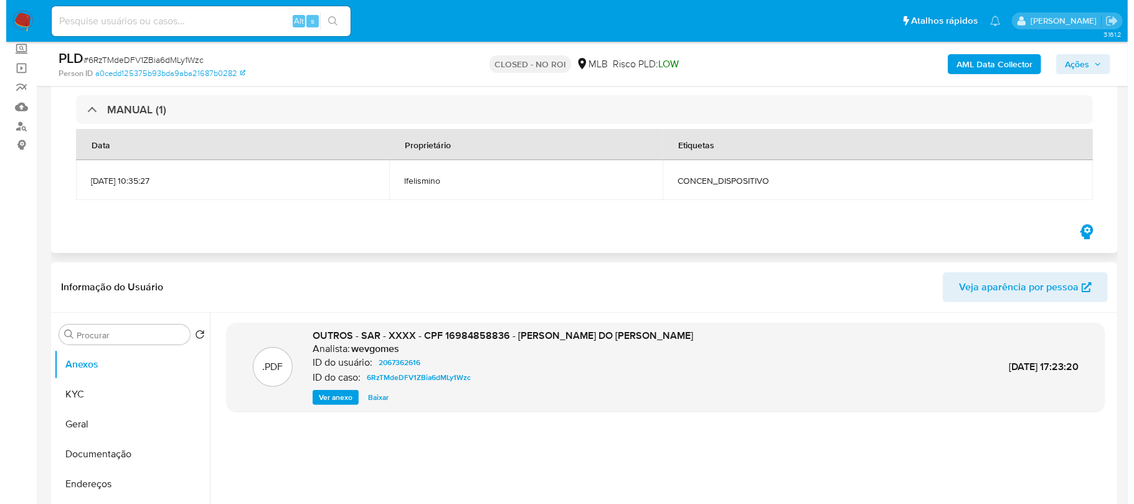
scroll to position [110, 0]
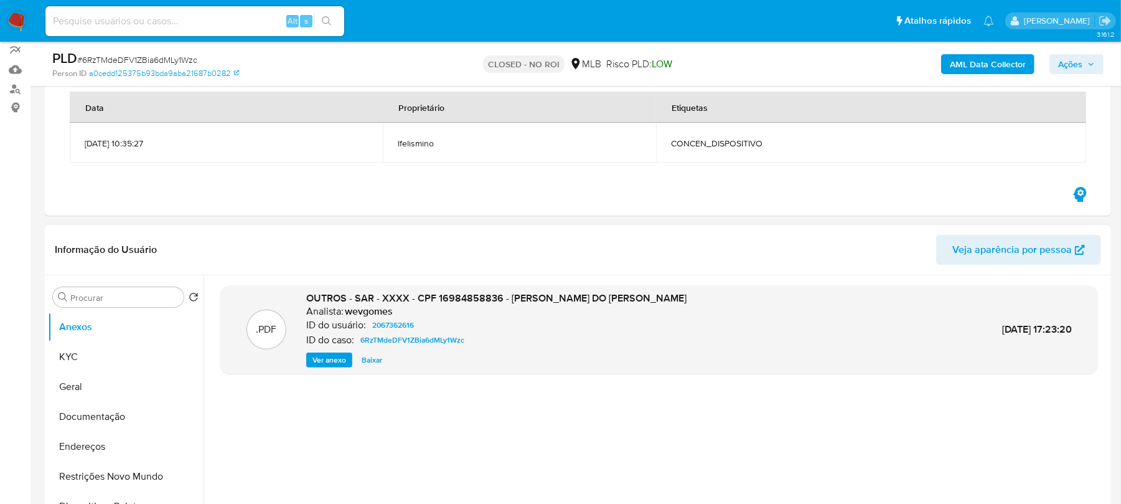
click at [322, 355] on span "Ver anexo" at bounding box center [330, 360] width 34 height 12
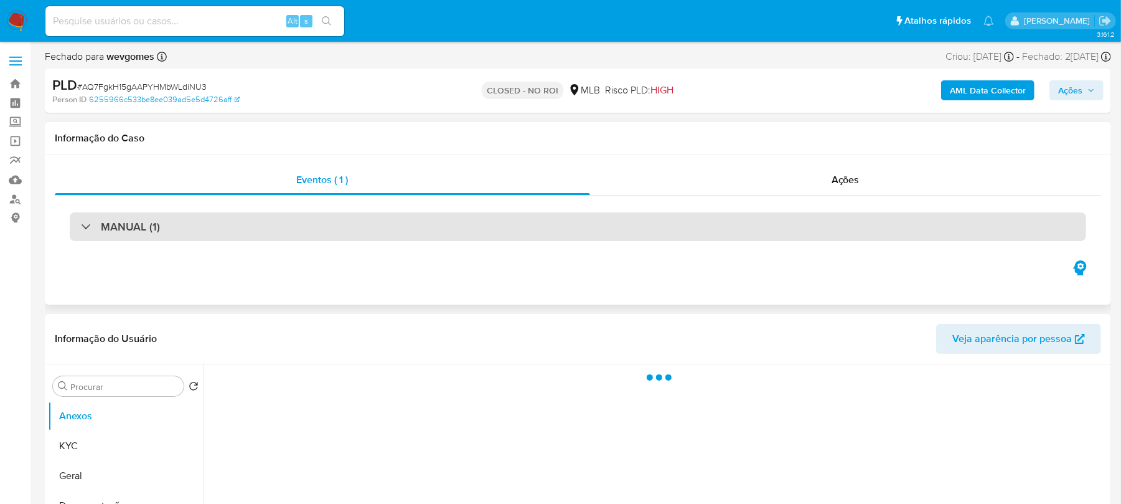
select select "10"
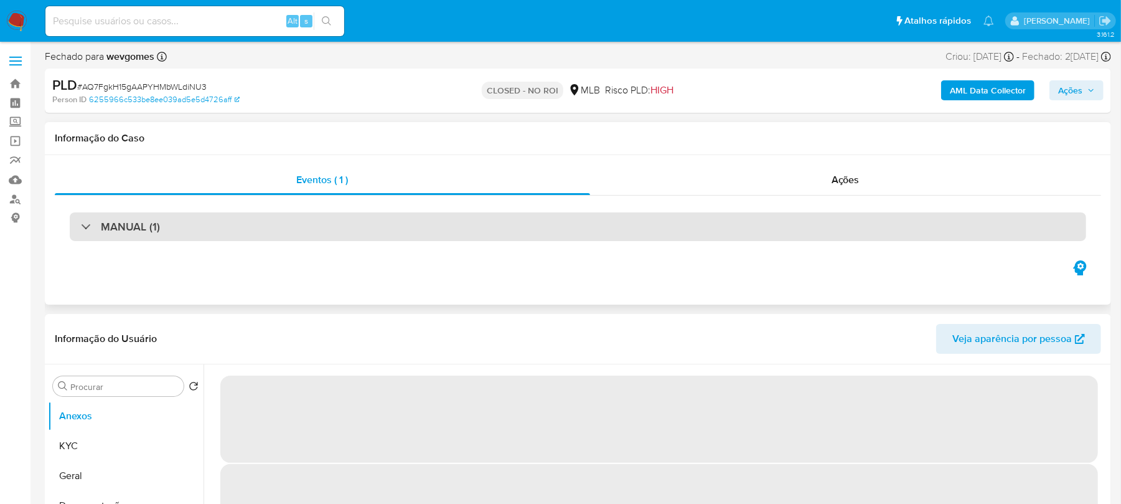
click at [83, 223] on div "MANUAL (1)" at bounding box center [120, 227] width 79 height 14
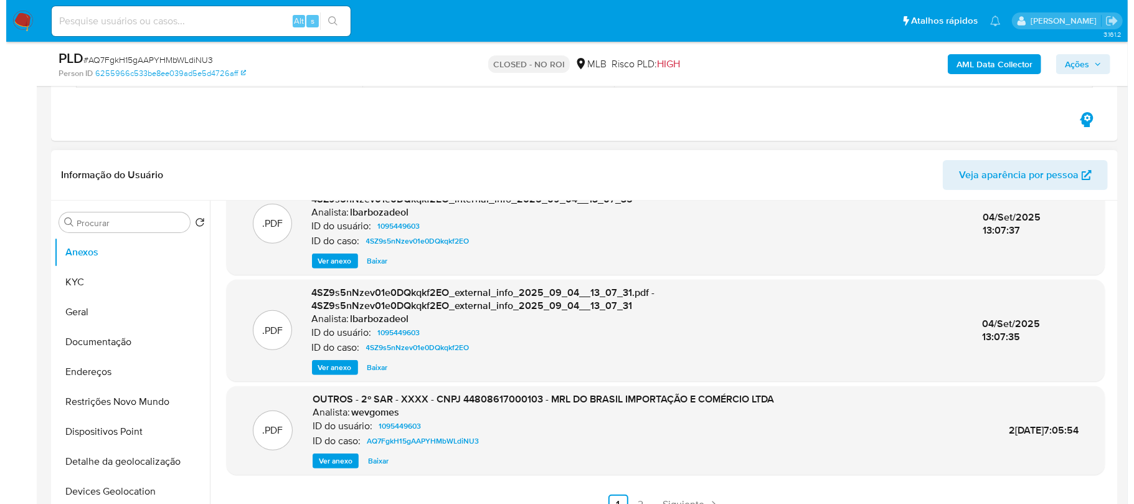
scroll to position [222, 0]
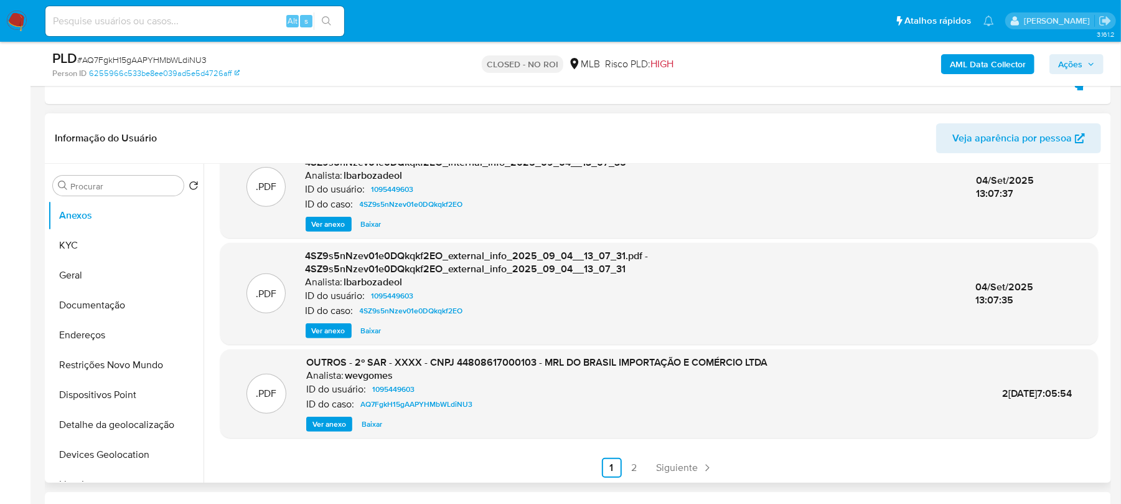
click at [322, 425] on span "Ver anexo" at bounding box center [330, 424] width 34 height 12
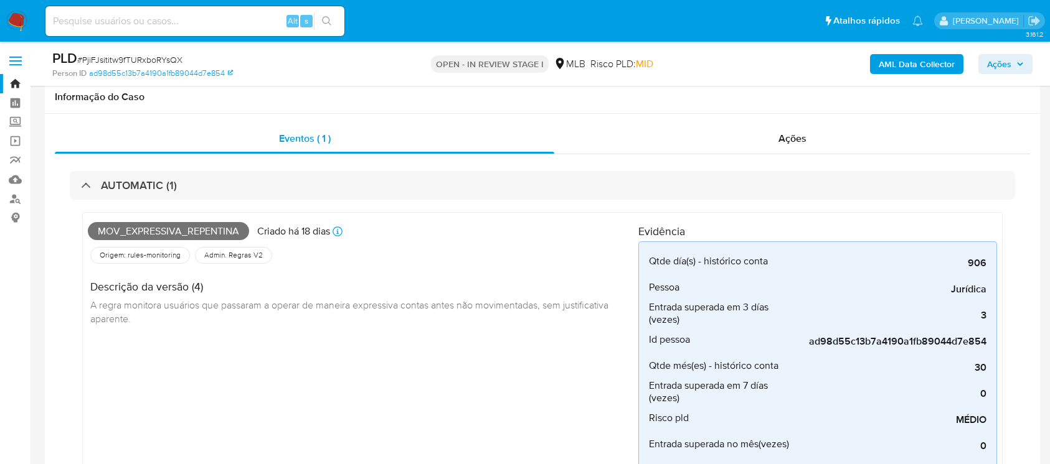
select select "10"
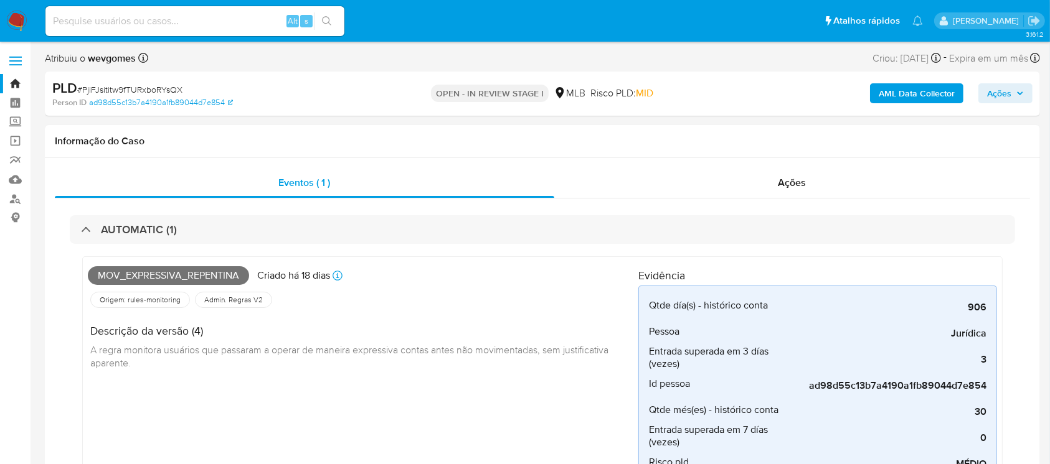
click at [109, 19] on input at bounding box center [194, 21] width 299 height 16
paste input "LjWUA7ABMXYmepju4pug6sUK"
type input "LjWUA7ABMXYmepju4pug6sUK"
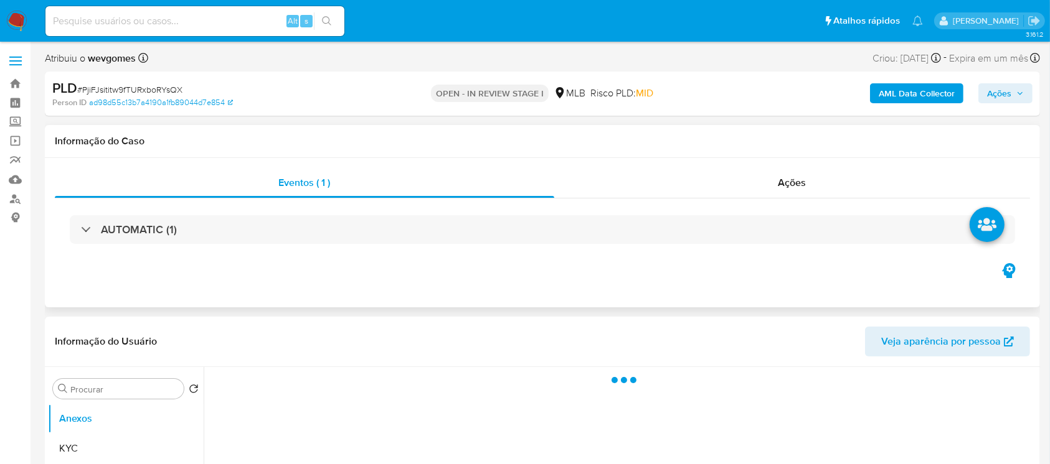
select select "10"
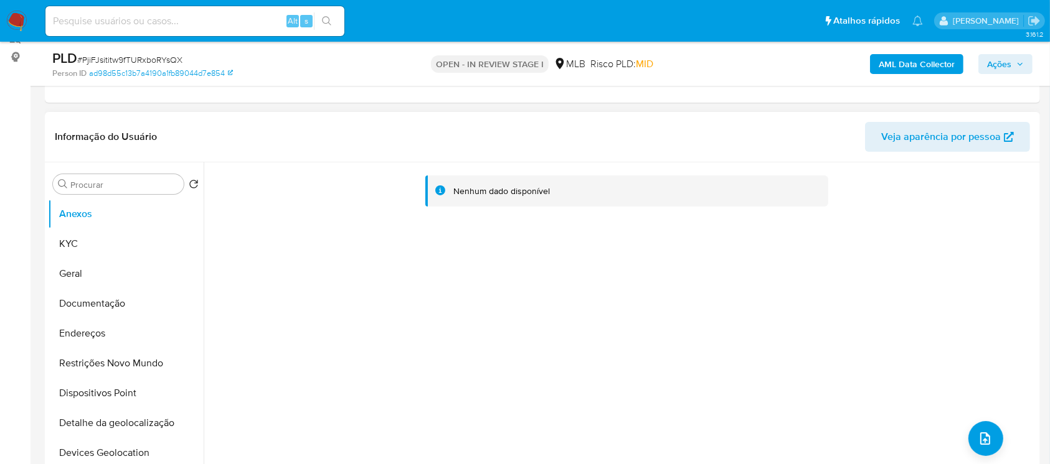
scroll to position [221, 0]
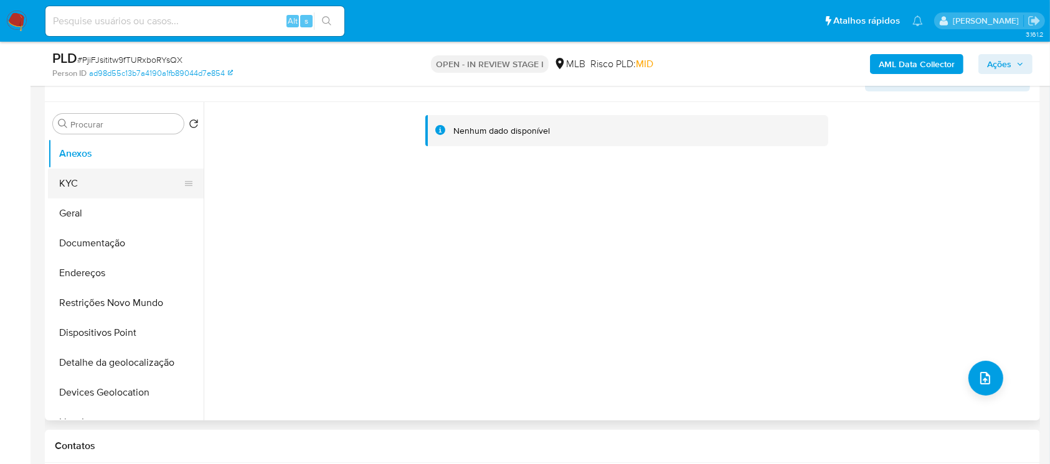
click at [58, 193] on button "KYC" at bounding box center [121, 184] width 146 height 30
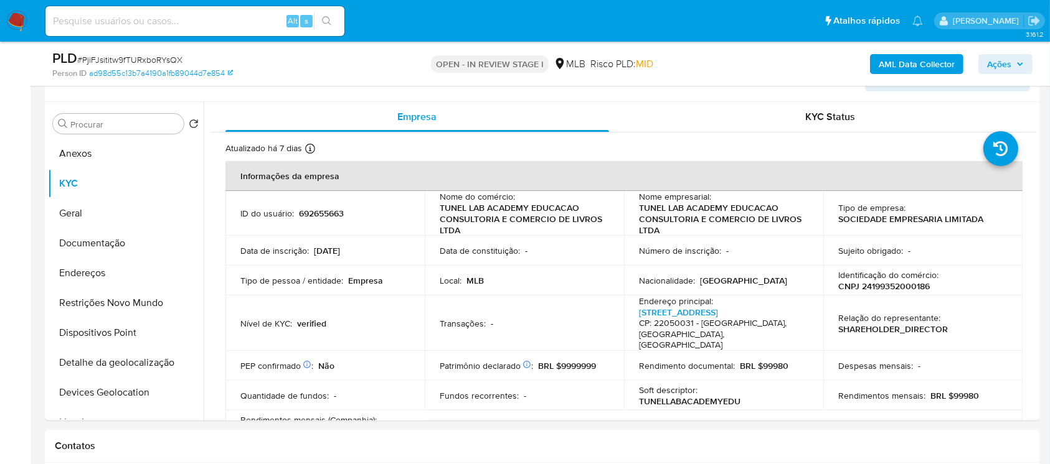
click at [103, 61] on span "# PjiFJsititw9fTURxboRYsQX" at bounding box center [129, 60] width 105 height 12
click at [103, 299] on button "Restrições Novo Mundo" at bounding box center [121, 303] width 146 height 30
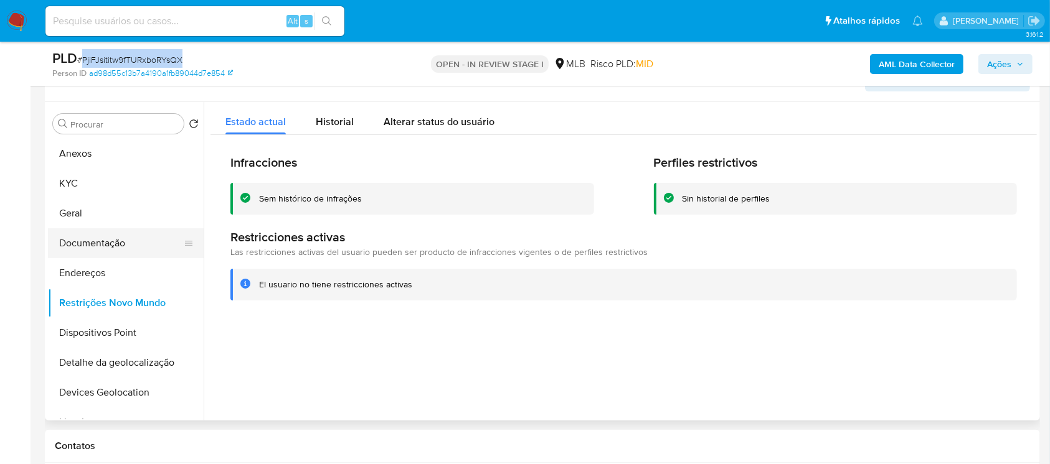
click at [87, 245] on button "Documentação" at bounding box center [121, 244] width 146 height 30
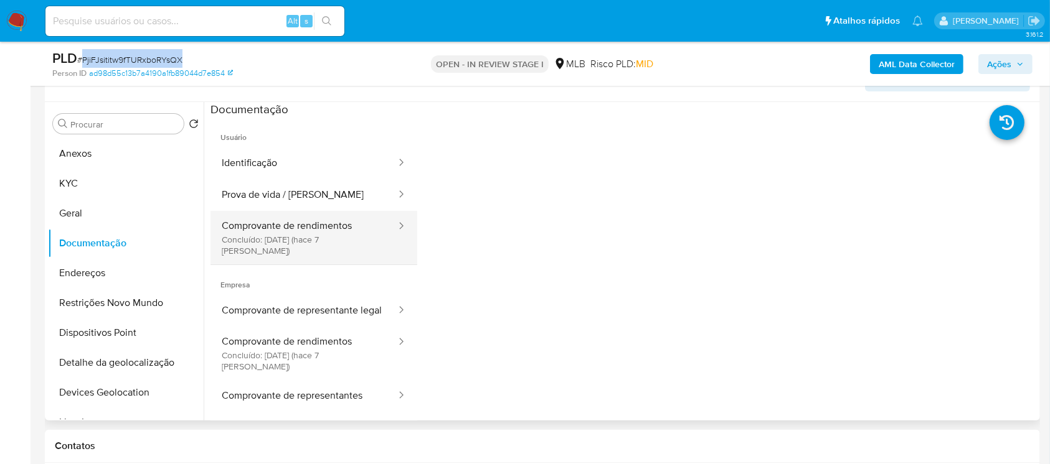
click at [275, 232] on button "Comprovante de rendimentos Concluído: 22/09/2025 (hace 7 días)" at bounding box center [303, 238] width 187 height 54
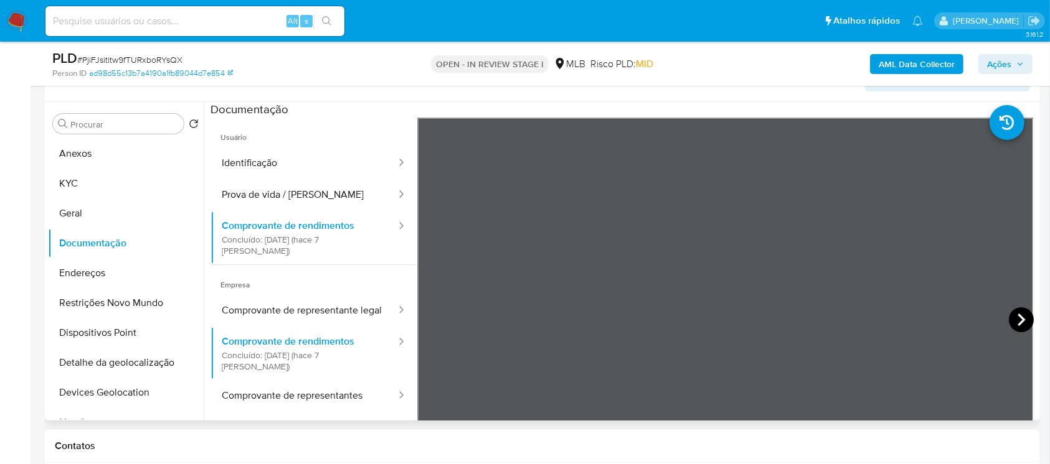
click at [1015, 320] on icon at bounding box center [1021, 320] width 25 height 25
click at [1014, 322] on icon at bounding box center [1021, 320] width 25 height 25
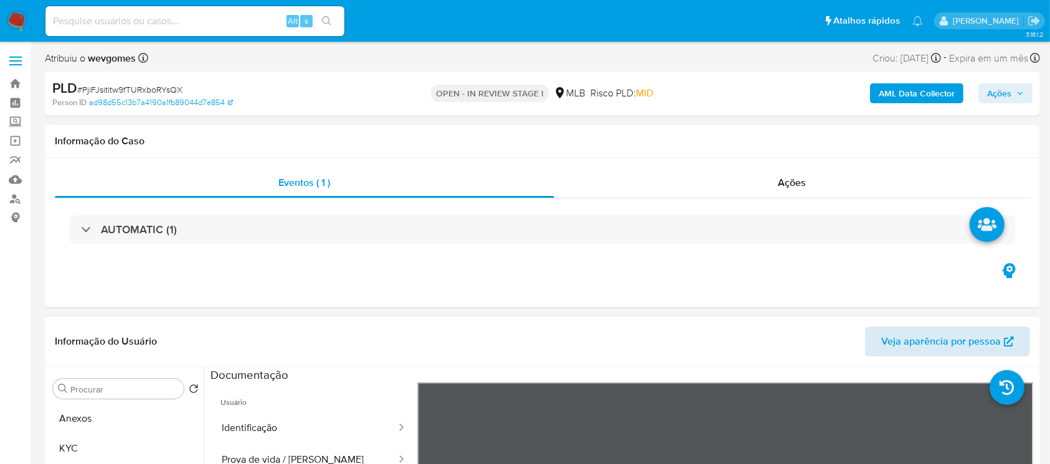
scroll to position [110, 0]
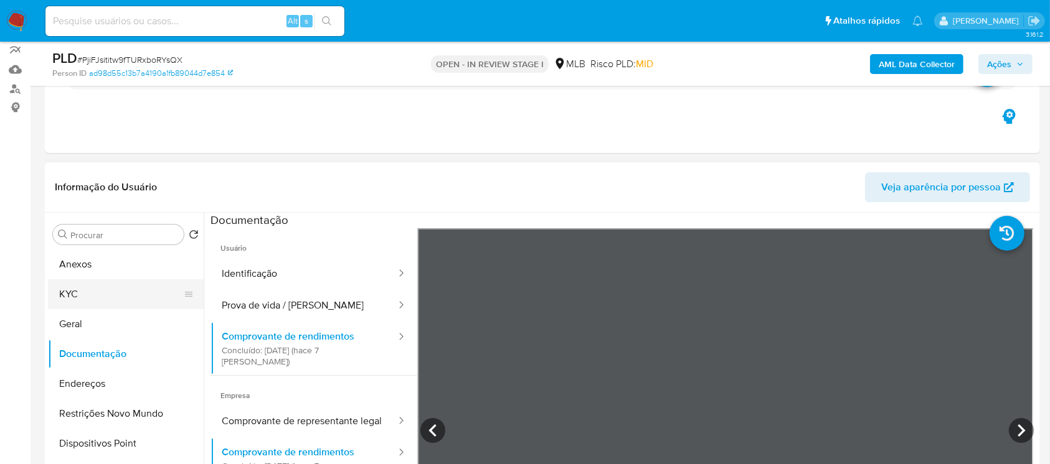
click at [74, 296] on button "KYC" at bounding box center [121, 295] width 146 height 30
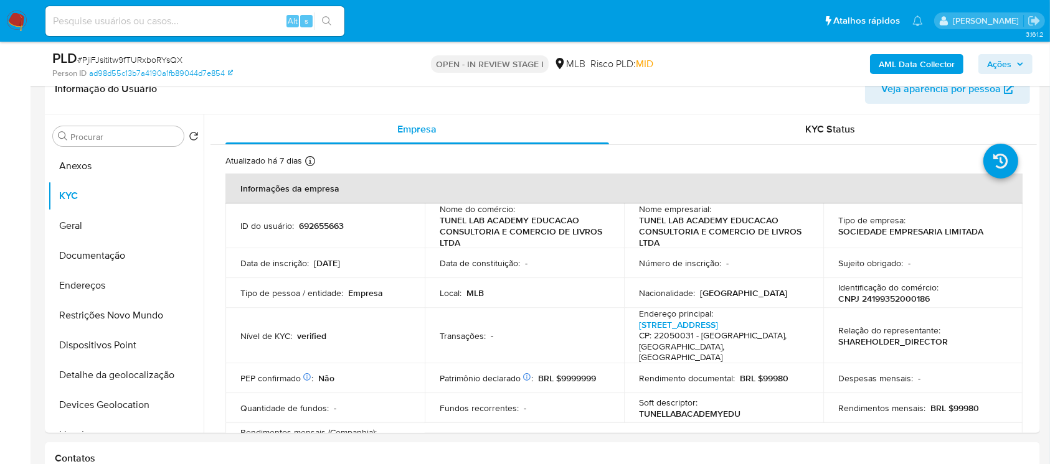
scroll to position [221, 0]
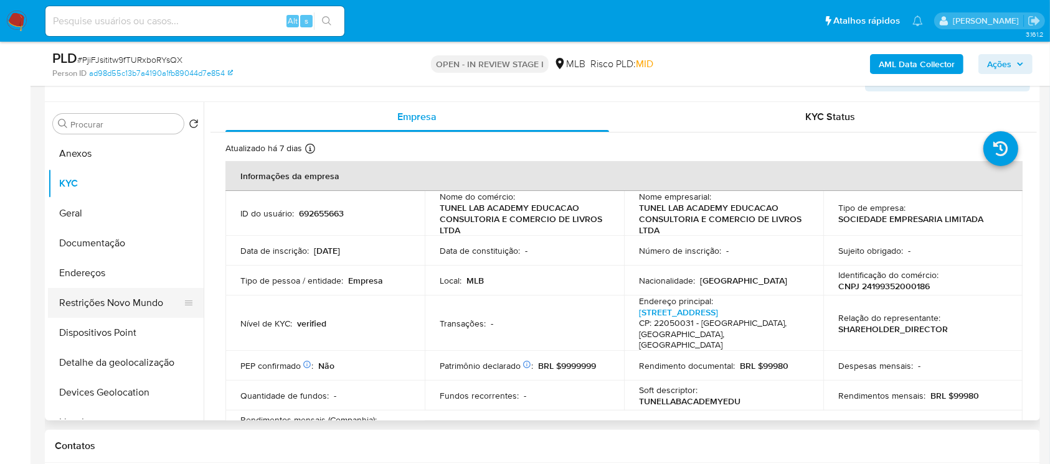
click at [83, 303] on button "Restrições Novo Mundo" at bounding box center [121, 303] width 146 height 30
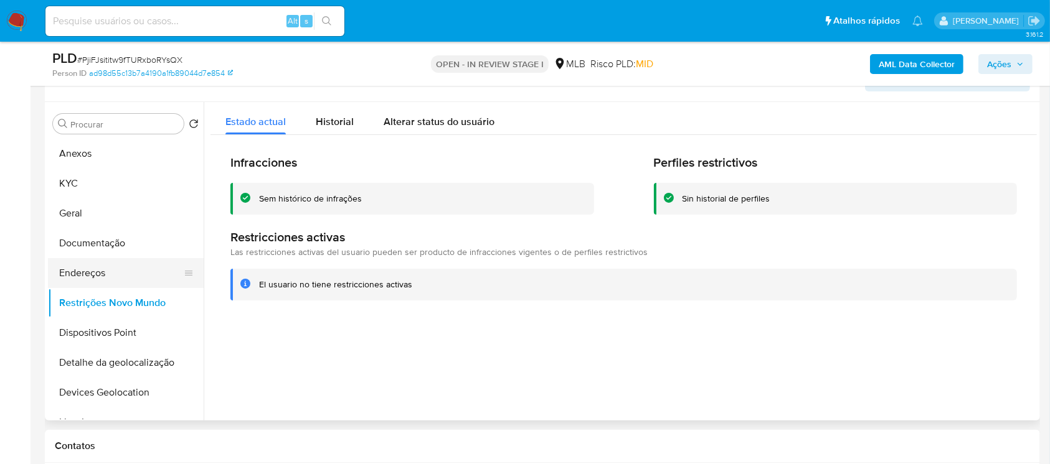
click at [78, 267] on button "Endereços" at bounding box center [121, 273] width 146 height 30
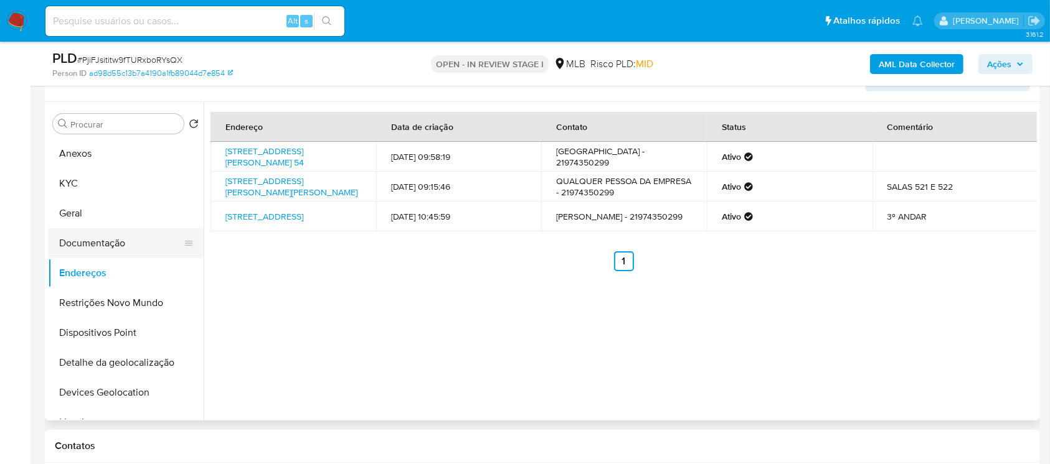
click at [77, 242] on button "Documentação" at bounding box center [121, 244] width 146 height 30
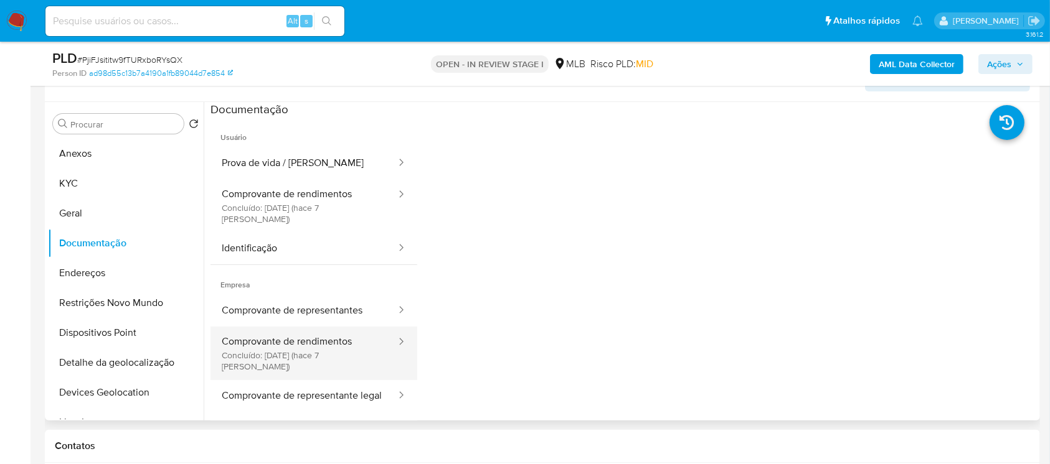
click at [289, 341] on button "Comprovante de rendimentos Concluído: 22/09/2025 (hace 7 días)" at bounding box center [303, 354] width 187 height 54
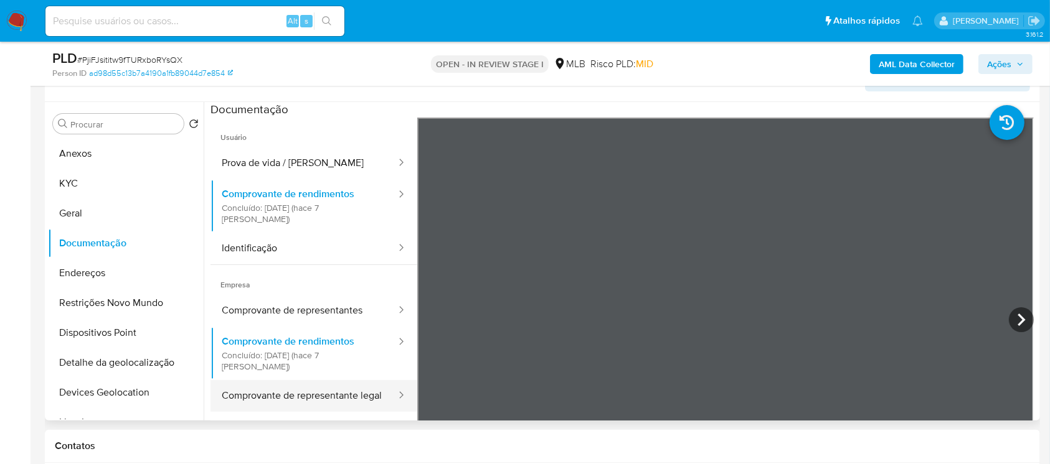
click at [261, 381] on button "Comprovante de representante legal" at bounding box center [303, 396] width 187 height 32
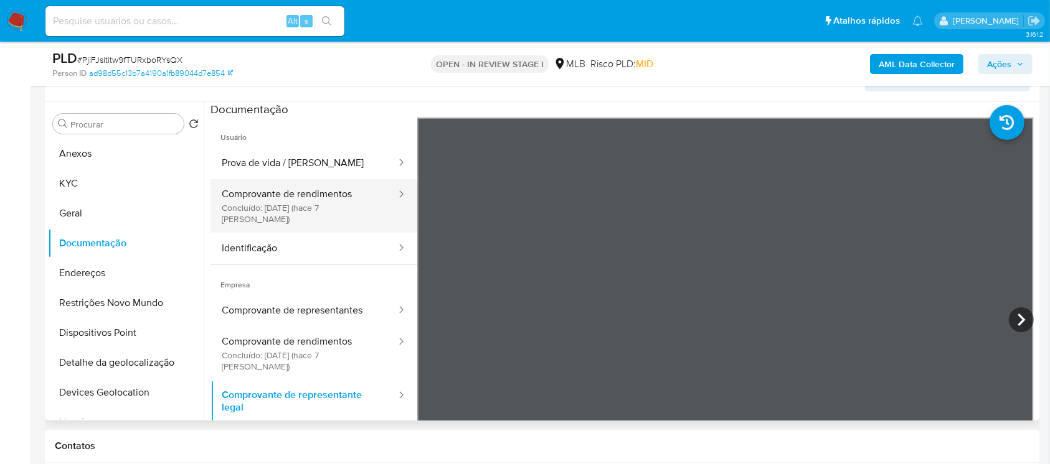
click at [260, 191] on button "Comprovante de rendimentos Concluído: 22/09/2025 (hace 7 días)" at bounding box center [303, 206] width 187 height 54
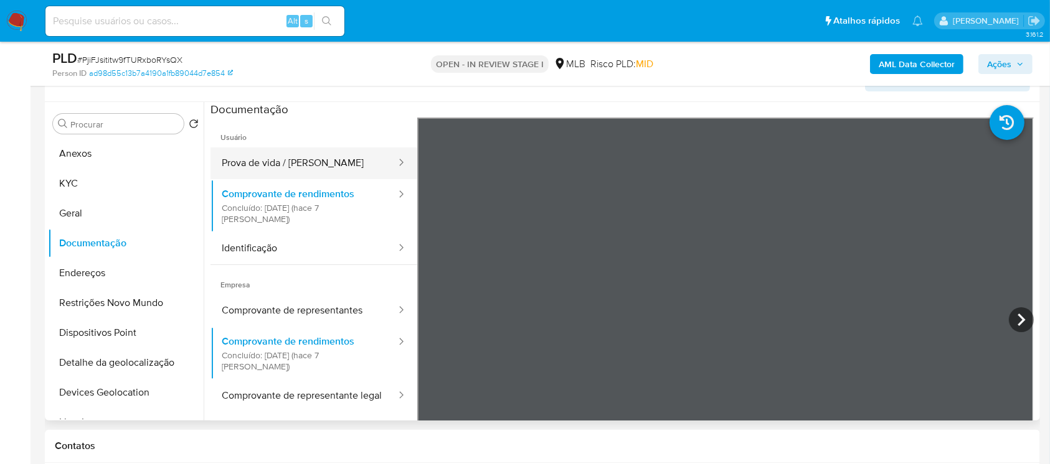
click at [245, 155] on button "Prova de vida / [PERSON_NAME]" at bounding box center [303, 164] width 187 height 32
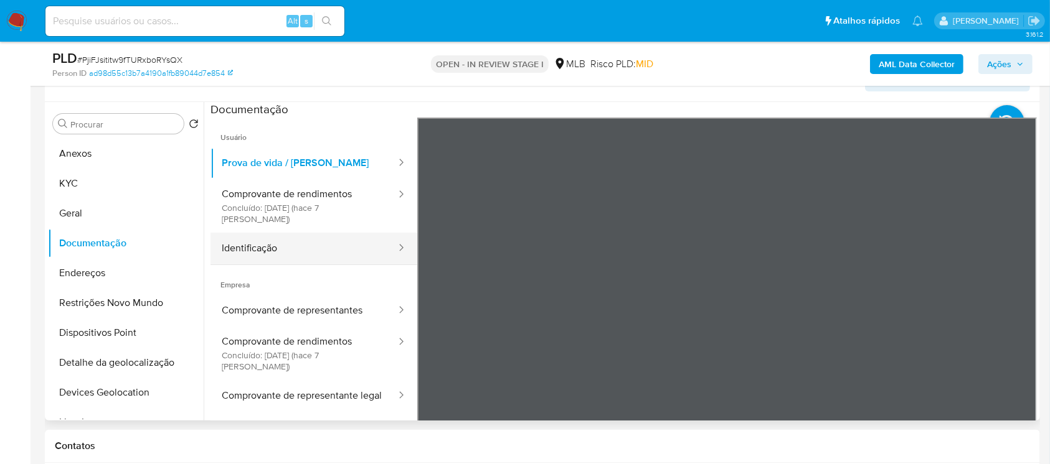
click at [260, 242] on button "Identificação" at bounding box center [303, 249] width 187 height 32
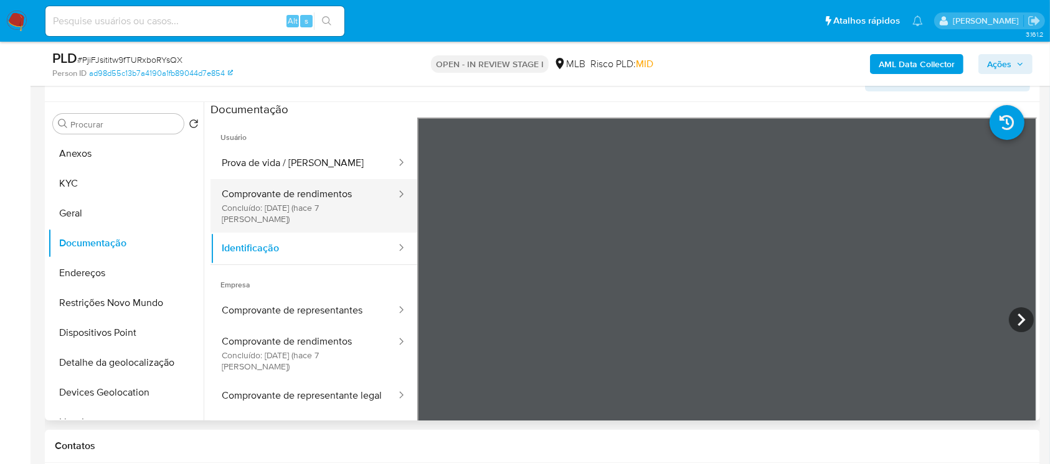
click at [238, 198] on button "Comprovante de rendimentos Concluído: 22/09/2025 (hace 7 días)" at bounding box center [303, 206] width 187 height 54
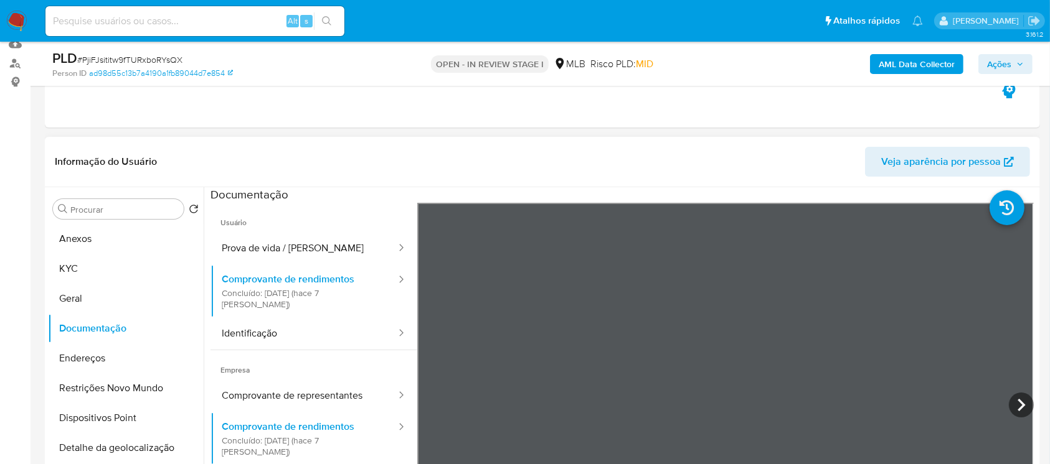
scroll to position [110, 0]
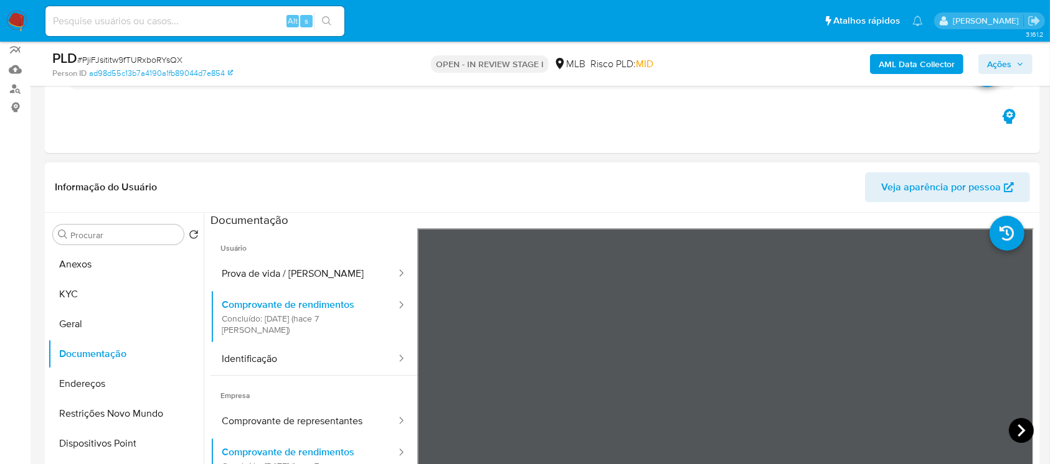
click at [1015, 428] on icon at bounding box center [1021, 430] width 25 height 25
click at [59, 297] on button "KYC" at bounding box center [121, 295] width 146 height 30
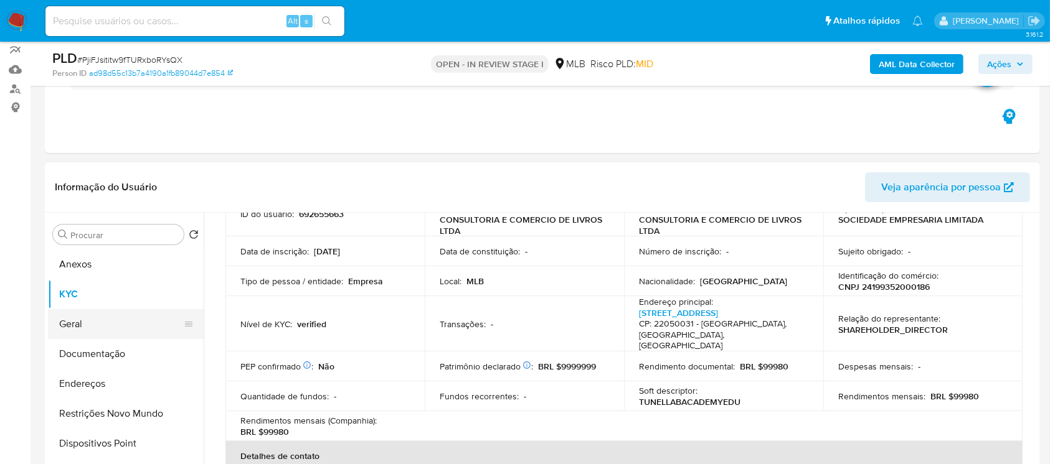
click at [83, 321] on button "Geral" at bounding box center [121, 324] width 146 height 30
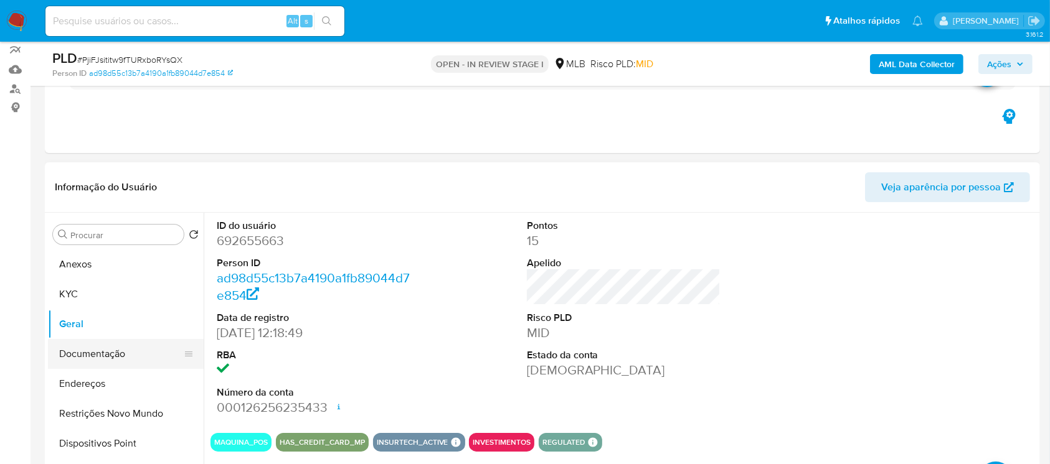
click at [113, 349] on button "Documentação" at bounding box center [121, 354] width 146 height 30
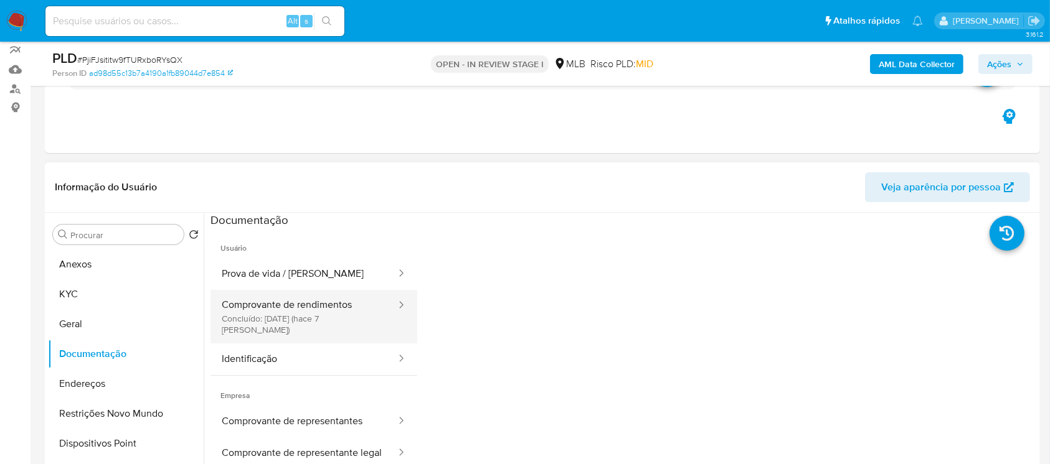
click at [298, 315] on button "Comprovante de rendimentos Concluído: 22/09/2025 (hace 7 días)" at bounding box center [303, 317] width 187 height 54
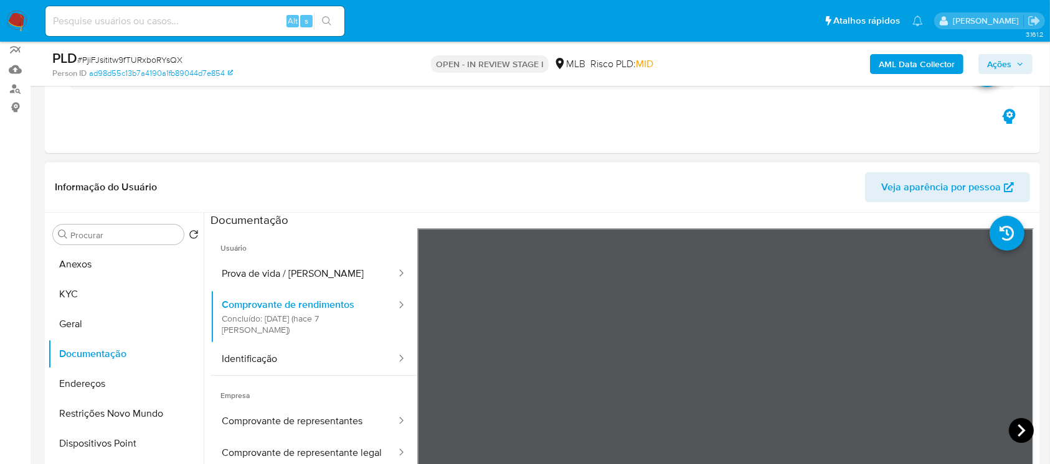
click at [1020, 428] on icon at bounding box center [1021, 430] width 25 height 25
click at [88, 321] on button "Geral" at bounding box center [121, 324] width 146 height 30
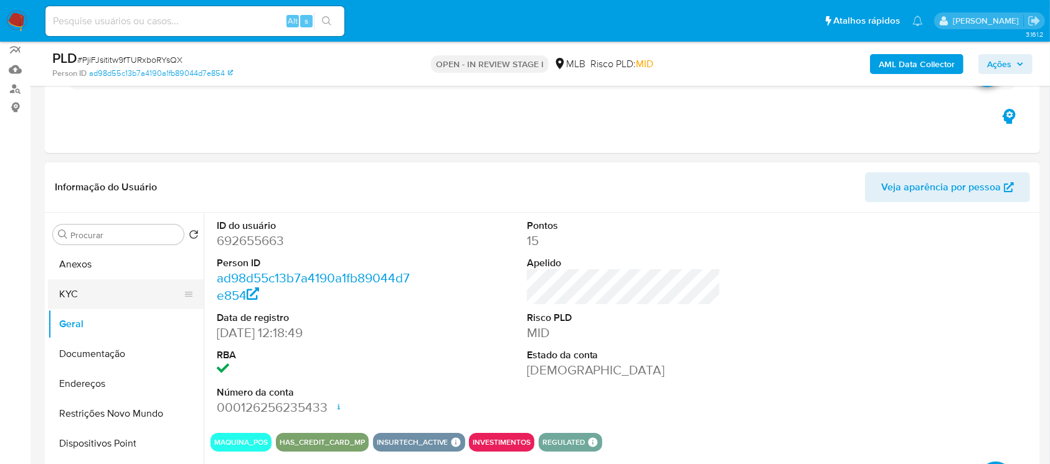
click at [78, 291] on button "KYC" at bounding box center [121, 295] width 146 height 30
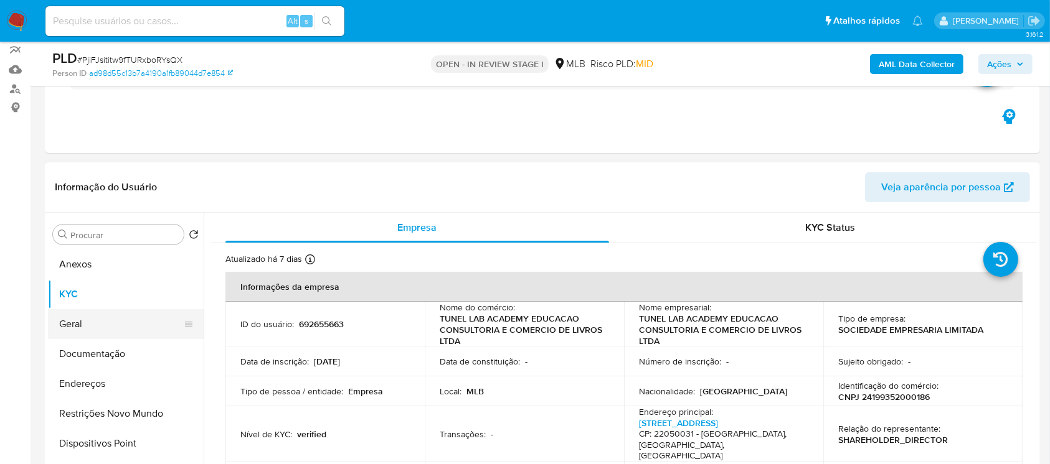
click at [106, 315] on button "Geral" at bounding box center [121, 324] width 146 height 30
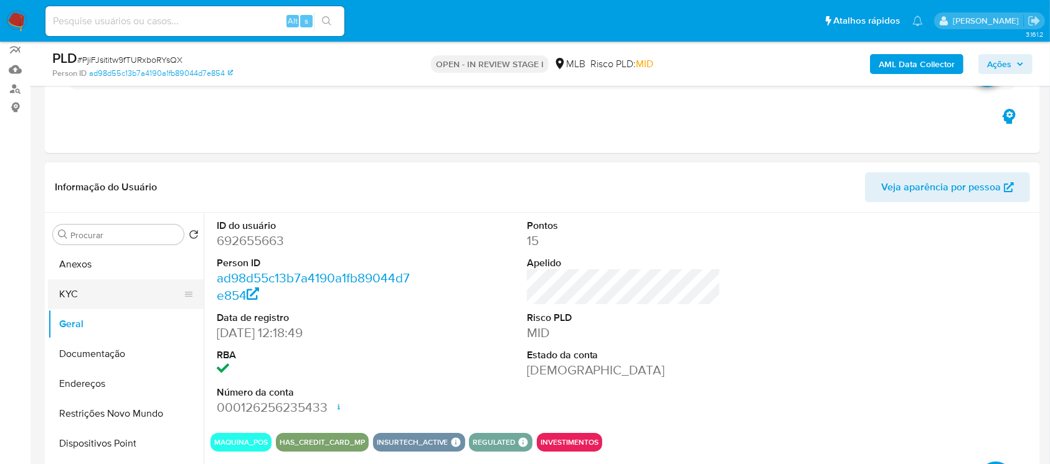
click at [120, 294] on button "KYC" at bounding box center [121, 295] width 146 height 30
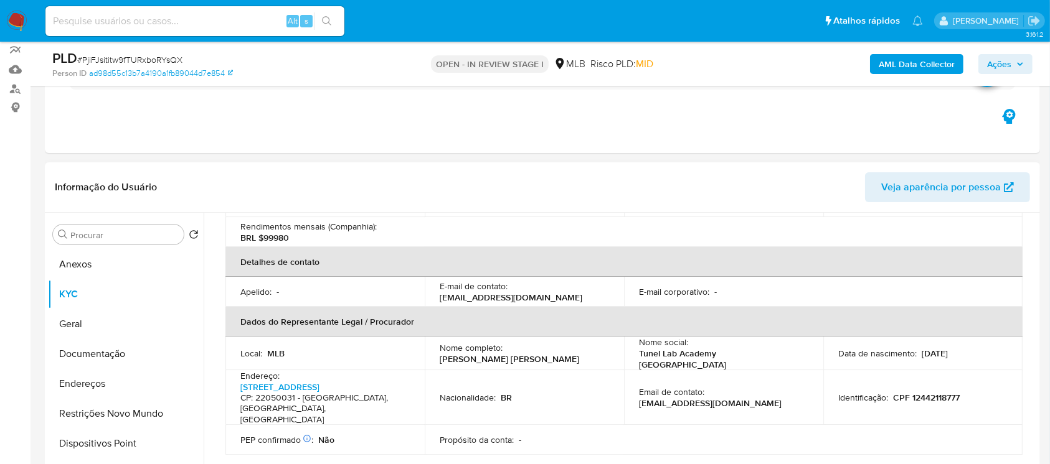
scroll to position [332, 0]
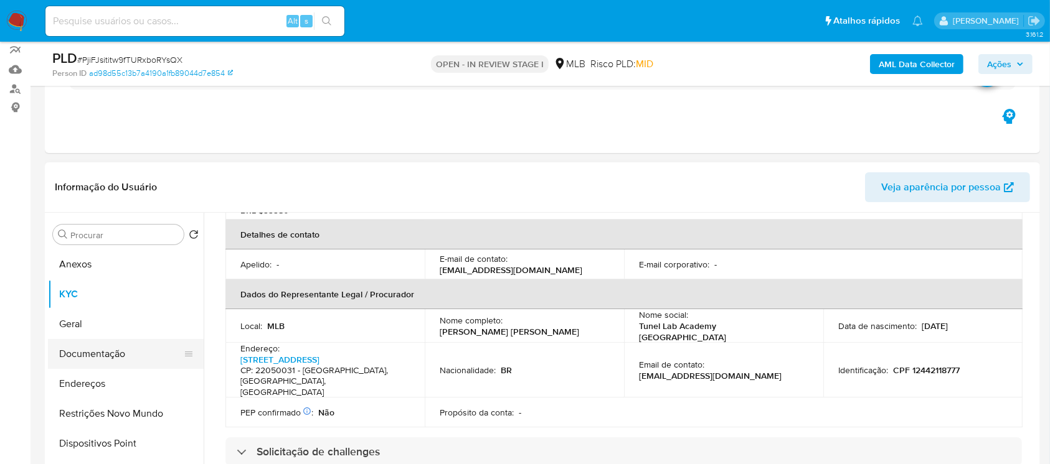
click at [98, 356] on button "Documentação" at bounding box center [121, 354] width 146 height 30
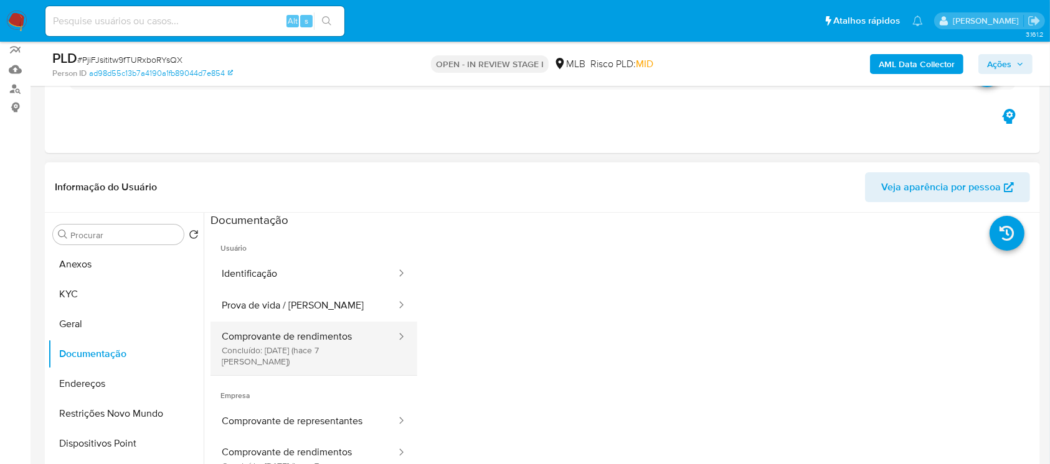
click at [311, 346] on button "Comprovante de rendimentos Concluído: 22/09/2025 (hace 7 días)" at bounding box center [303, 349] width 187 height 54
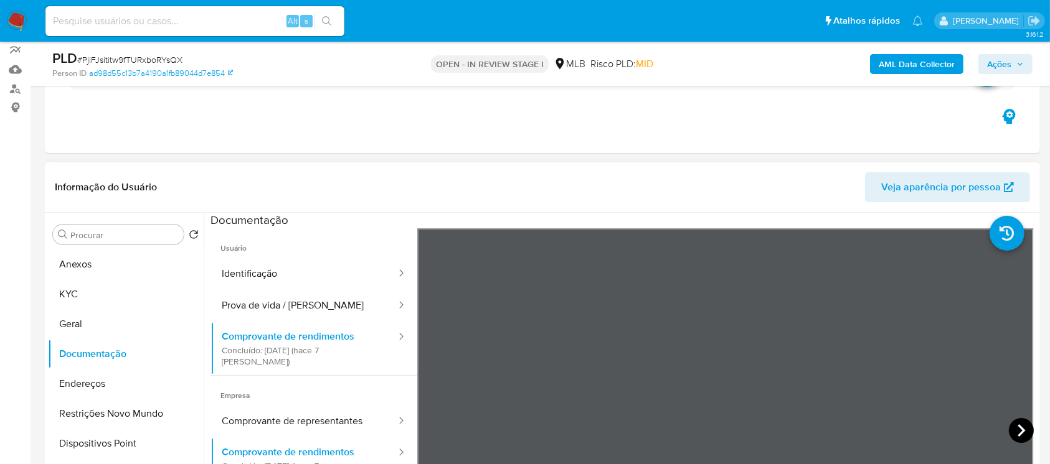
click at [1019, 431] on icon at bounding box center [1021, 430] width 25 height 25
click at [103, 382] on button "Endereços" at bounding box center [121, 384] width 146 height 30
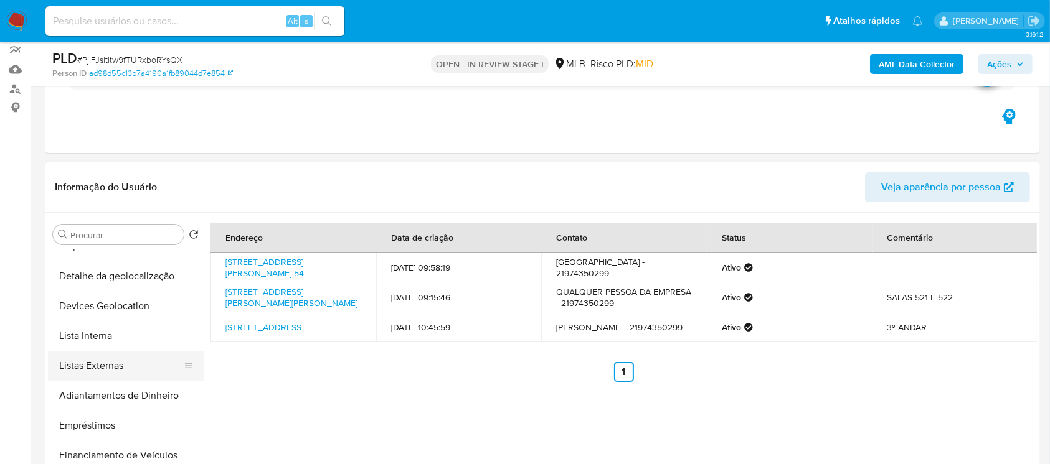
scroll to position [221, 0]
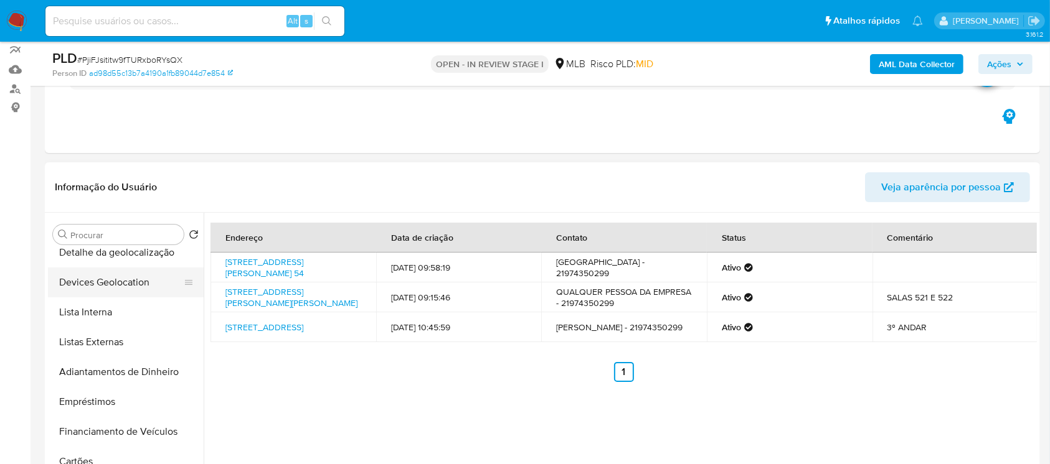
click at [88, 281] on button "Devices Geolocation" at bounding box center [121, 283] width 146 height 30
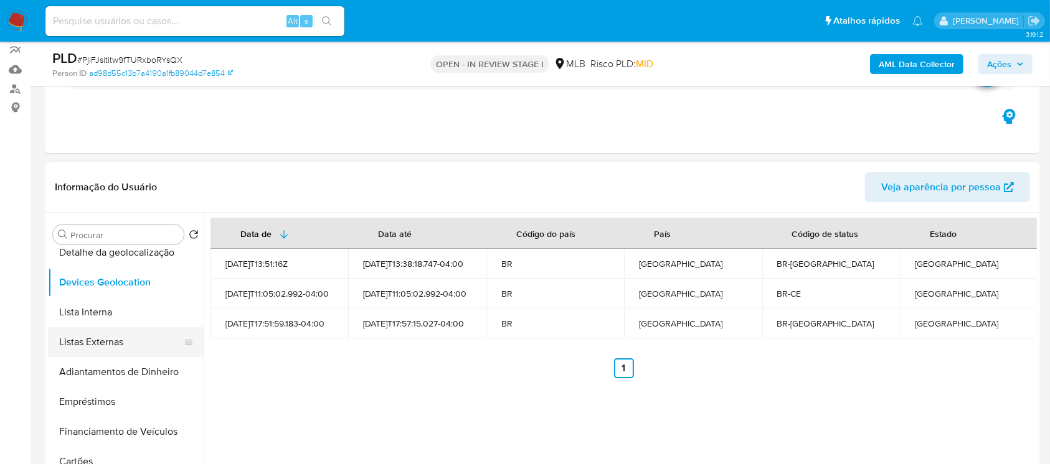
scroll to position [110, 0]
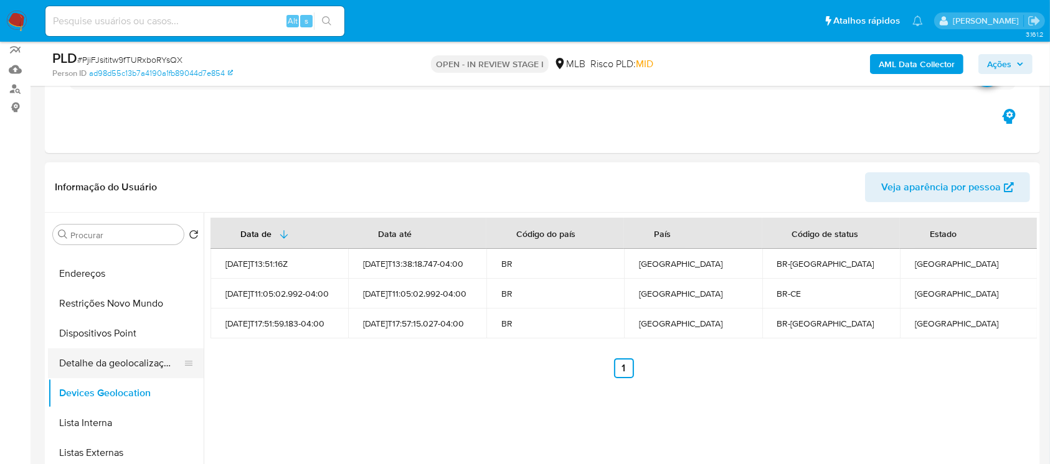
click at [78, 365] on button "Detalhe da geolocalização" at bounding box center [121, 364] width 146 height 30
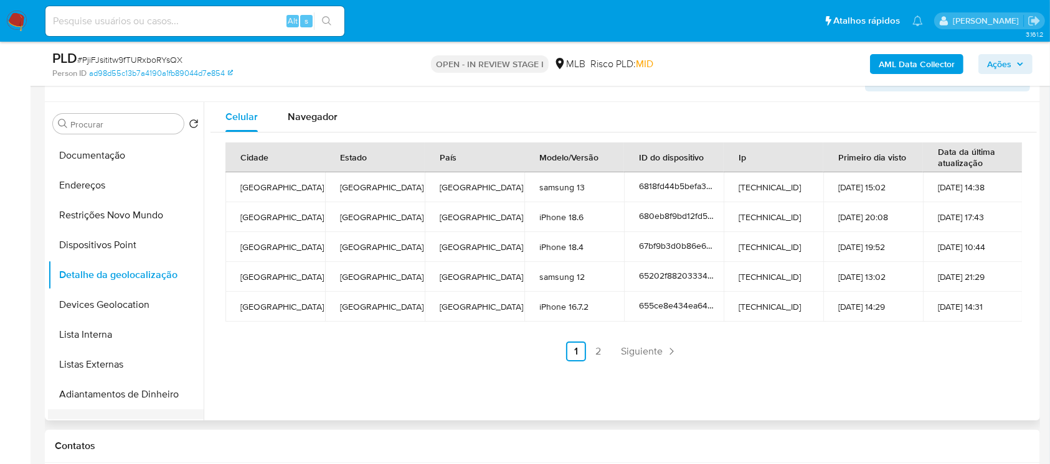
scroll to position [0, 0]
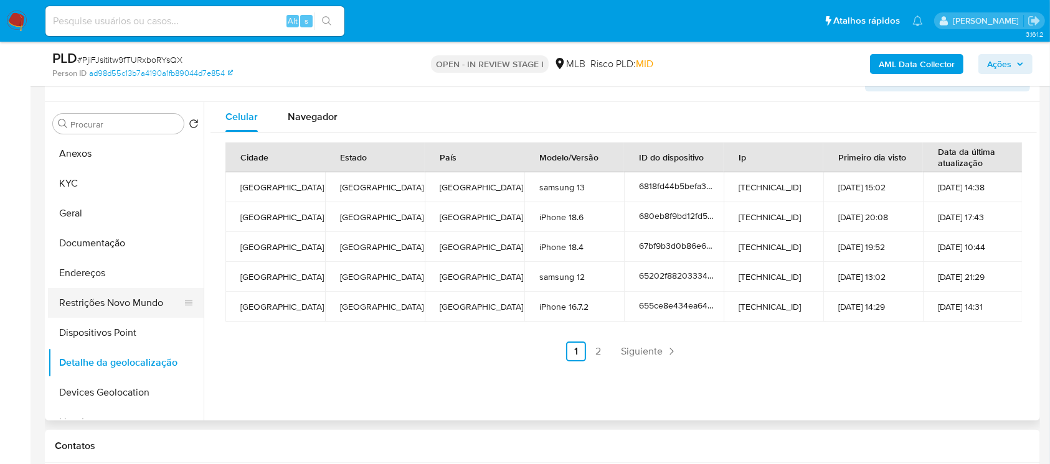
click at [88, 304] on button "Restrições Novo Mundo" at bounding box center [121, 303] width 146 height 30
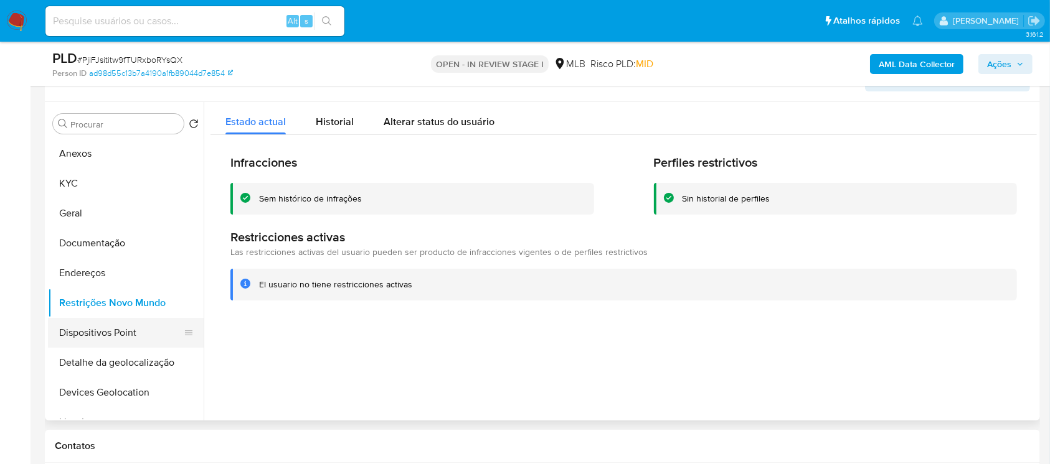
click at [95, 331] on button "Dispositivos Point" at bounding box center [121, 333] width 146 height 30
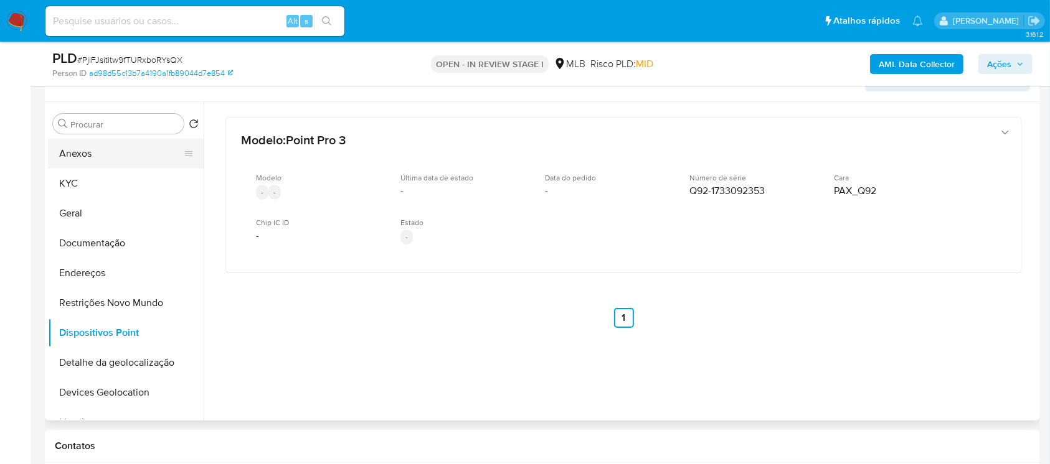
click at [72, 149] on button "Anexos" at bounding box center [121, 154] width 146 height 30
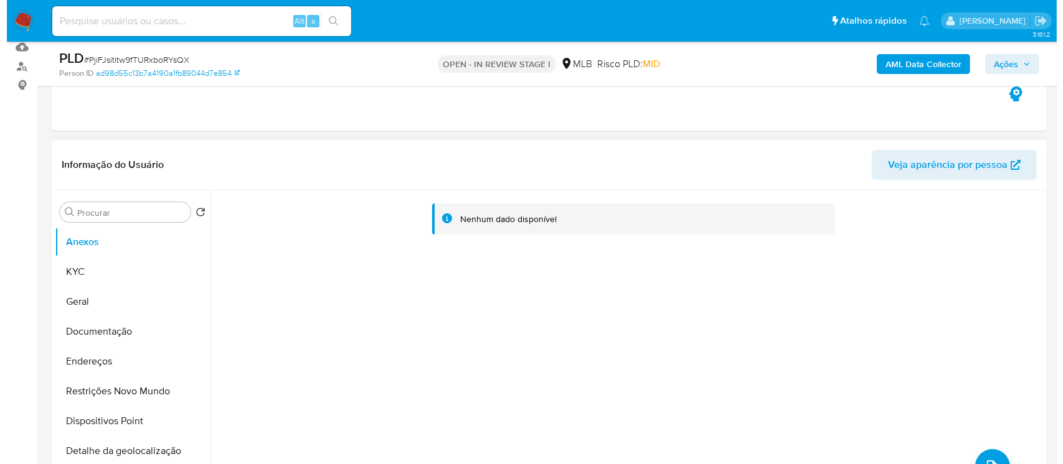
scroll to position [110, 0]
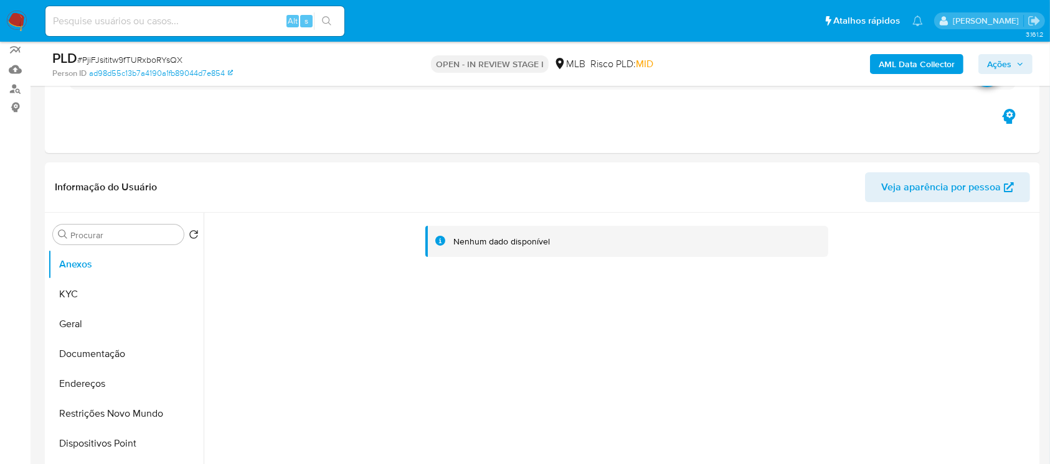
click at [898, 68] on b "AML Data Collector" at bounding box center [917, 64] width 76 height 20
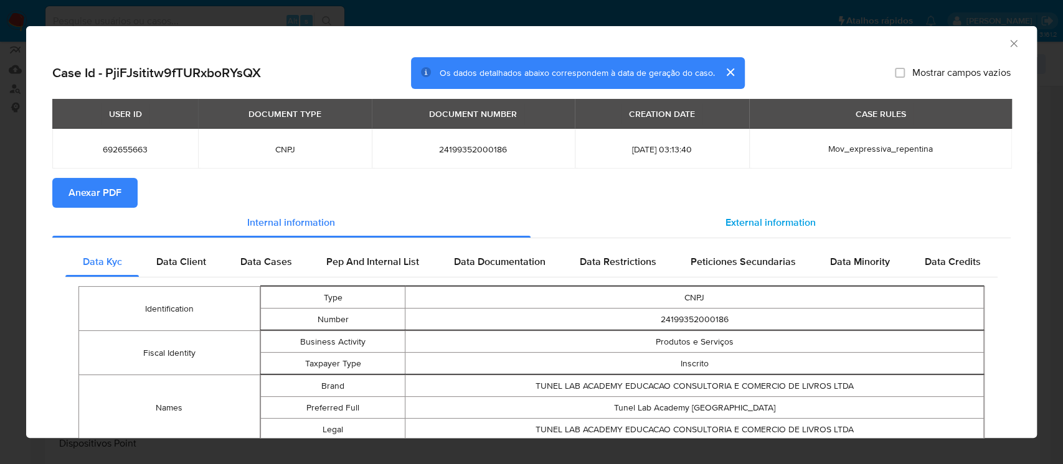
click at [732, 220] on span "External information" at bounding box center [770, 222] width 90 height 14
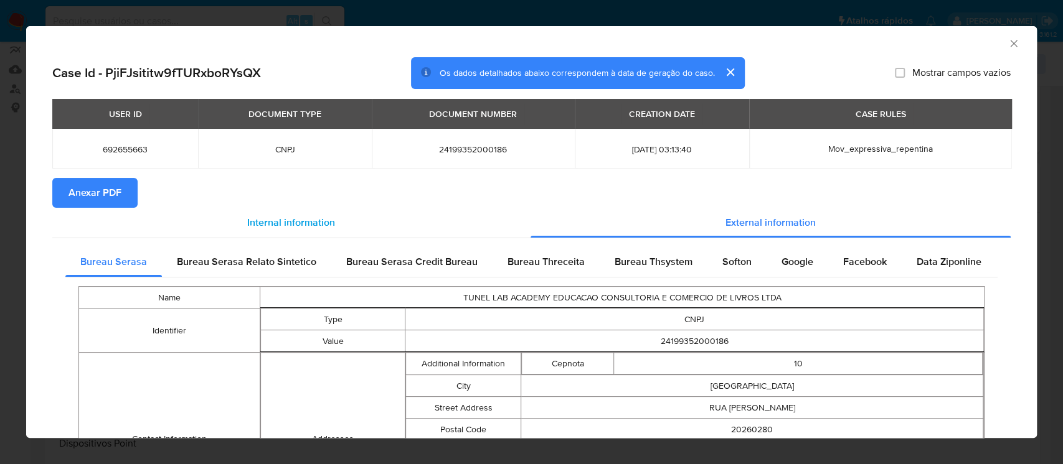
click at [256, 230] on span "Internal information" at bounding box center [291, 222] width 88 height 14
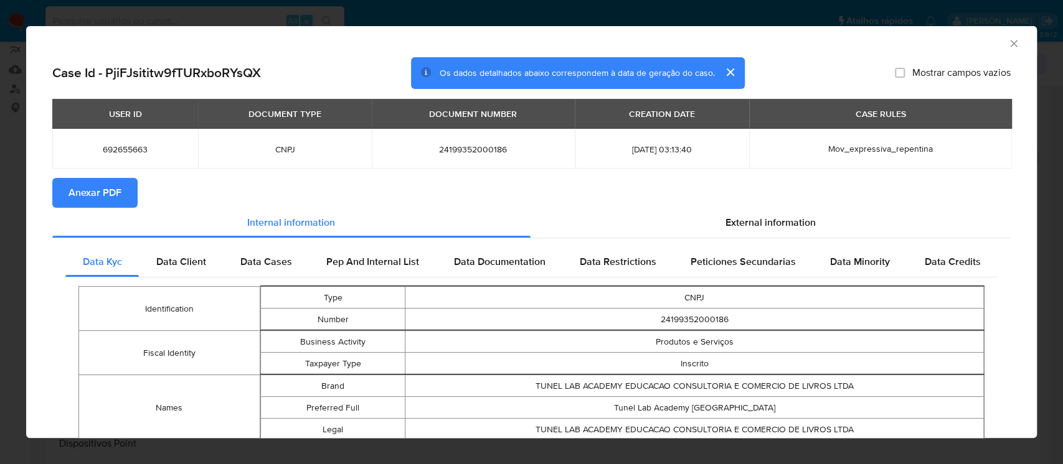
click at [80, 197] on span "Anexar PDF" at bounding box center [94, 192] width 53 height 27
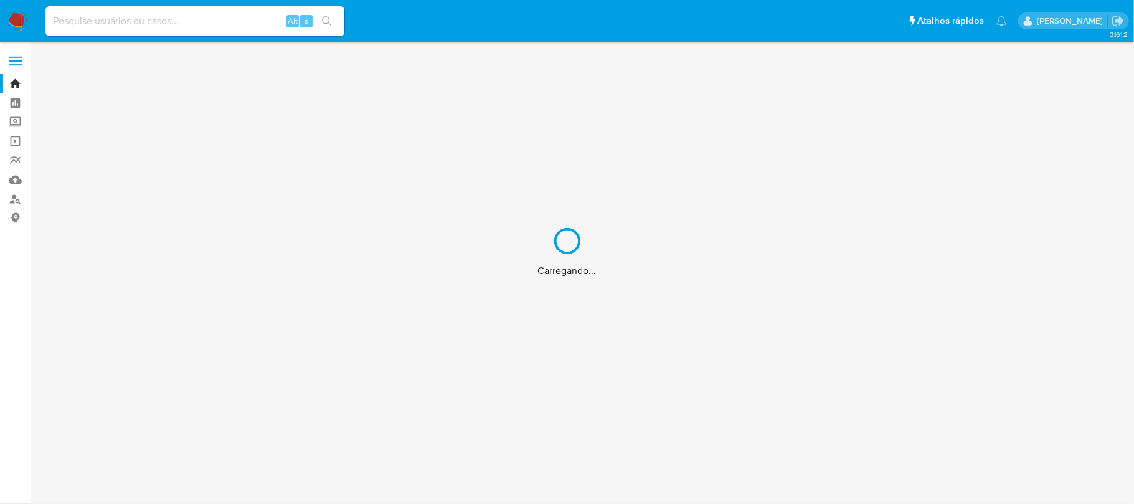
click at [13, 200] on div "Carregando..." at bounding box center [567, 252] width 1134 height 504
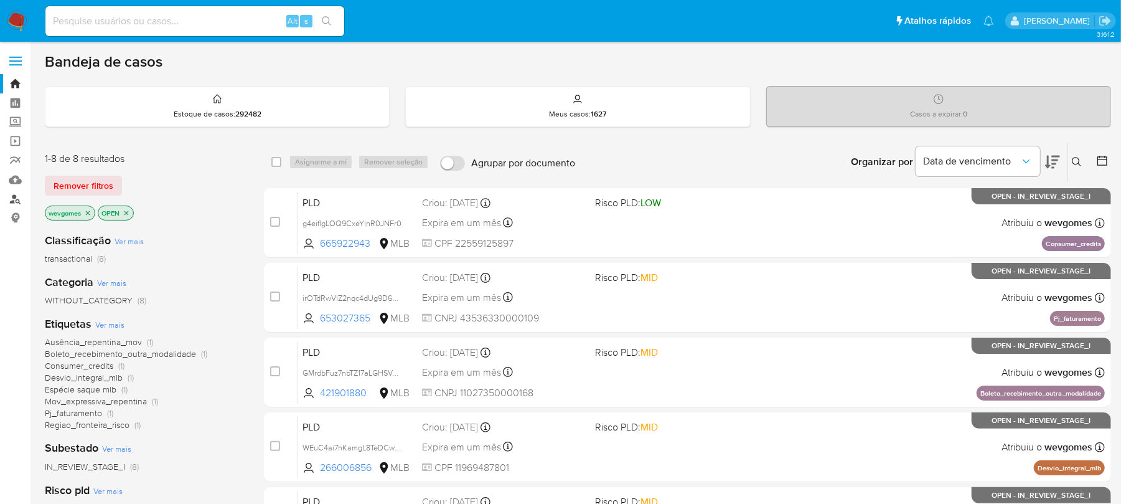
click at [16, 200] on link "Localizador de pessoas" at bounding box center [74, 198] width 148 height 19
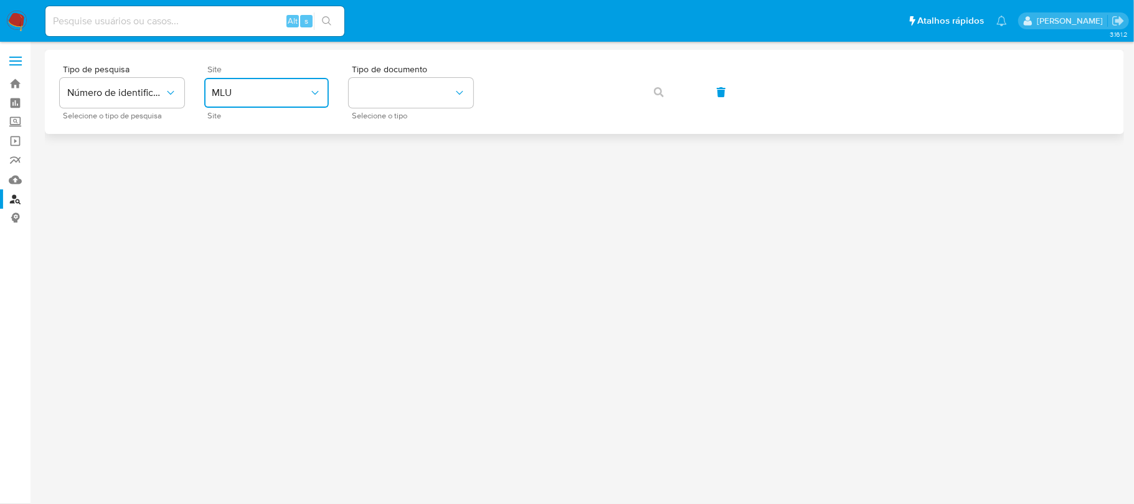
click at [316, 97] on icon "site_id" at bounding box center [315, 93] width 12 height 12
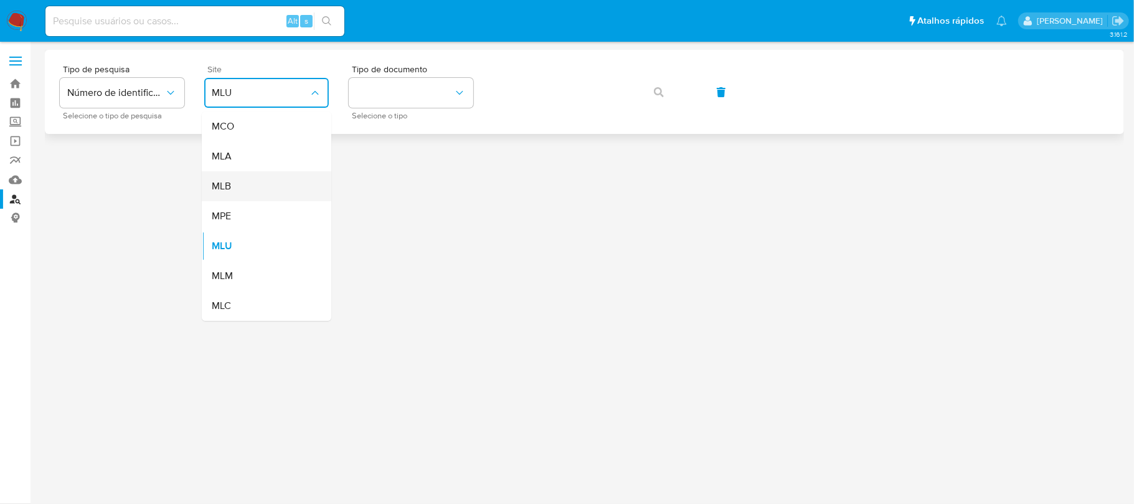
click at [235, 187] on div "MLB" at bounding box center [263, 186] width 102 height 30
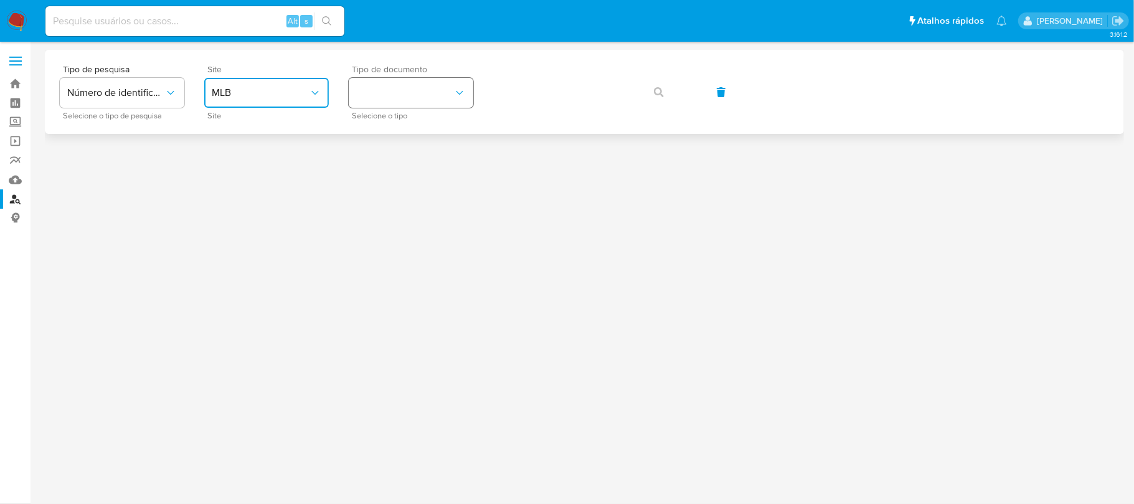
click at [381, 100] on button "identificationType" at bounding box center [411, 93] width 125 height 30
click at [376, 172] on div "CPF CPF" at bounding box center [407, 175] width 102 height 42
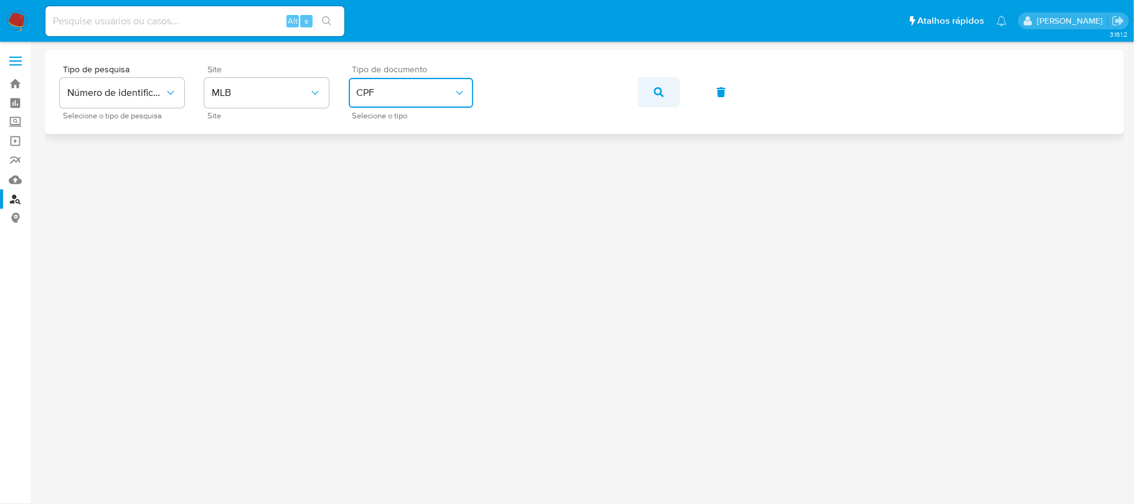
click at [651, 87] on button "button" at bounding box center [659, 92] width 42 height 30
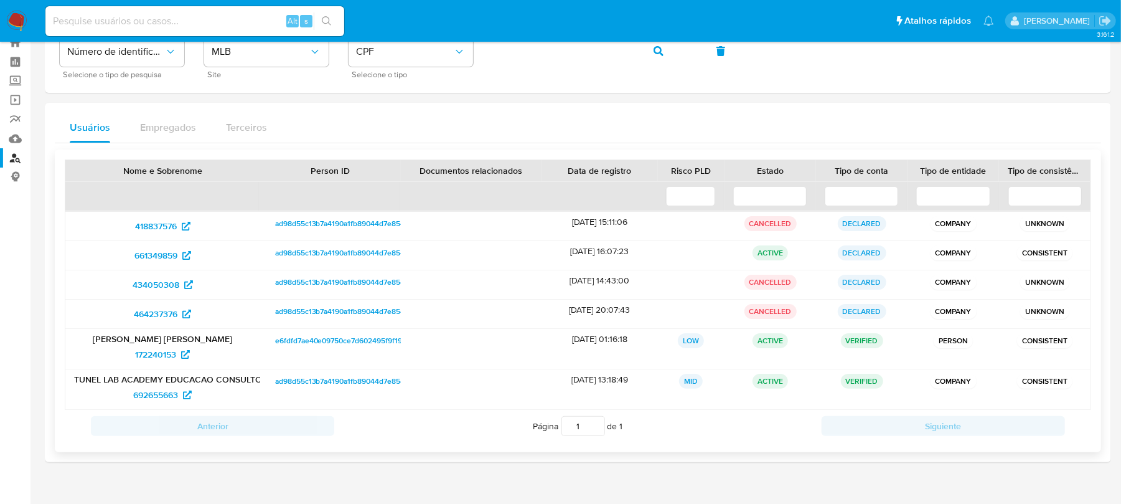
scroll to position [65, 0]
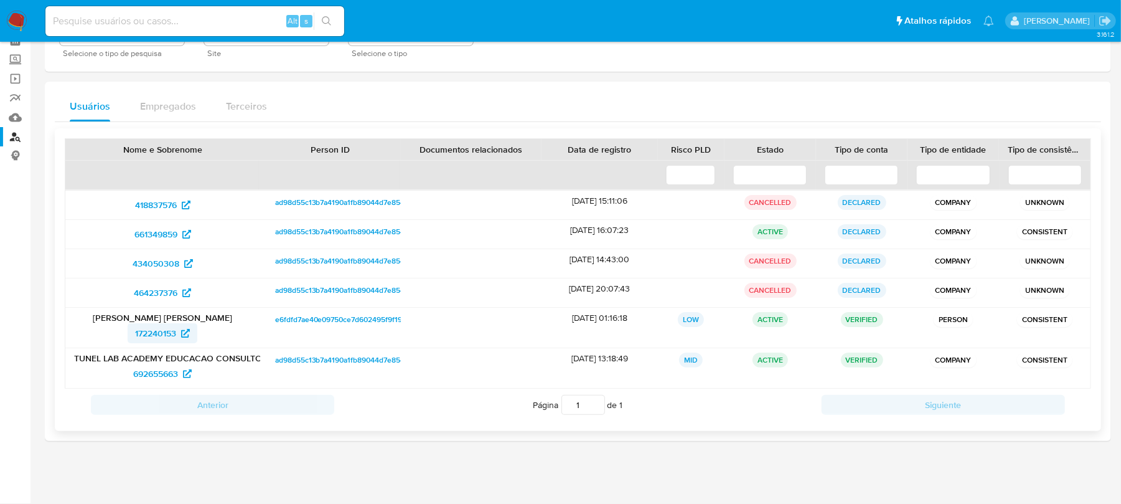
click at [143, 336] on span "172240153" at bounding box center [155, 333] width 41 height 20
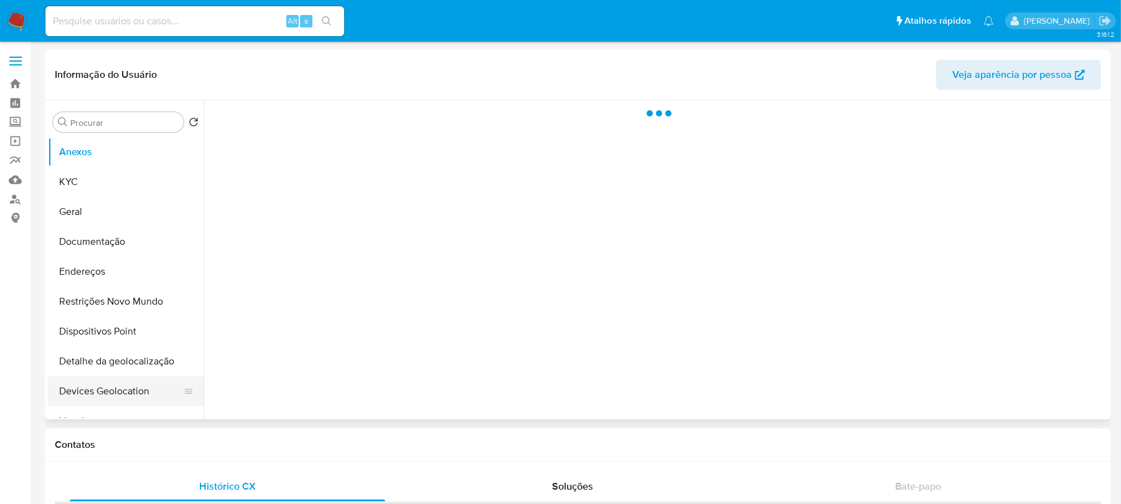
select select "10"
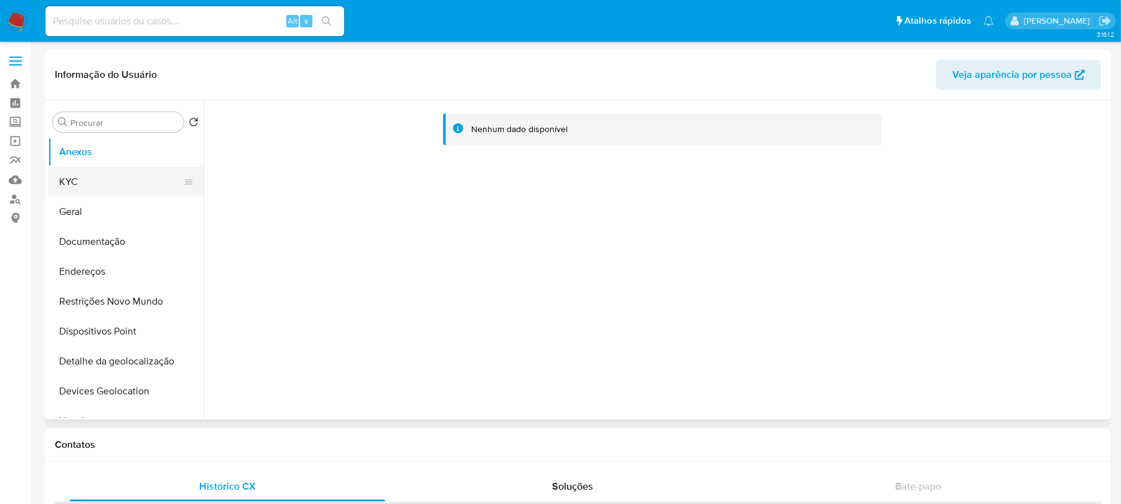
click at [72, 187] on button "KYC" at bounding box center [121, 182] width 146 height 30
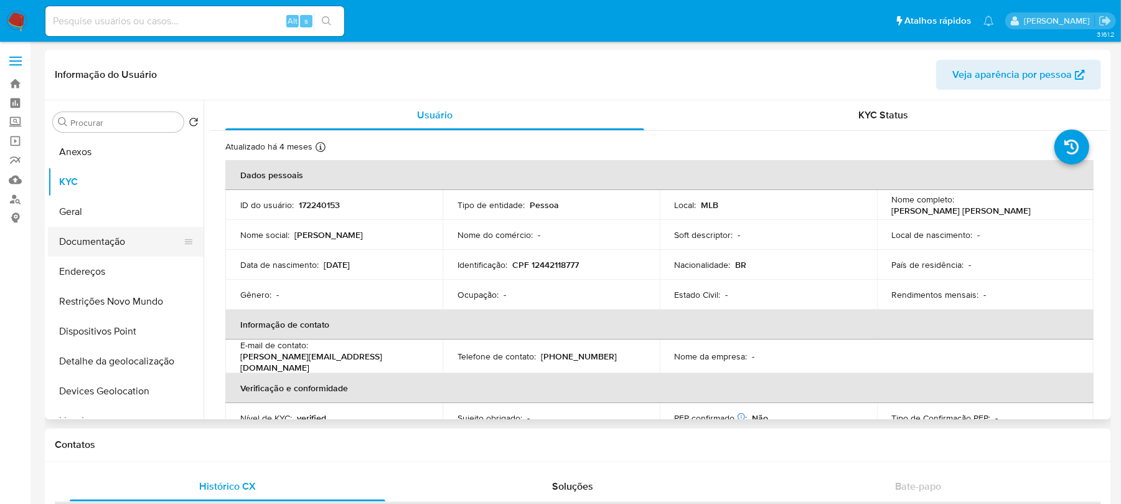
click at [111, 252] on button "Documentação" at bounding box center [121, 242] width 146 height 30
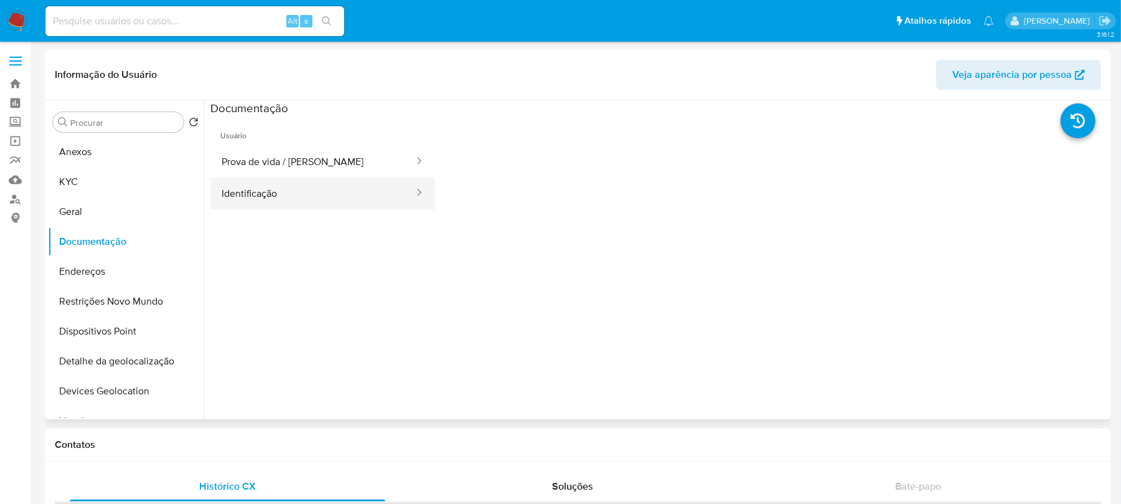
click at [283, 200] on button "Identificação" at bounding box center [312, 193] width 205 height 32
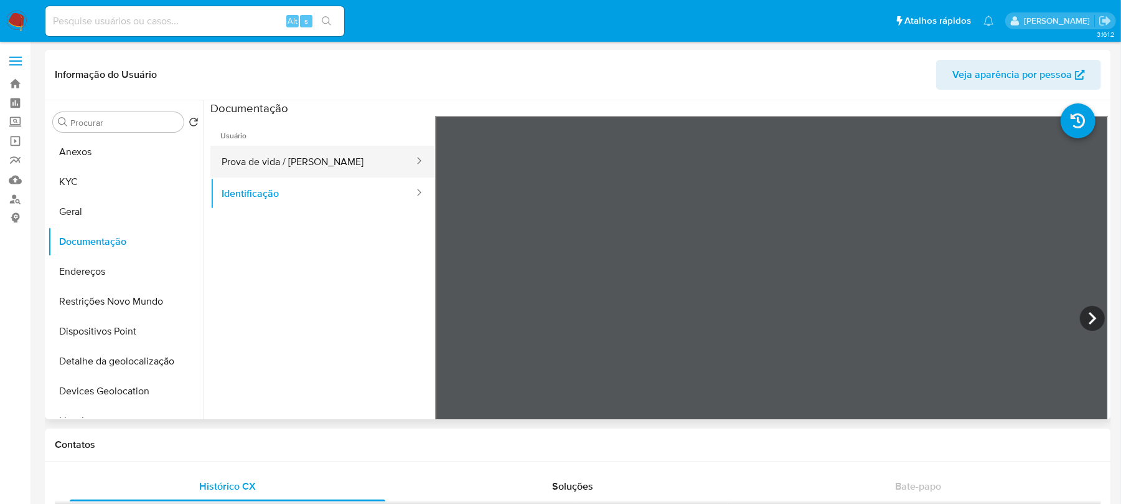
click at [269, 165] on button "Prova de vida / [PERSON_NAME]" at bounding box center [312, 162] width 205 height 32
